Goal: Task Accomplishment & Management: Manage account settings

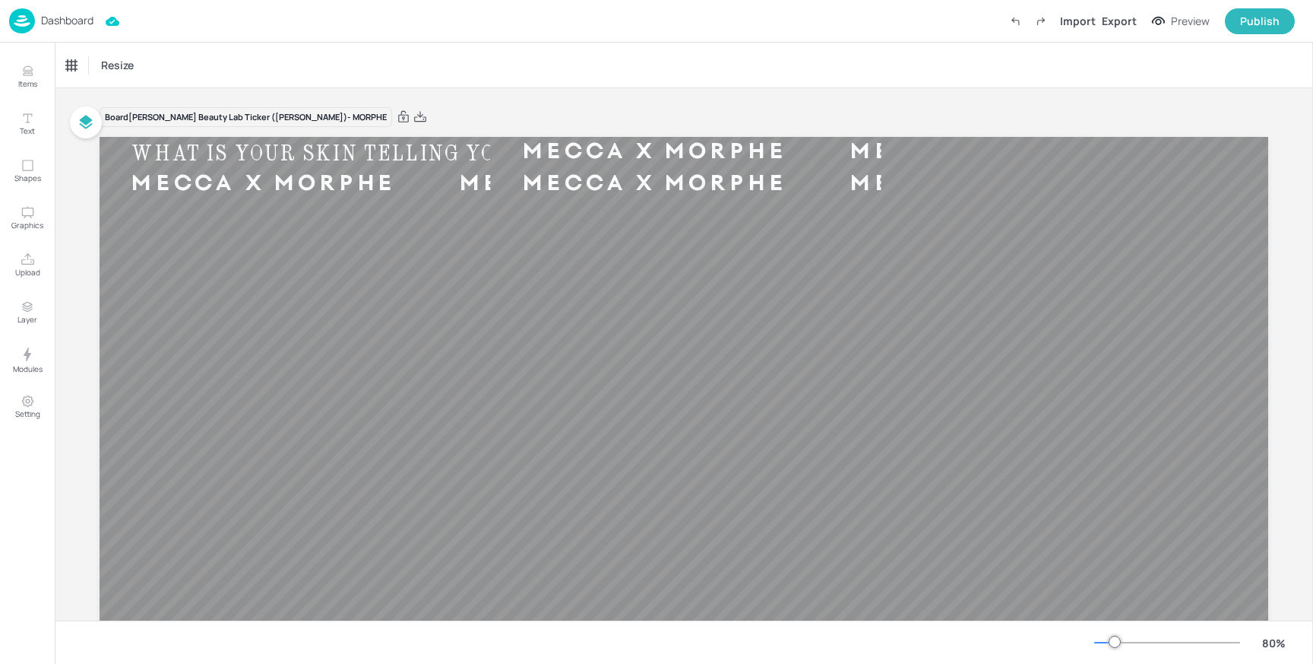
click at [65, 16] on p "Dashboard" at bounding box center [67, 20] width 52 height 11
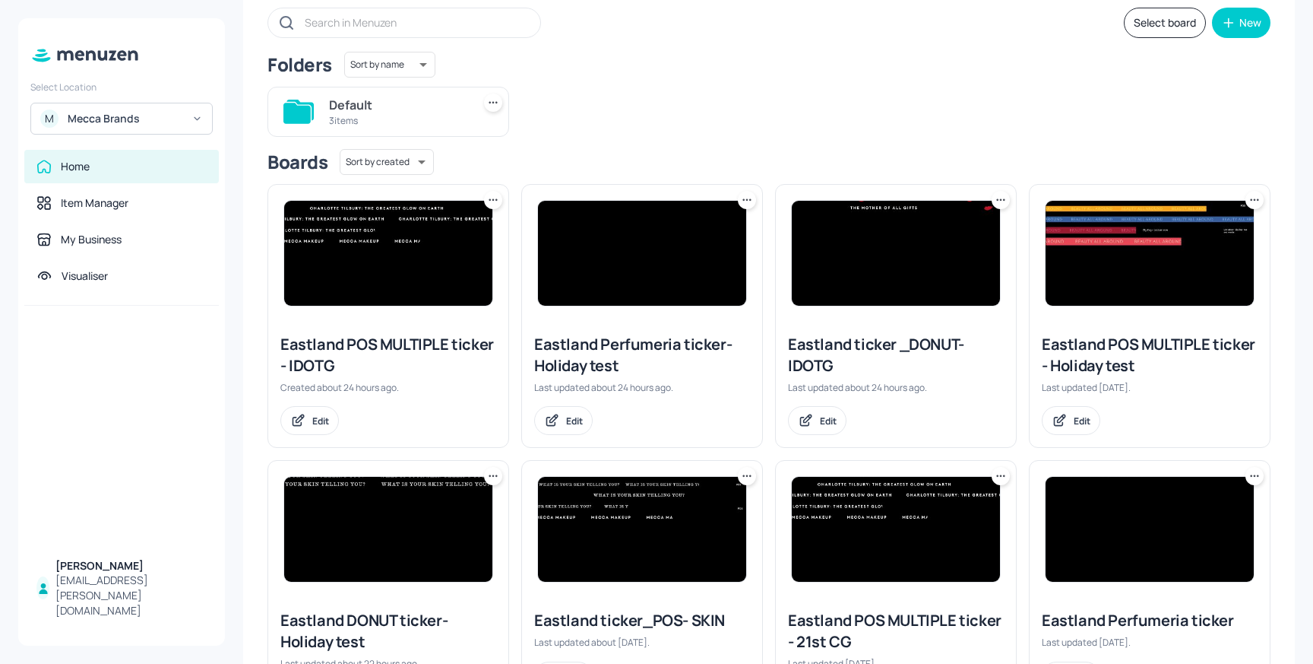
scroll to position [102, 0]
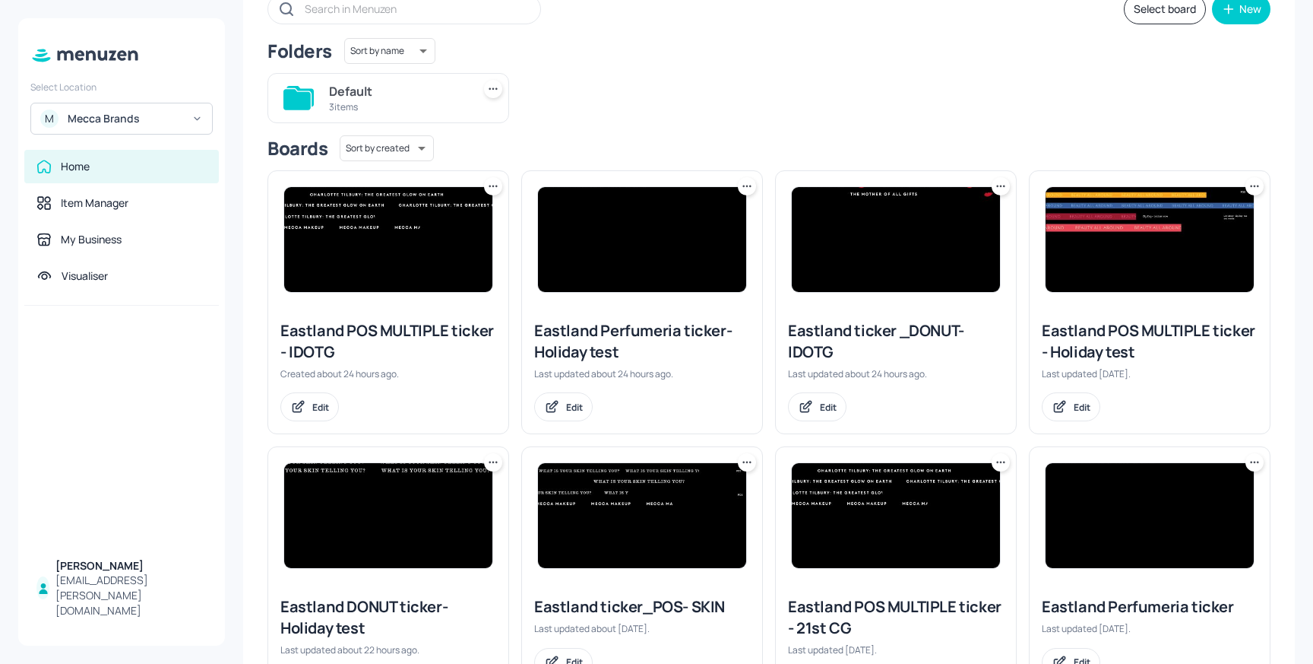
click at [1198, 242] on img at bounding box center [1150, 239] width 208 height 105
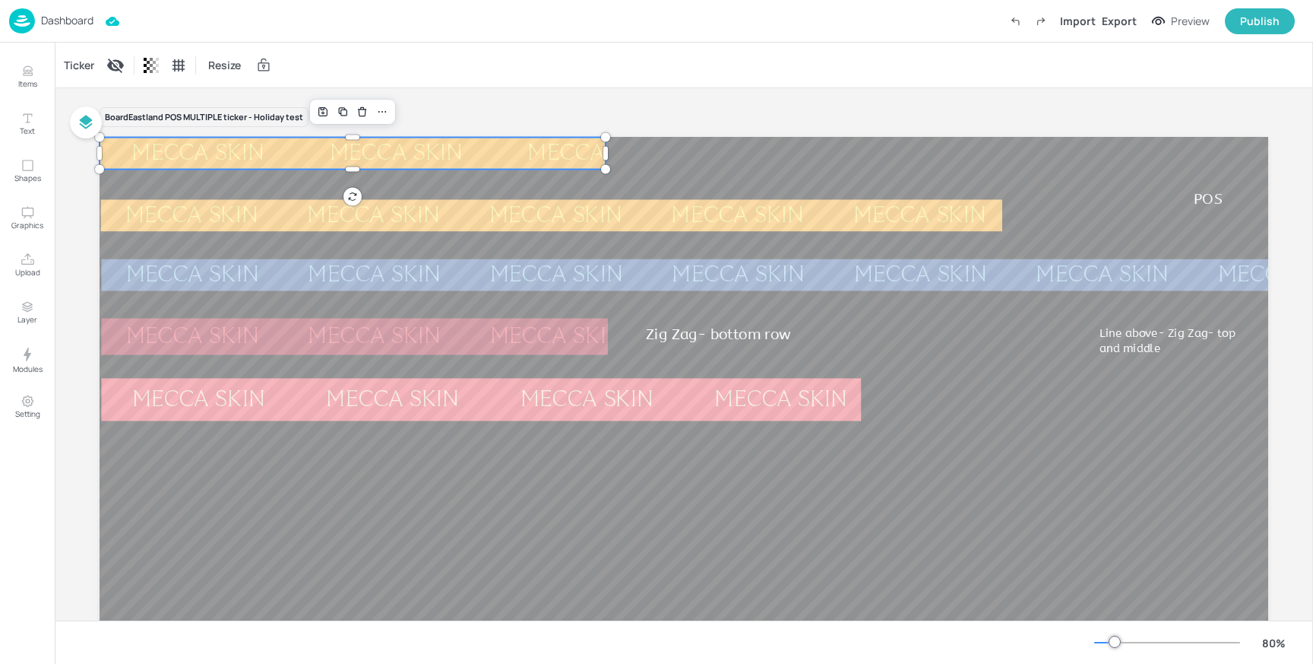
click at [388, 161] on div "MECCA SKIN" at bounding box center [396, 153] width 198 height 22
click at [84, 64] on div "Ticker" at bounding box center [79, 65] width 36 height 24
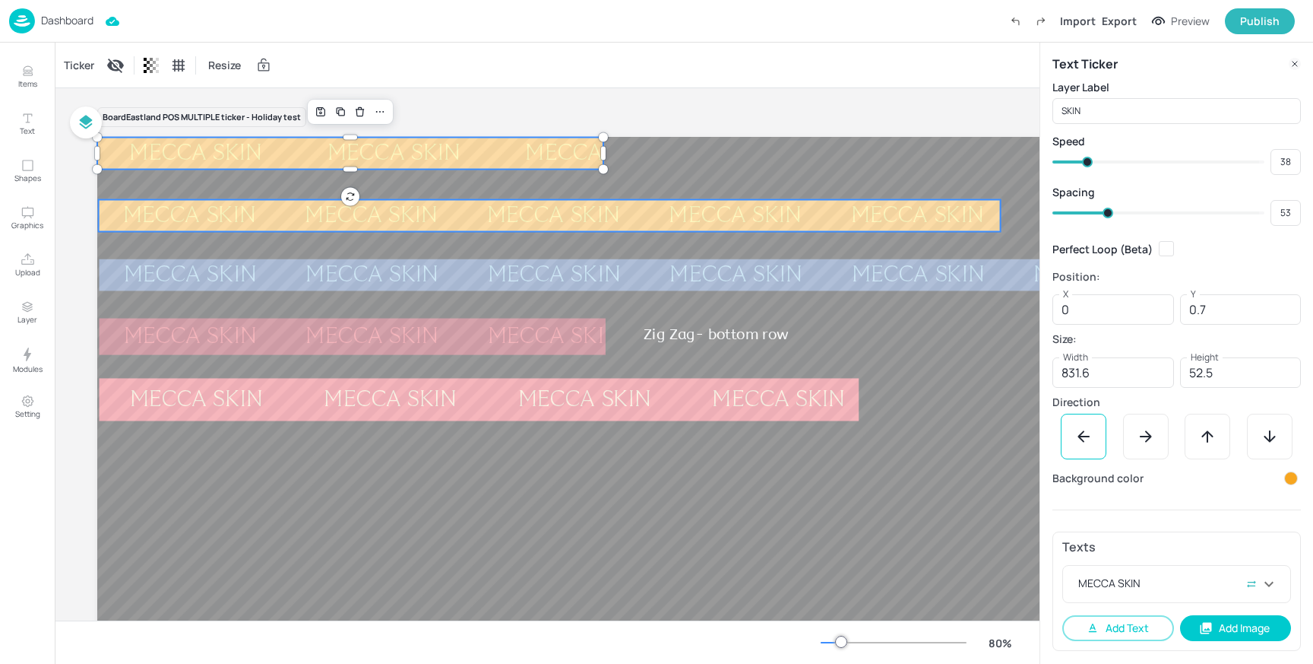
click at [466, 223] on div "MECCA SKIN MECCA SKIN MECCA SKIN MECCA SKIN MECCA SKIN" at bounding box center [554, 216] width 911 height 32
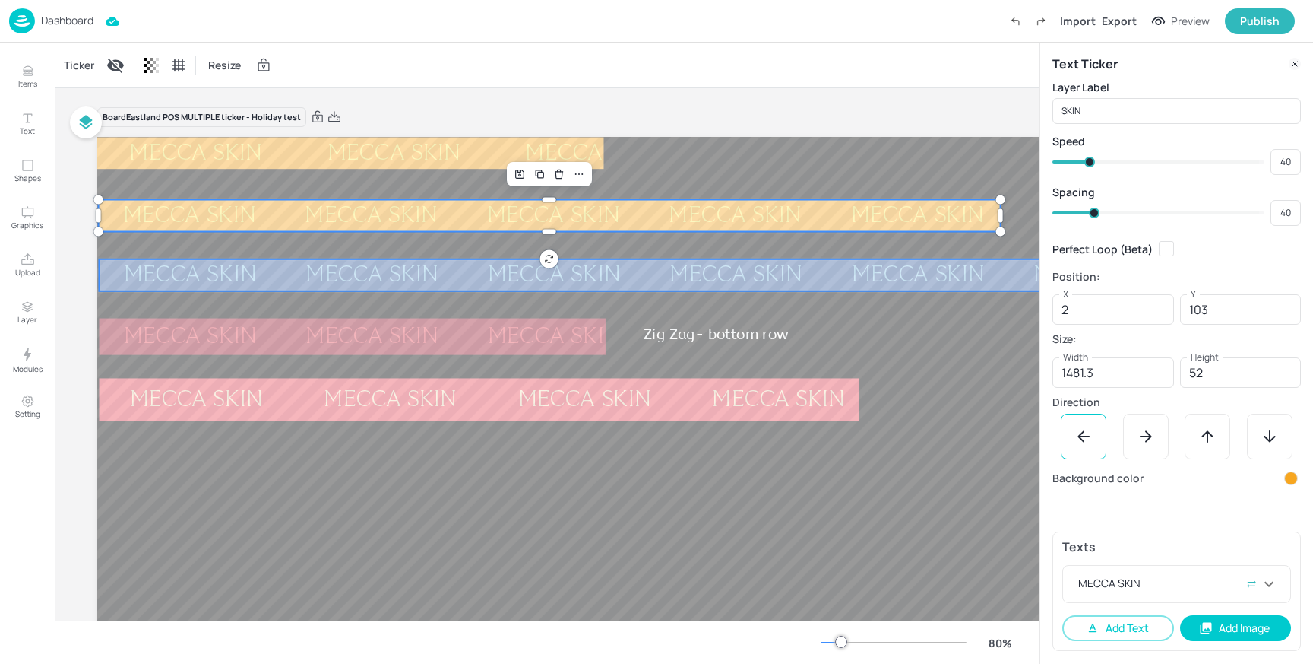
click at [645, 276] on div "MECCA SKIN" at bounding box center [736, 275] width 182 height 22
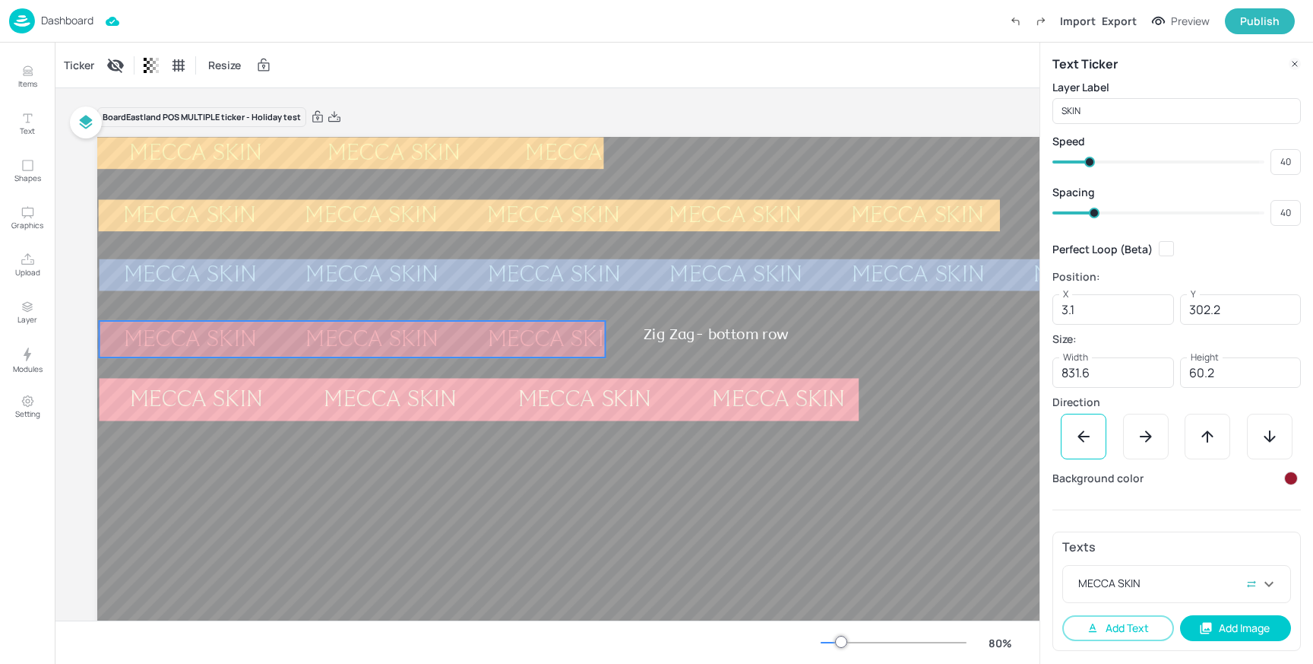
click at [645, 328] on div "MECCA SKIN" at bounding box center [736, 339] width 182 height 22
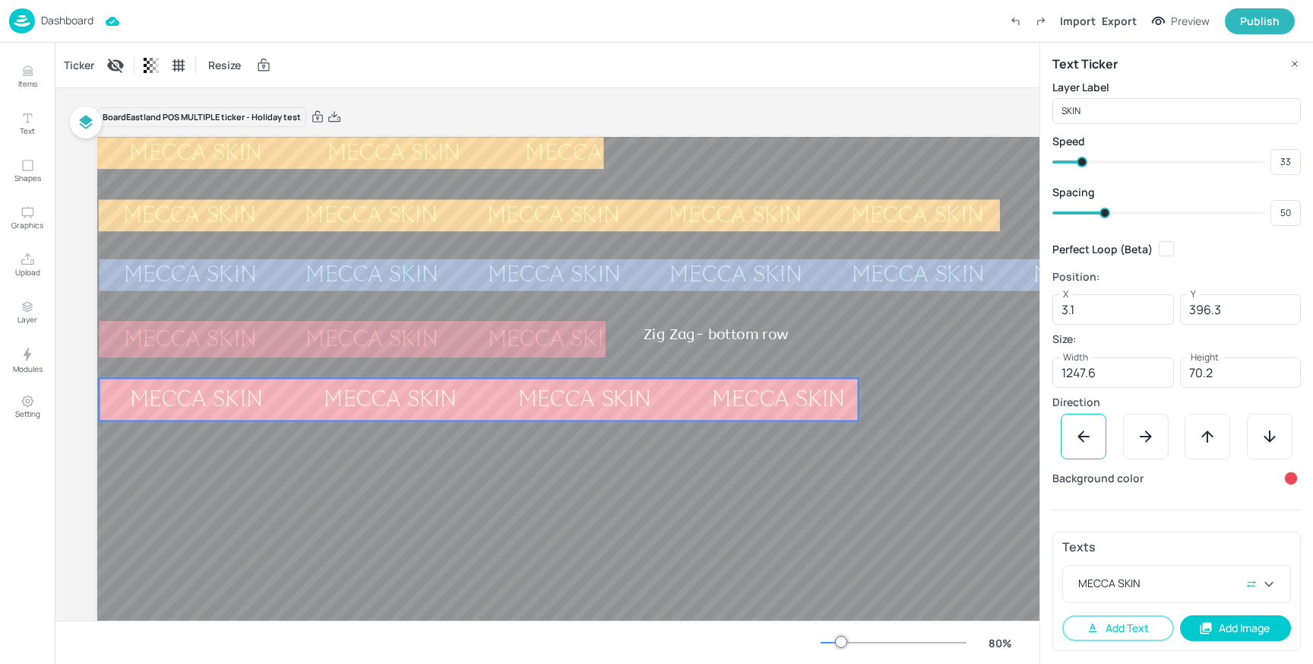
click at [682, 410] on div "MECCA SKIN" at bounding box center [779, 399] width 195 height 22
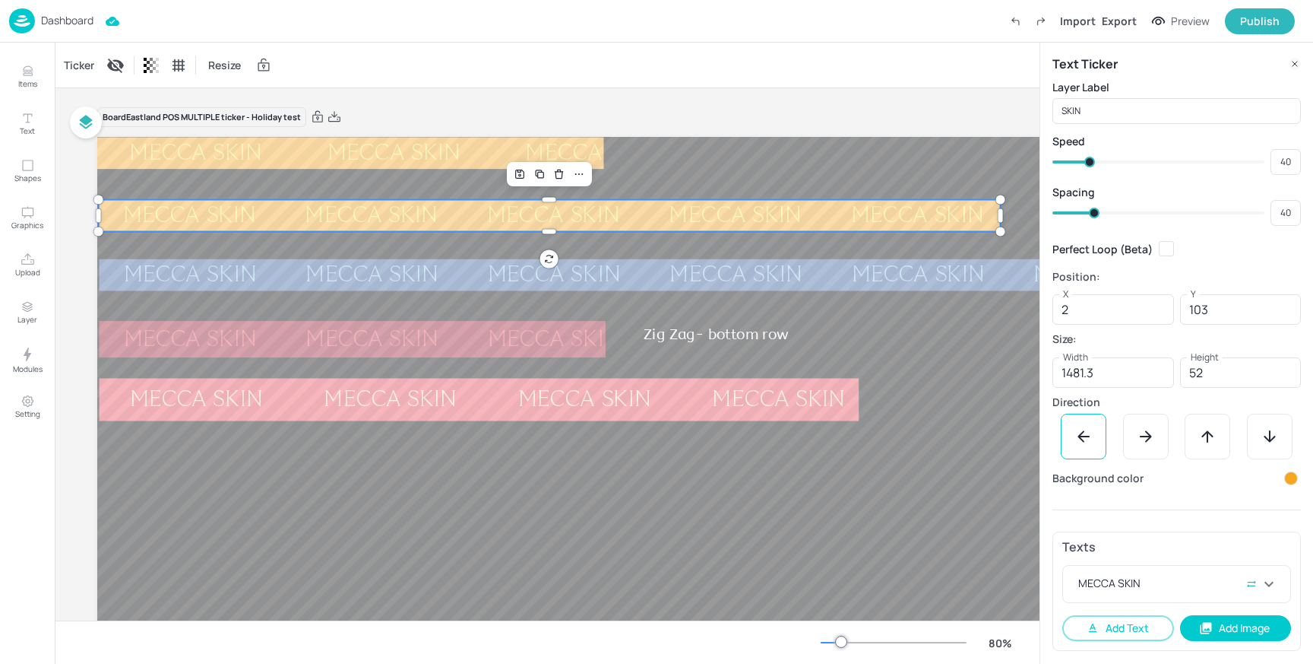
click at [645, 208] on div "MECCA SKIN" at bounding box center [736, 215] width 182 height 22
click at [78, 19] on p "Dashboard" at bounding box center [67, 20] width 52 height 11
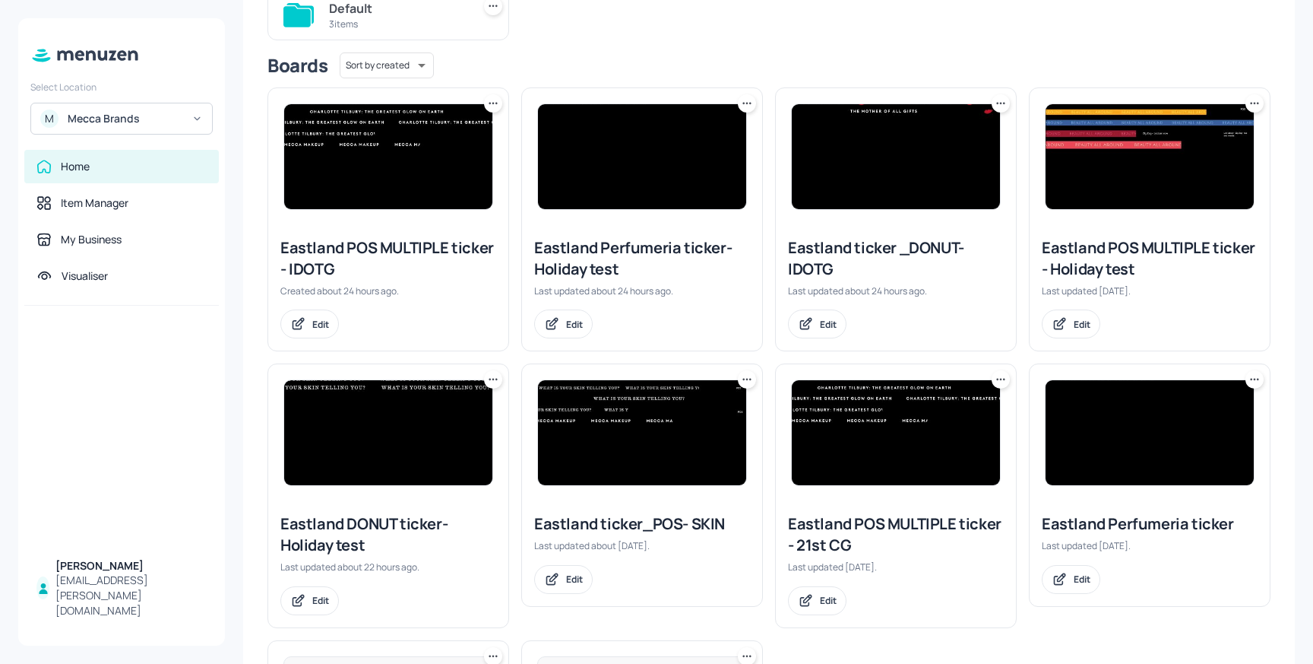
scroll to position [201, 0]
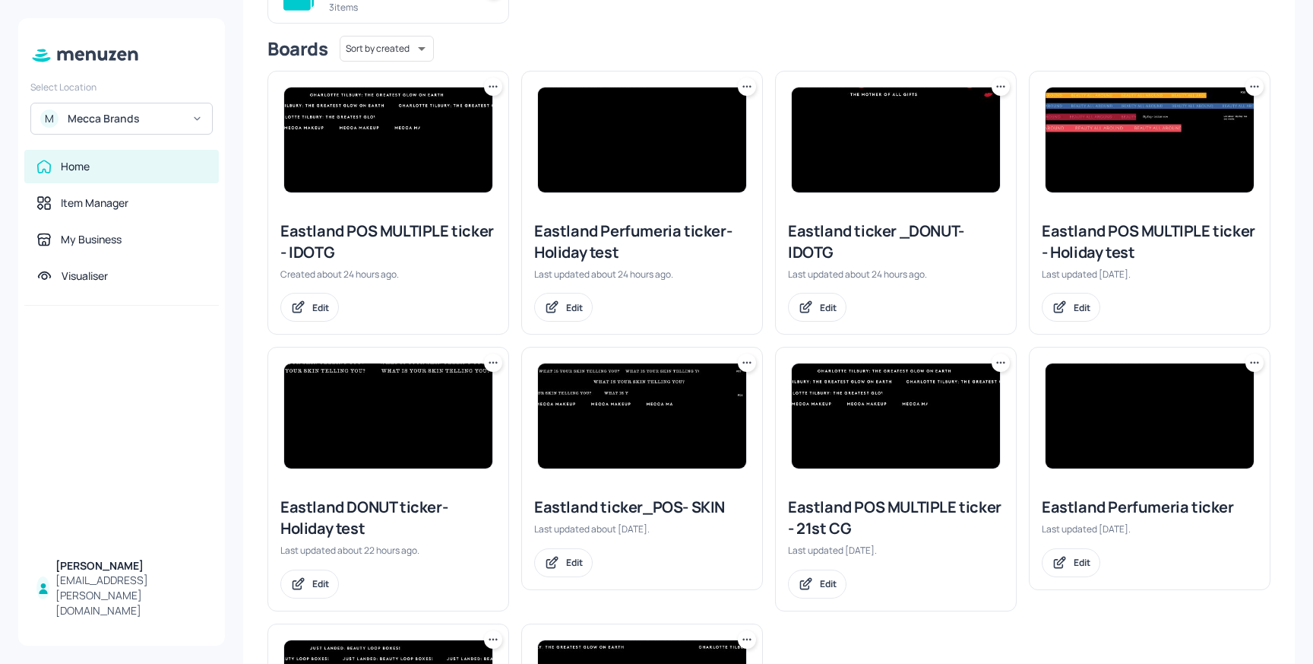
click at [647, 392] on img at bounding box center [642, 415] width 208 height 105
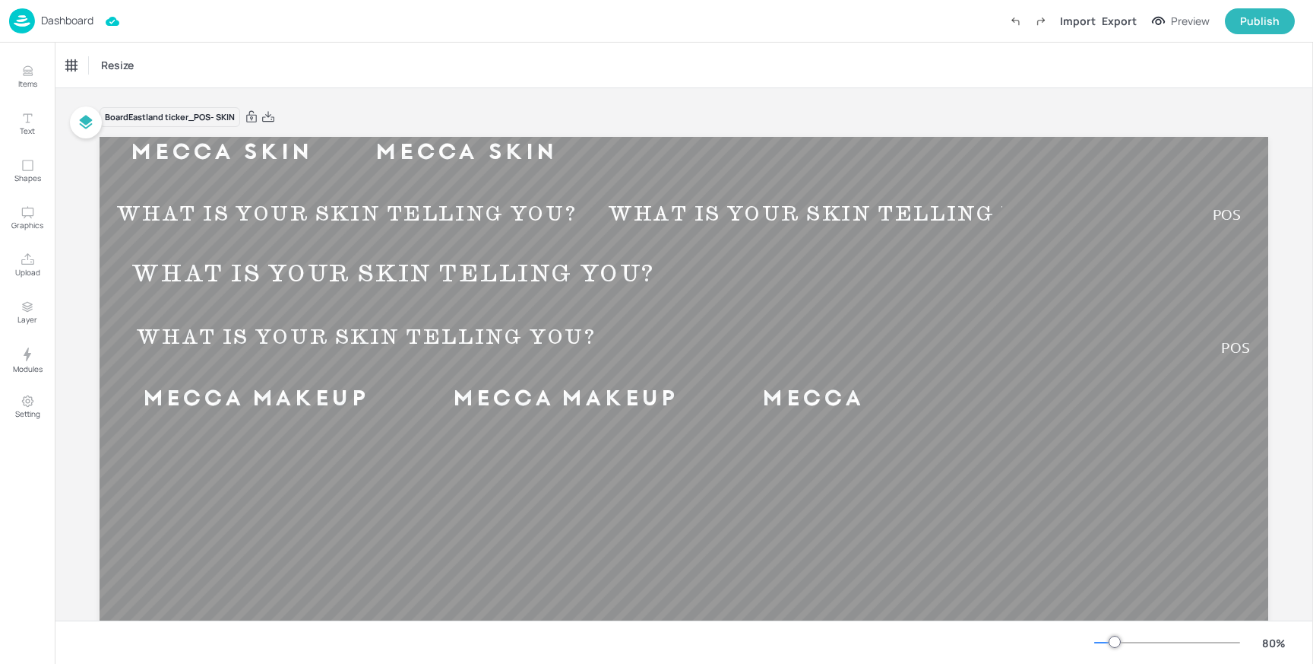
click at [61, 22] on p "Dashboard" at bounding box center [67, 20] width 52 height 11
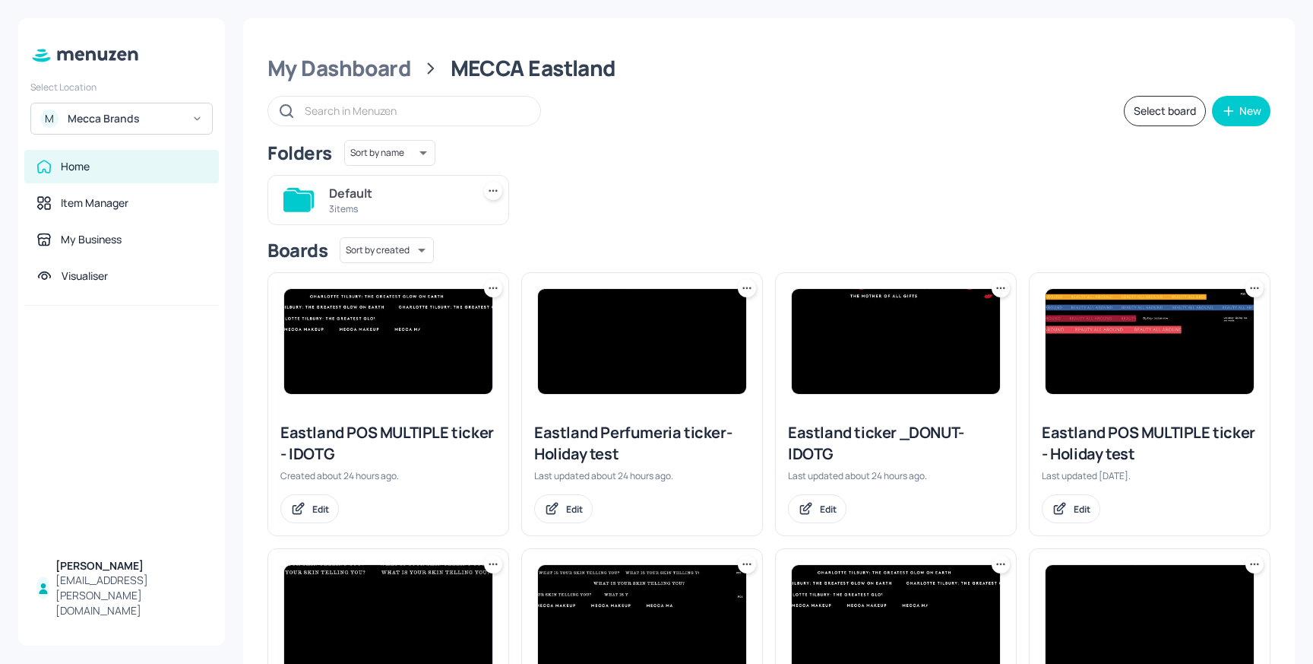
click at [1120, 303] on img at bounding box center [1150, 341] width 208 height 105
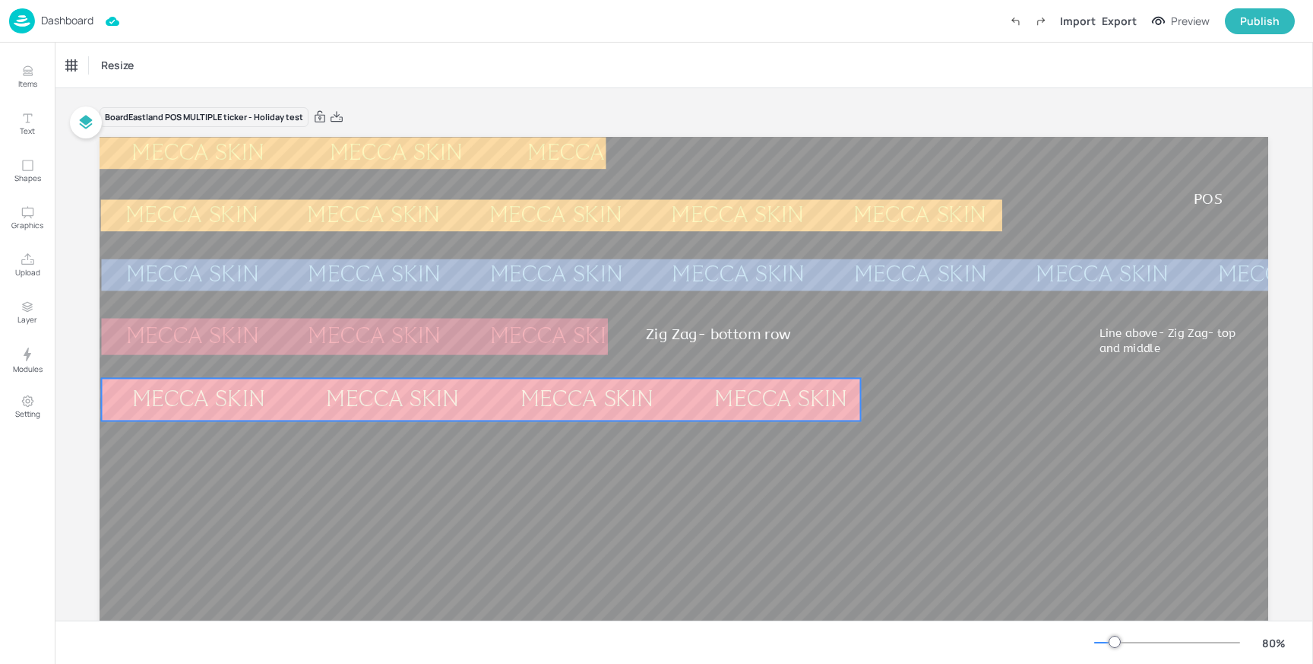
click at [356, 403] on div "MECCA SKIN" at bounding box center [393, 399] width 195 height 22
click at [85, 55] on div "Ticker" at bounding box center [79, 65] width 36 height 24
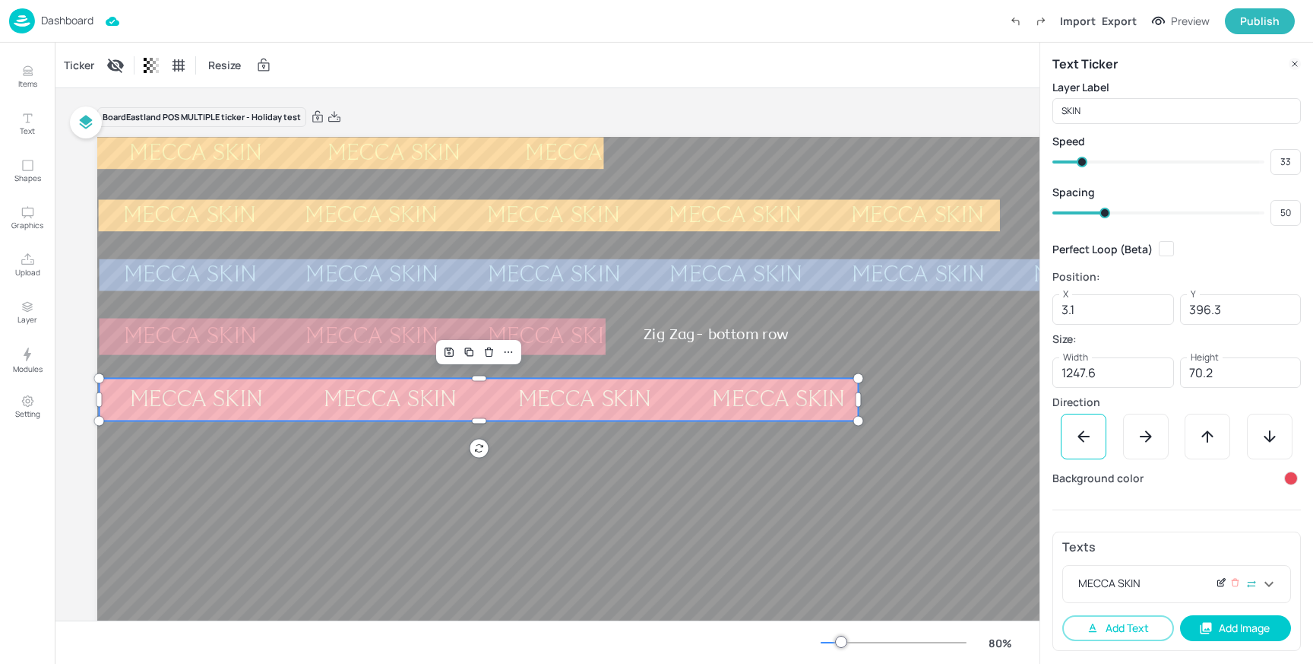
click at [1225, 585] on icon at bounding box center [1221, 582] width 11 height 11
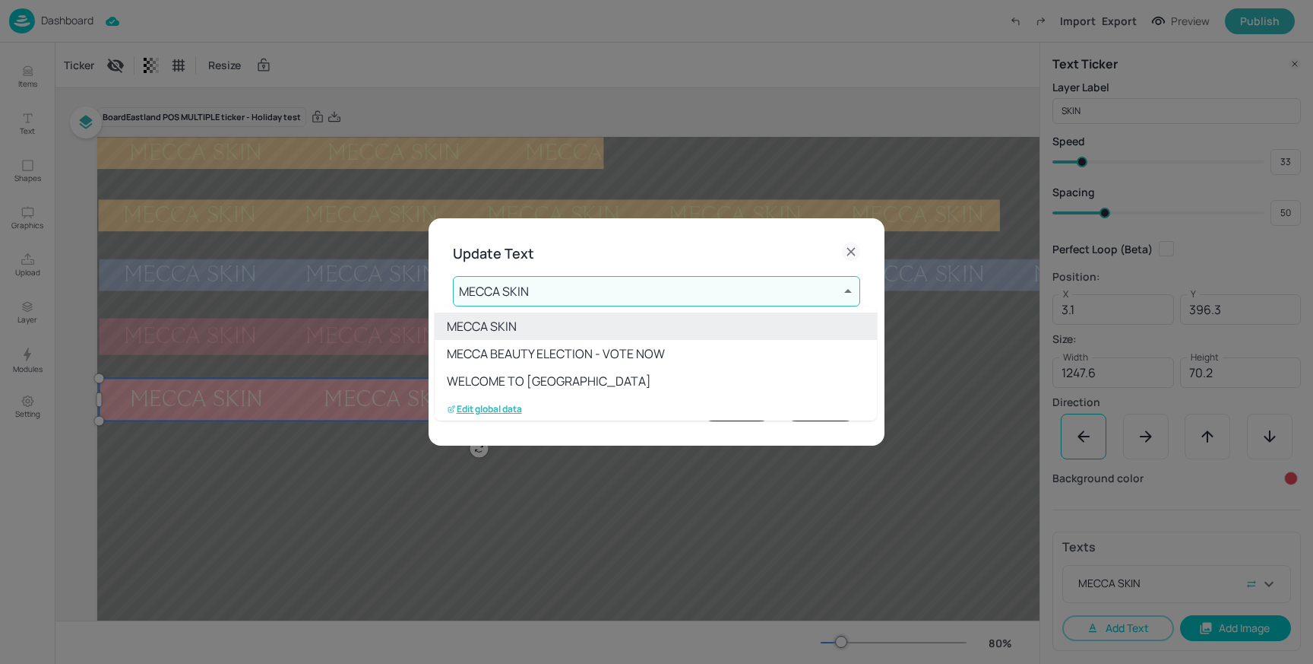
click at [648, 289] on body "Dashboard Import Export Preview Publish Items Text Shapes Graphics Upload Layer…" at bounding box center [656, 332] width 1313 height 664
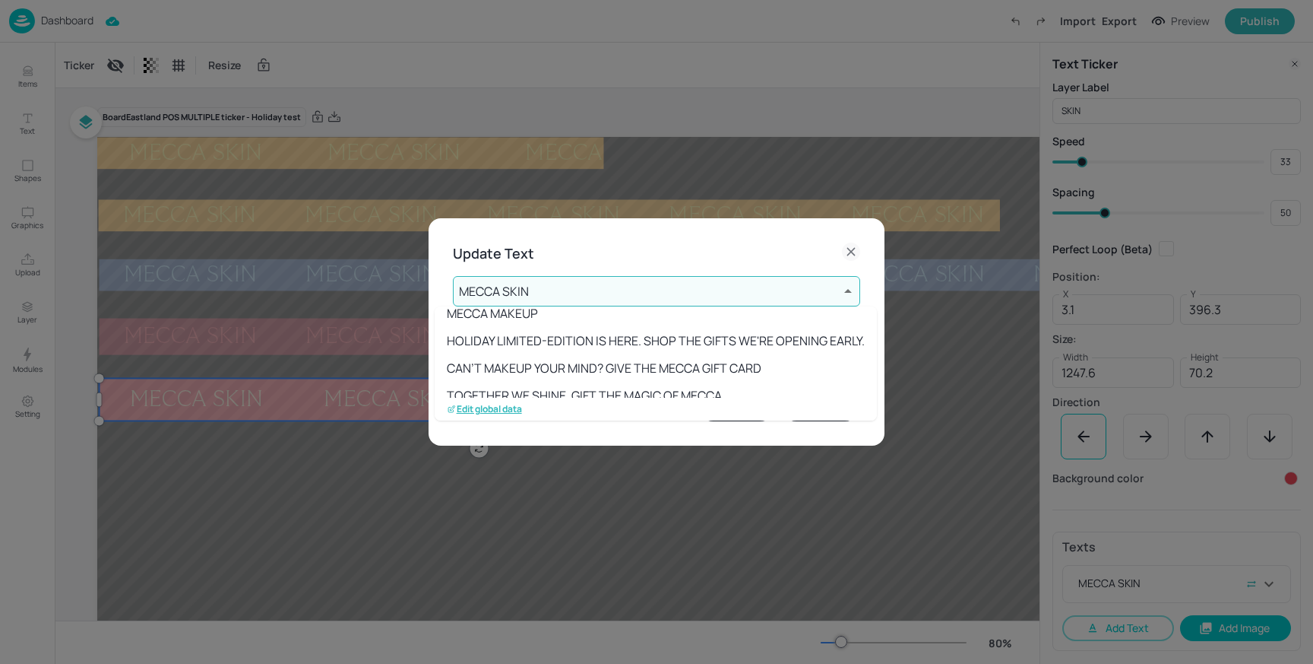
scroll to position [87, 0]
click at [583, 327] on li "MECCA MAKEUP" at bounding box center [656, 320] width 442 height 27
type input "4"
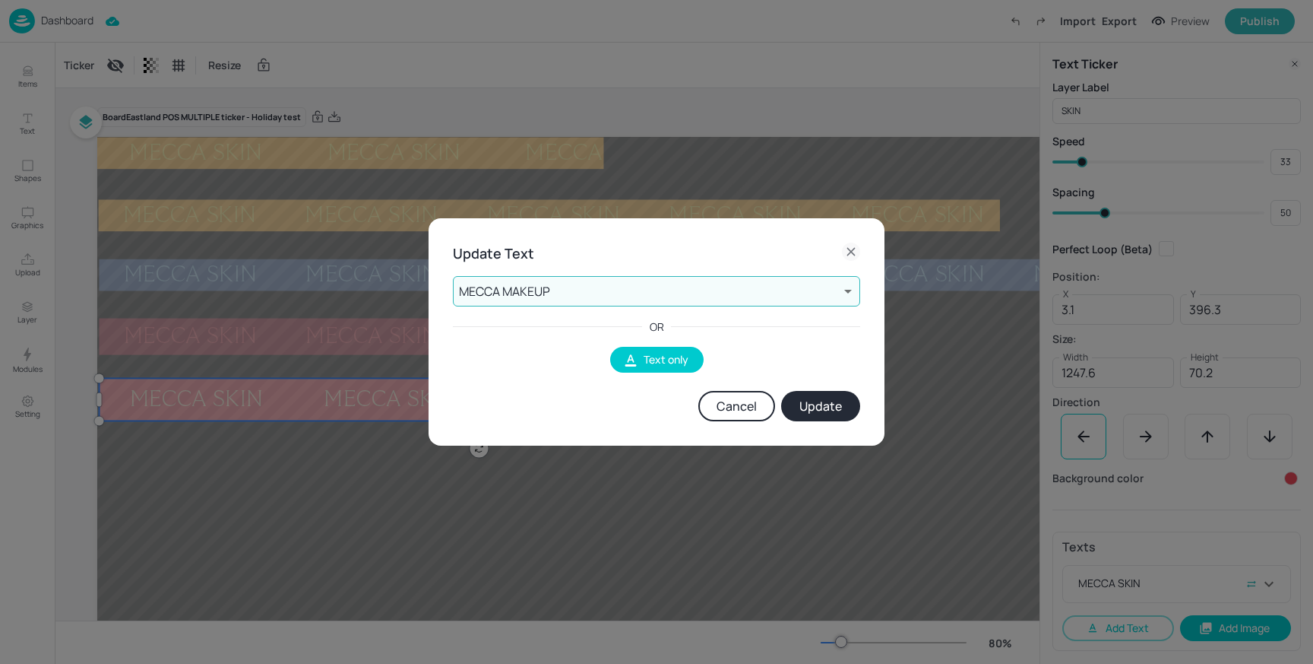
click at [800, 408] on button "Update" at bounding box center [820, 406] width 79 height 30
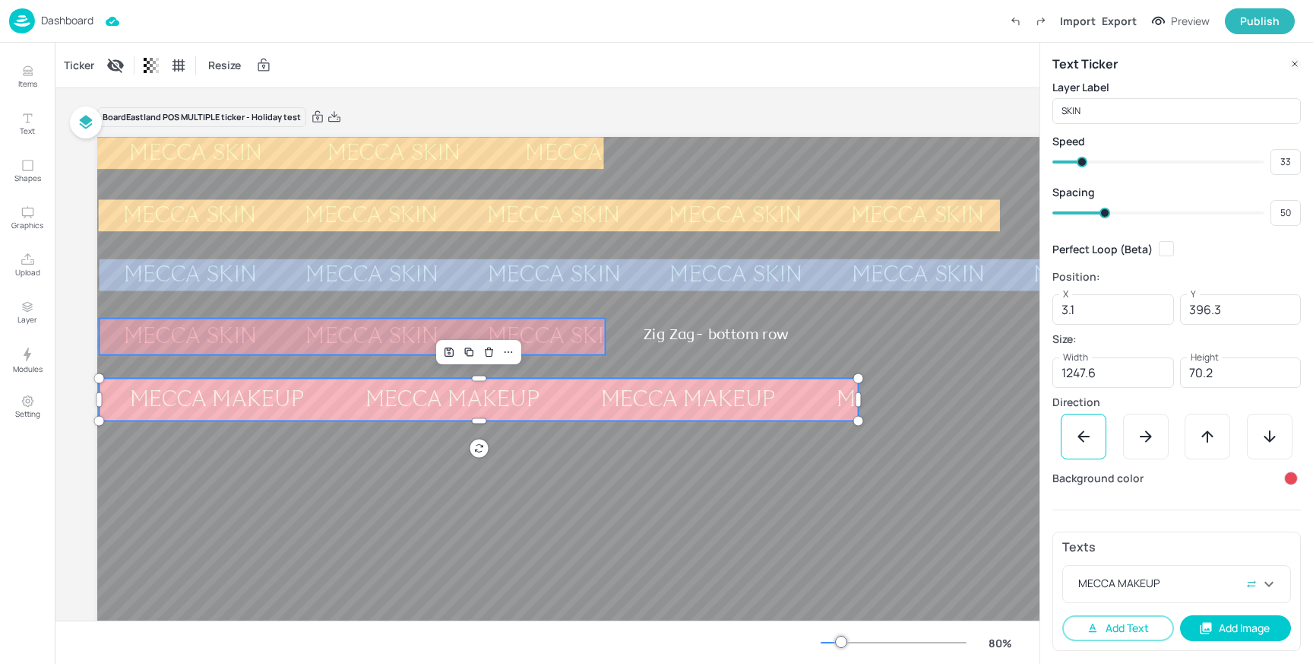
click at [828, 330] on div "MECCA SKIN" at bounding box center [919, 336] width 182 height 22
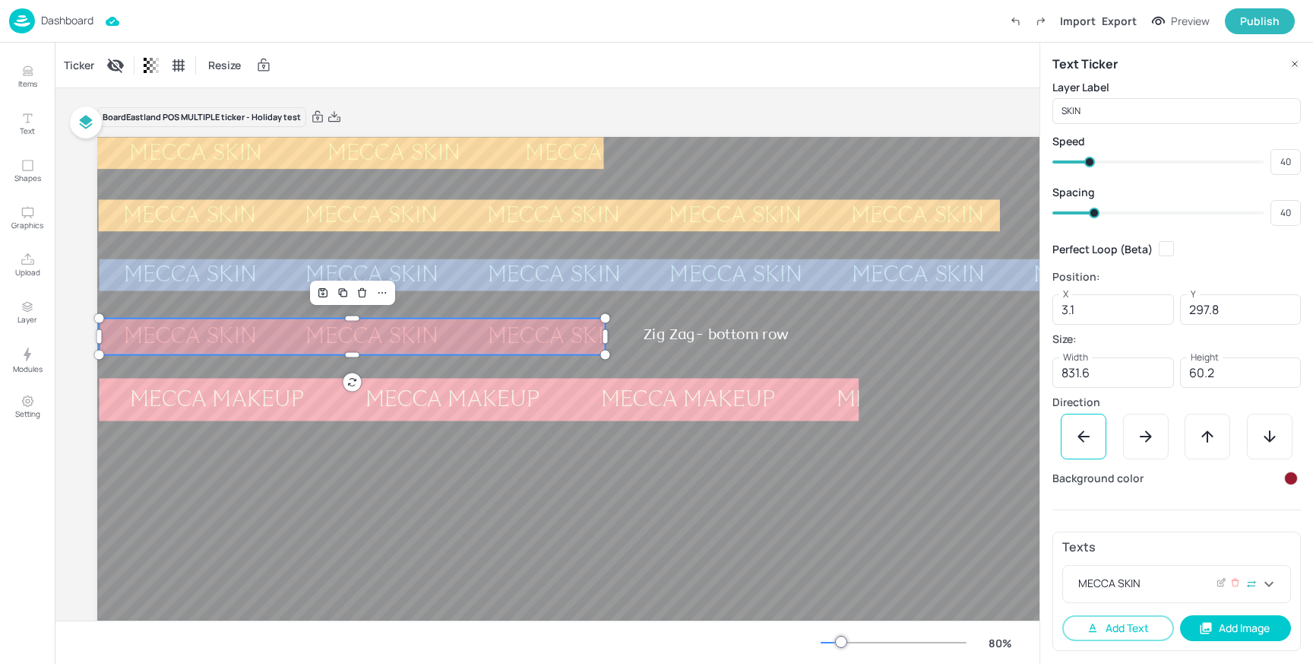
click at [1227, 583] on div at bounding box center [1228, 584] width 24 height 18
click at [1218, 585] on icon at bounding box center [1221, 583] width 6 height 6
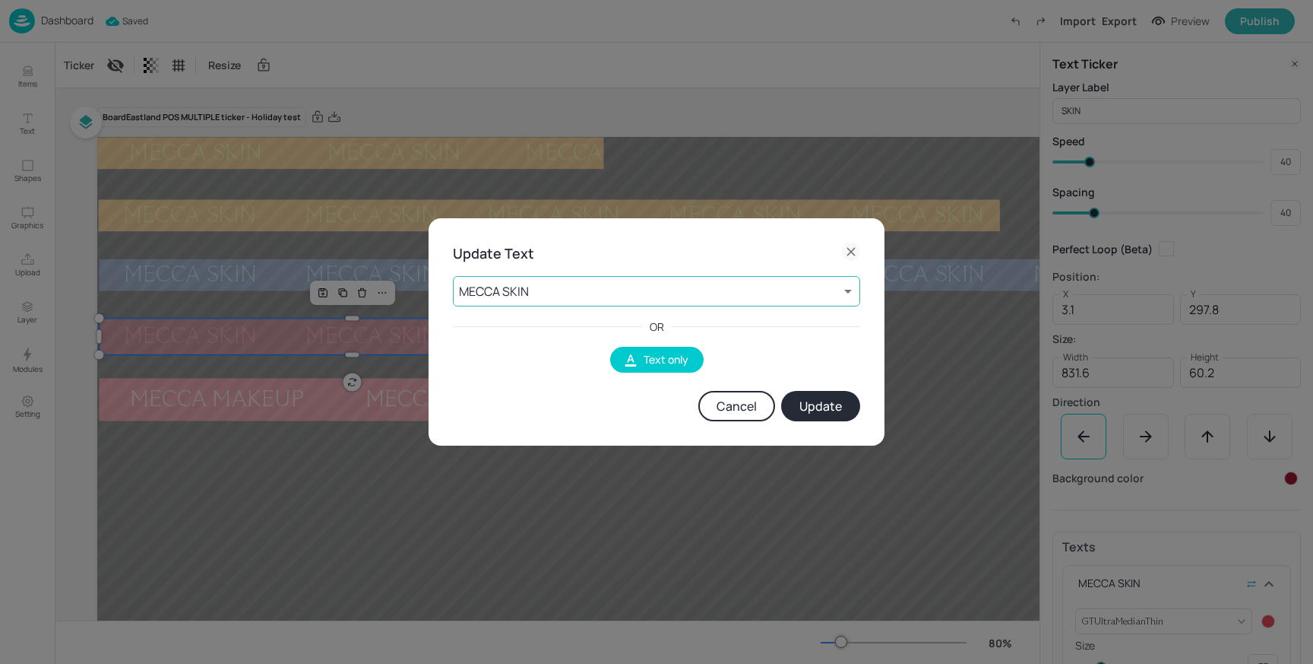
click at [555, 287] on body "Dashboard Saved Import Export Preview Publish Items Text Shapes Graphics Upload…" at bounding box center [656, 332] width 1313 height 664
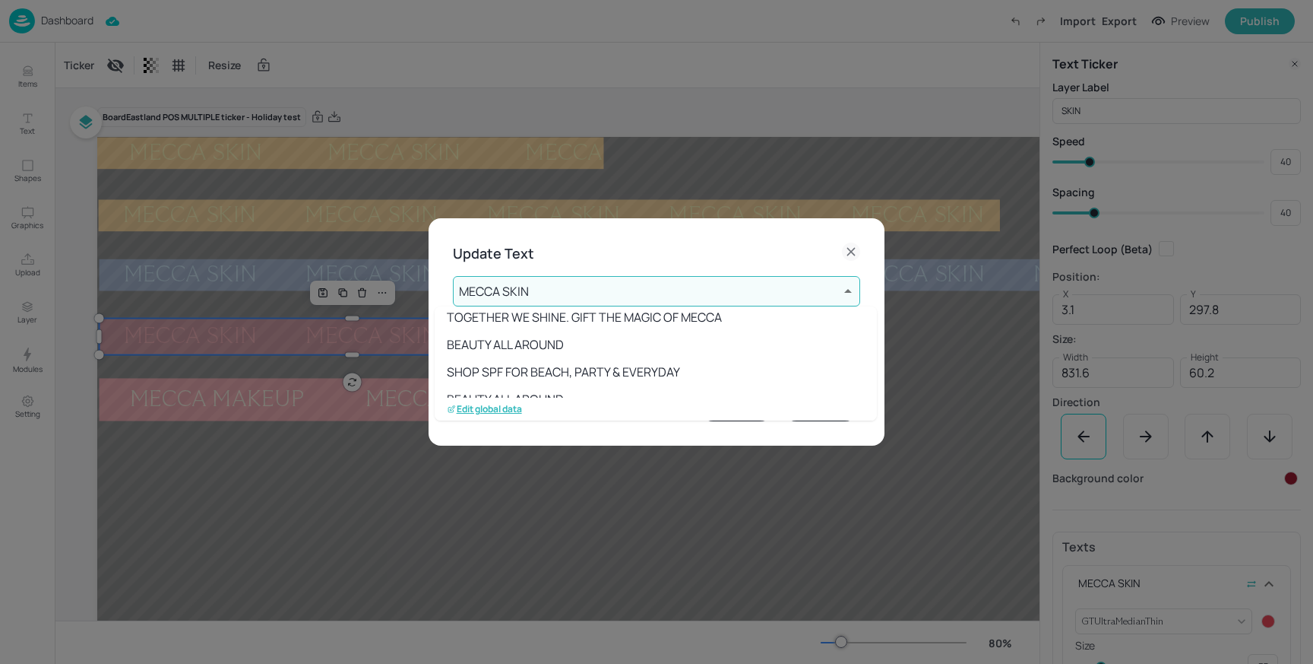
scroll to position [182, 0]
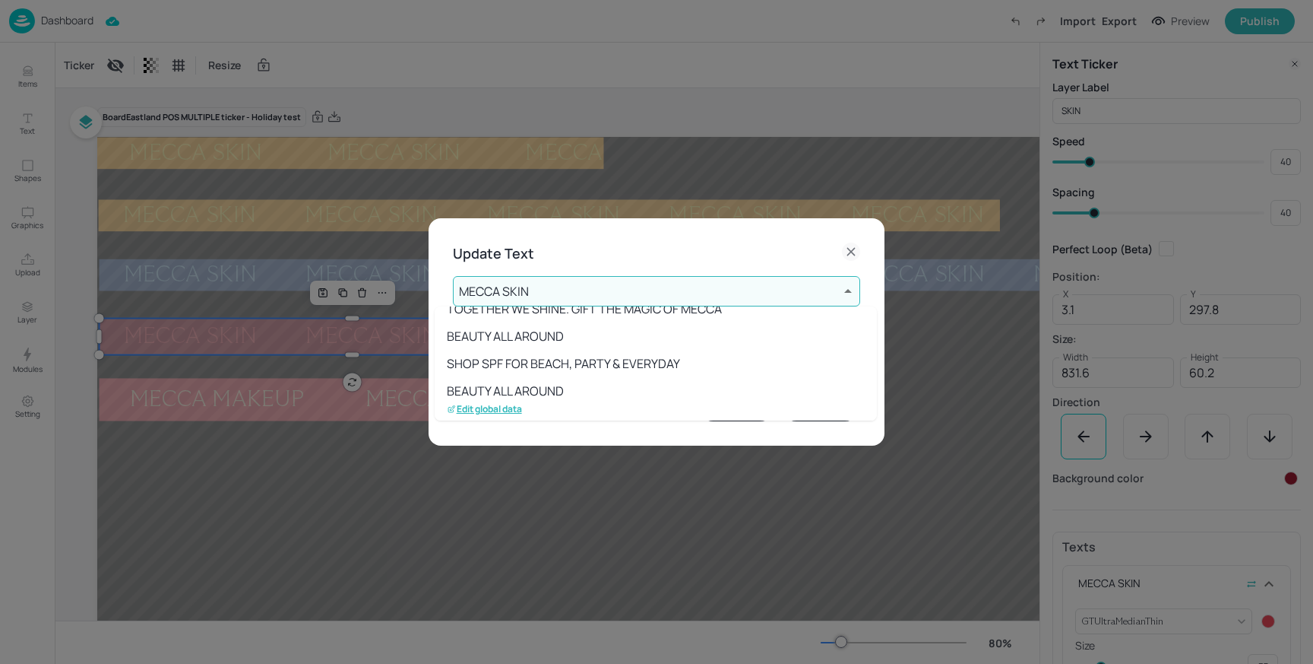
click at [550, 339] on li "BEAUTY ALL AROUND" at bounding box center [656, 335] width 442 height 27
type input "13"
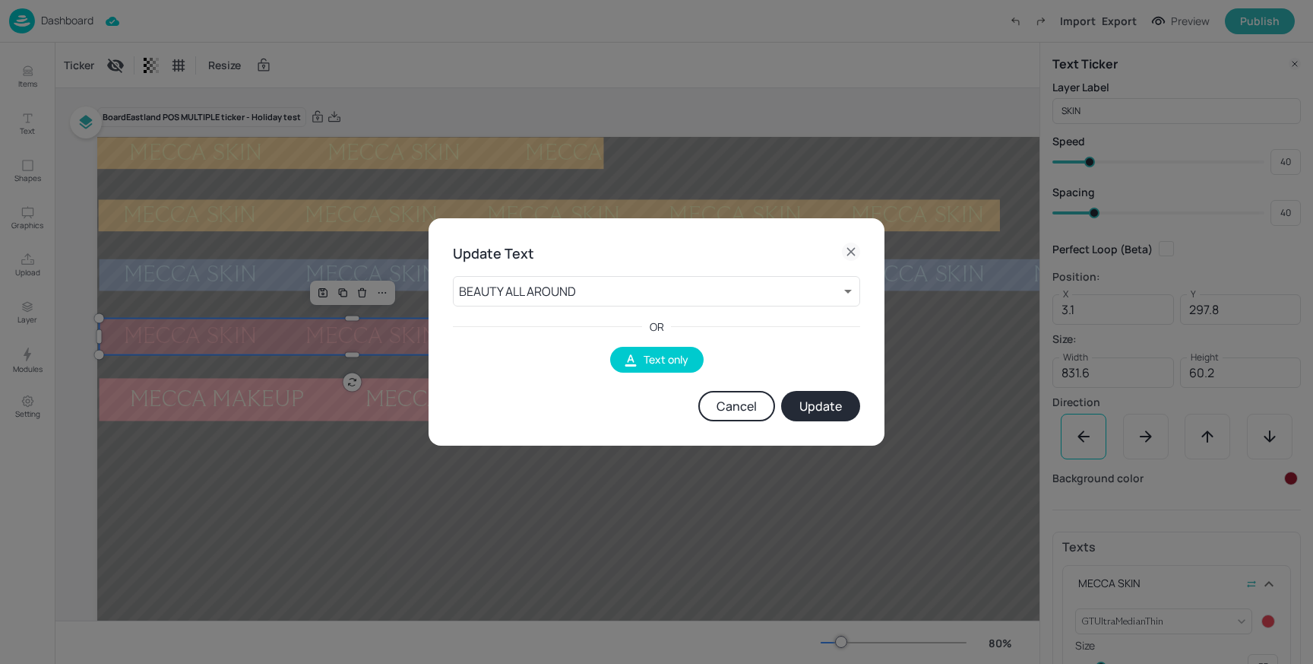
click at [828, 404] on button "Update" at bounding box center [820, 406] width 79 height 30
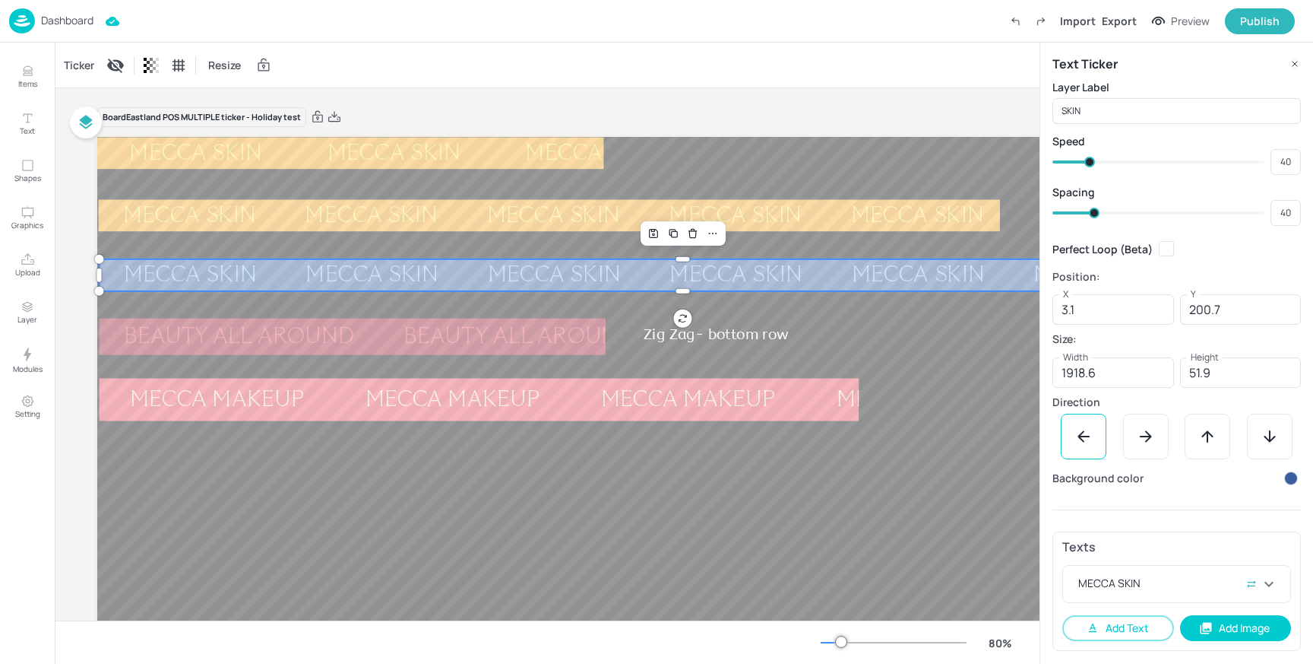
click at [1218, 584] on icon at bounding box center [1221, 582] width 11 height 11
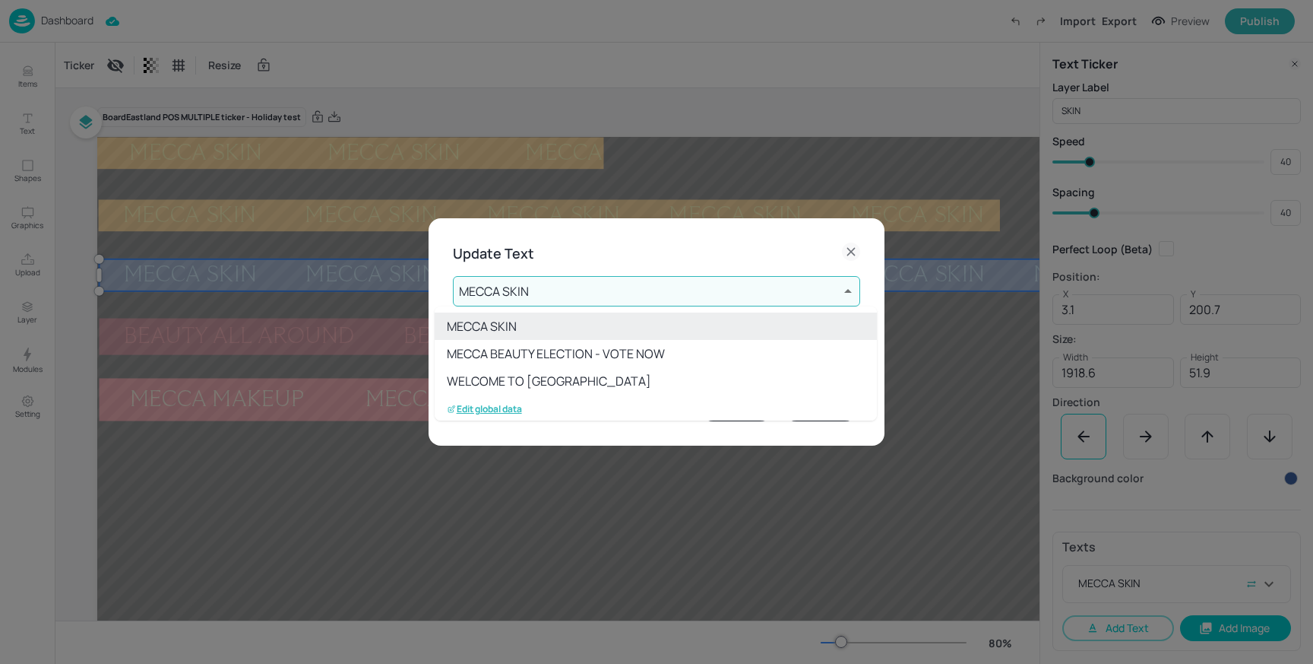
click at [622, 296] on body "Dashboard Import Export Preview Publish Items Text Shapes Graphics Upload Layer…" at bounding box center [656, 332] width 1313 height 664
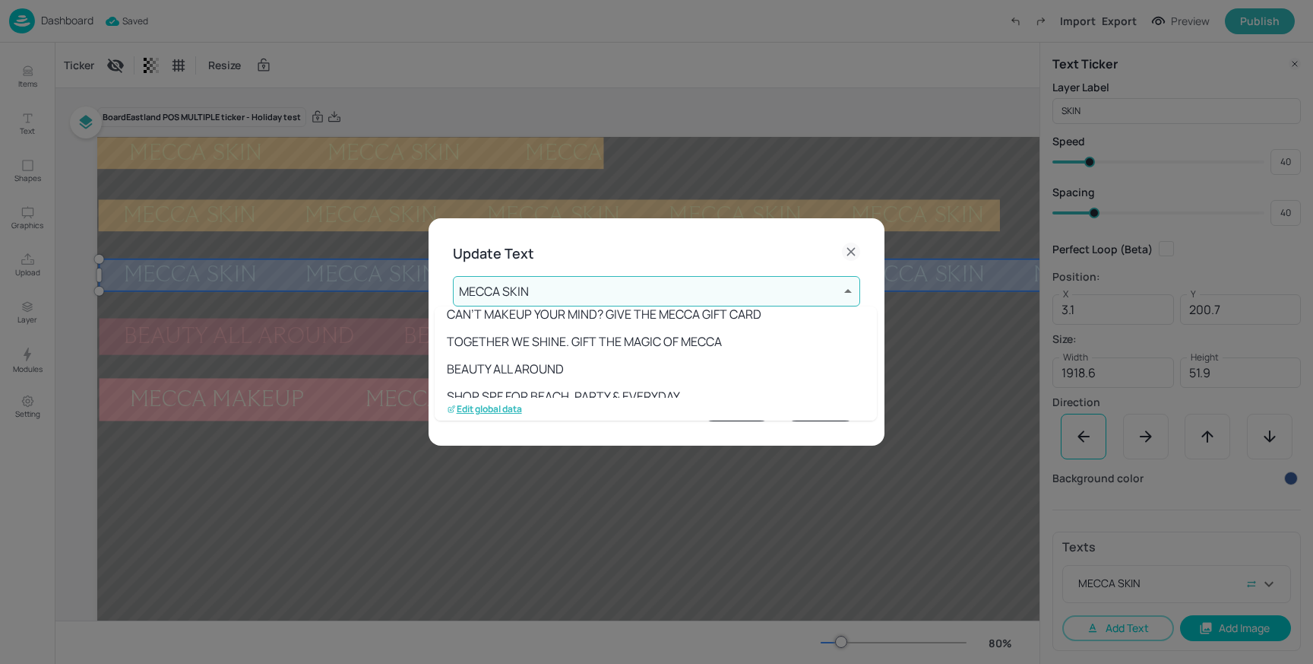
scroll to position [176, 0]
click at [590, 347] on li "BEAUTY ALL AROUND" at bounding box center [656, 341] width 442 height 27
type input "13"
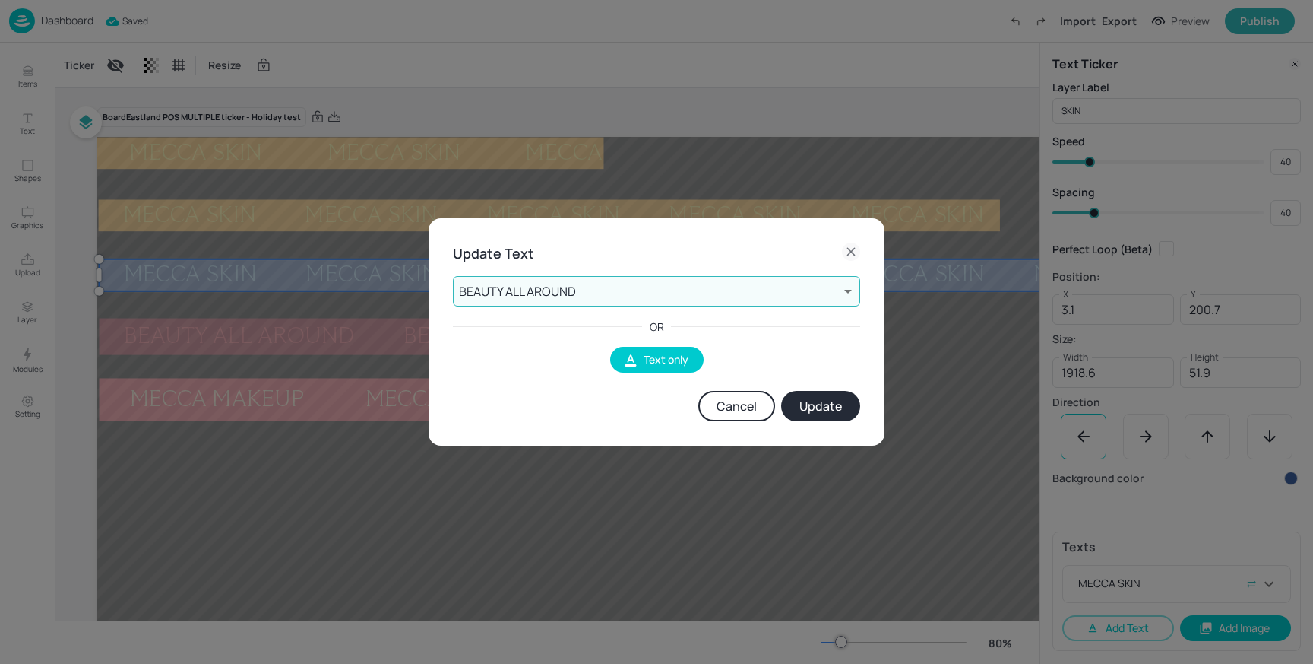
click at [816, 402] on button "Update" at bounding box center [820, 406] width 79 height 30
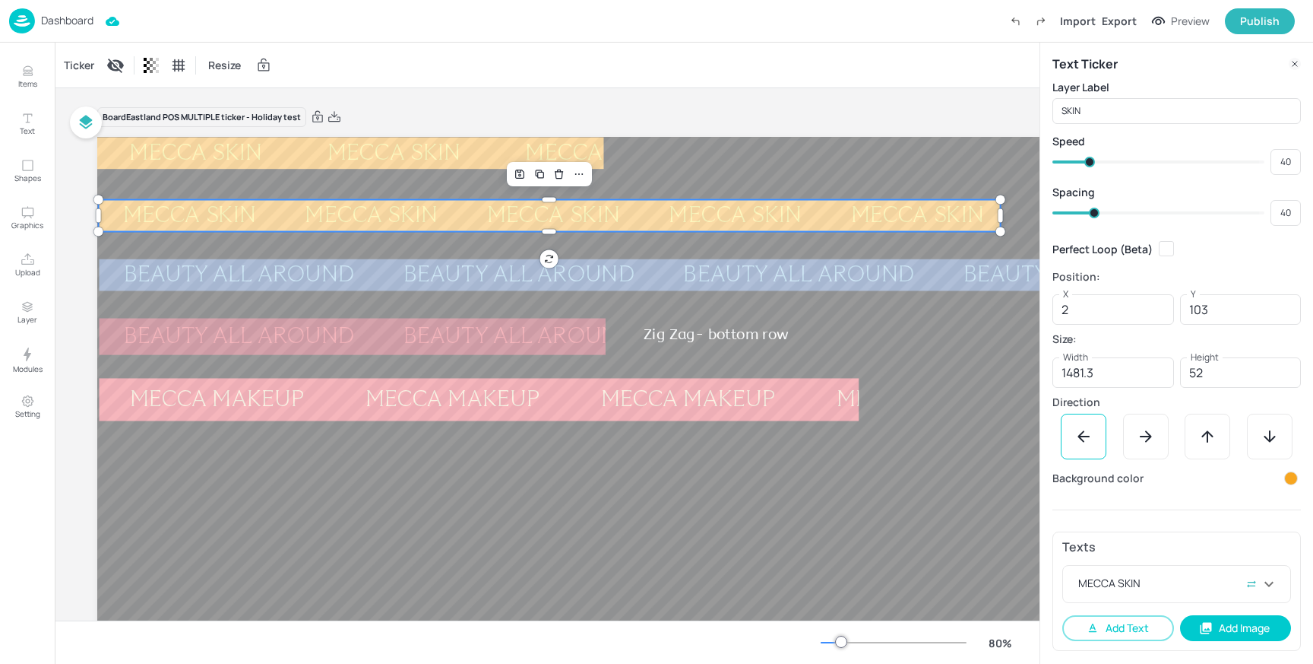
click at [645, 222] on div "MECCA SKIN" at bounding box center [736, 215] width 182 height 22
click at [1155, 585] on div "MECCA SKIN" at bounding box center [1168, 584] width 185 height 18
click at [1216, 589] on div at bounding box center [1221, 584] width 11 height 18
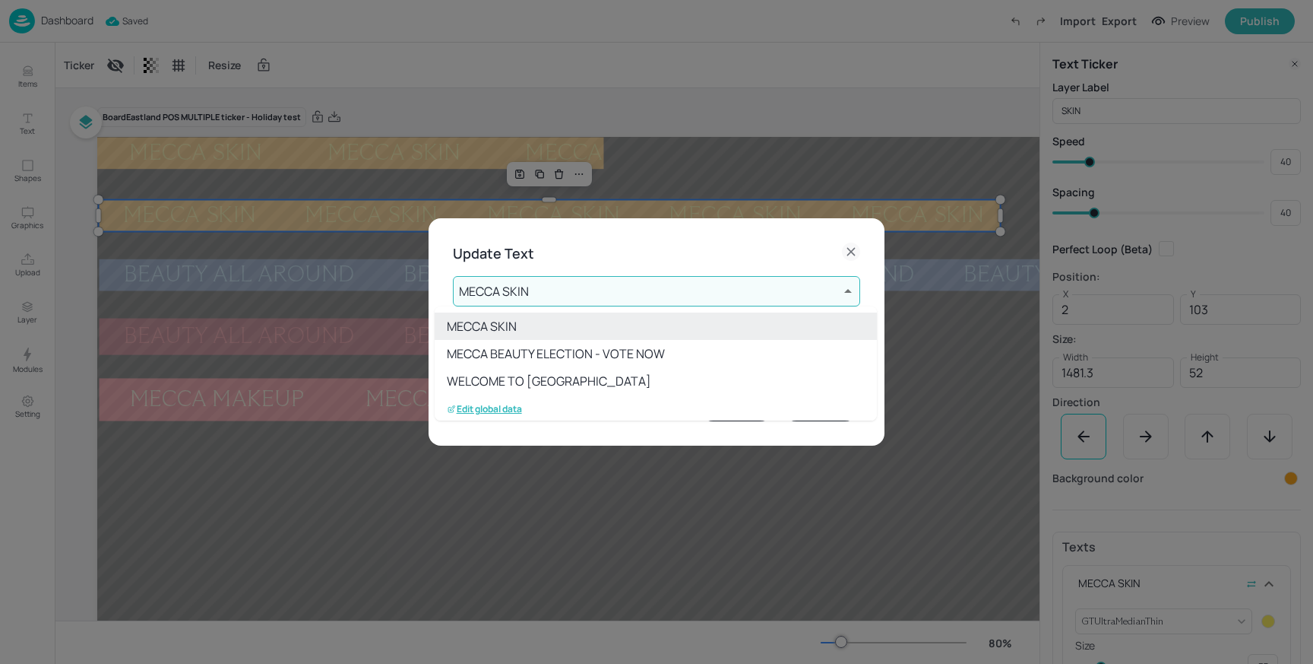
click at [614, 283] on body "Dashboard Saved Import Export Preview Publish Items Text Shapes Graphics Upload…" at bounding box center [656, 332] width 1313 height 664
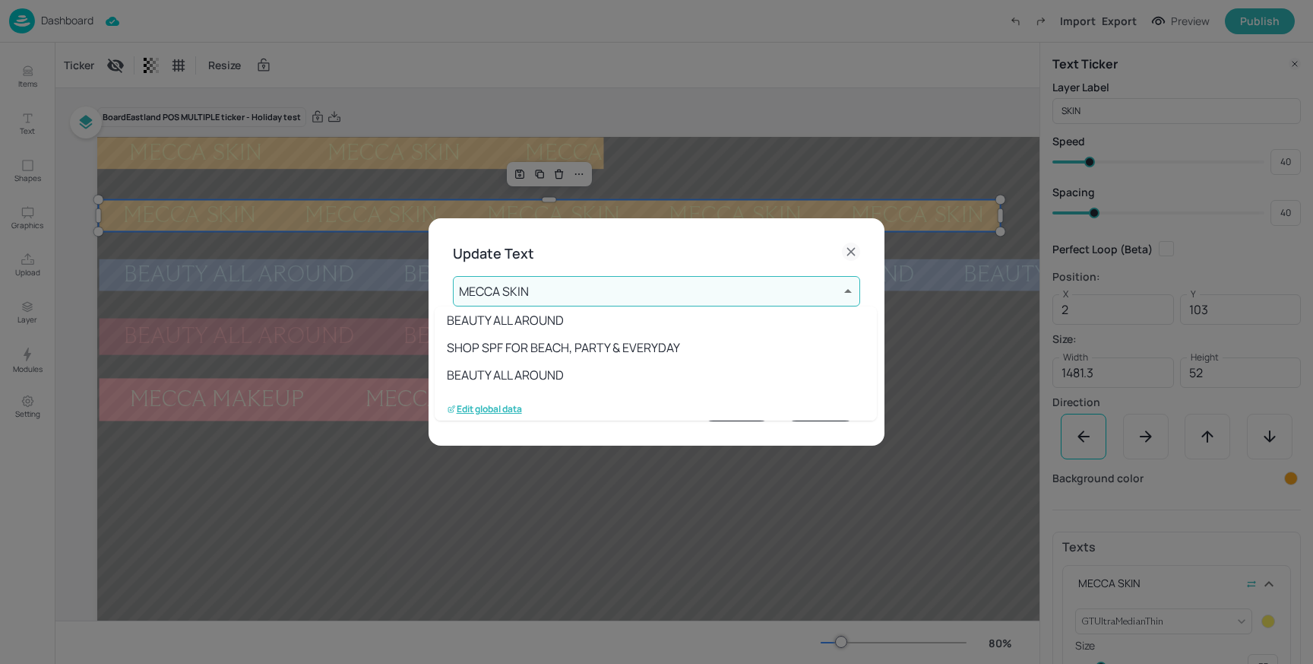
scroll to position [199, 0]
click at [568, 321] on li "BEAUTY ALL AROUND" at bounding box center [656, 318] width 442 height 27
type input "13"
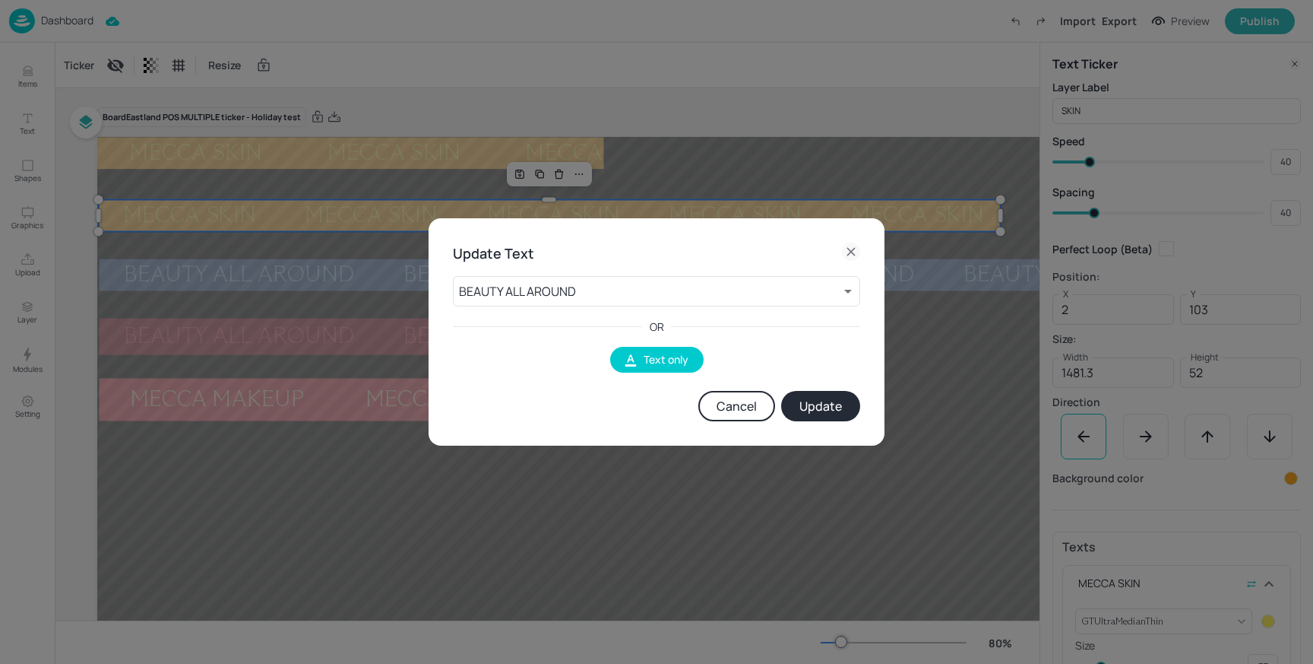
click at [843, 410] on button "Update" at bounding box center [820, 406] width 79 height 30
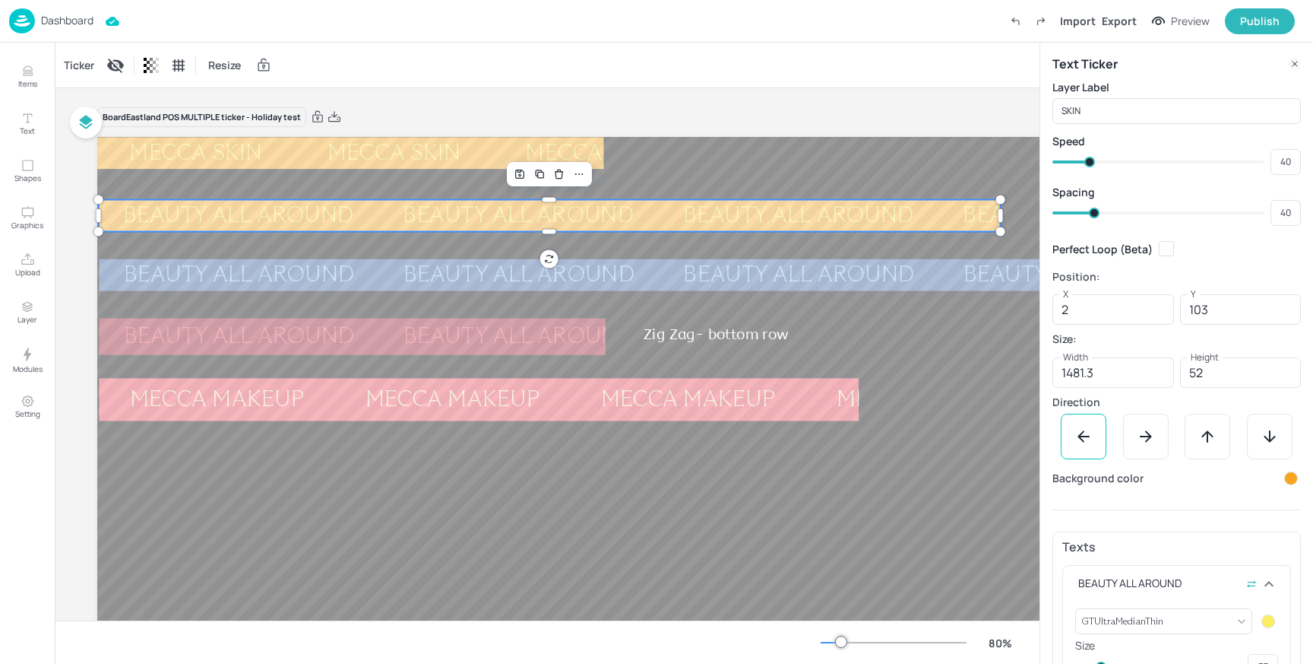
click at [808, 52] on div "Ticker Resize" at bounding box center [547, 65] width 985 height 45
click at [1244, 11] on button "Publish" at bounding box center [1260, 21] width 70 height 26
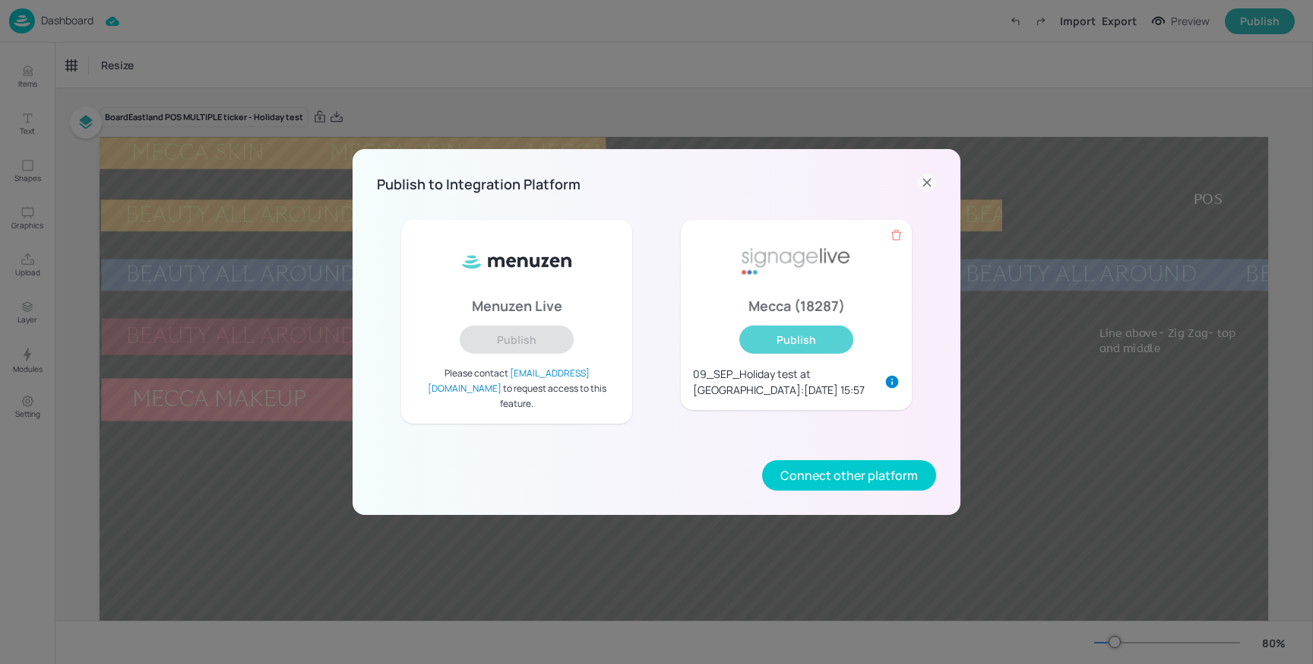
click at [784, 344] on button "Publish" at bounding box center [797, 339] width 114 height 28
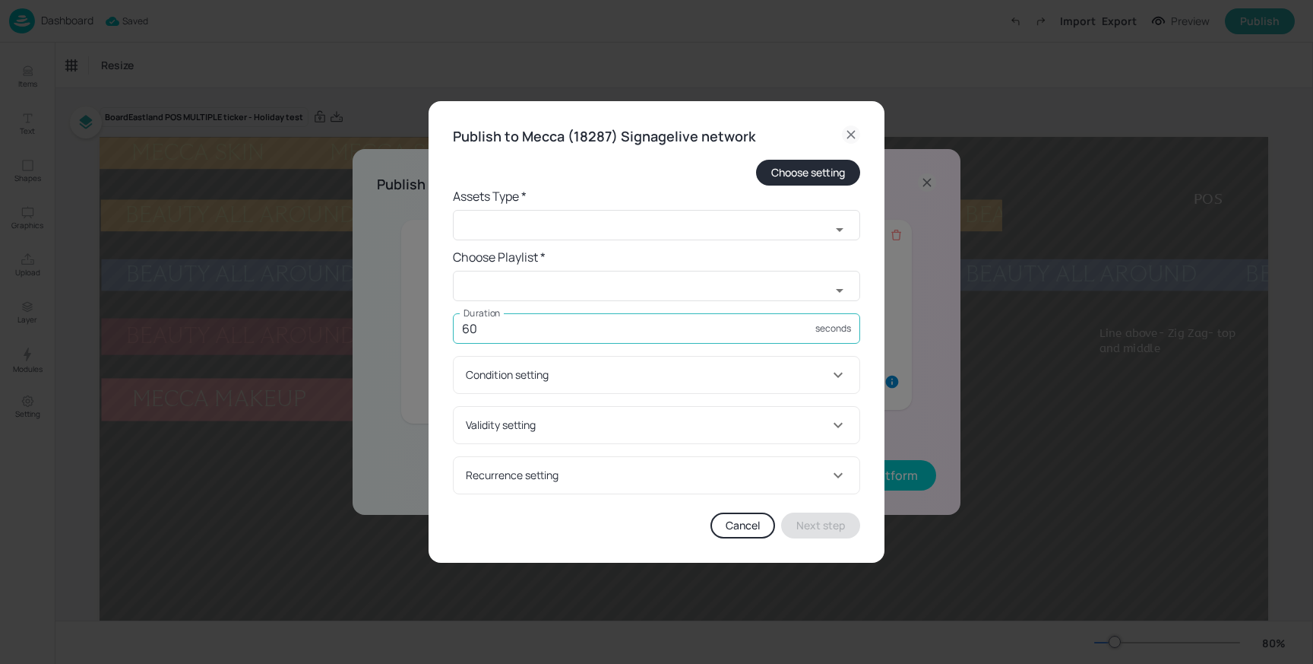
click at [521, 324] on input "60" at bounding box center [634, 328] width 363 height 30
type input "6000"
click at [545, 227] on input "text" at bounding box center [642, 225] width 378 height 30
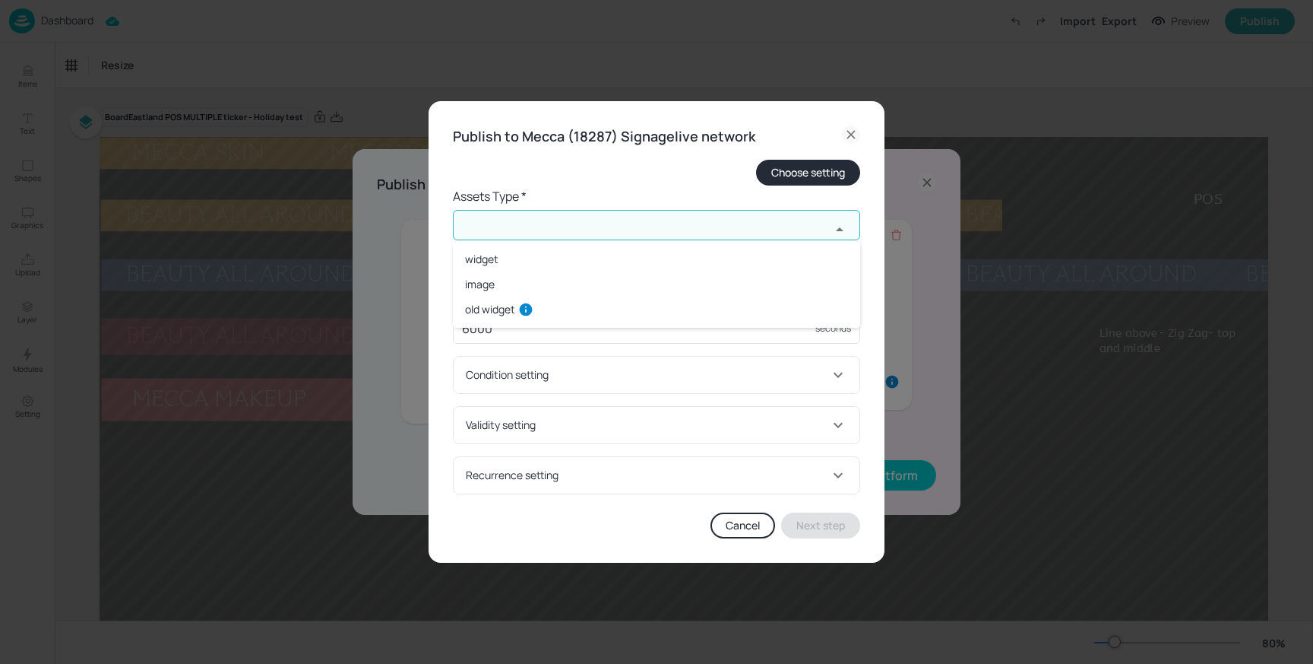
click at [521, 258] on li "widget" at bounding box center [656, 258] width 407 height 25
type input "widget"
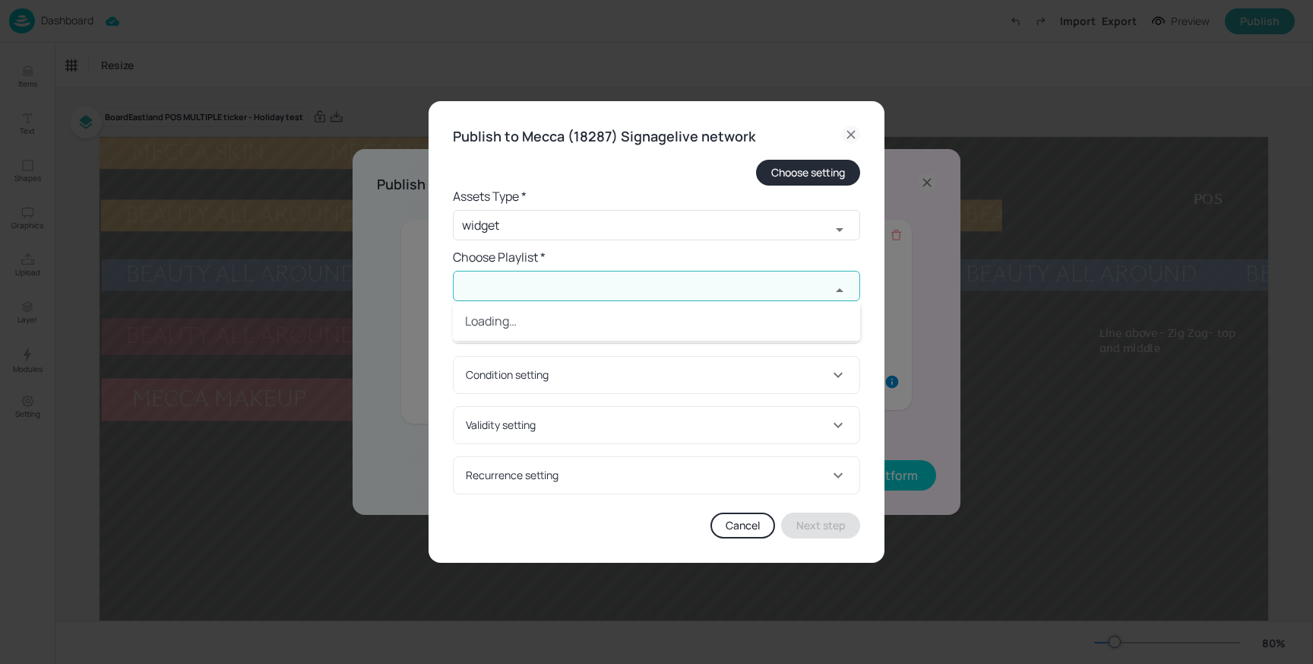
click at [513, 285] on input "text" at bounding box center [642, 286] width 378 height 30
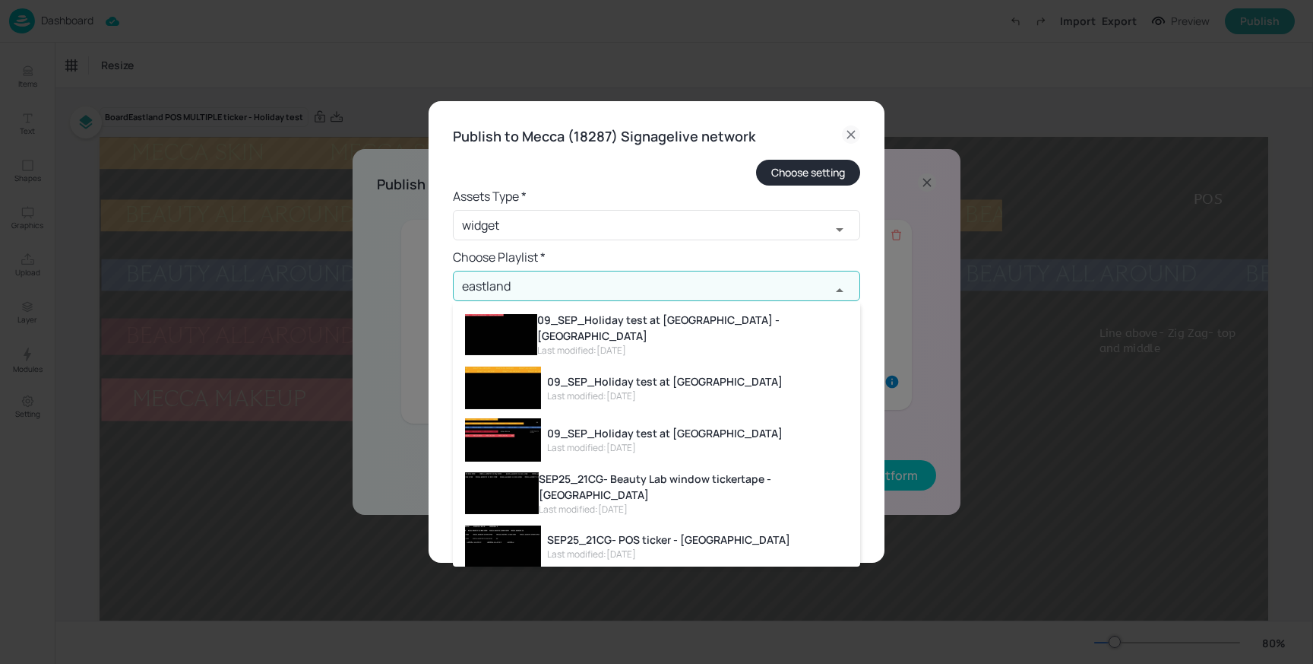
click at [595, 425] on div "09_SEP_Holiday test at Eastland" at bounding box center [665, 433] width 236 height 16
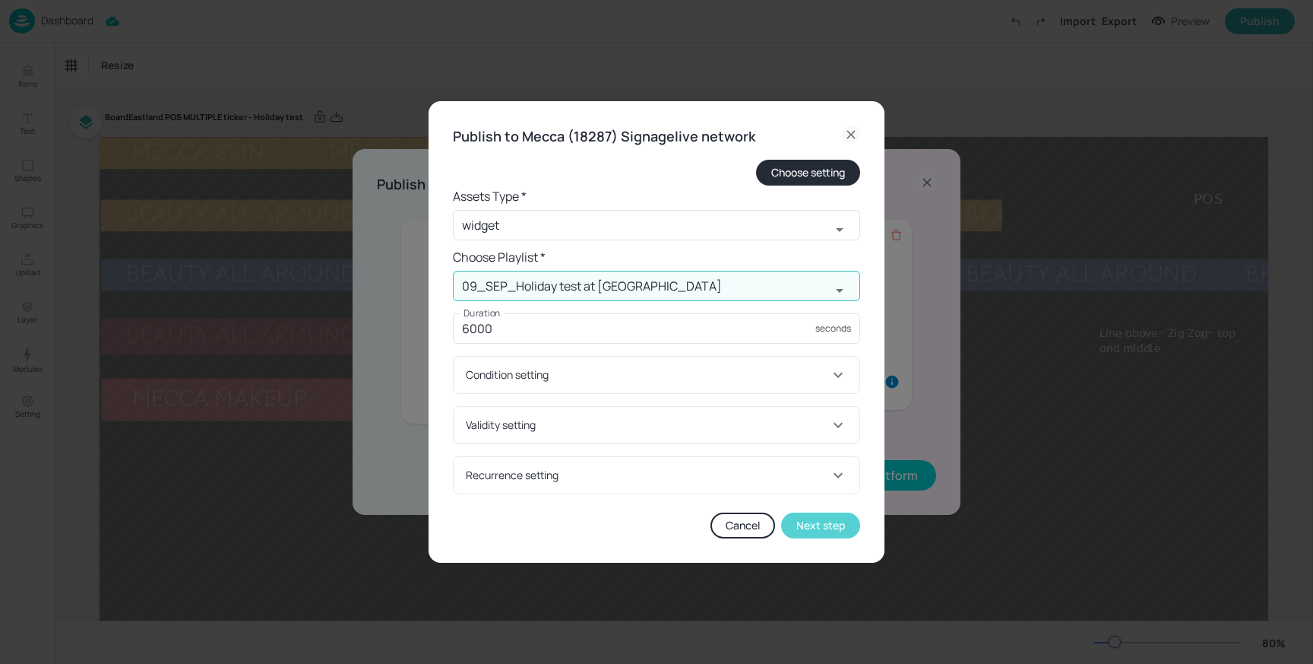
type input "09_SEP_Holiday test at Eastland"
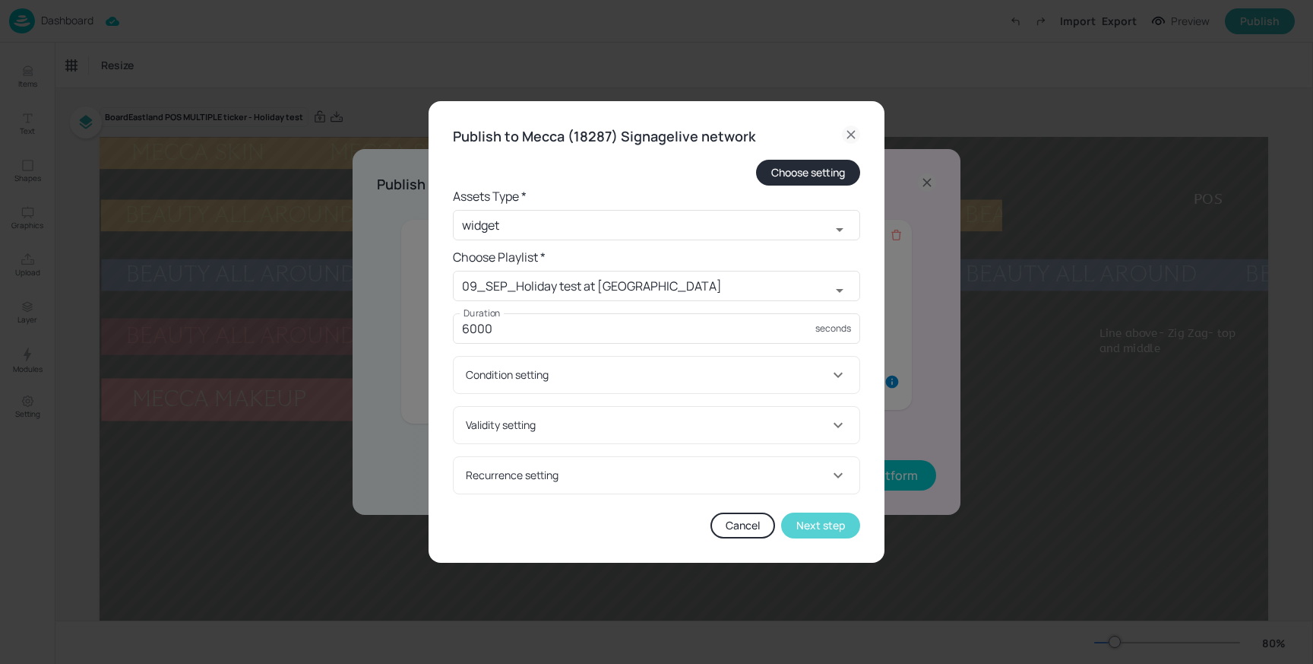
click at [816, 522] on button "Next step" at bounding box center [820, 525] width 79 height 26
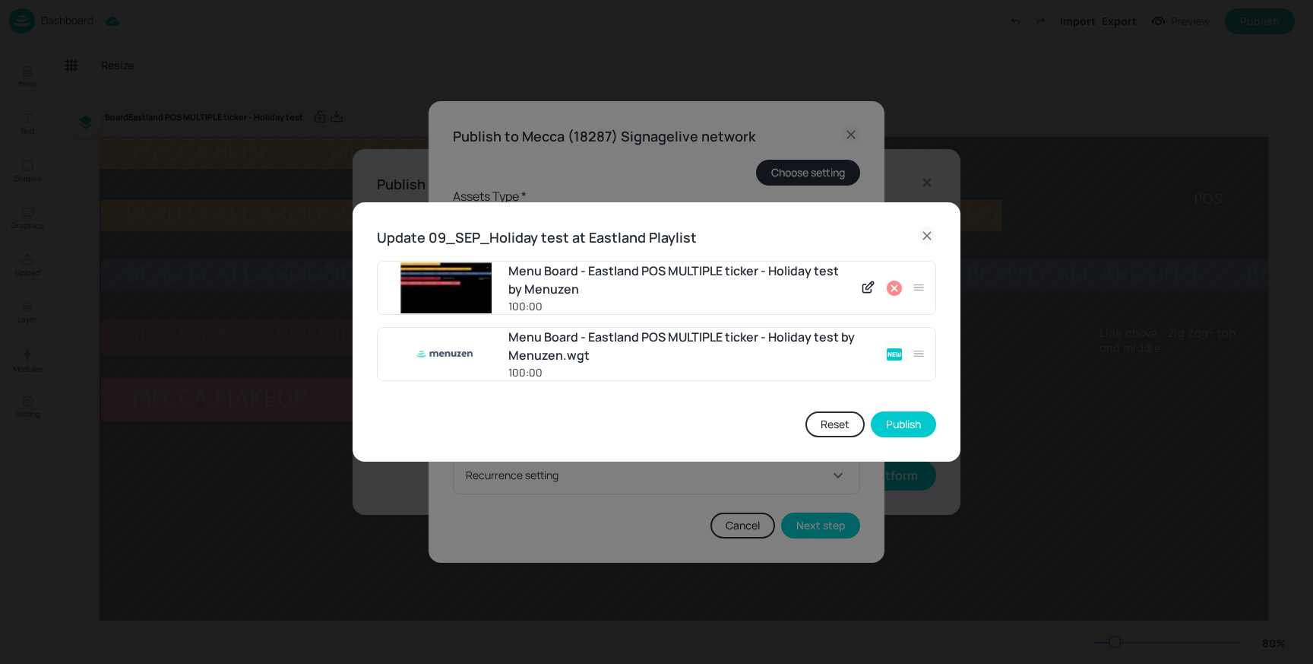
click at [896, 287] on icon at bounding box center [894, 287] width 15 height 15
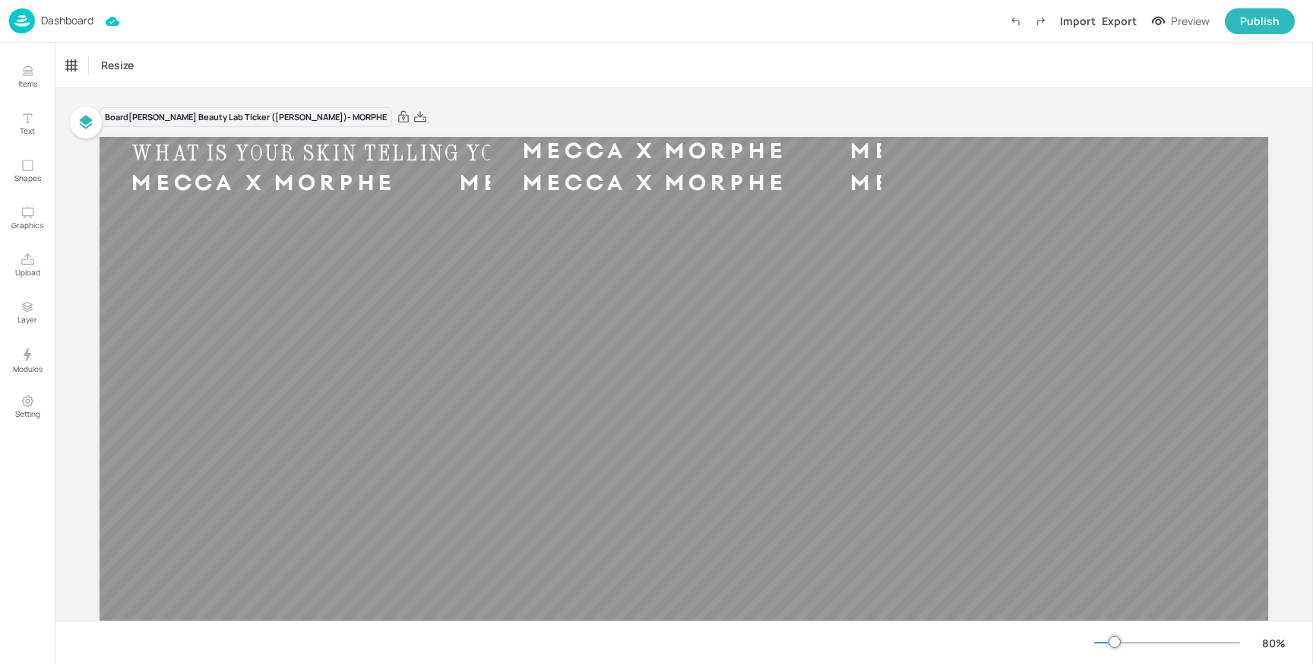
click at [42, 17] on p "Dashboard" at bounding box center [67, 20] width 52 height 11
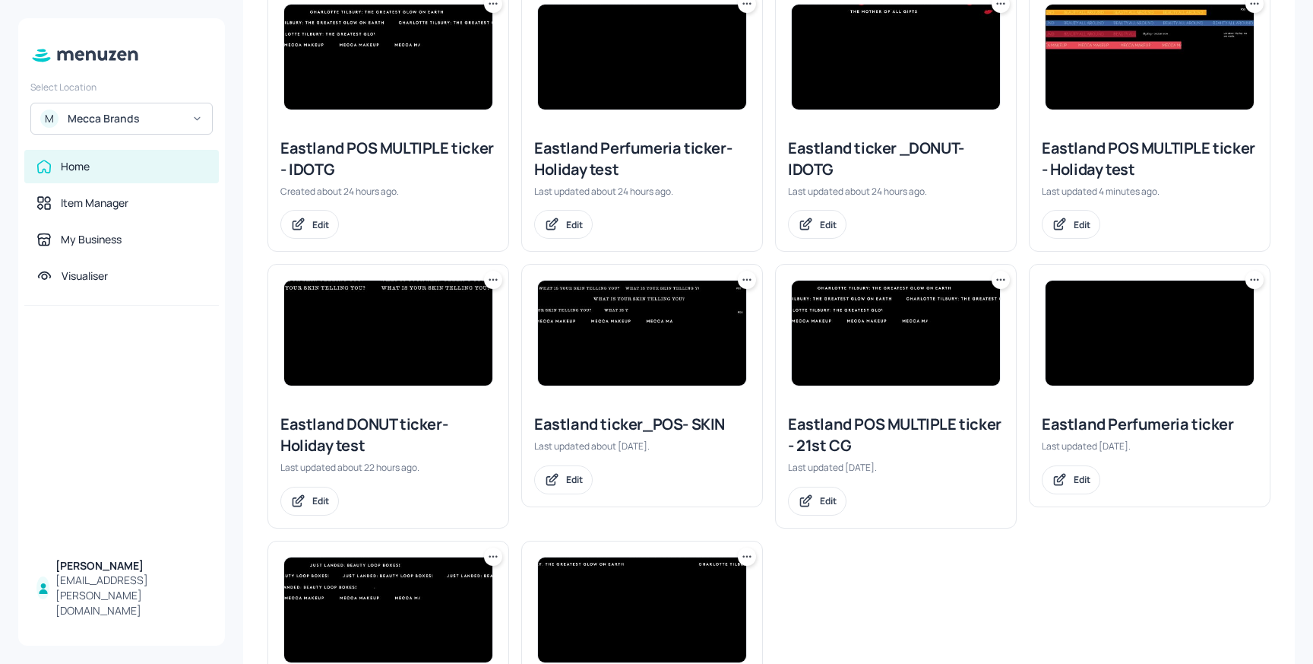
scroll to position [274, 0]
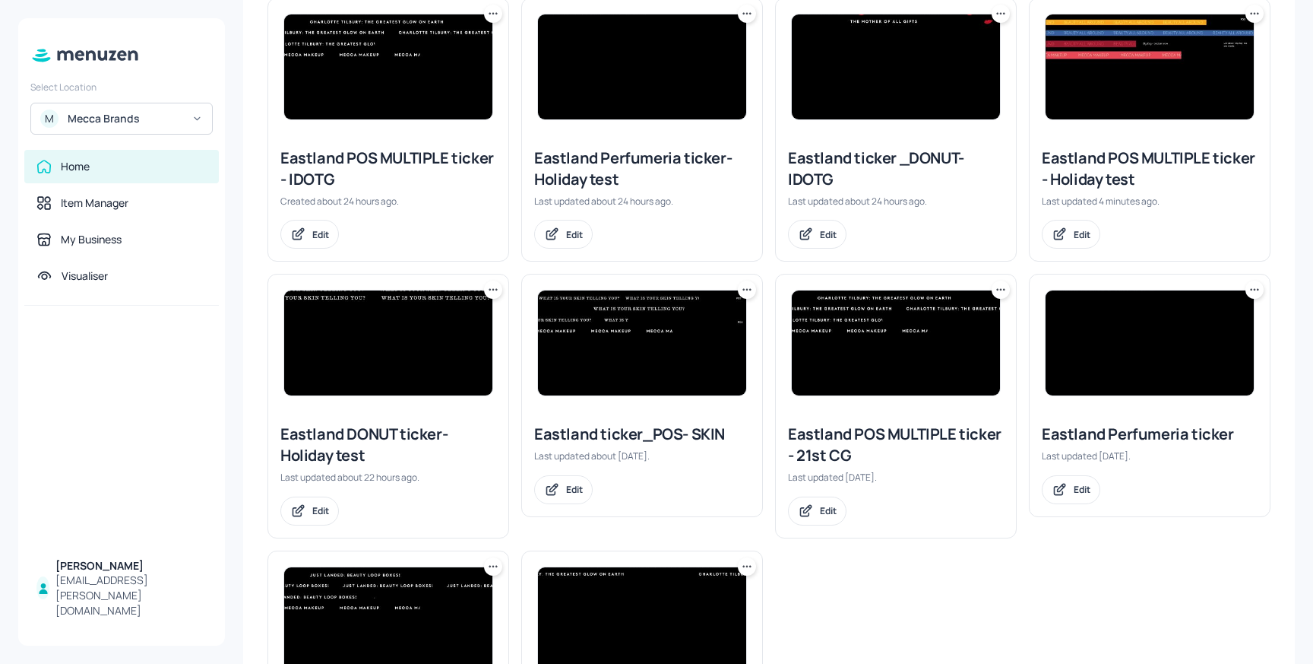
click at [1051, 347] on img at bounding box center [1150, 342] width 208 height 105
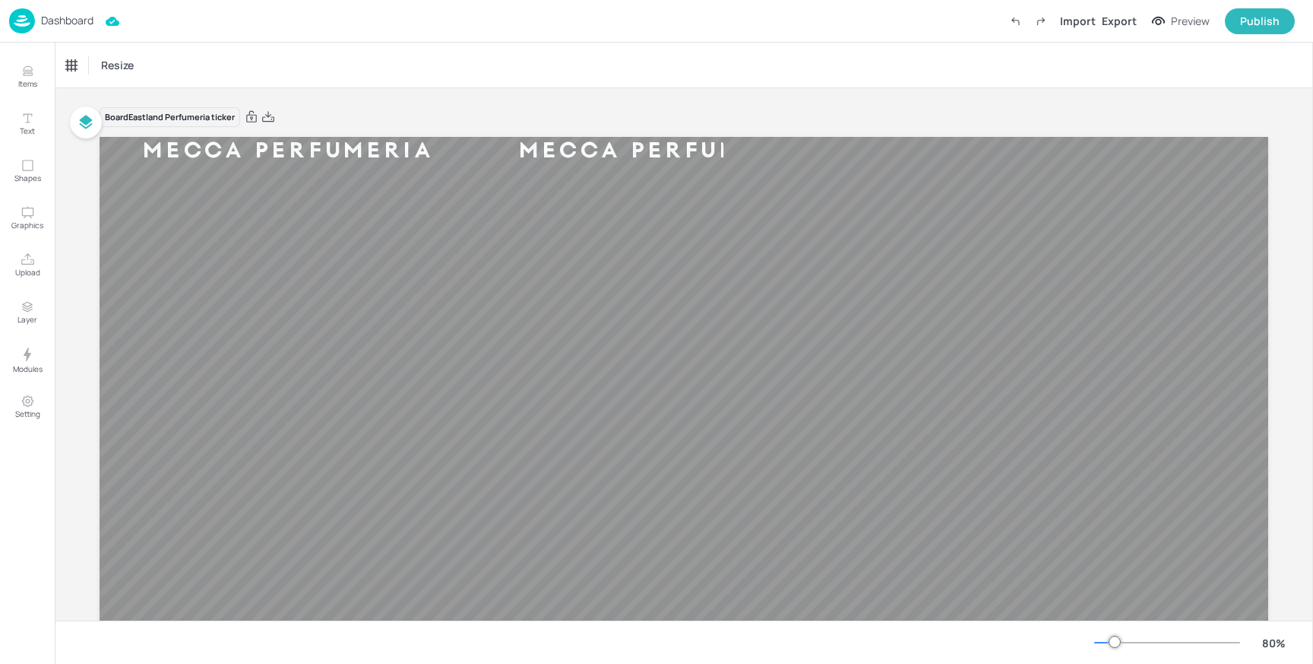
click at [47, 24] on p "Dashboard" at bounding box center [67, 20] width 52 height 11
click at [56, 20] on p "Dashboard" at bounding box center [67, 20] width 52 height 11
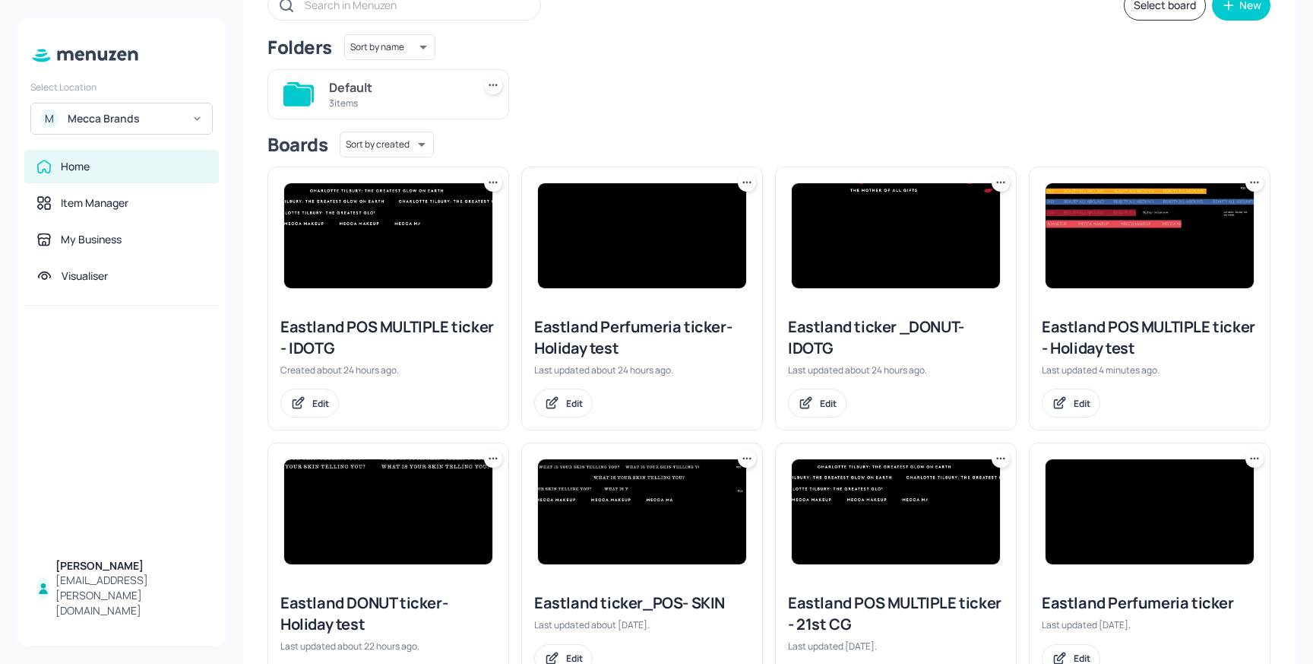
scroll to position [108, 0]
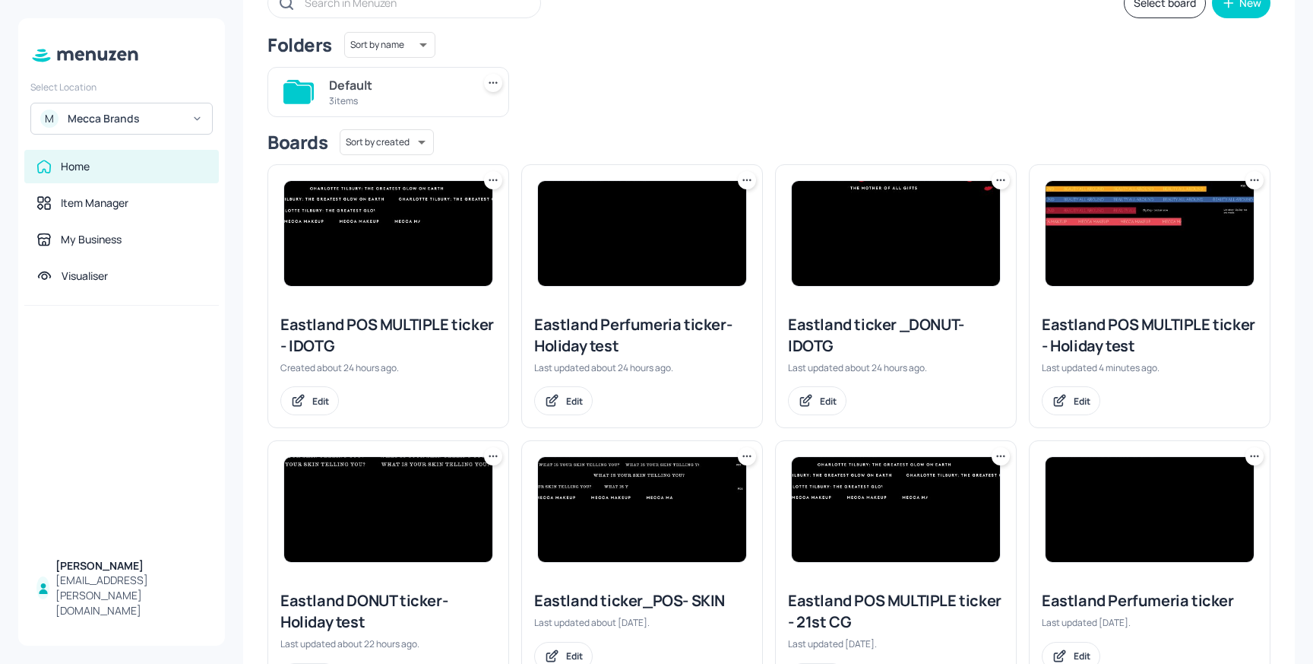
click at [643, 241] on img at bounding box center [642, 233] width 208 height 105
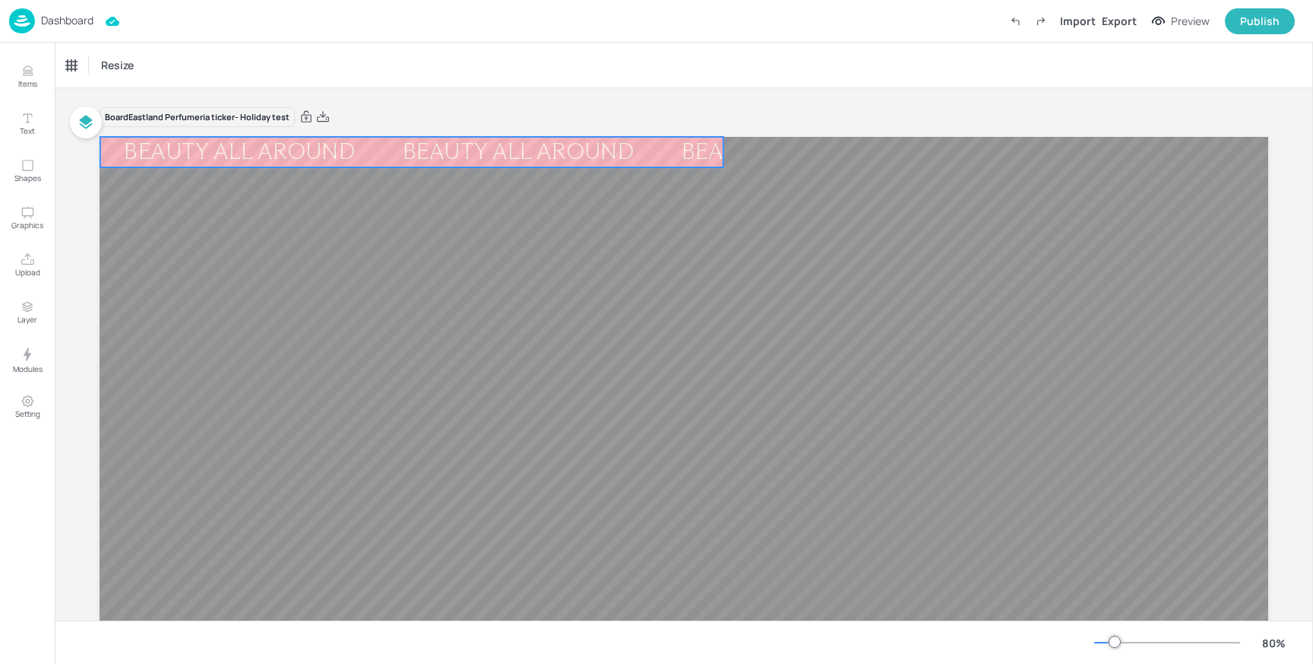
click at [627, 162] on div "BEAUTY ALL AROUND BEAUTY ALL AROUND BEAUTY ALL AROUND BEAUTY ALL AROUND BEAUTY …" at bounding box center [684, 465] width 1169 height 657
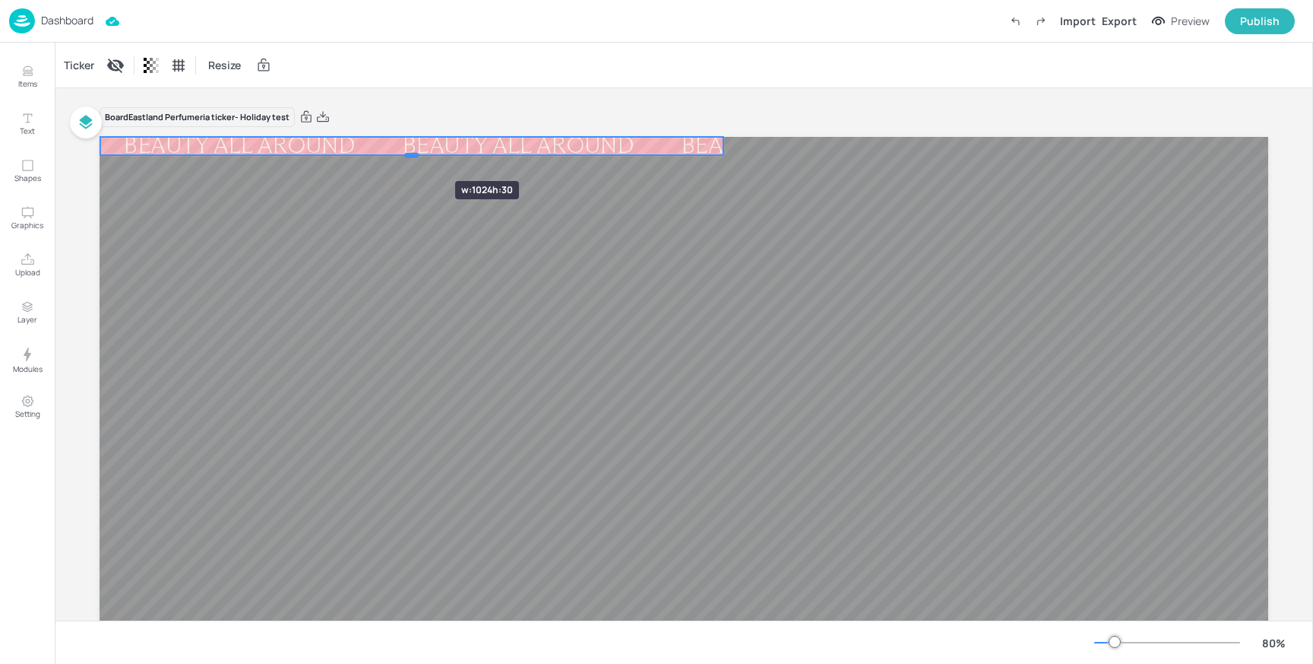
drag, startPoint x: 408, startPoint y: 166, endPoint x: 410, endPoint y: 153, distance: 13.0
click at [410, 153] on div at bounding box center [412, 155] width 14 height 5
click at [87, 63] on div "Ticker" at bounding box center [79, 65] width 36 height 24
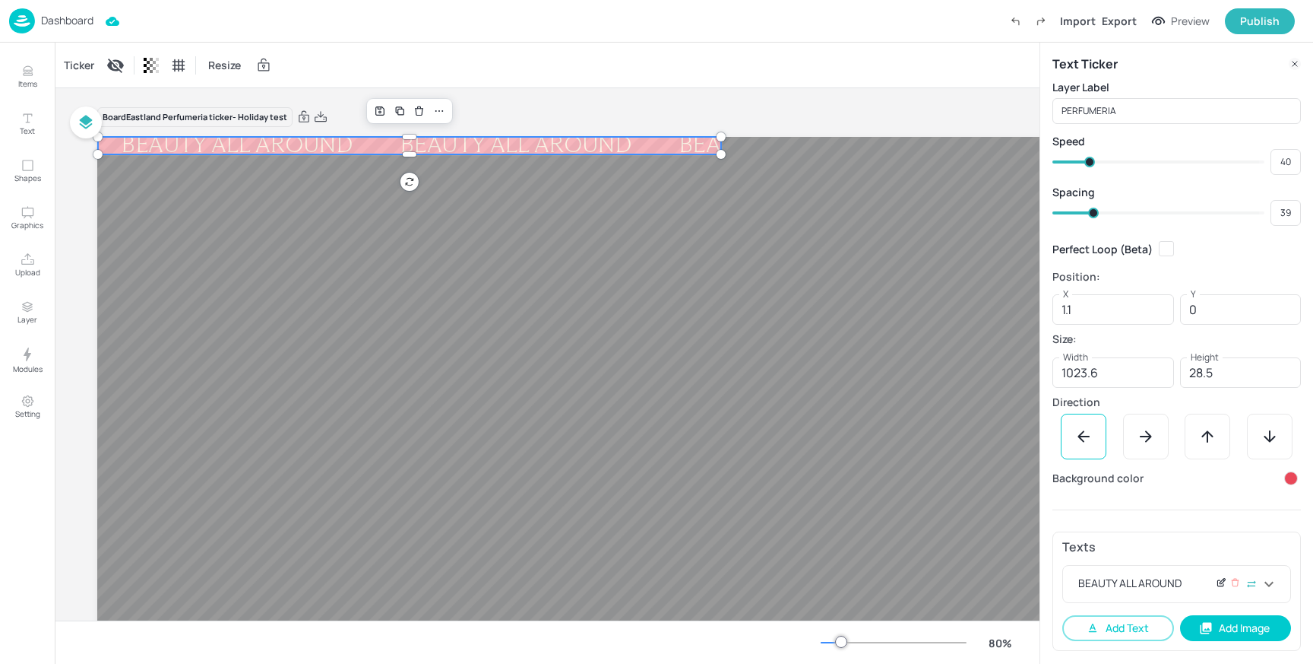
click at [1222, 588] on icon at bounding box center [1221, 582] width 11 height 11
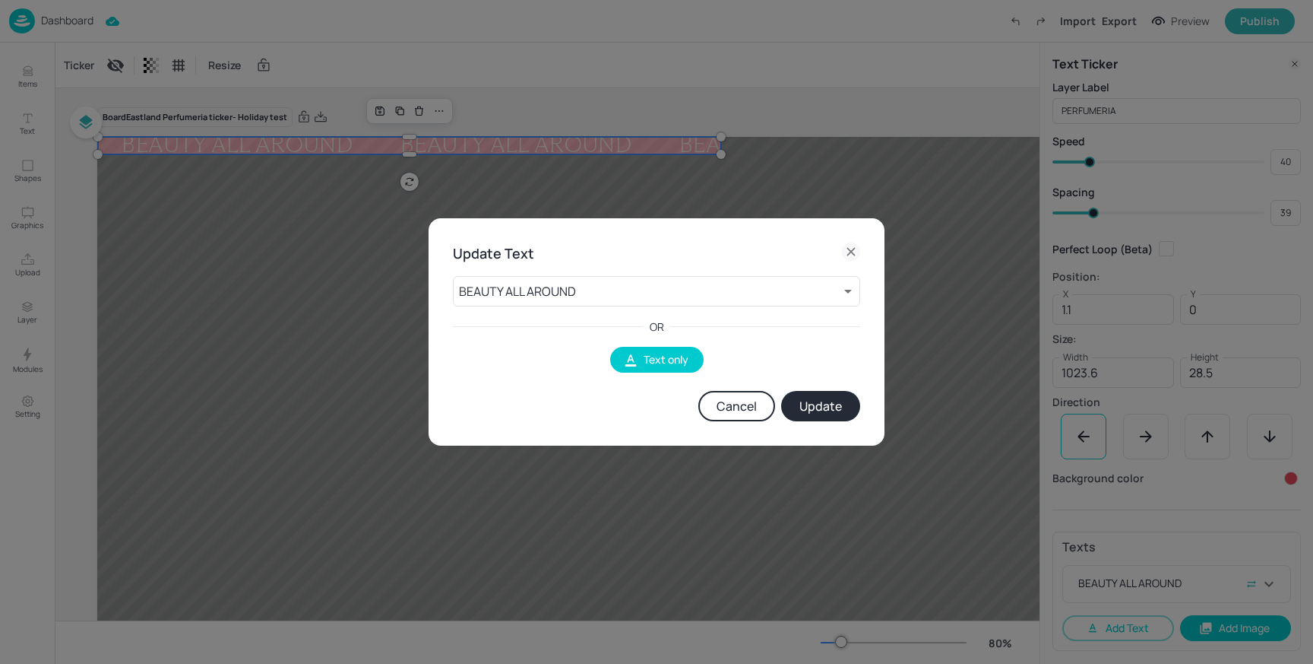
click at [751, 407] on button "Cancel" at bounding box center [737, 406] width 77 height 30
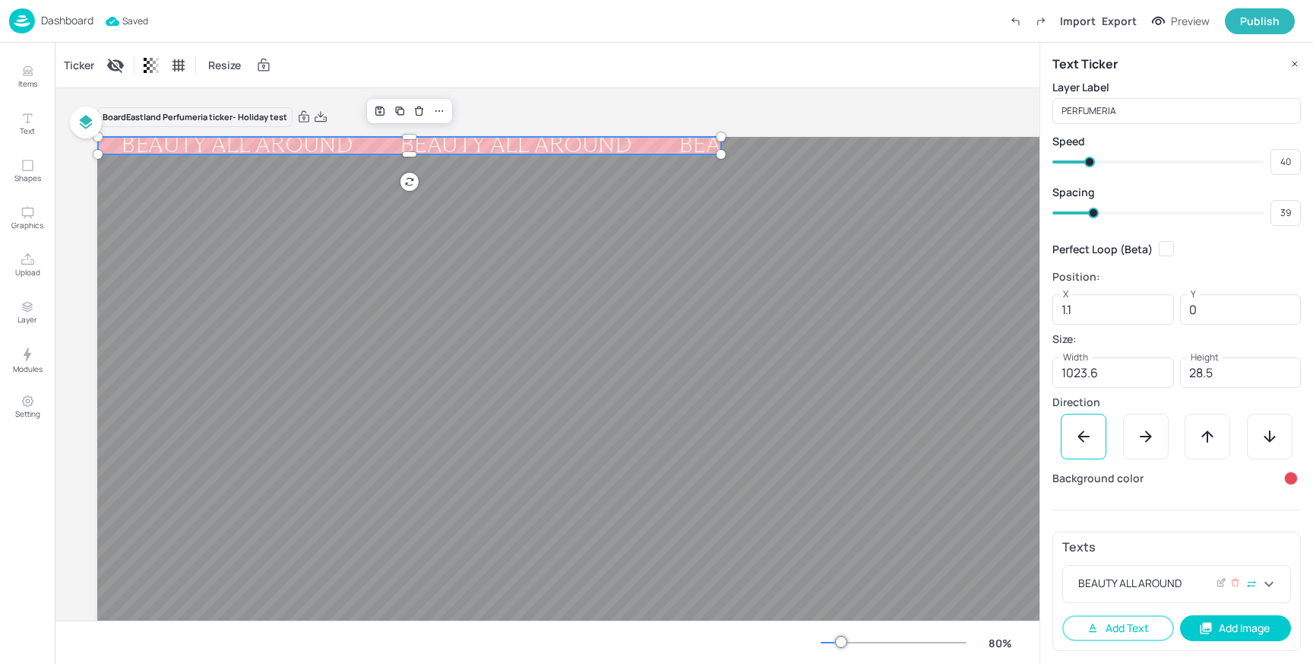
click at [1278, 587] on icon at bounding box center [1269, 584] width 18 height 18
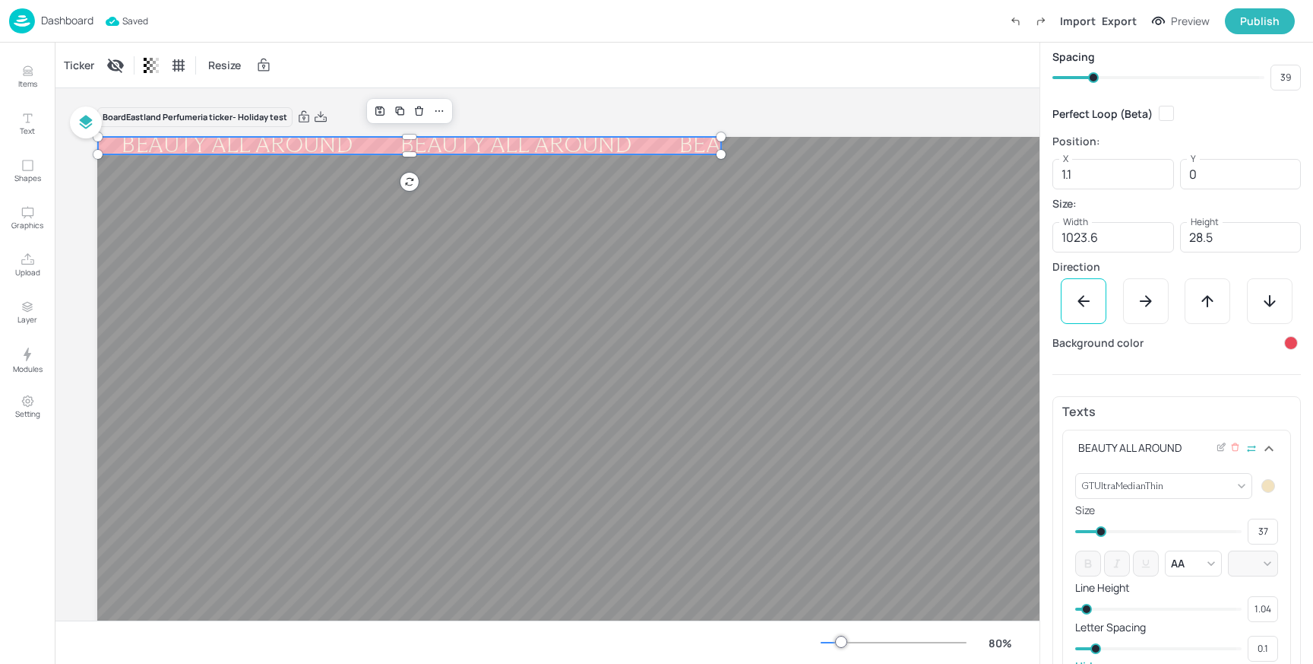
scroll to position [137, 0]
type input "33"
type input "31"
type input "32"
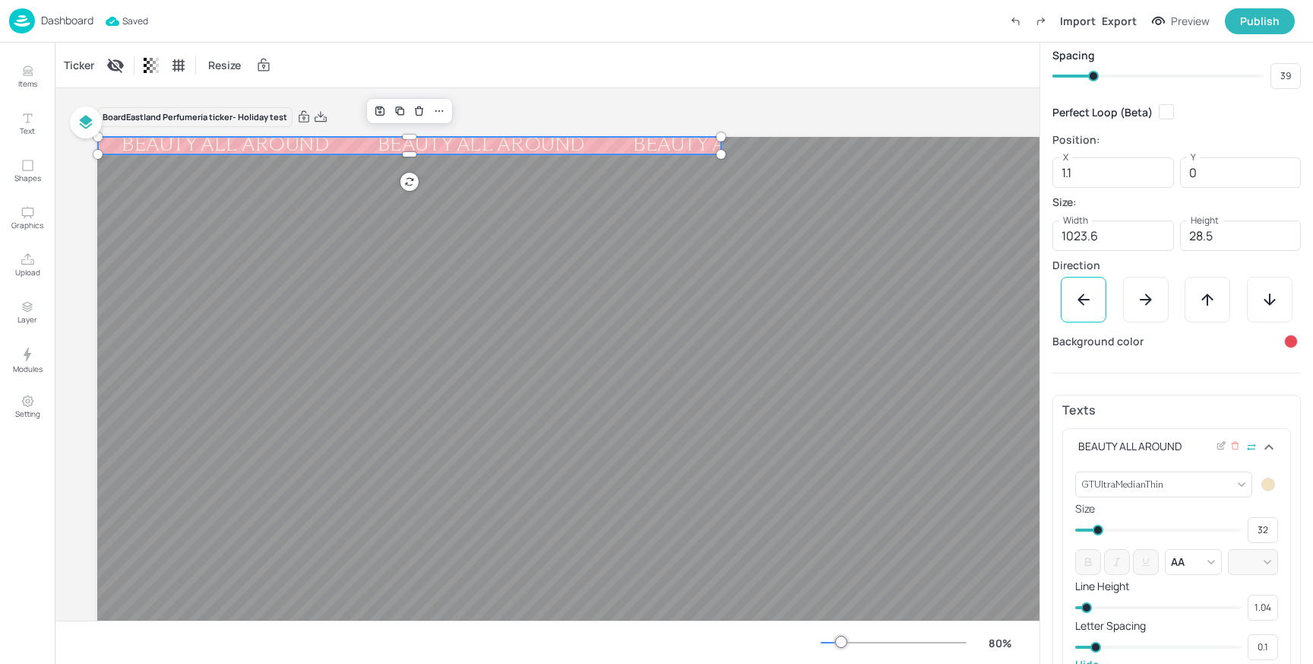
type input "30"
type input "31"
type input "29"
type input "28"
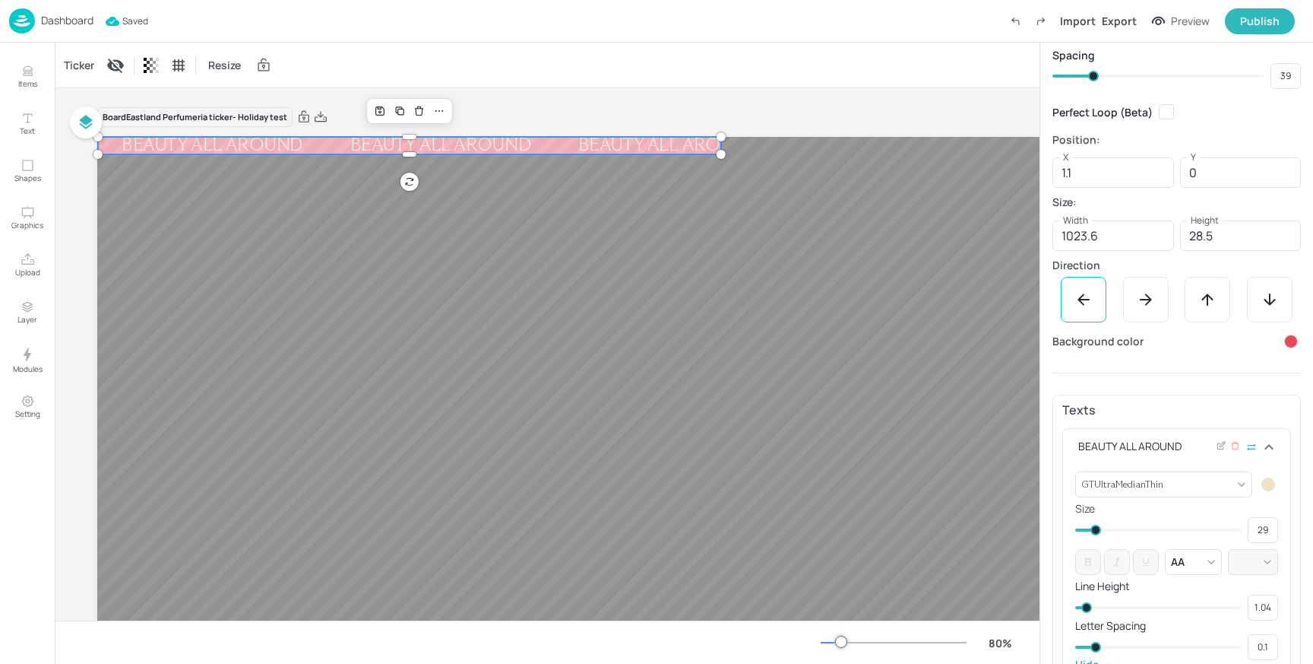
type input "28"
type input "26"
type input "25"
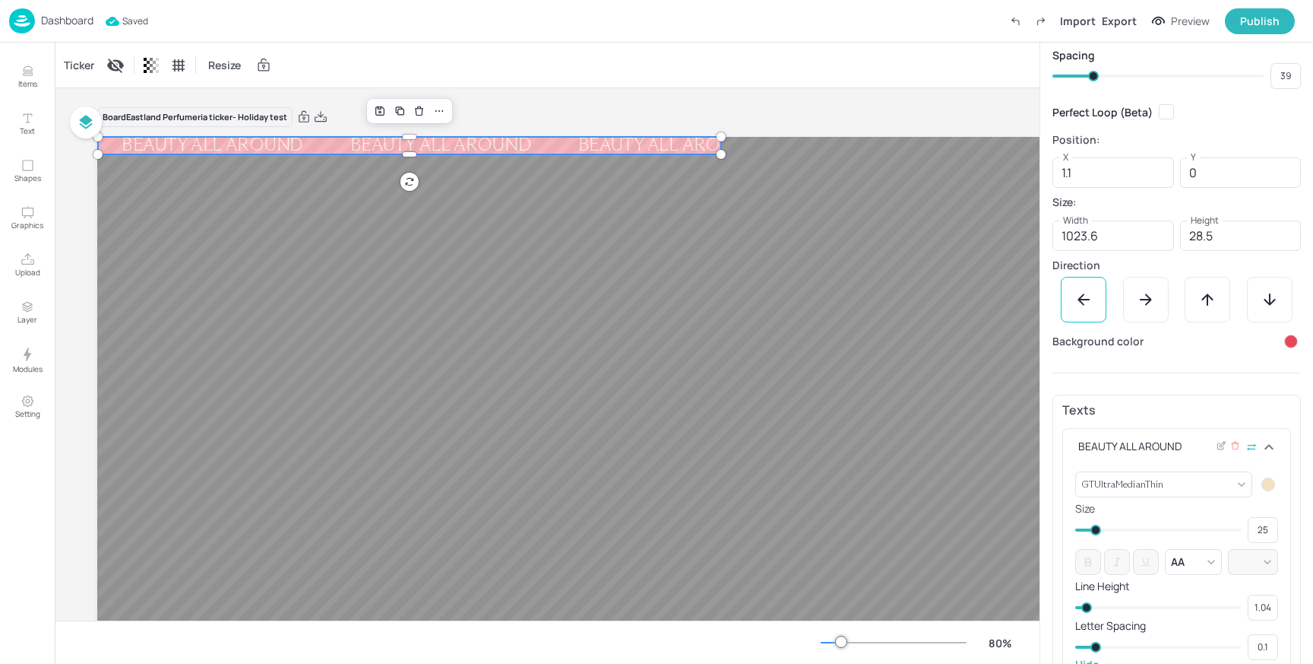
type input "23"
type input "24"
type input "22"
type input "21"
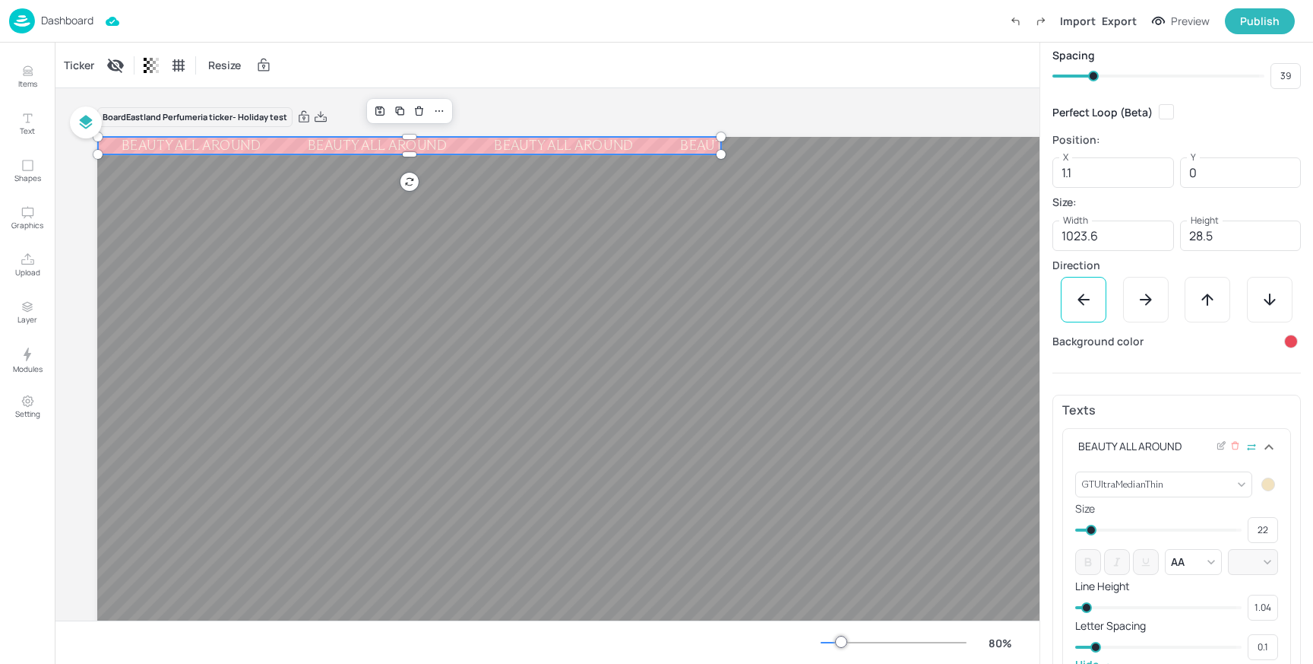
type input "21"
type input "19"
drag, startPoint x: 1098, startPoint y: 528, endPoint x: 1089, endPoint y: 527, distance: 9.2
click at [1089, 527] on span at bounding box center [1089, 529] width 11 height 11
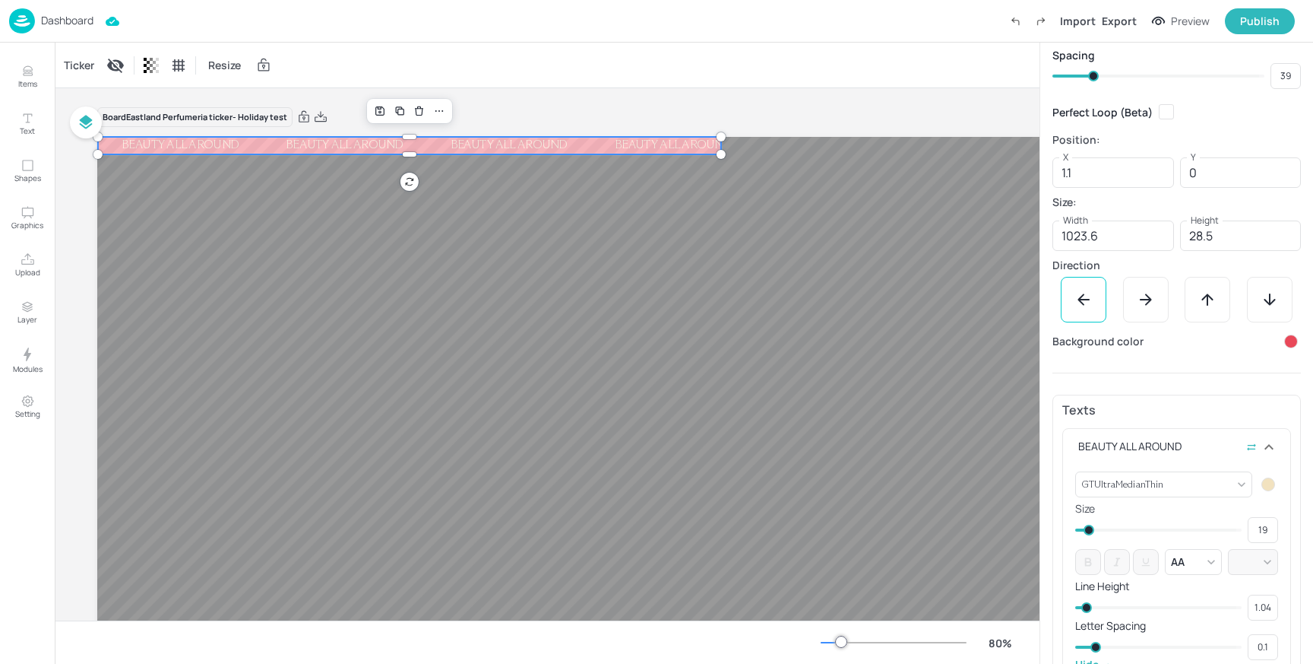
click at [683, 90] on div "Board Eastland Perfumeria ticker- Holiday test BEAUTY ALL AROUND BEAUTY ALL ARO…" at bounding box center [681, 460] width 1169 height 744
click at [778, 59] on div "Ticker Resize" at bounding box center [547, 65] width 985 height 45
click at [1278, 18] on div "Publish" at bounding box center [1260, 21] width 40 height 17
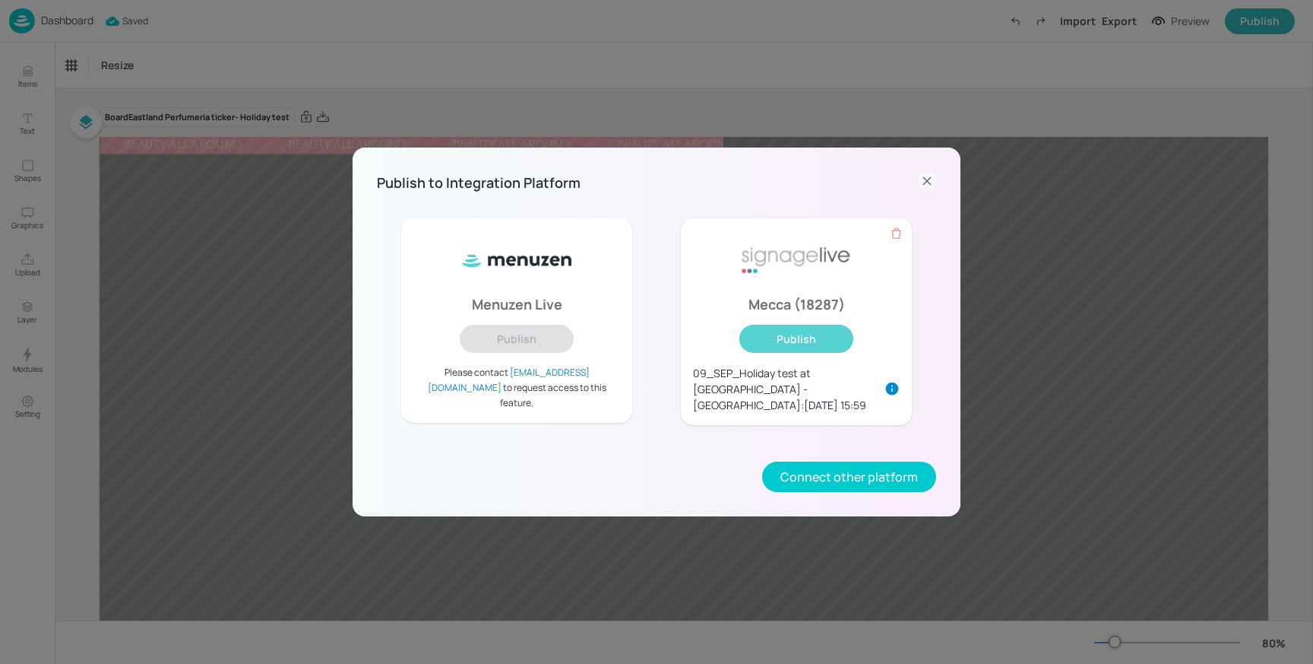
click at [818, 333] on button "Publish" at bounding box center [797, 339] width 114 height 28
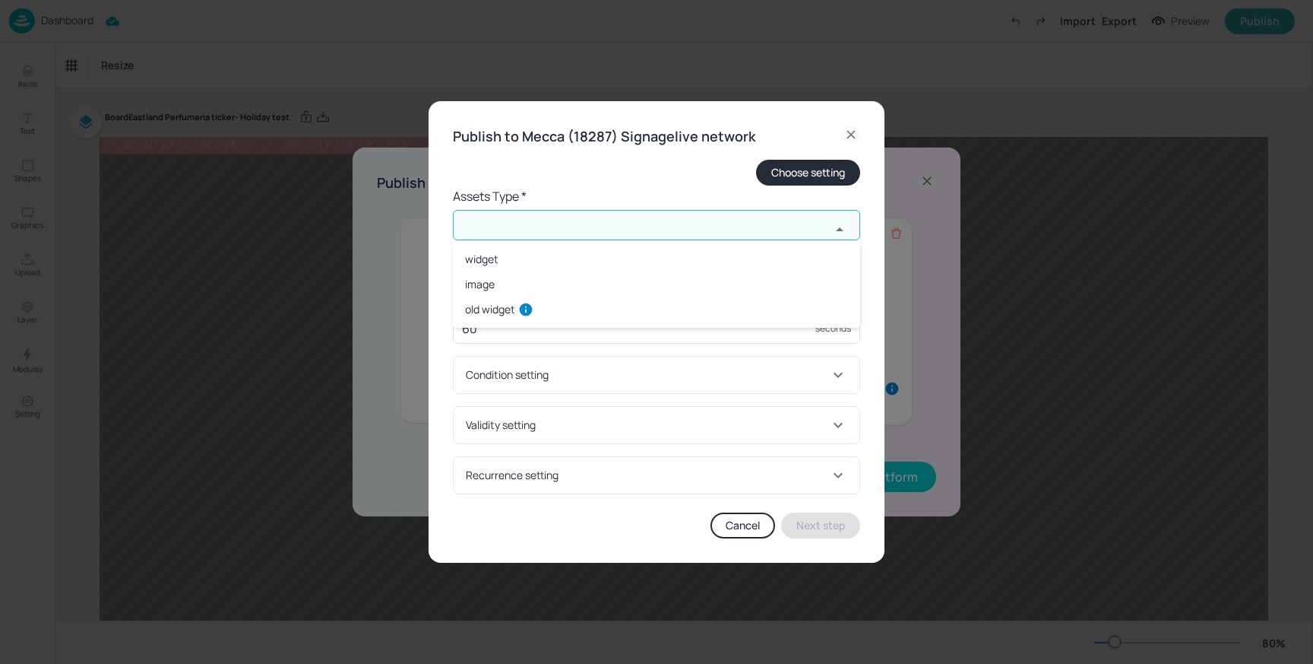
click at [537, 233] on input "text" at bounding box center [642, 225] width 378 height 30
click at [536, 247] on li "widget" at bounding box center [656, 258] width 407 height 25
type input "widget"
click at [512, 286] on input "text" at bounding box center [642, 286] width 378 height 30
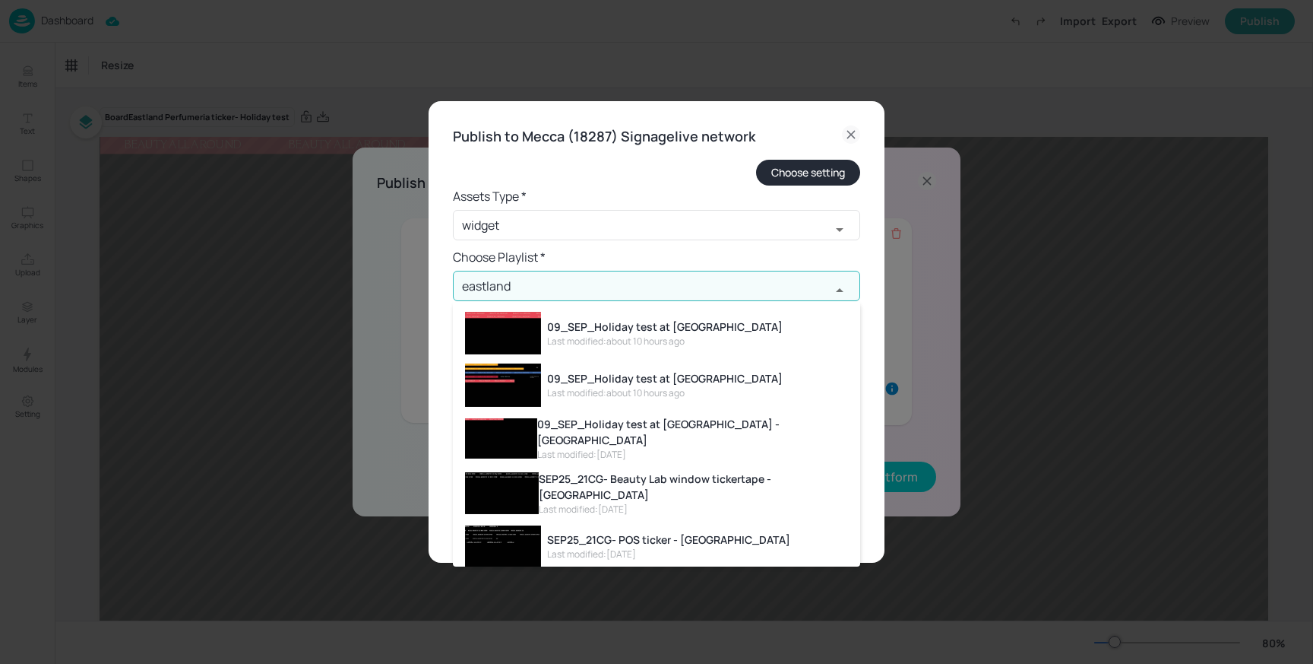
click at [628, 420] on li "09_SEP_Holiday test at Eastland - Fragrance Last modified: 1 day ago" at bounding box center [656, 438] width 407 height 55
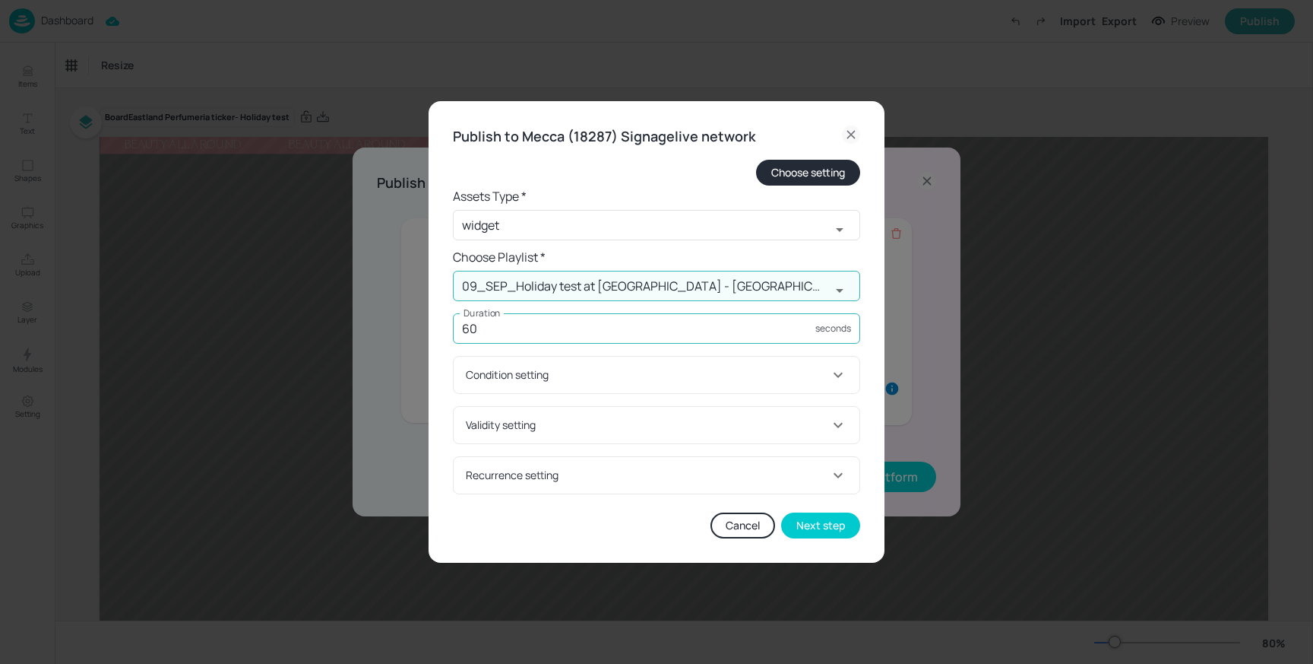
type input "09_SEP_Holiday test at Eastland - Fragrance"
click at [600, 338] on input "60" at bounding box center [634, 328] width 363 height 30
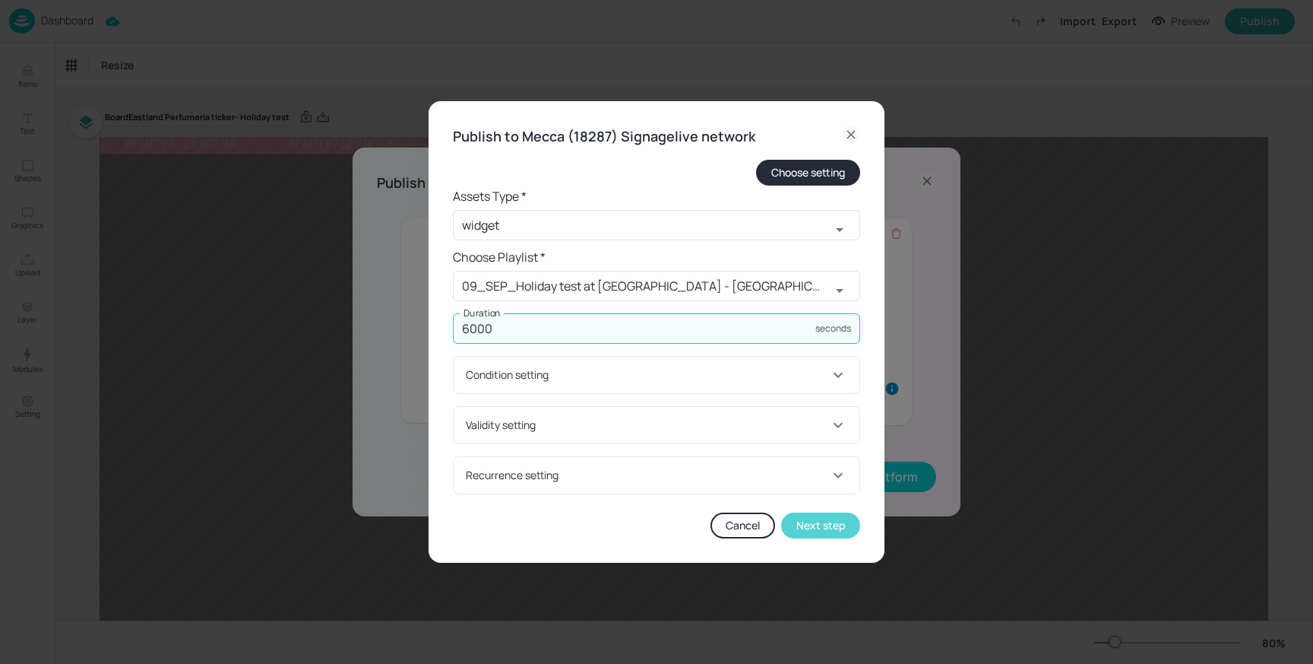
type input "6000"
click at [825, 518] on button "Next step" at bounding box center [820, 525] width 79 height 26
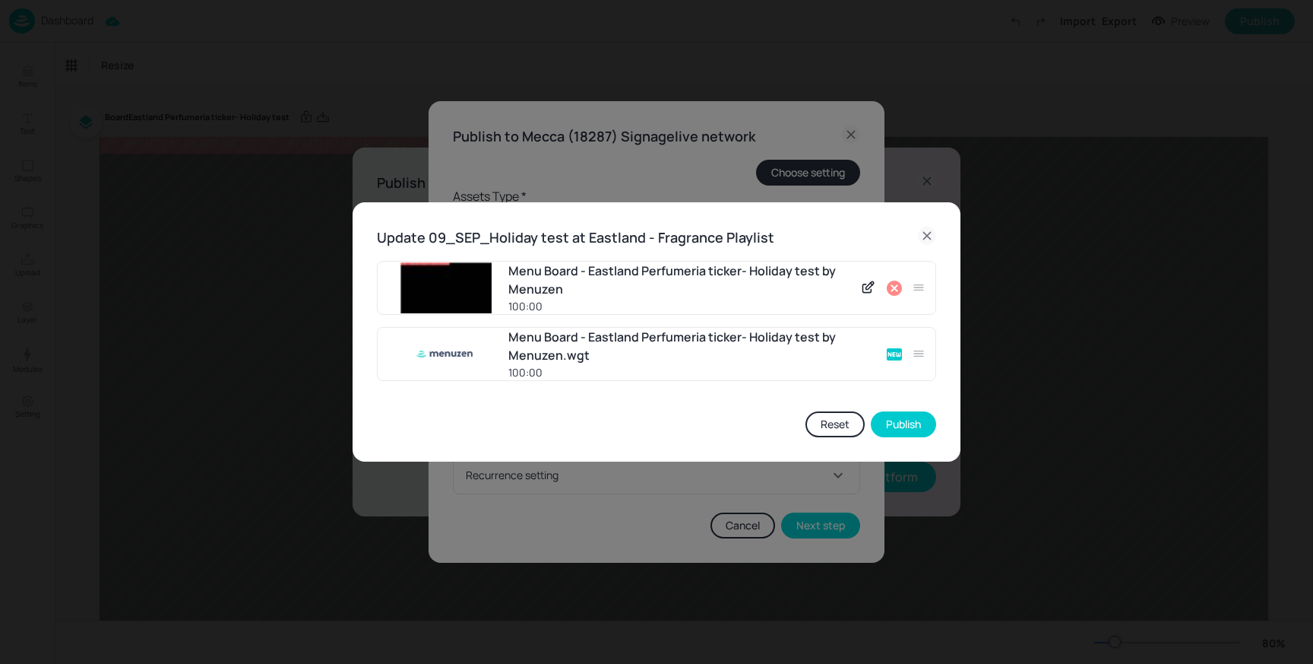
click at [899, 284] on icon at bounding box center [894, 287] width 15 height 15
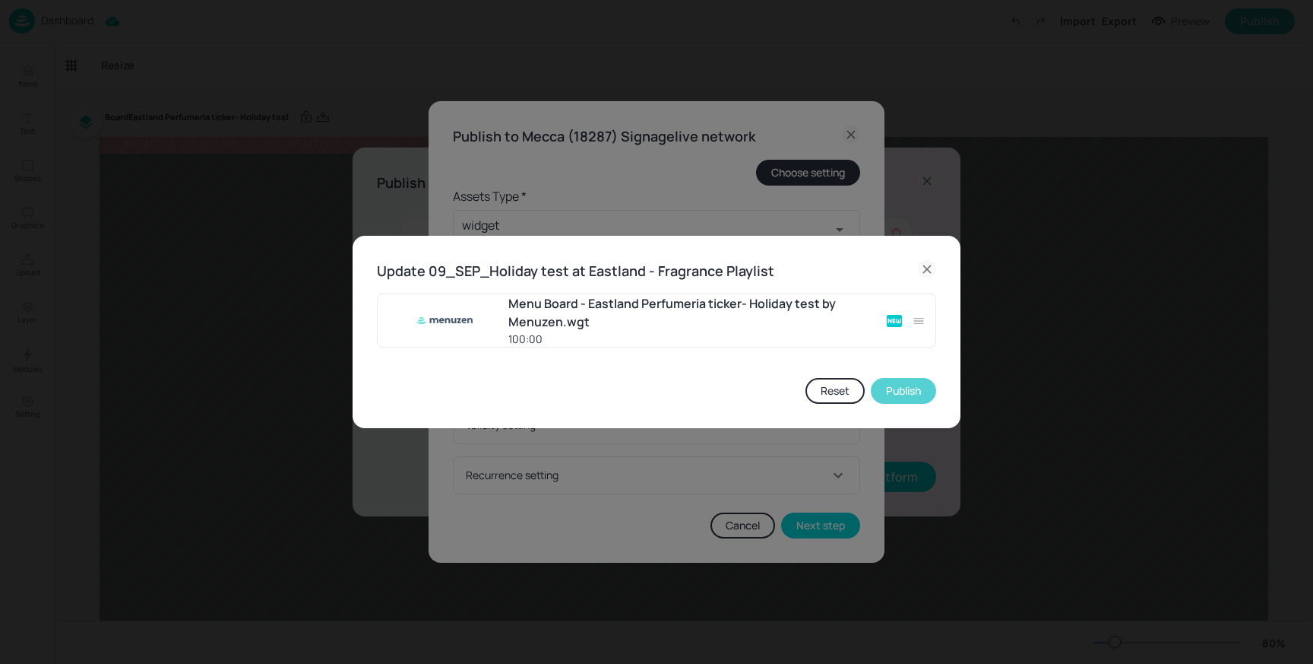
click at [905, 395] on button "Publish" at bounding box center [903, 391] width 65 height 26
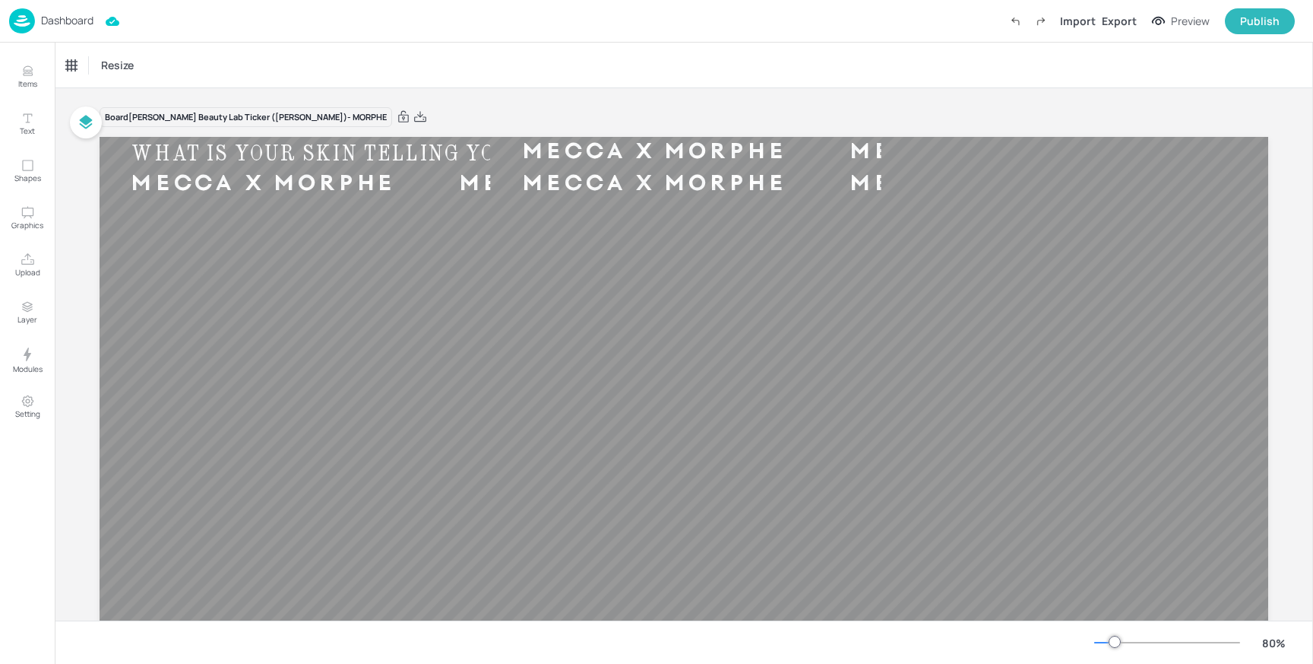
click at [74, 16] on p "Dashboard" at bounding box center [67, 20] width 52 height 11
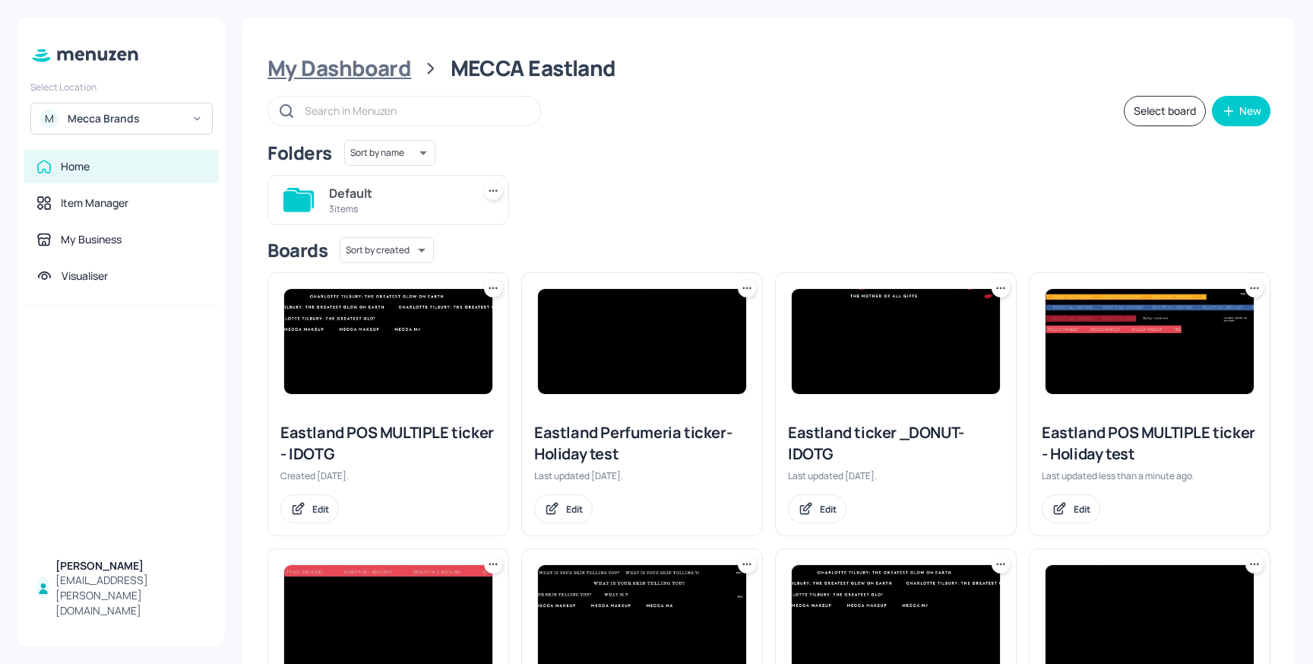
click at [382, 74] on div "My Dashboard" at bounding box center [340, 68] width 144 height 27
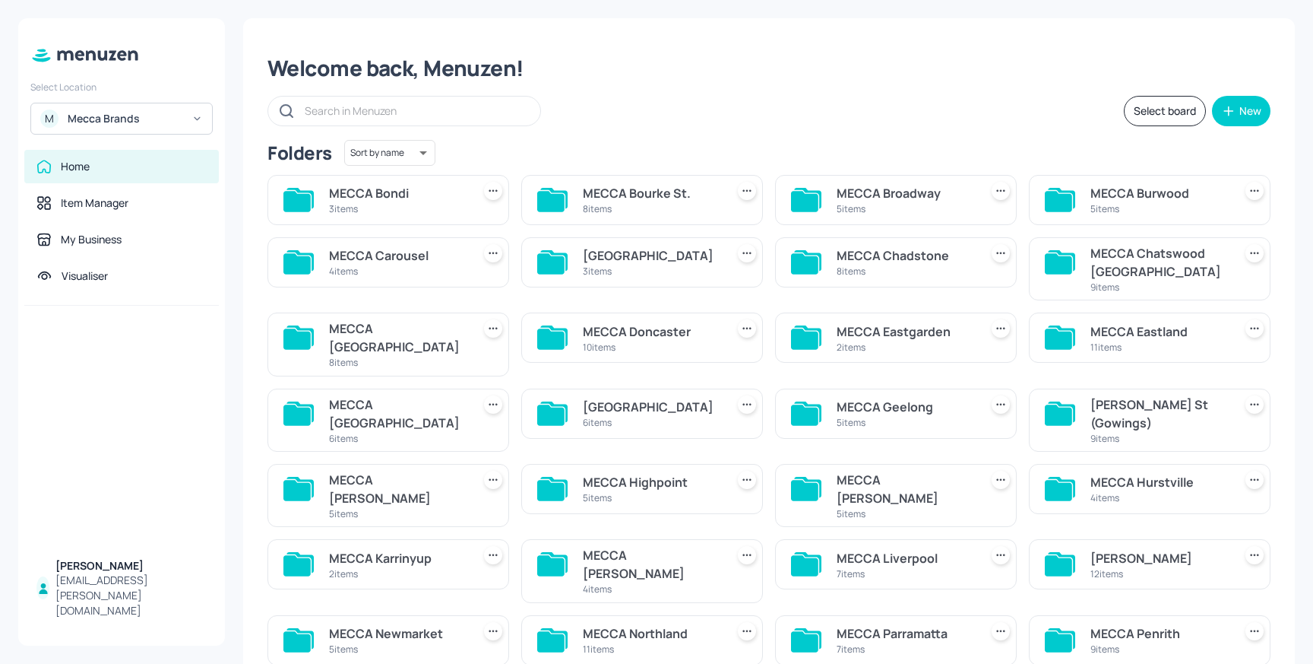
click at [670, 203] on div "8 items" at bounding box center [651, 208] width 137 height 13
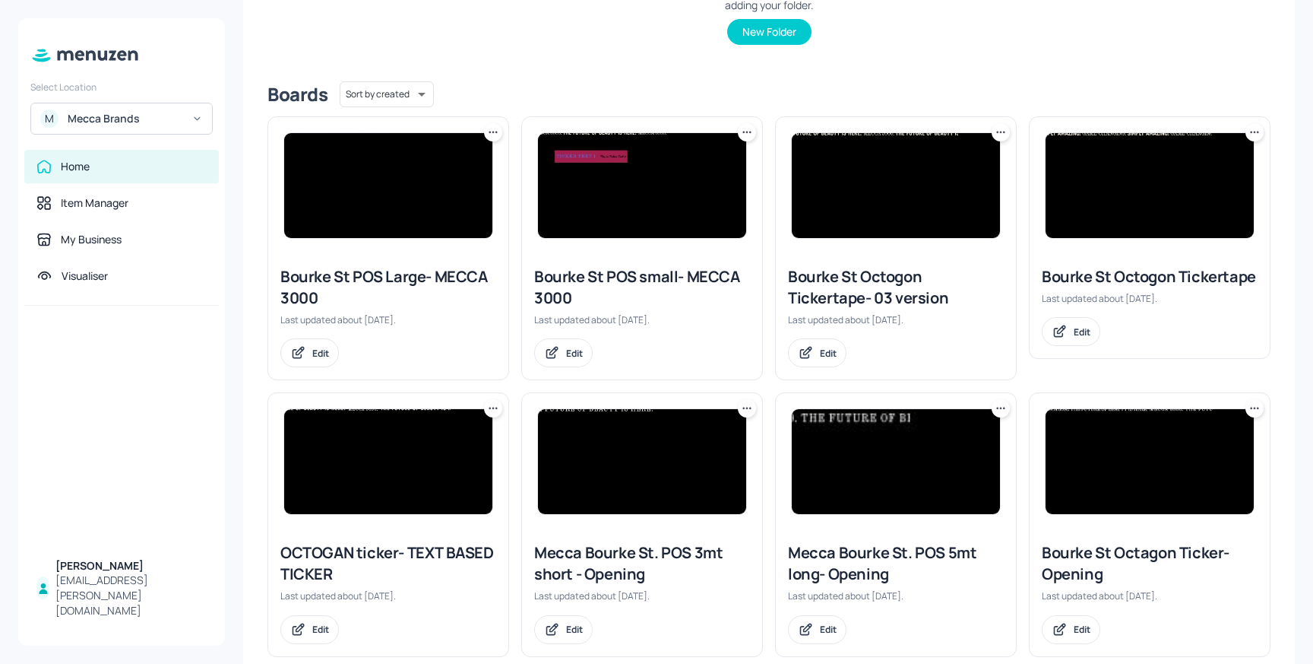
scroll to position [331, 0]
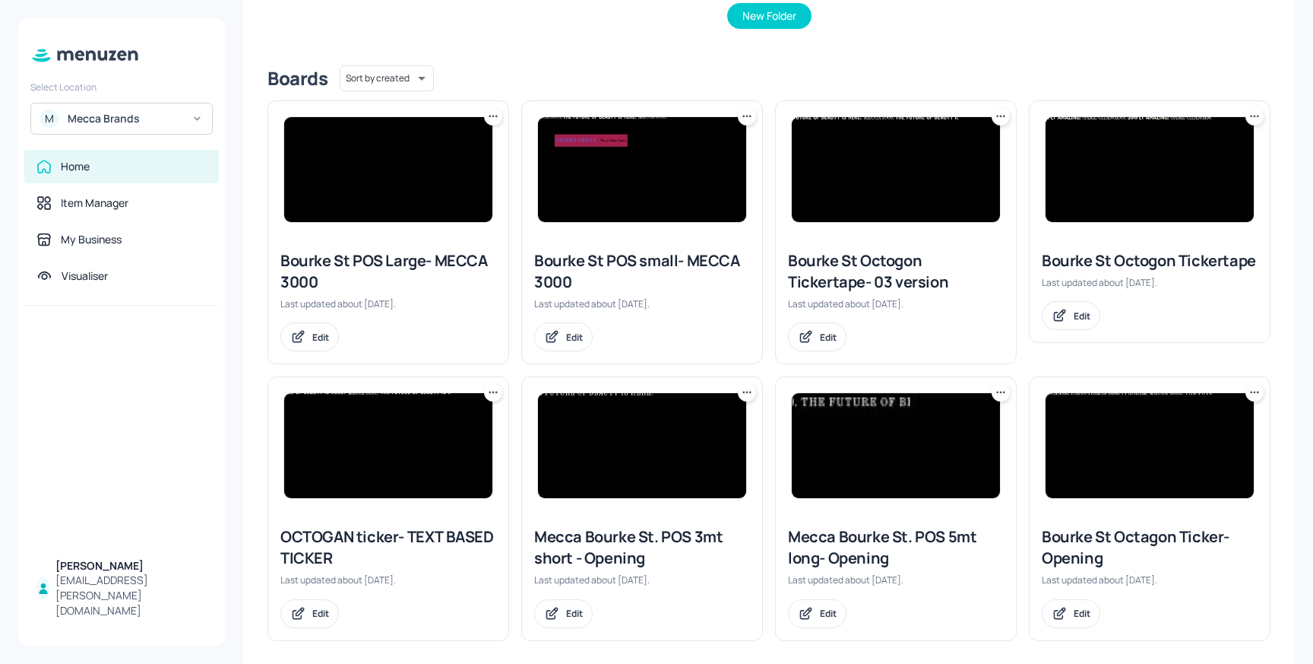
click at [642, 442] on img at bounding box center [642, 445] width 208 height 105
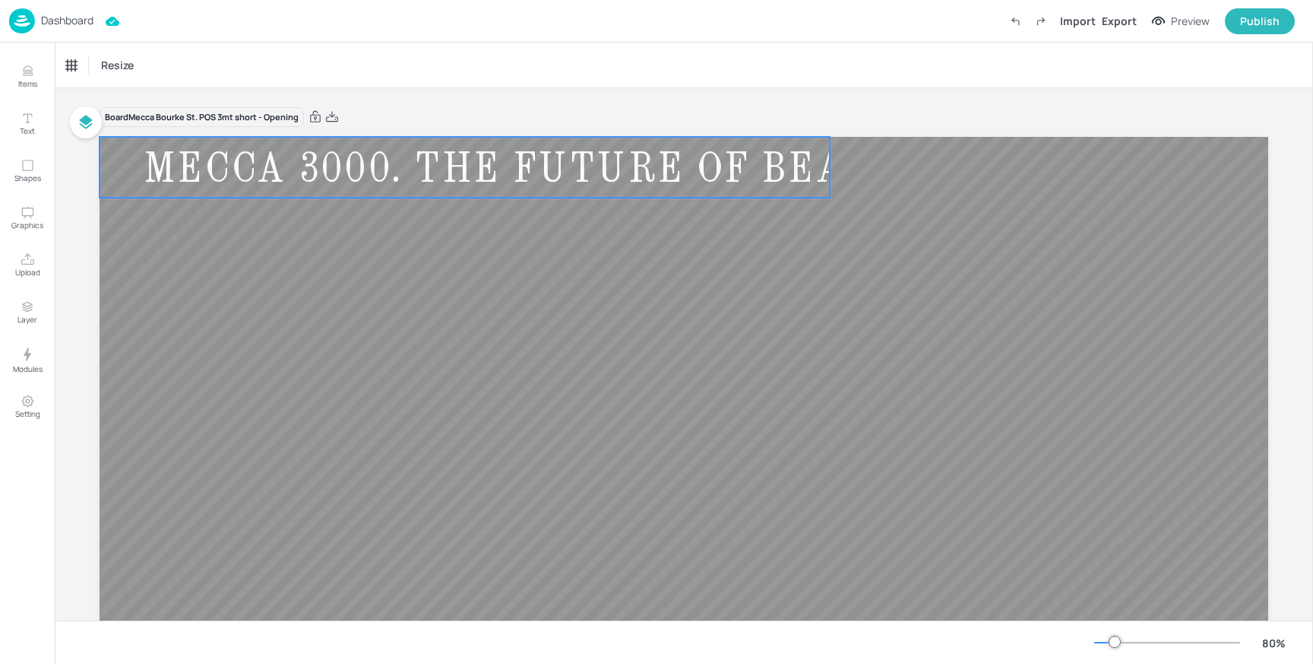
click at [438, 159] on div "MECCA 3000. THE FUTURE OF BEAUTY IS HERE." at bounding box center [636, 167] width 1073 height 55
click at [89, 65] on div "Ticker" at bounding box center [79, 65] width 36 height 24
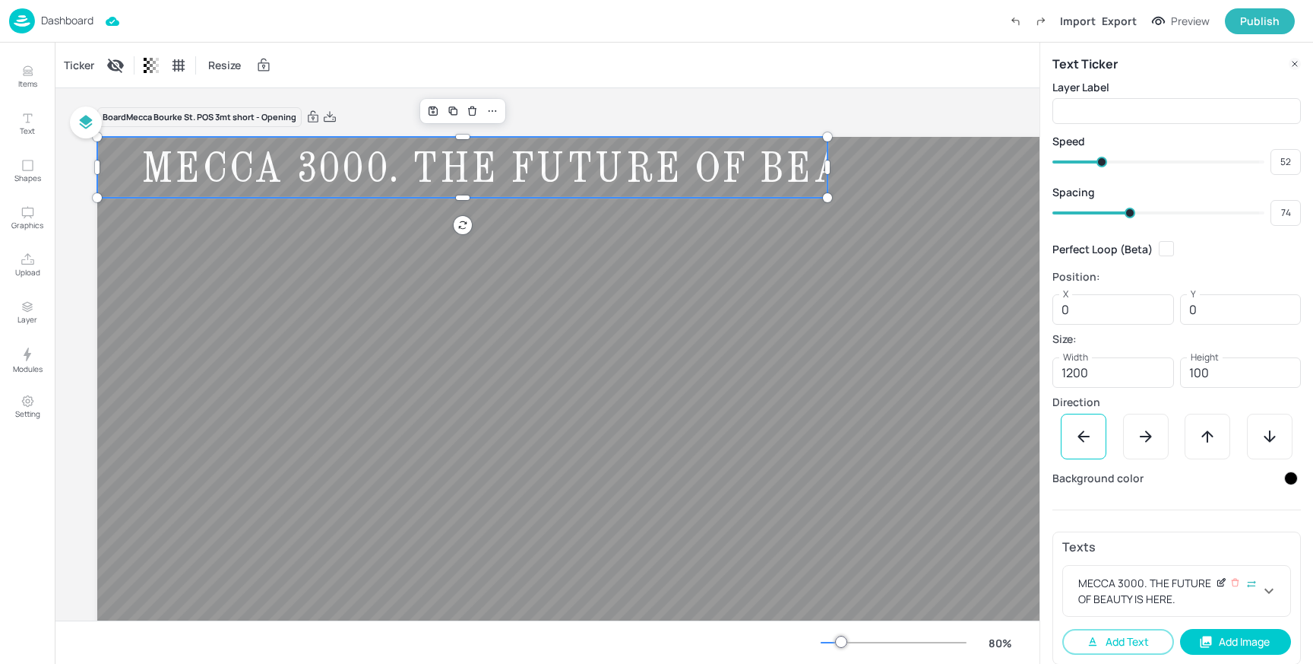
click at [1219, 582] on icon at bounding box center [1221, 582] width 11 height 11
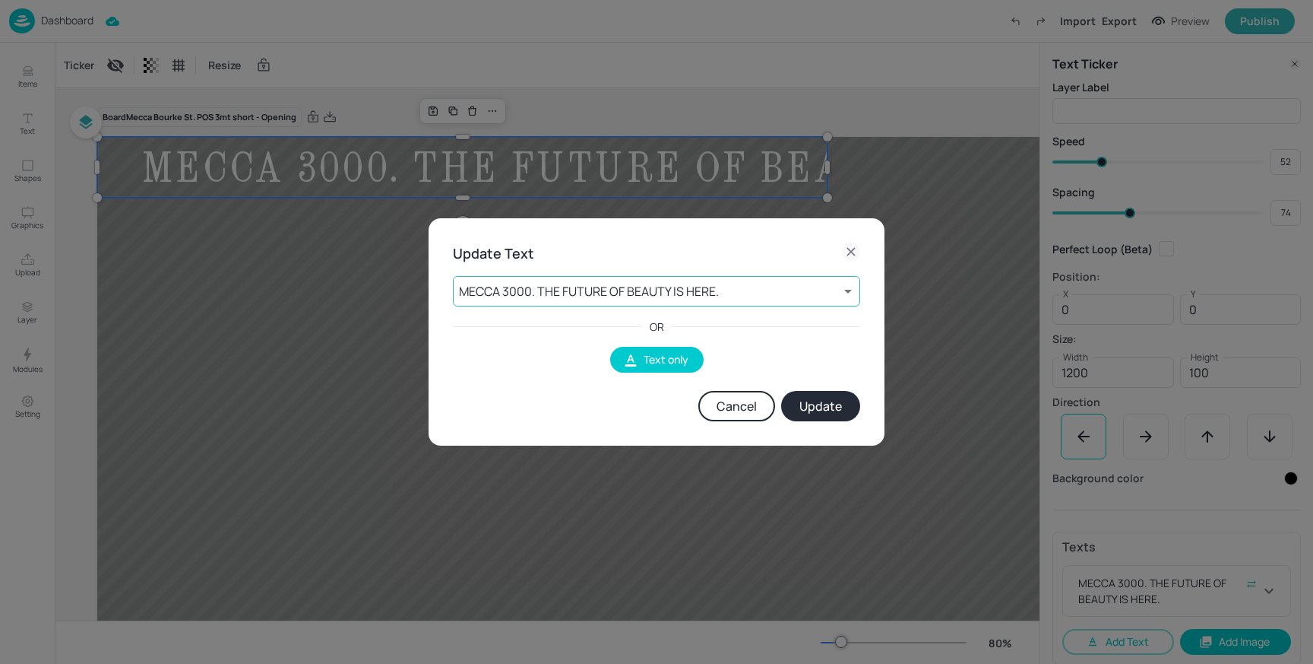
click at [698, 289] on body "Dashboard Import Export Preview Publish Items Text Shapes Graphics Upload Layer…" at bounding box center [656, 332] width 1313 height 664
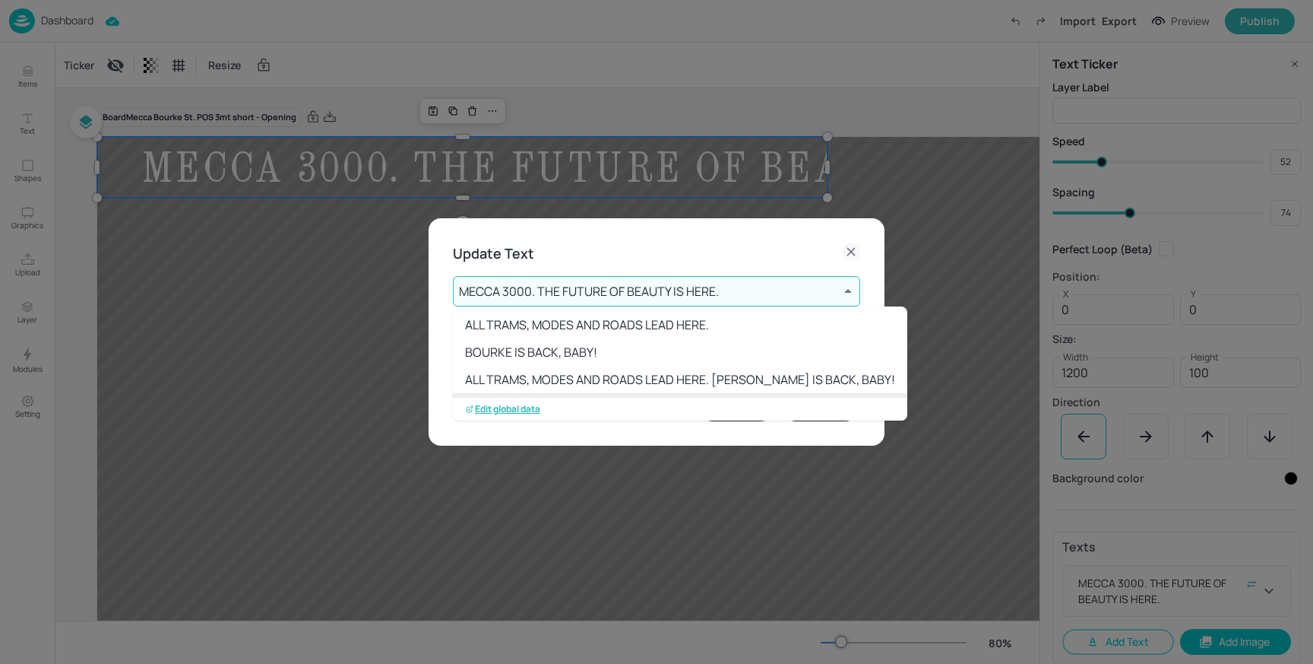
scroll to position [30, 0]
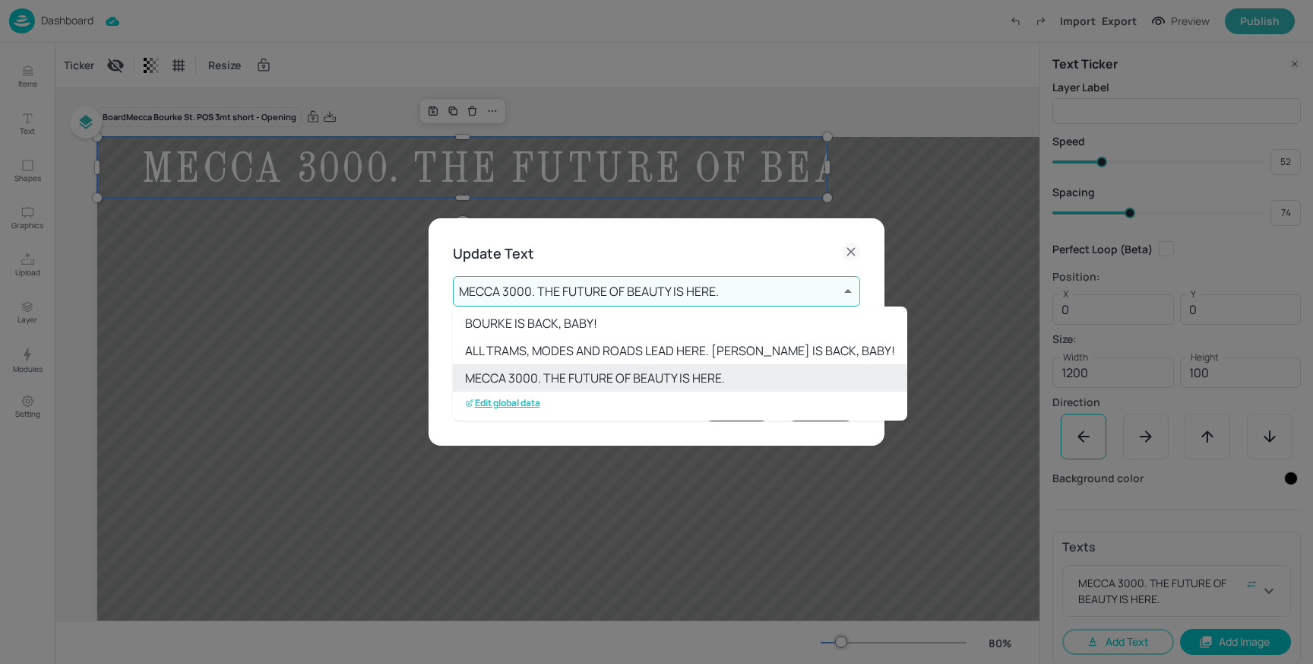
click at [520, 399] on p "Edit global data" at bounding box center [502, 403] width 75 height 11
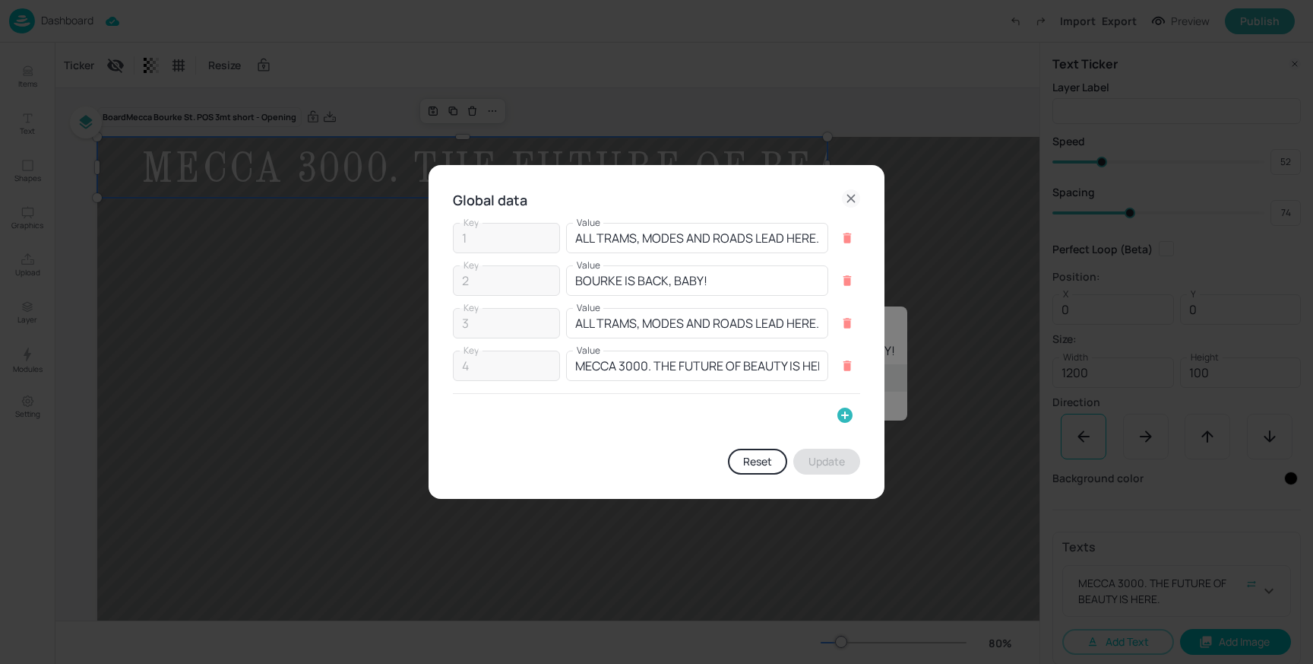
click at [843, 413] on icon "button" at bounding box center [845, 414] width 15 height 15
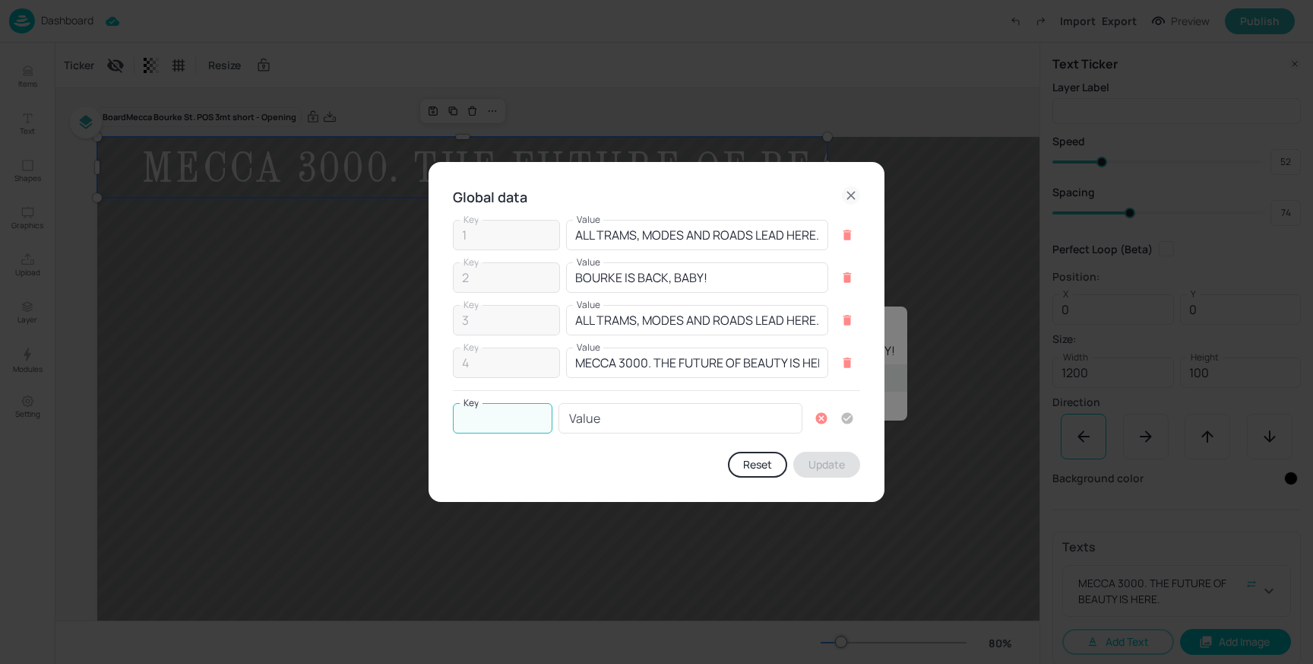
click at [488, 422] on input "Key" at bounding box center [503, 418] width 100 height 30
type input "5"
click at [610, 426] on input "Value" at bounding box center [681, 418] width 244 height 30
paste input "MECCA ARCHIVE IS NOW OPEN"
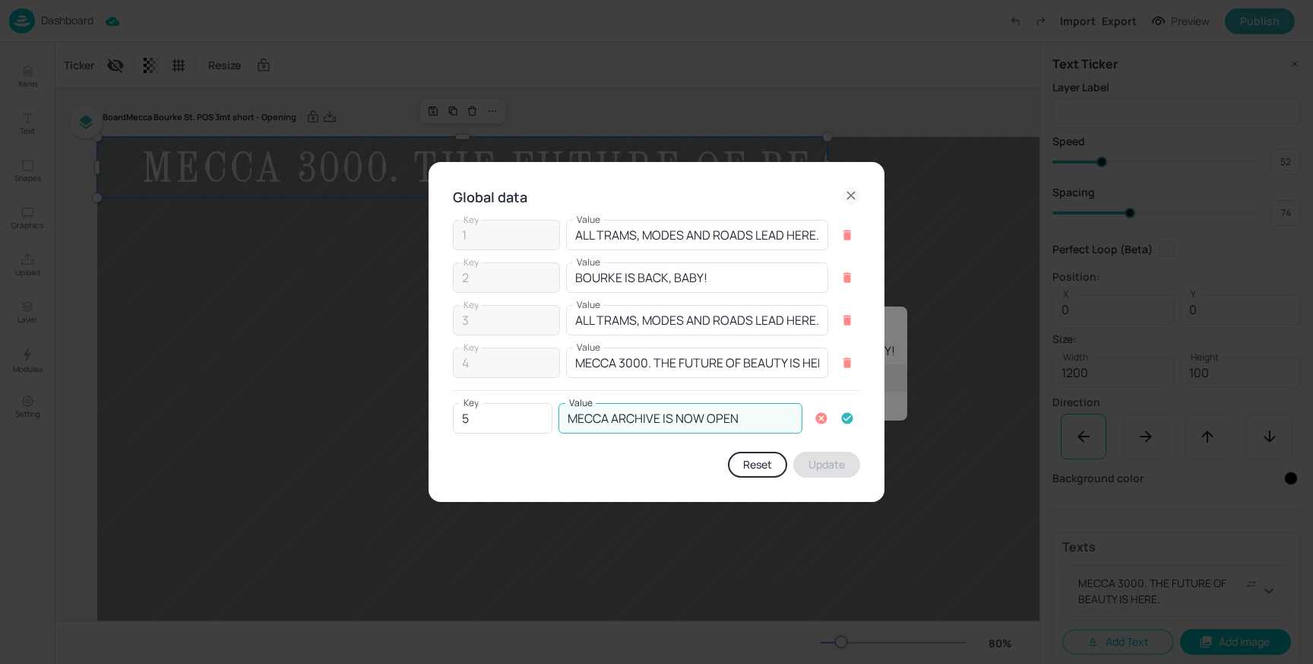
type input "MECCA ARCHIVE IS NOW OPEN"
click at [841, 420] on icon "button" at bounding box center [848, 418] width 14 height 14
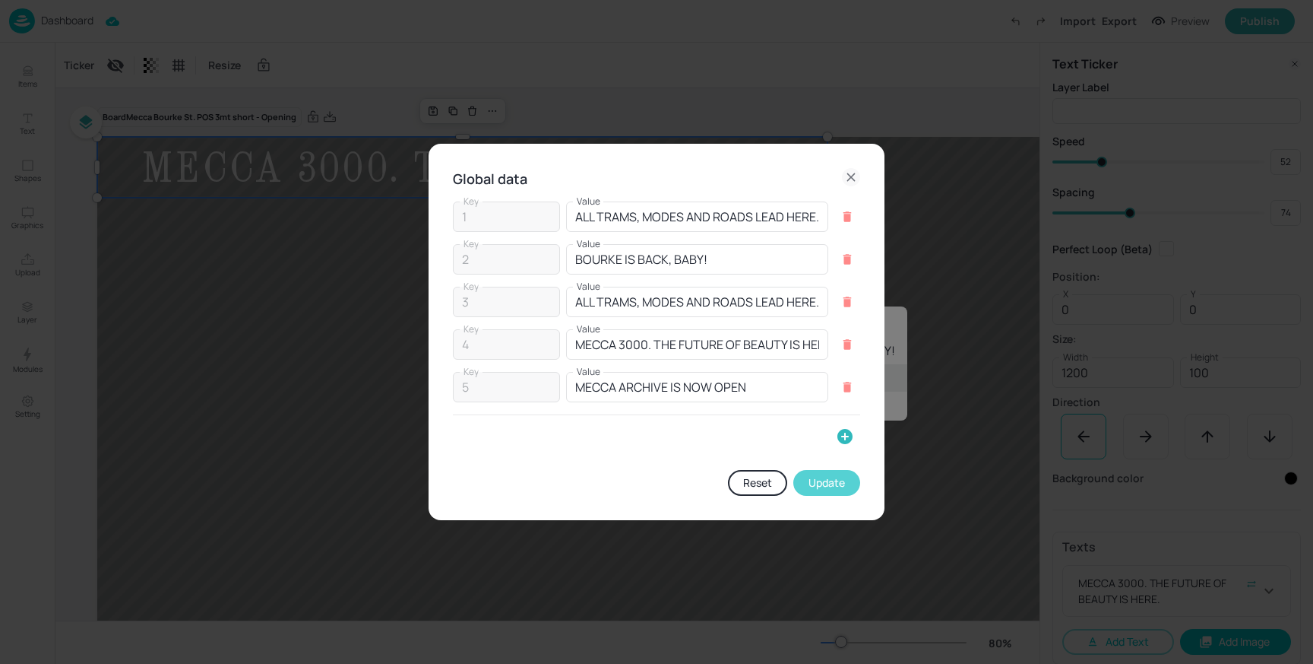
click at [828, 481] on button "Update" at bounding box center [827, 483] width 67 height 26
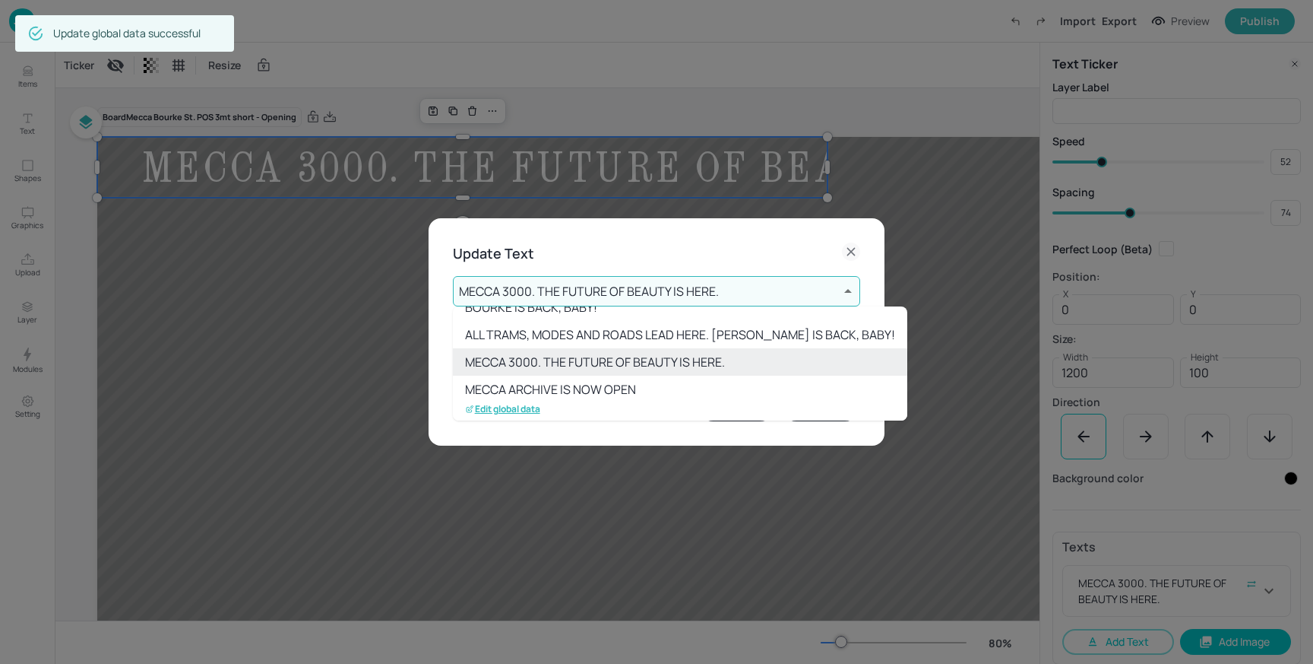
scroll to position [58, 0]
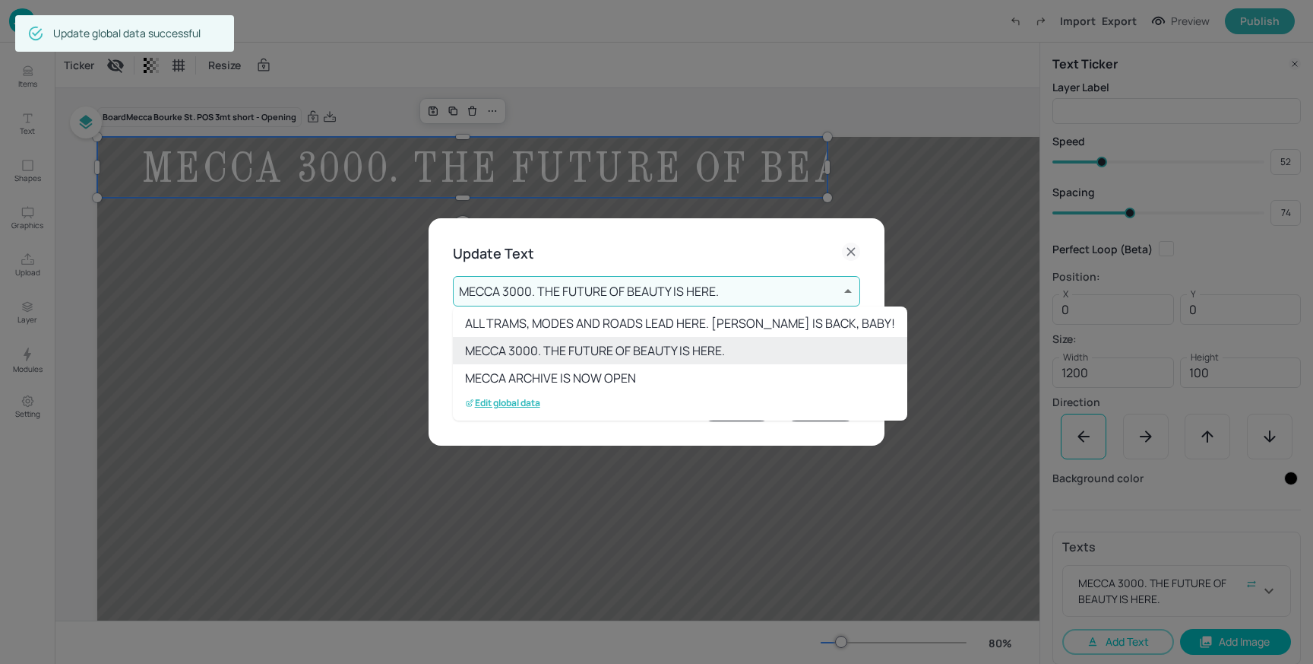
click at [605, 378] on li "MECCA ARCHIVE IS NOW OPEN" at bounding box center [680, 377] width 455 height 27
type input "5"
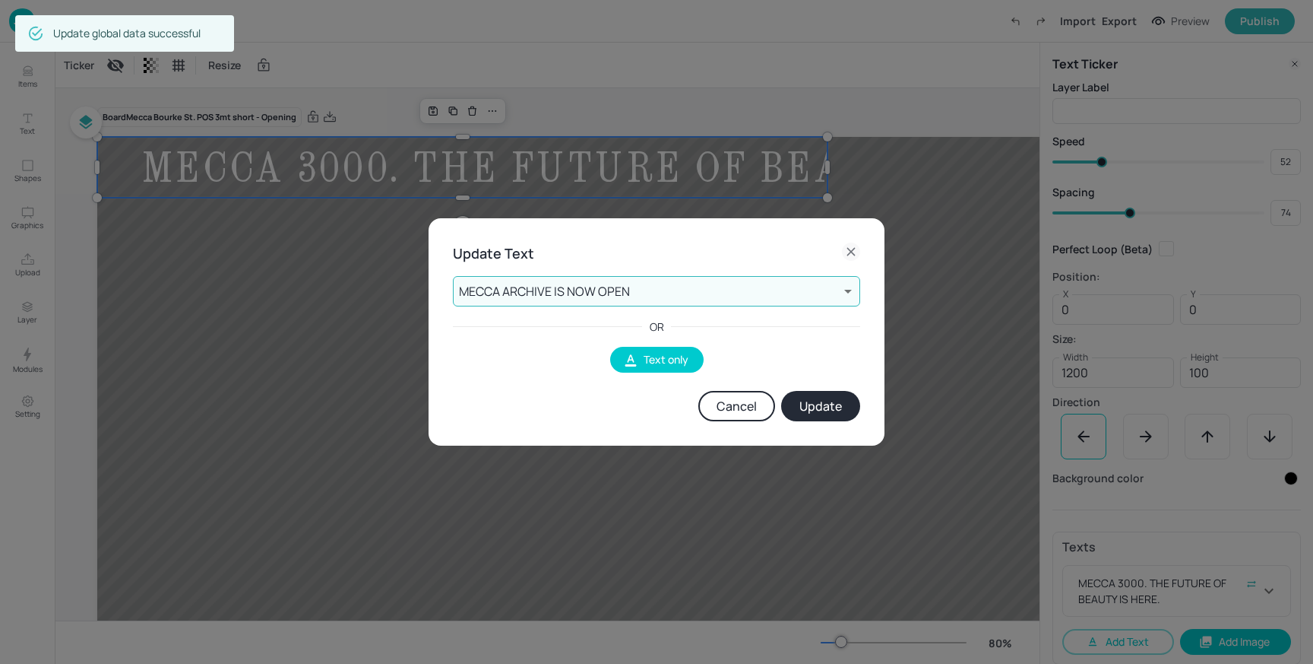
click at [817, 410] on button "Update" at bounding box center [820, 406] width 79 height 30
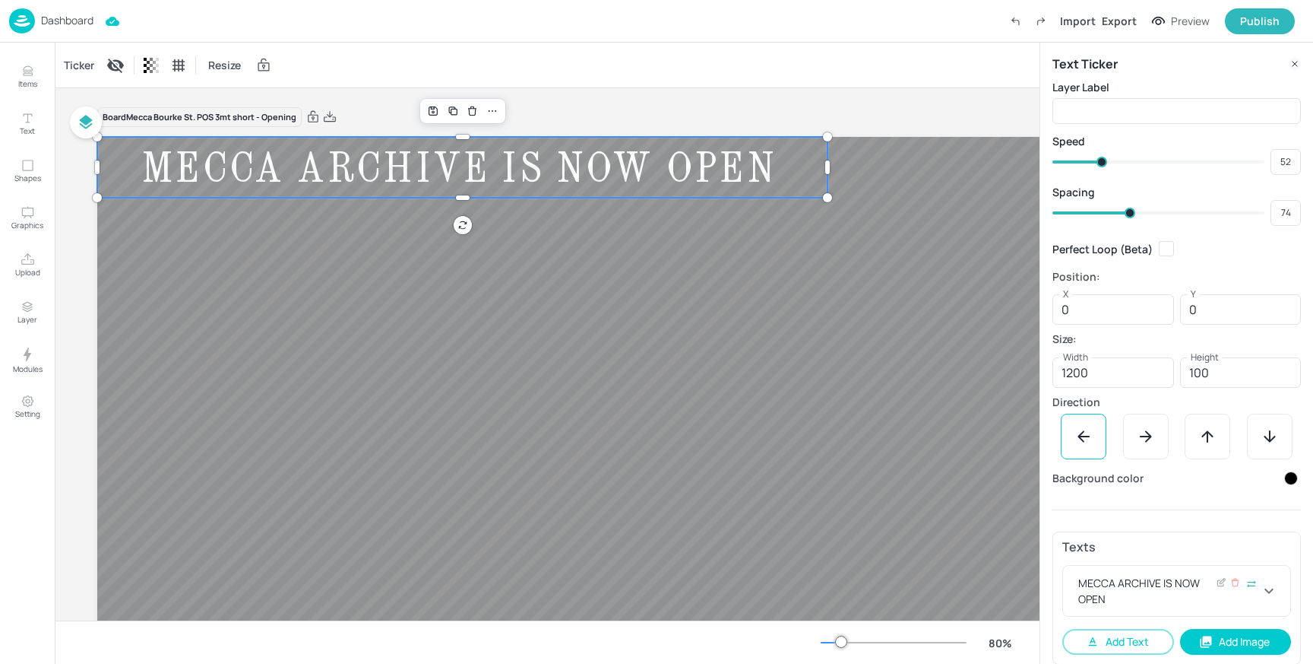
scroll to position [12, 0]
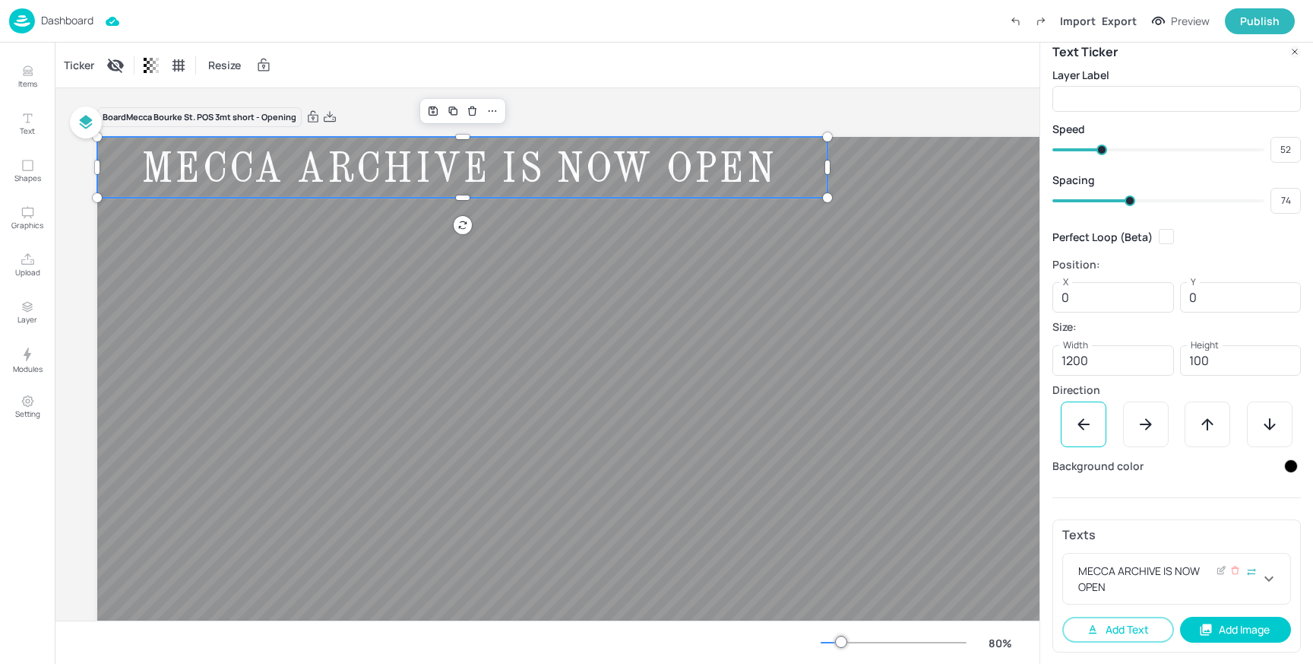
click at [1269, 573] on icon at bounding box center [1269, 578] width 18 height 18
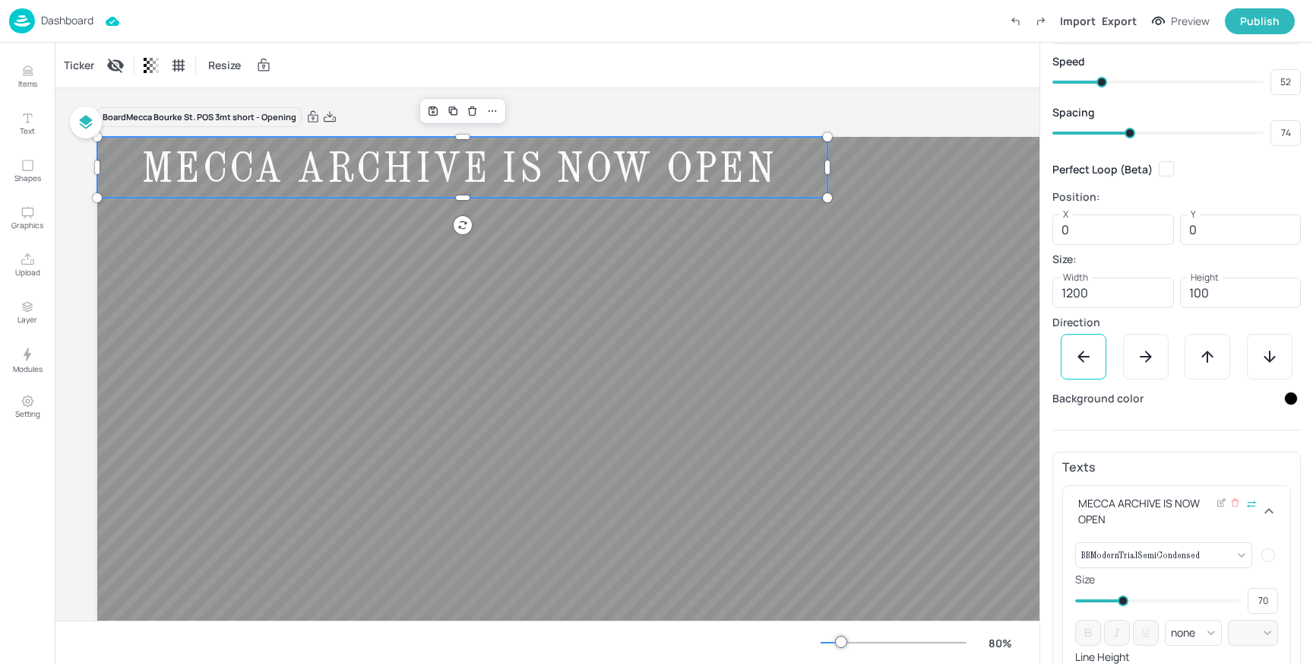
scroll to position [90, 0]
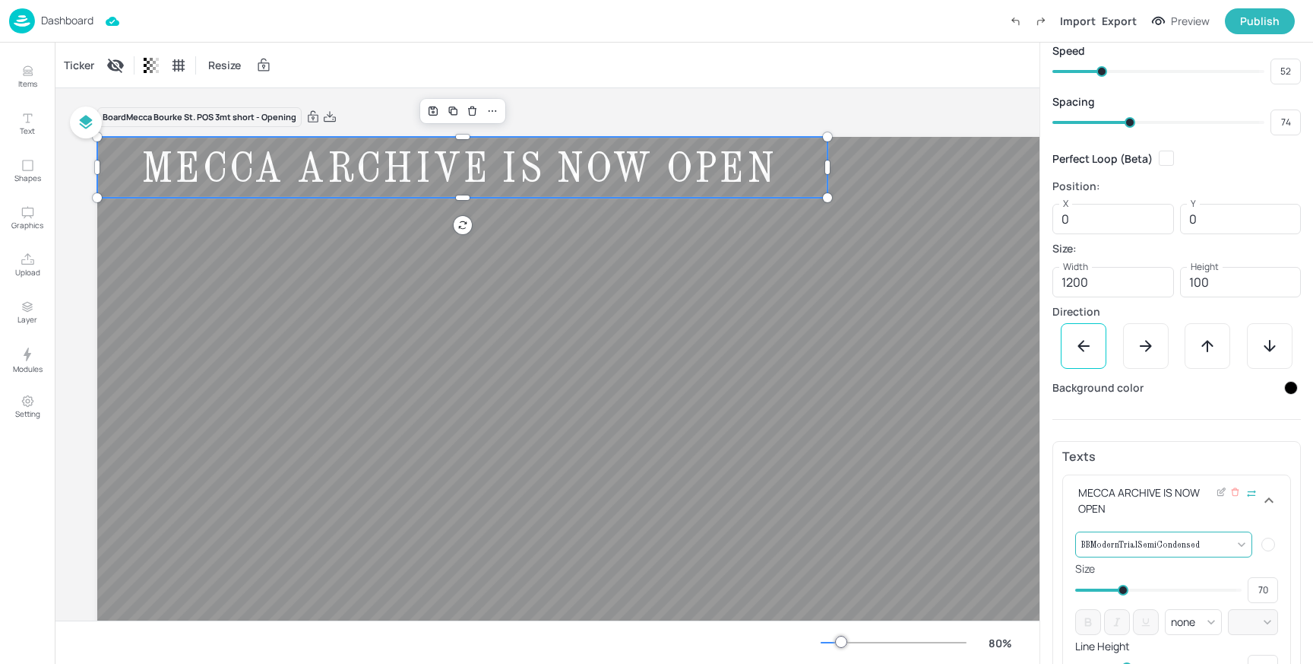
click at [1168, 540] on body "Dashboard Import Export Preview Publish Items Text Shapes Graphics Upload Layer…" at bounding box center [656, 332] width 1313 height 664
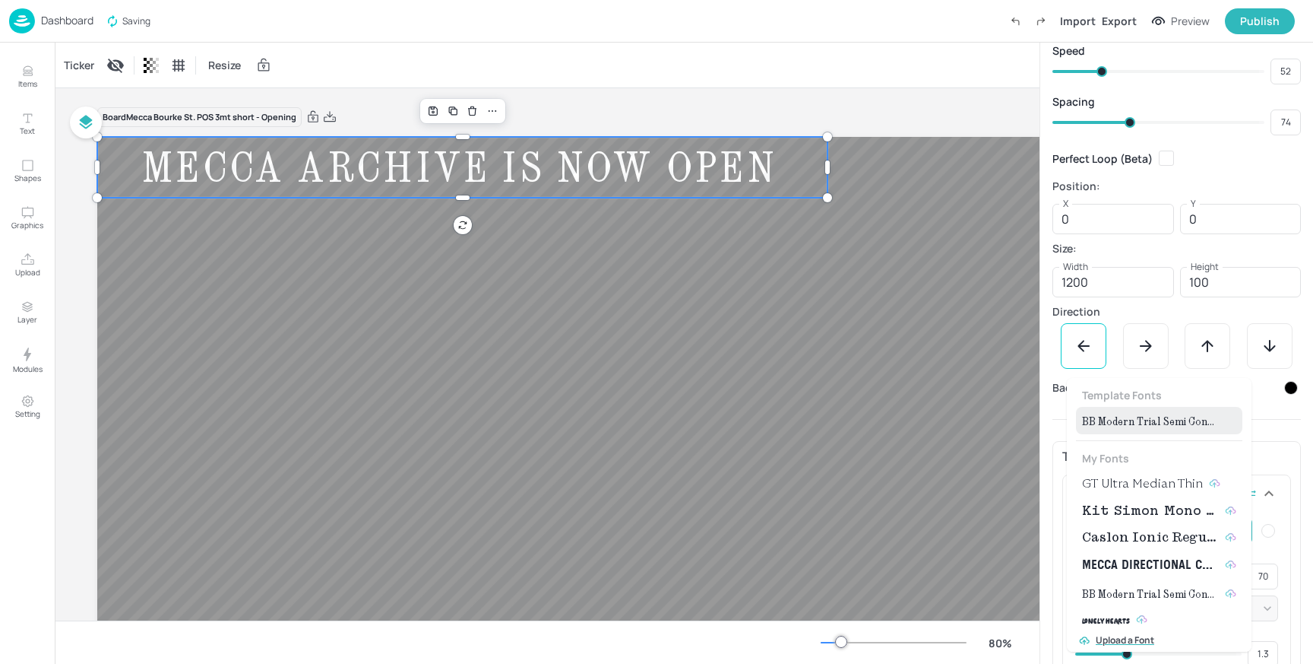
click at [1134, 510] on span "Kit Simon Mono Medium" at bounding box center [1150, 511] width 137 height 18
type input "{"font":"KitSimonMonoMedium","group":"template"}"
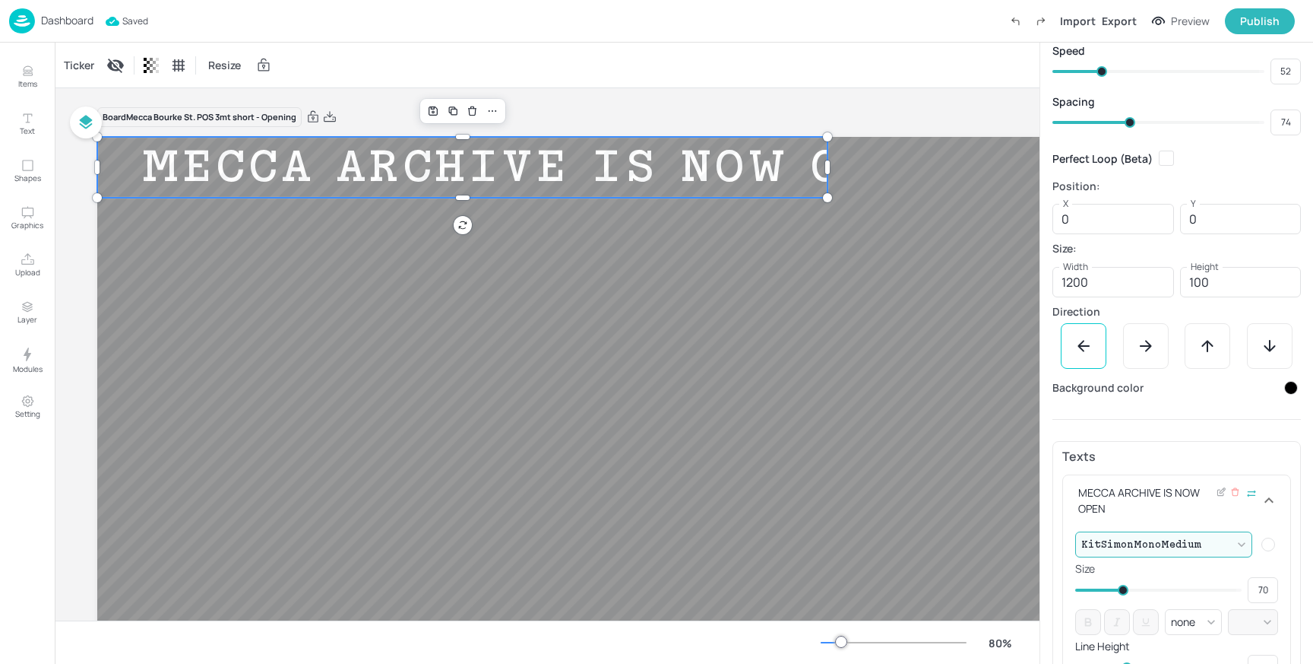
scroll to position [230, 0]
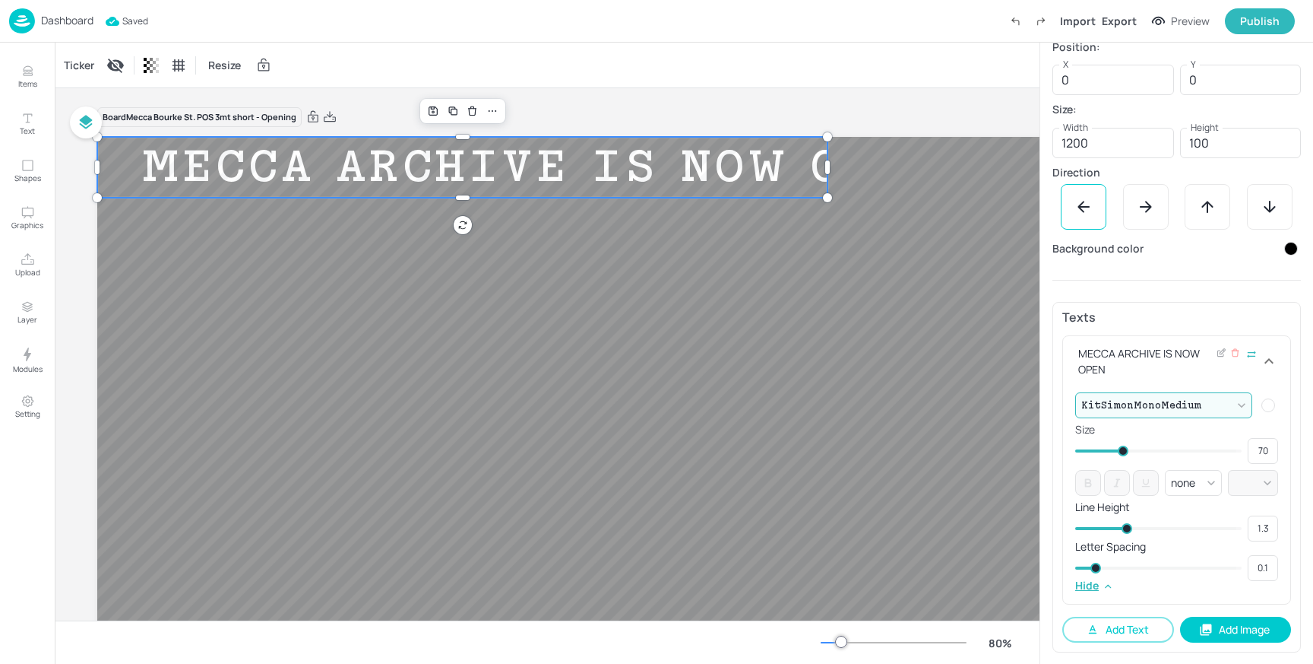
type input "0.09"
type input "0.06"
type input "0.08"
type input "0.03"
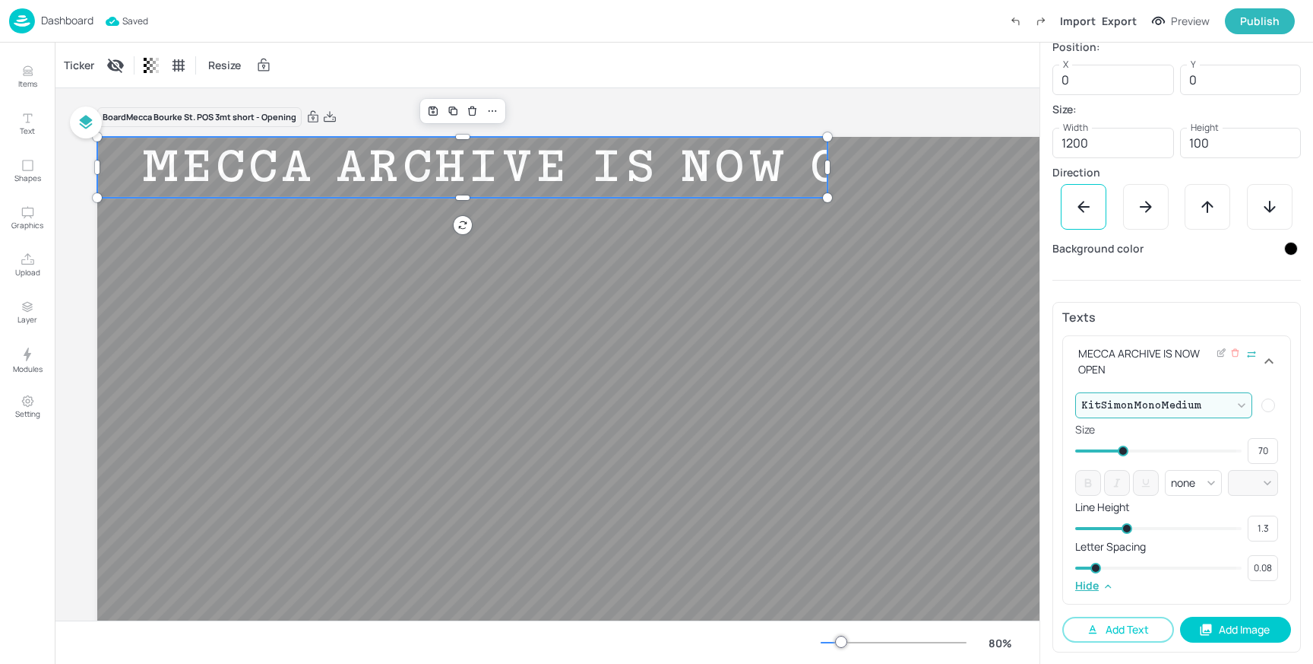
type input "0.06"
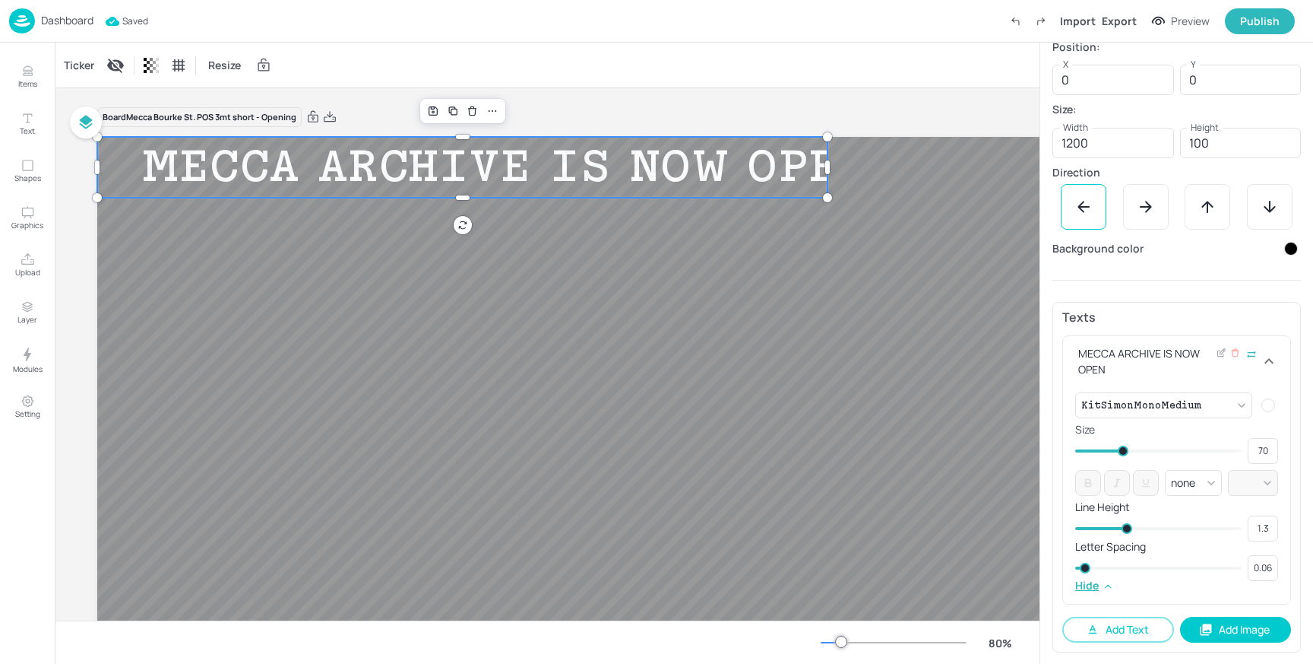
type input "0.01"
type input "0.03"
type input "0.1"
drag, startPoint x: 1094, startPoint y: 566, endPoint x: 1073, endPoint y: 566, distance: 20.5
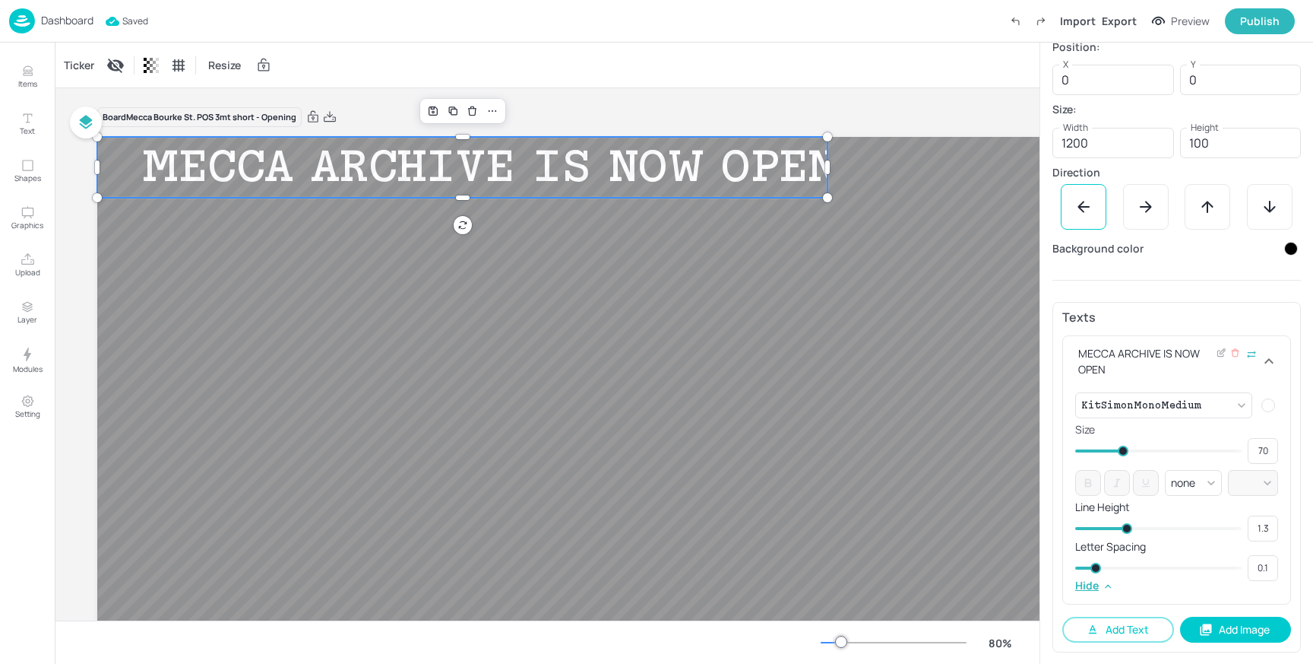
click at [1073, 566] on div "KitSimonMonoMedium {"font":"KitSimonMonoMedium","group":"template"} ​ Size 70 ​…" at bounding box center [1176, 494] width 227 height 217
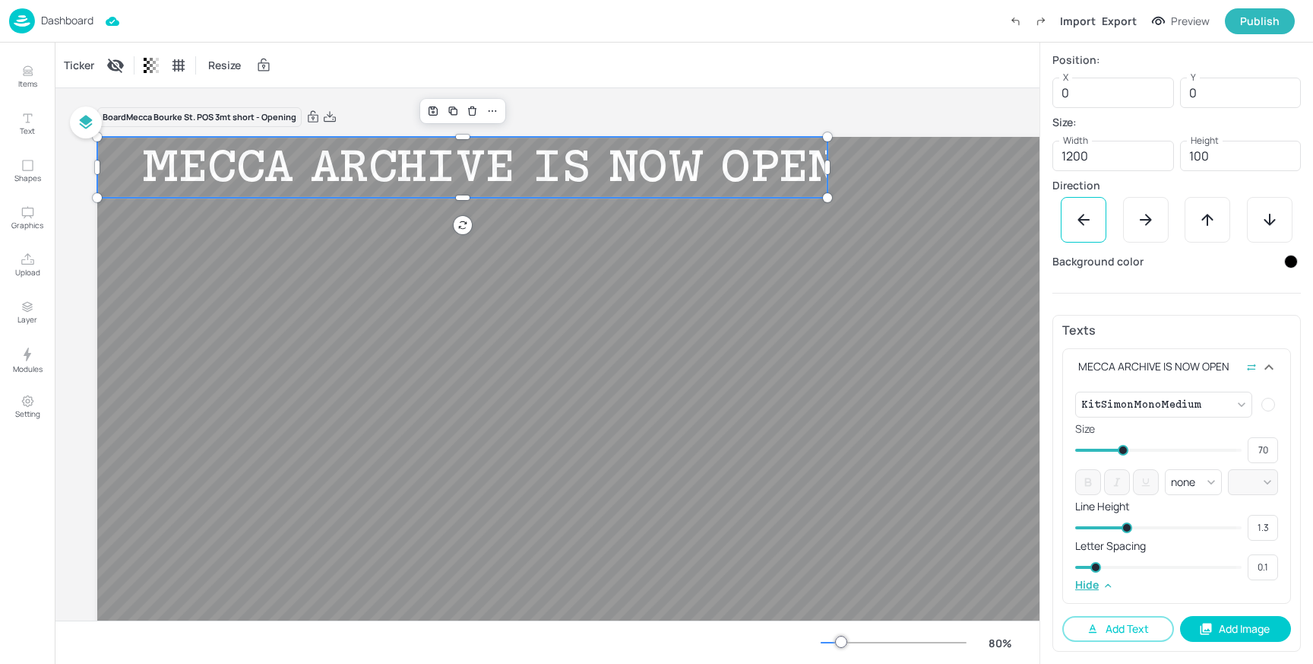
scroll to position [216, 0]
click at [1263, 24] on div "Publish" at bounding box center [1260, 21] width 40 height 17
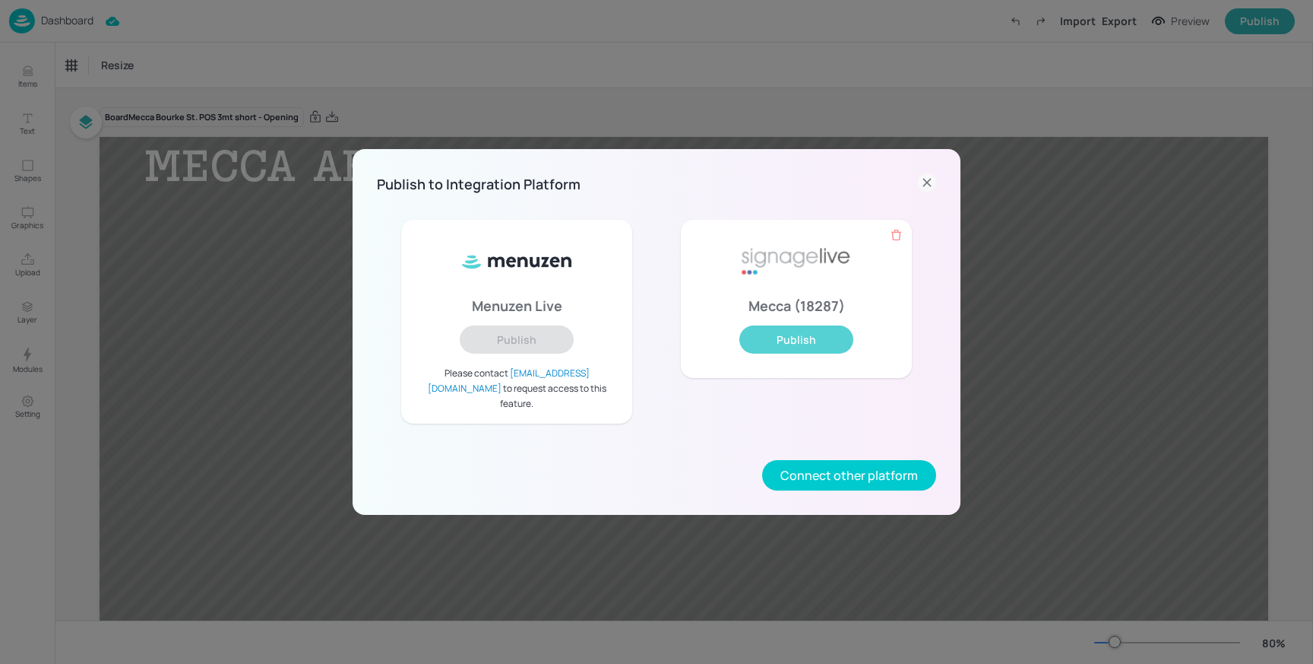
click at [806, 353] on button "Publish" at bounding box center [797, 339] width 114 height 28
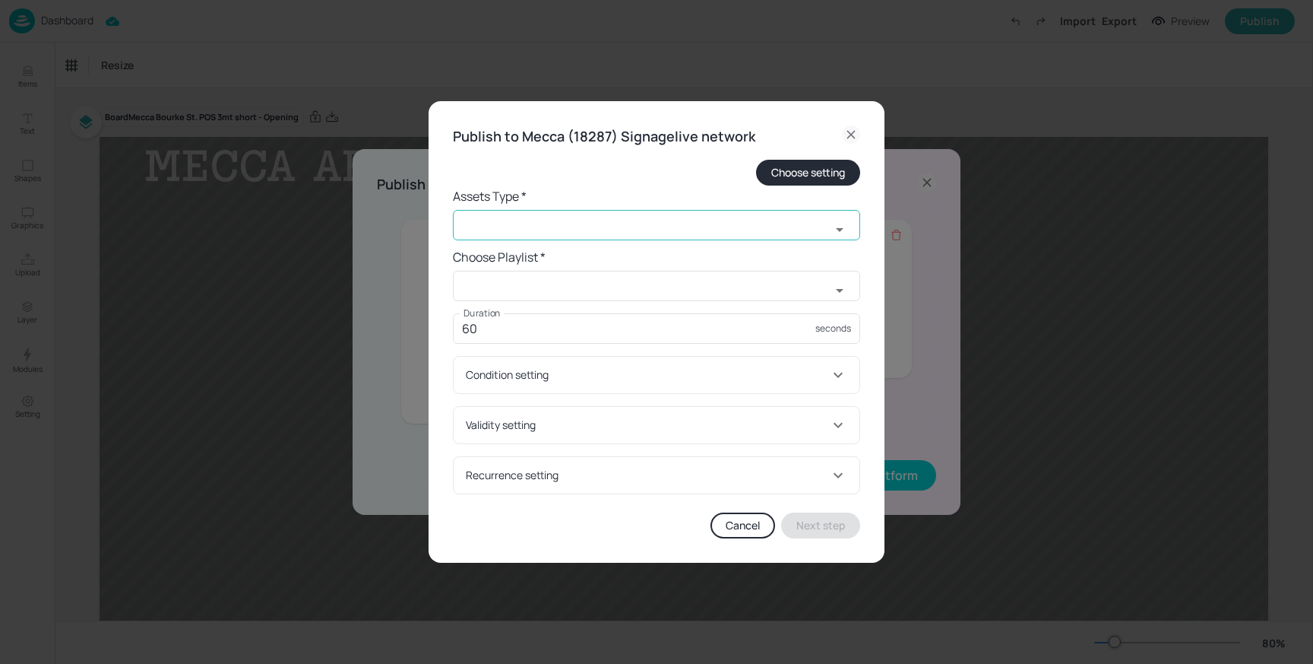
click at [566, 223] on input "text" at bounding box center [642, 225] width 378 height 30
click at [530, 271] on li "widget" at bounding box center [656, 258] width 407 height 25
type input "widget"
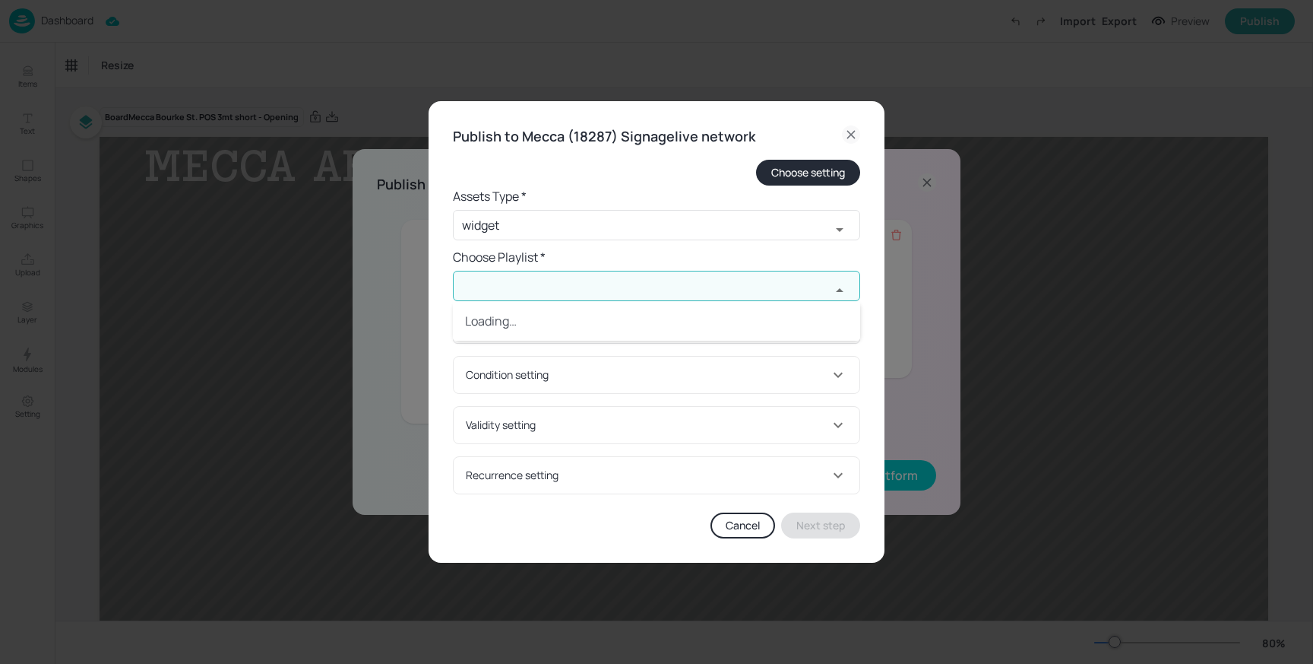
click at [526, 283] on input "text" at bounding box center [642, 286] width 378 height 30
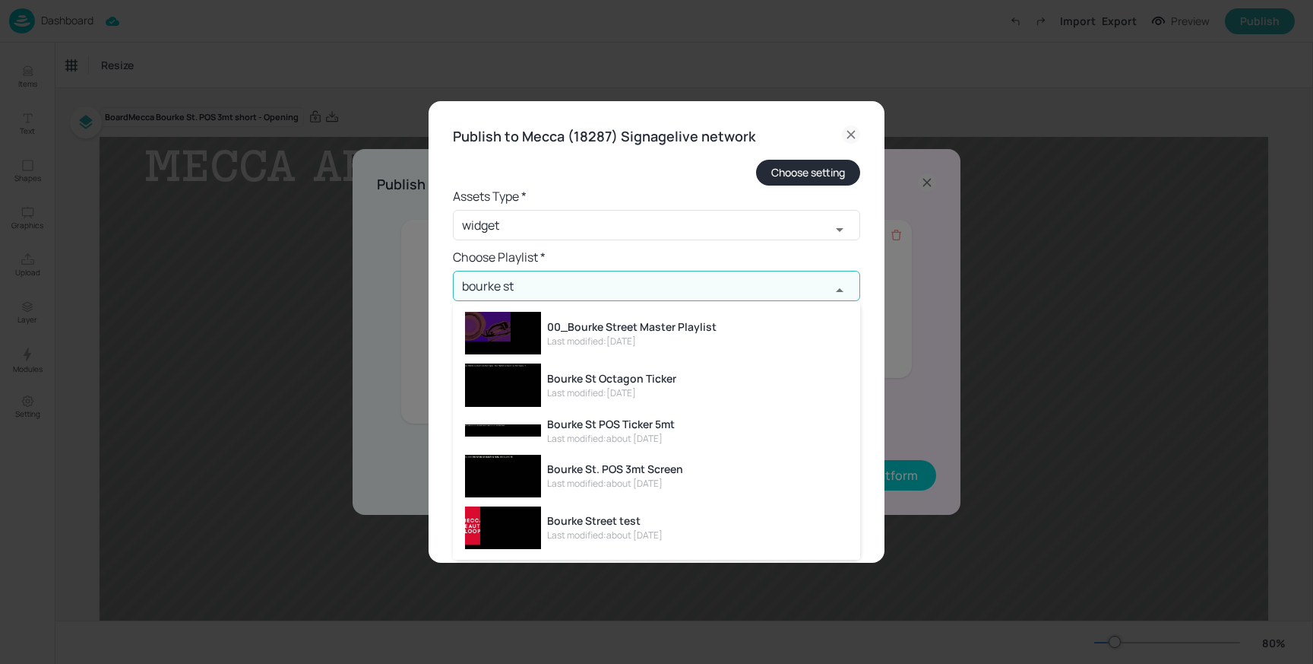
click at [607, 468] on div "Bourke St. POS 3mt Screen" at bounding box center [615, 469] width 136 height 16
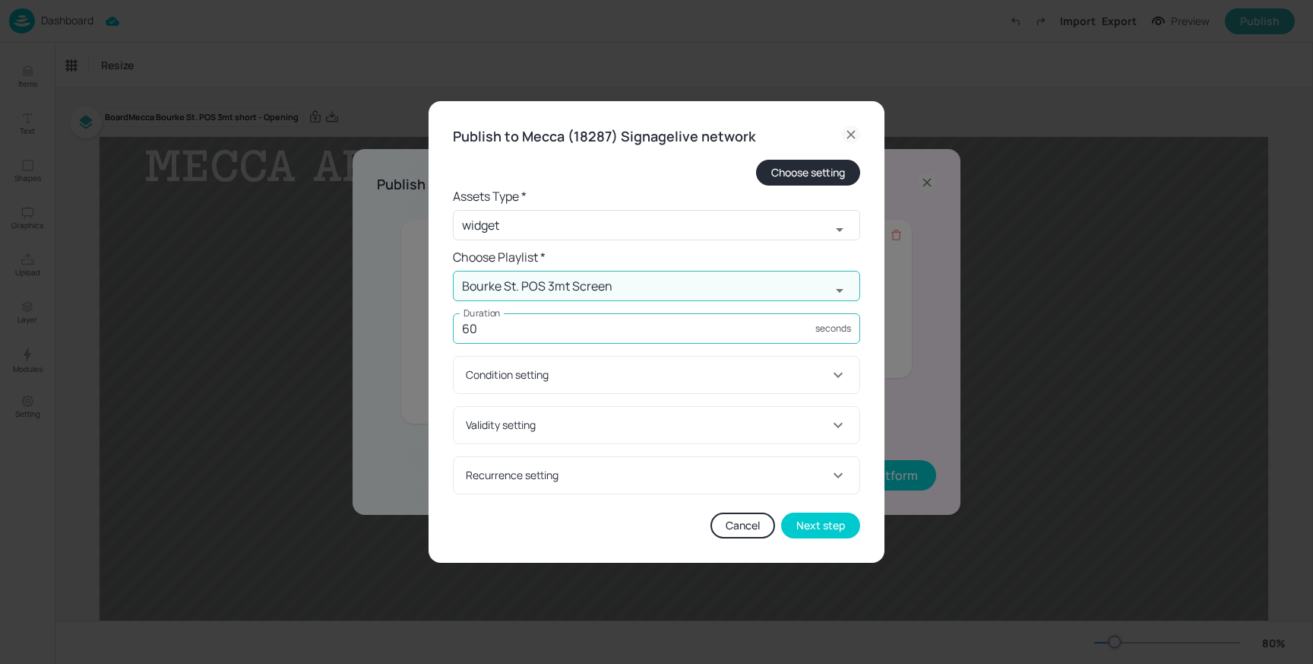
type input "Bourke St. POS 3mt Screen"
click at [591, 332] on input "60" at bounding box center [634, 328] width 363 height 30
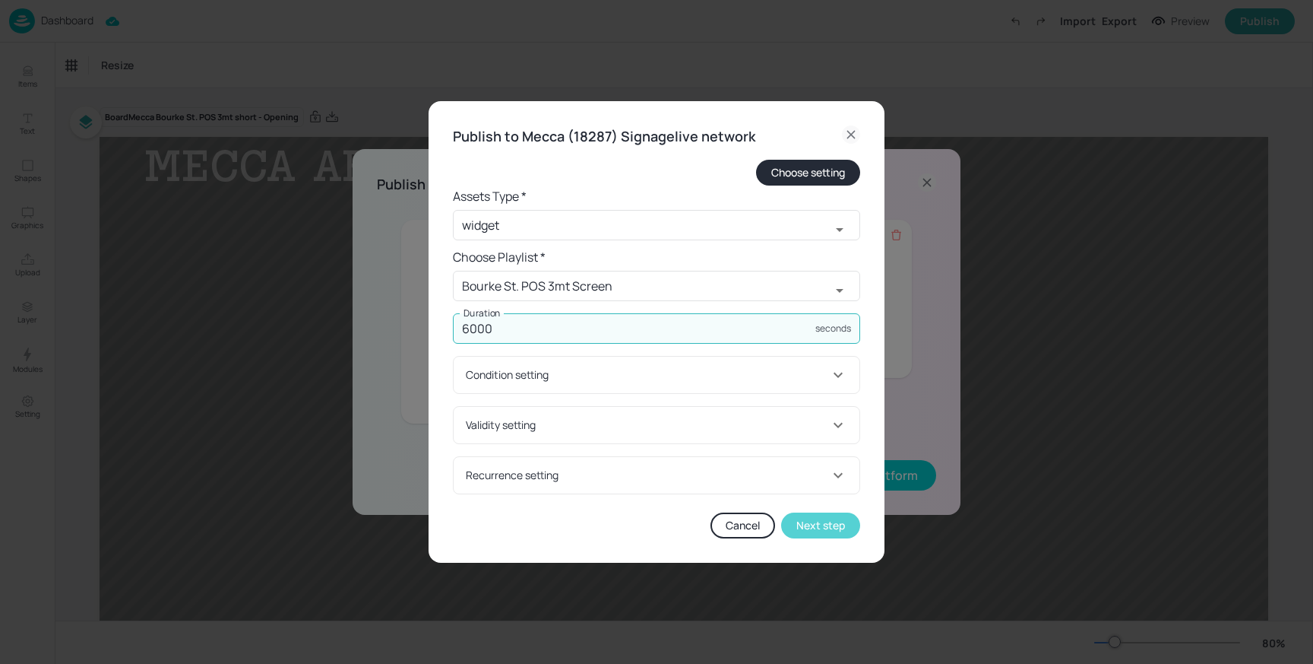
type input "6000"
click at [821, 515] on button "Next step" at bounding box center [820, 525] width 79 height 26
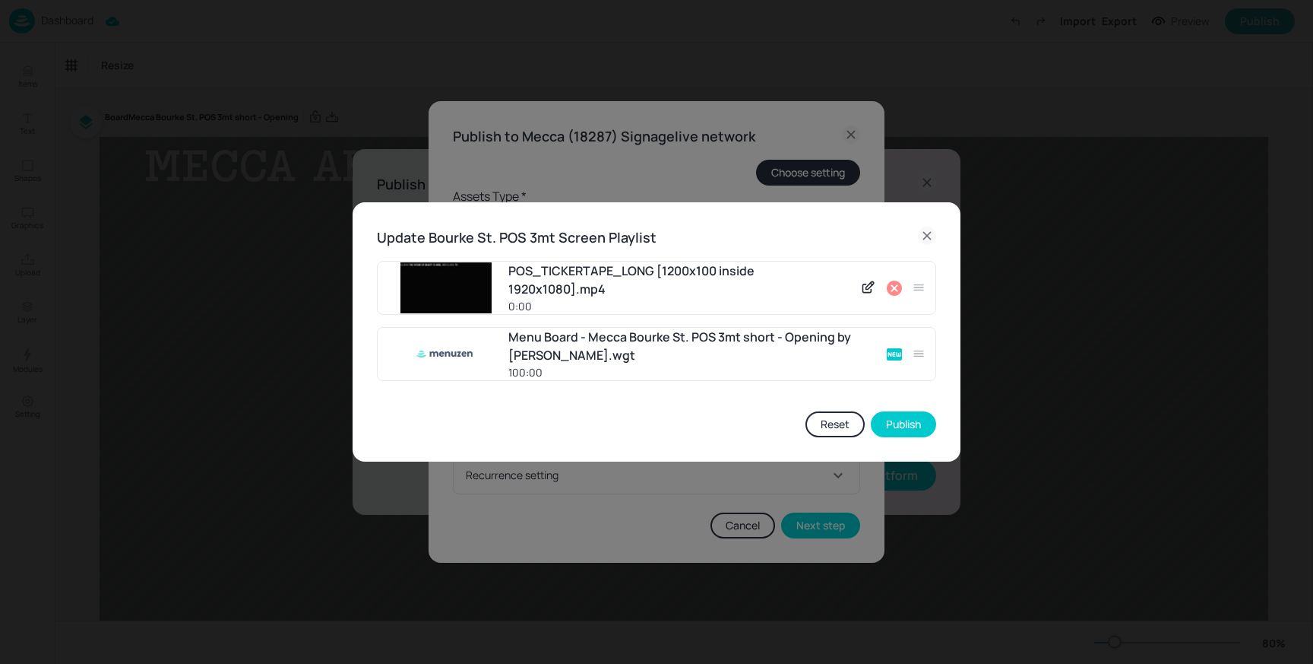
click at [892, 287] on icon at bounding box center [895, 288] width 18 height 18
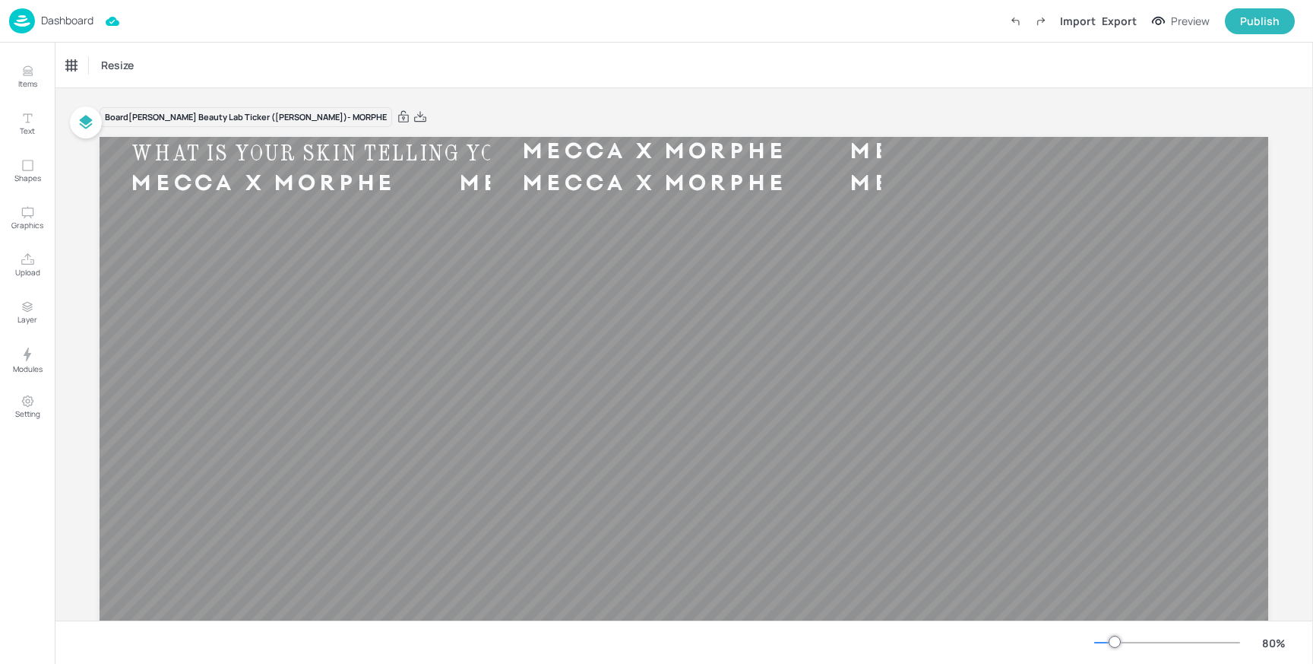
click at [34, 24] on img at bounding box center [22, 20] width 26 height 25
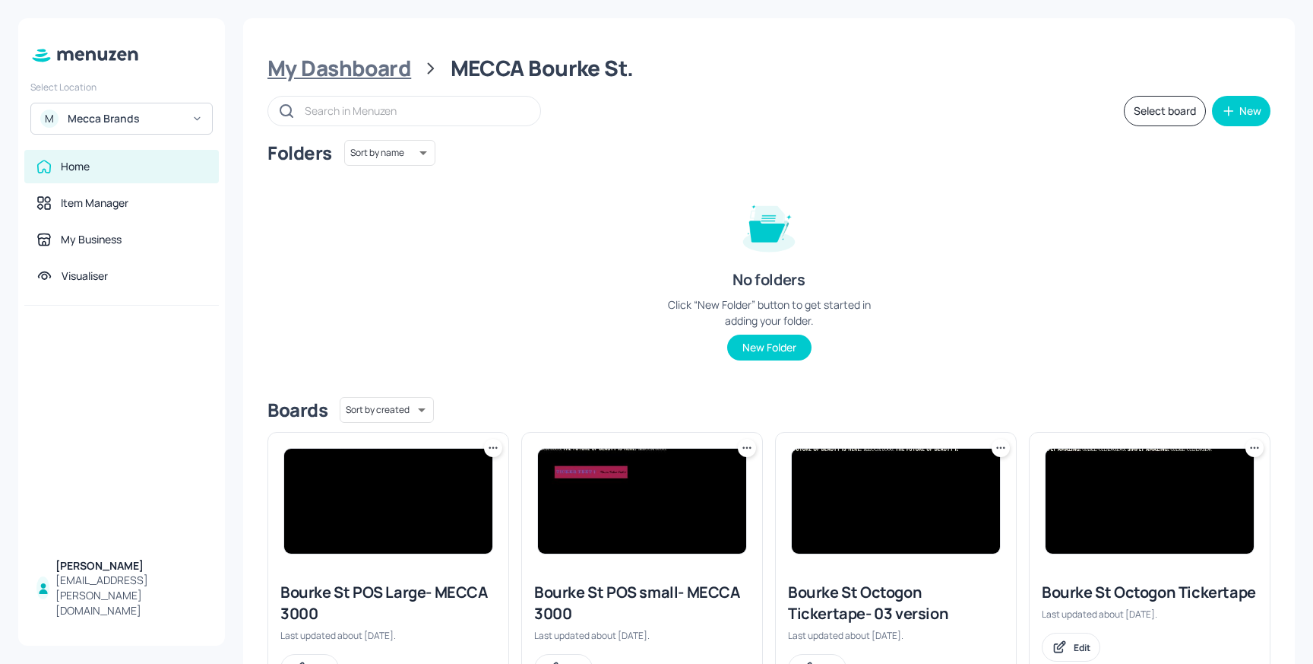
click at [360, 71] on div "My Dashboard" at bounding box center [340, 68] width 144 height 27
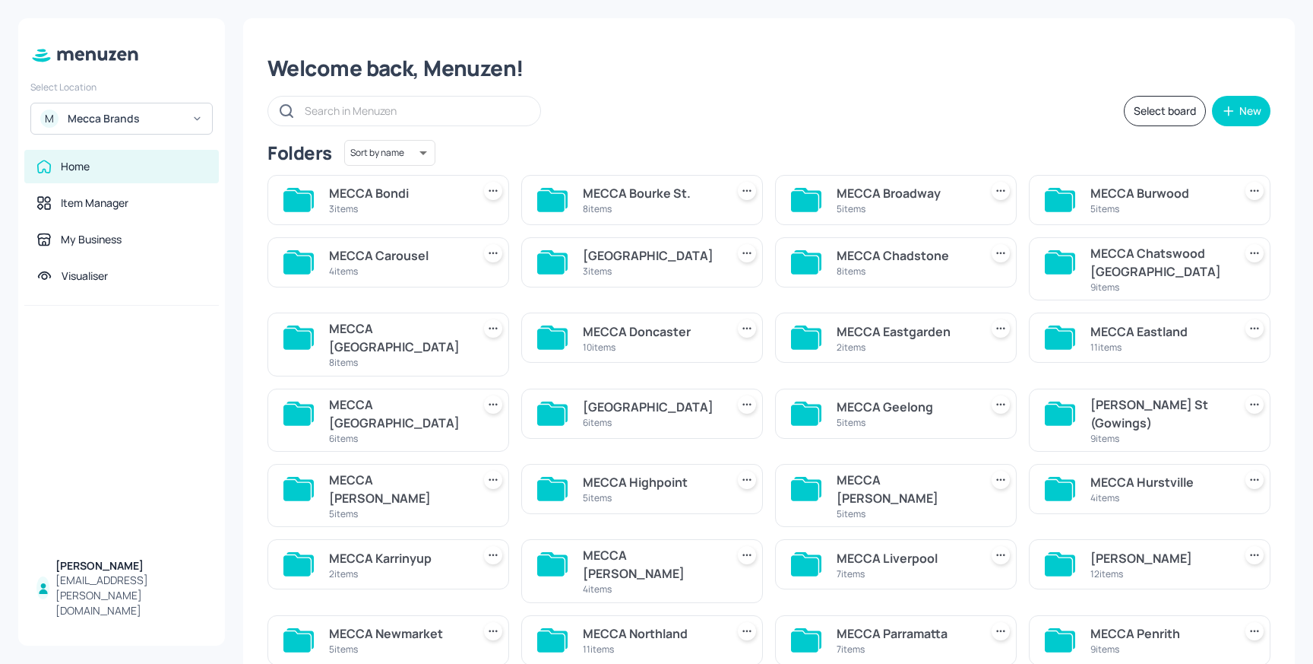
click at [846, 200] on div "MECCA Broadway" at bounding box center [905, 193] width 137 height 18
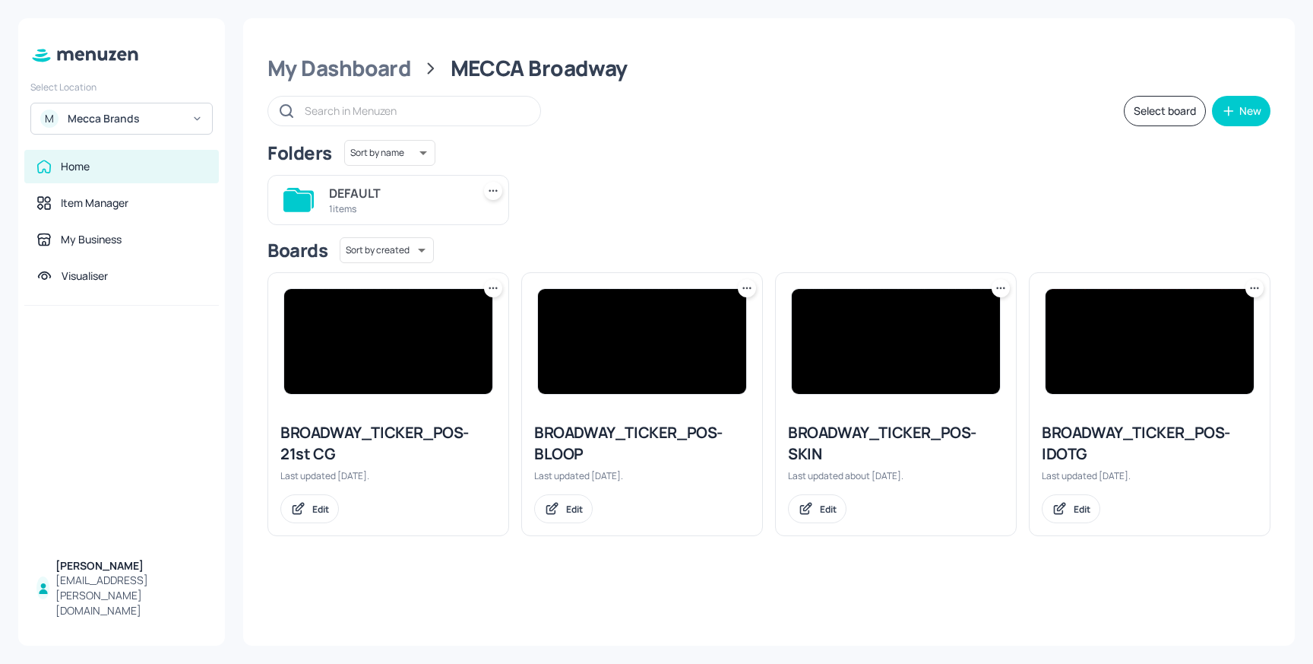
click at [371, 354] on img at bounding box center [388, 341] width 208 height 105
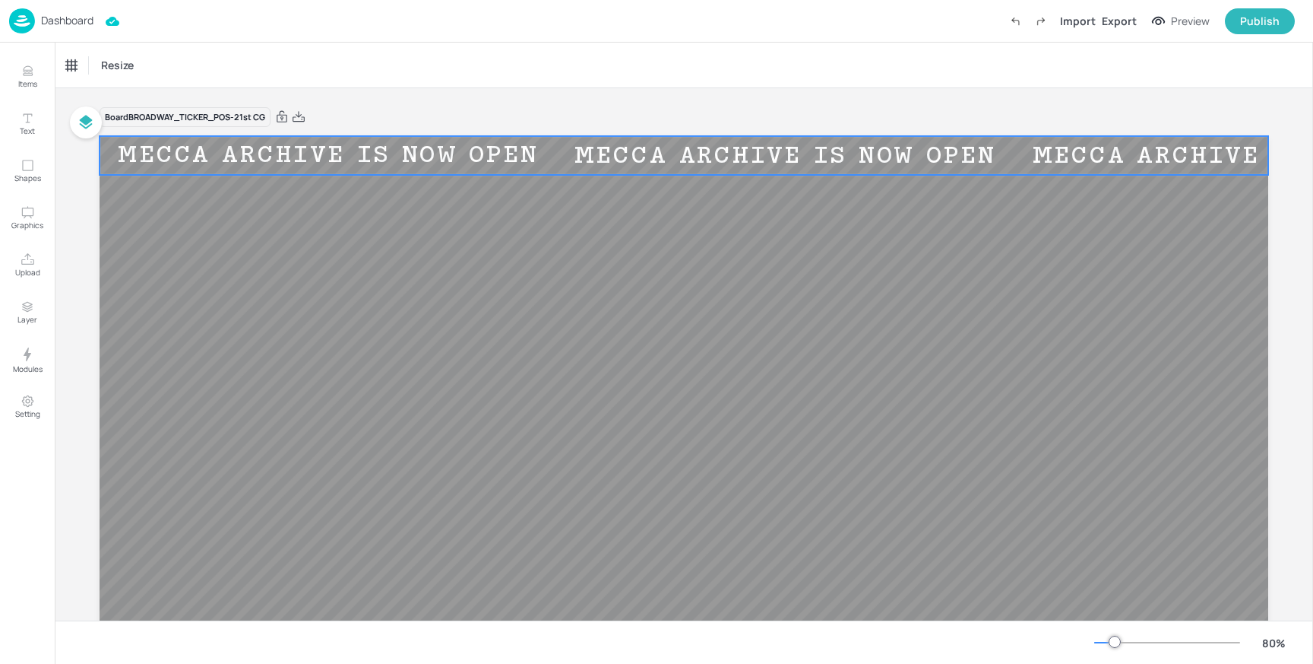
click at [361, 160] on div "MECCA ARCHIVE IS NOW OPEN" at bounding box center [328, 155] width 457 height 29
click at [72, 62] on div "Ticker" at bounding box center [79, 65] width 36 height 24
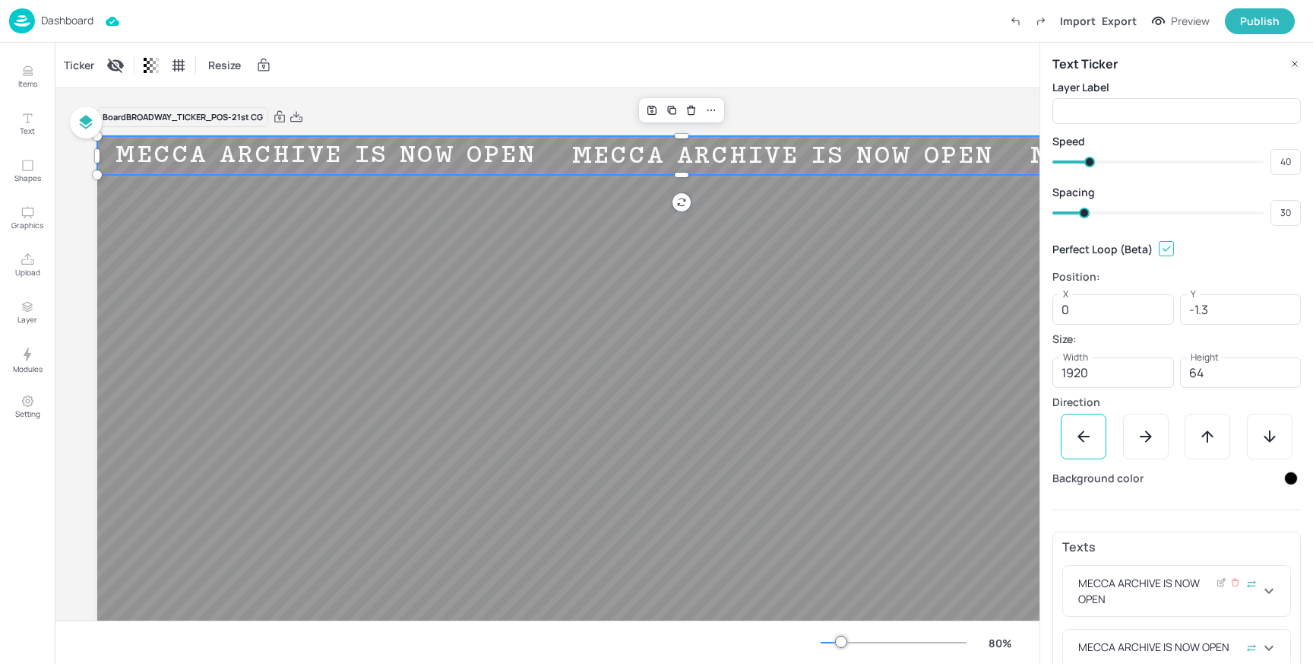
click at [1147, 585] on div "MECCA ARCHIVE IS NOW OPEN" at bounding box center [1168, 591] width 185 height 32
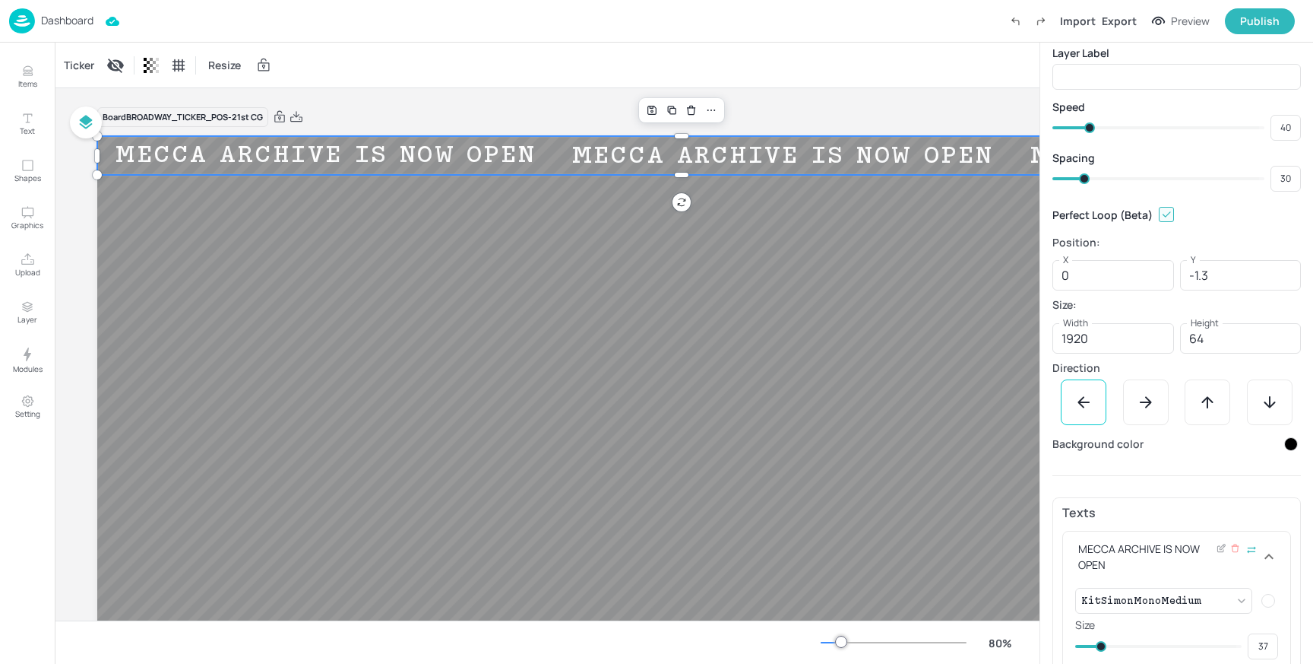
scroll to position [38, 0]
click at [1216, 546] on icon at bounding box center [1221, 544] width 11 height 11
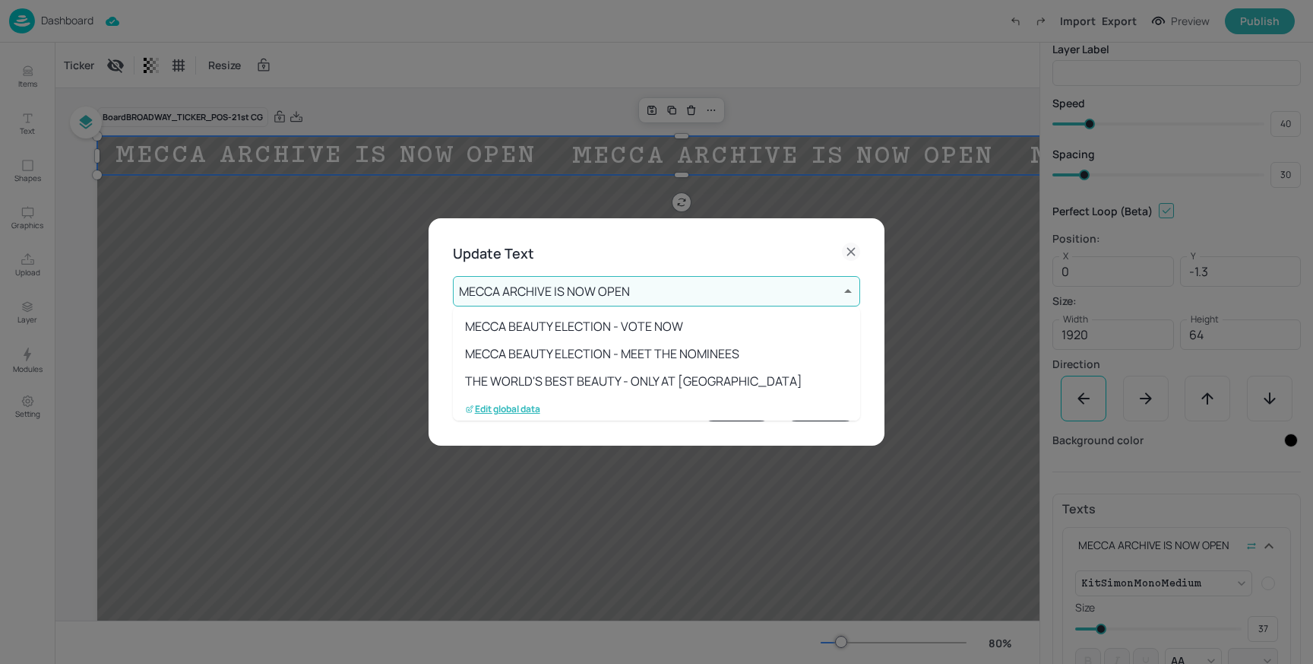
click at [673, 287] on body "Dashboard Import Export Preview Publish Items Text Shapes Graphics Upload Layer…" at bounding box center [656, 332] width 1313 height 664
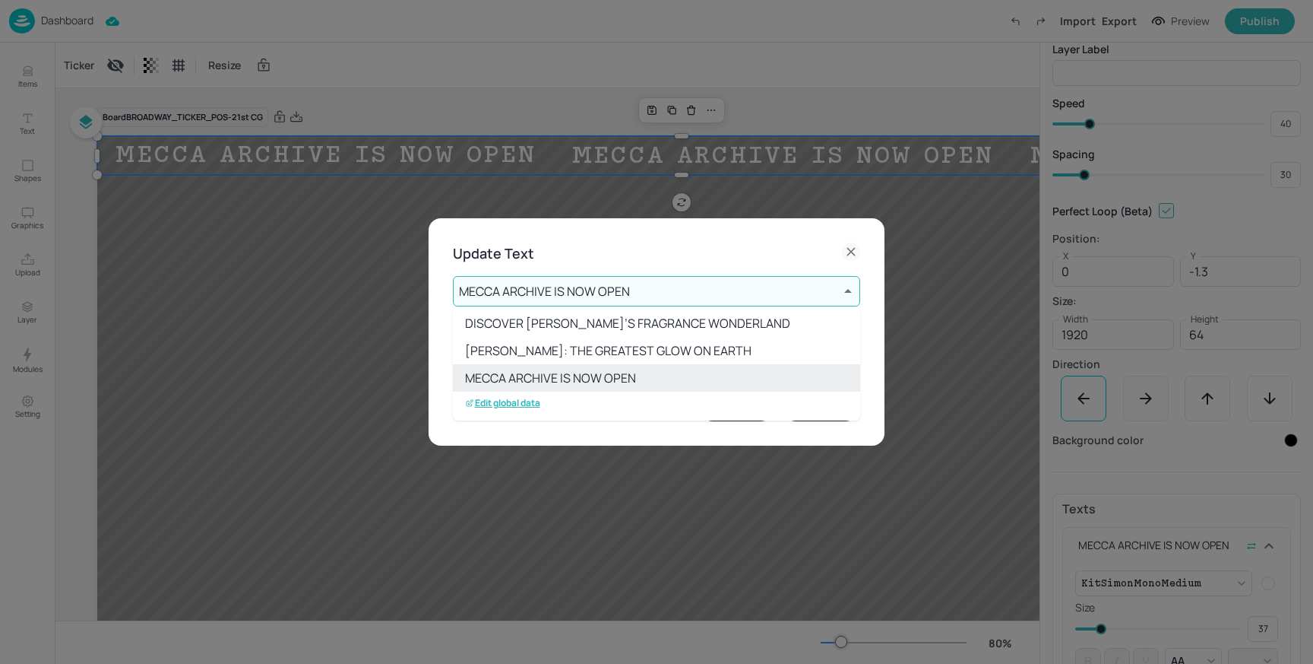
click at [515, 399] on p "Edit global data" at bounding box center [502, 403] width 75 height 11
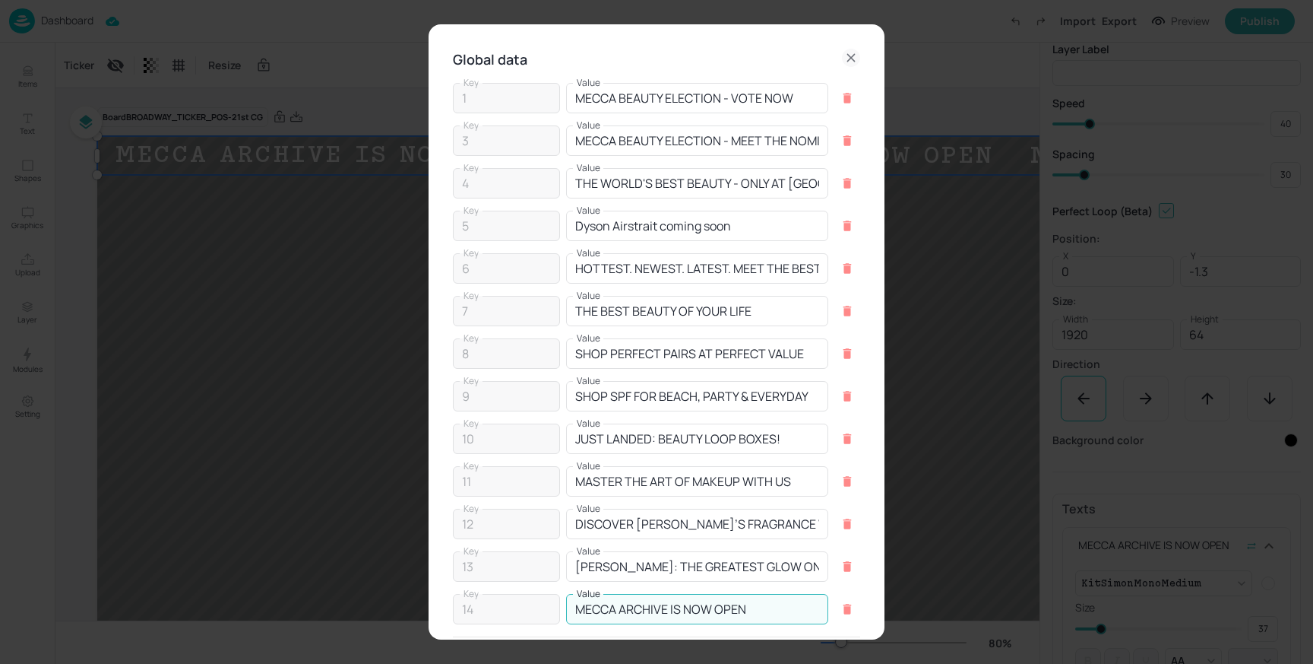
drag, startPoint x: 750, startPoint y: 615, endPoint x: 570, endPoint y: 613, distance: 180.2
click at [570, 613] on input "MECCA ARCHIVE IS NOW OPEN" at bounding box center [697, 609] width 262 height 30
click at [909, 448] on div "Global data Key 1 Key Value MECCA BEAUTY ELECTION - VOTE NOW Value Key 3 Key Va…" at bounding box center [656, 332] width 1313 height 664
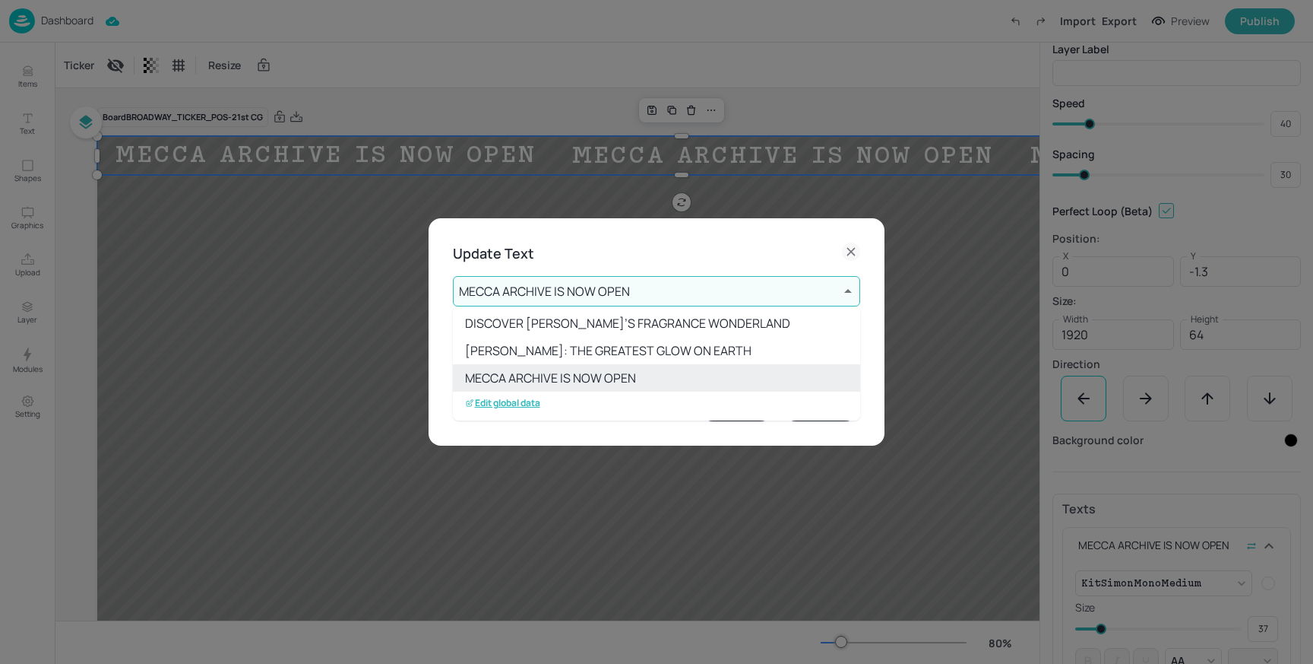
click at [855, 245] on div at bounding box center [656, 332] width 1313 height 664
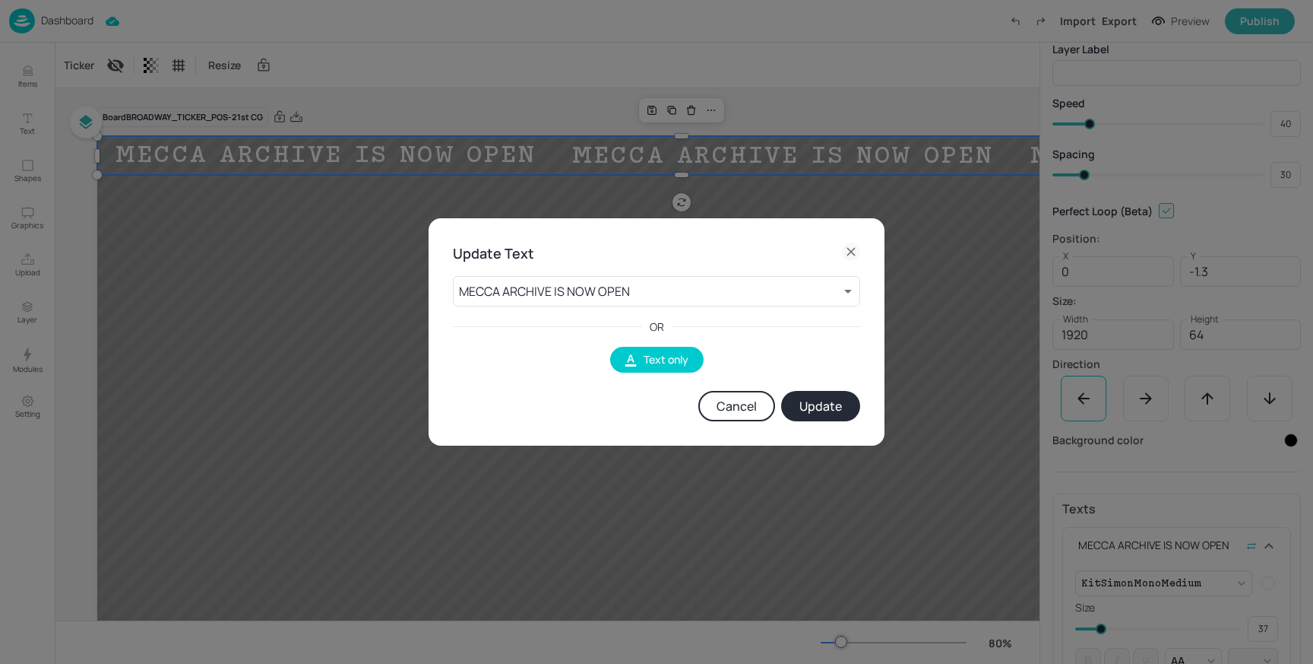
click at [759, 404] on button "Cancel" at bounding box center [737, 406] width 77 height 30
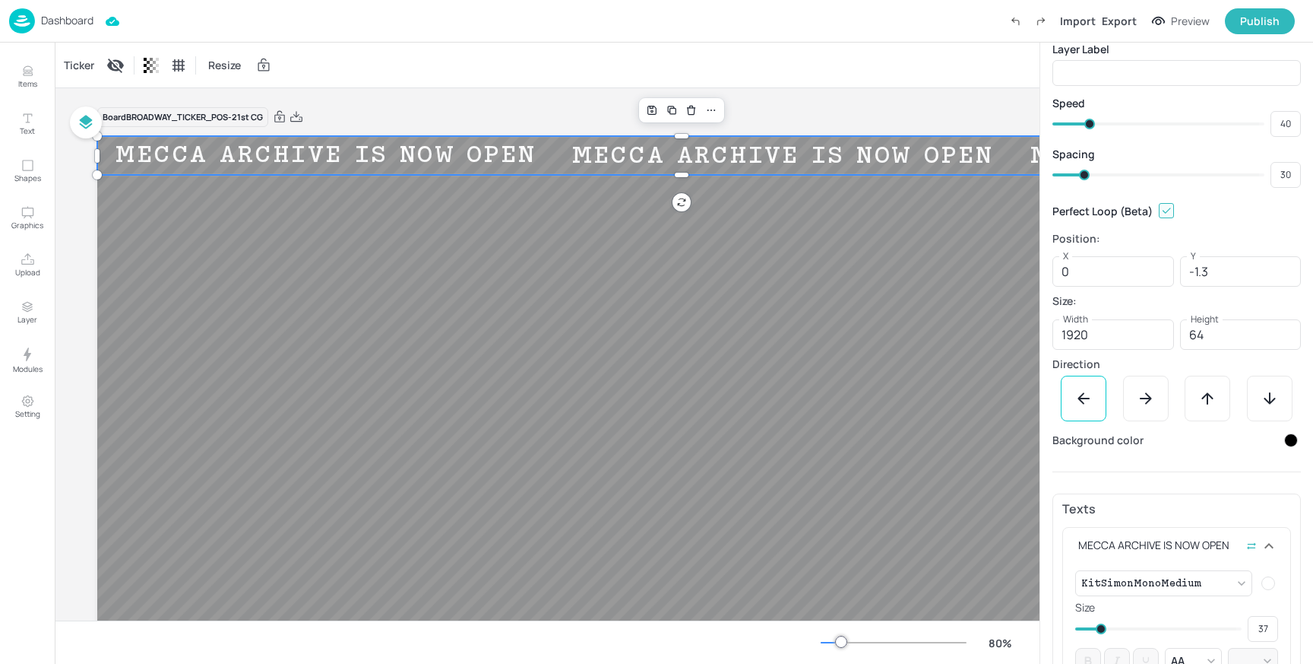
click at [74, 22] on p "Dashboard" at bounding box center [67, 20] width 52 height 11
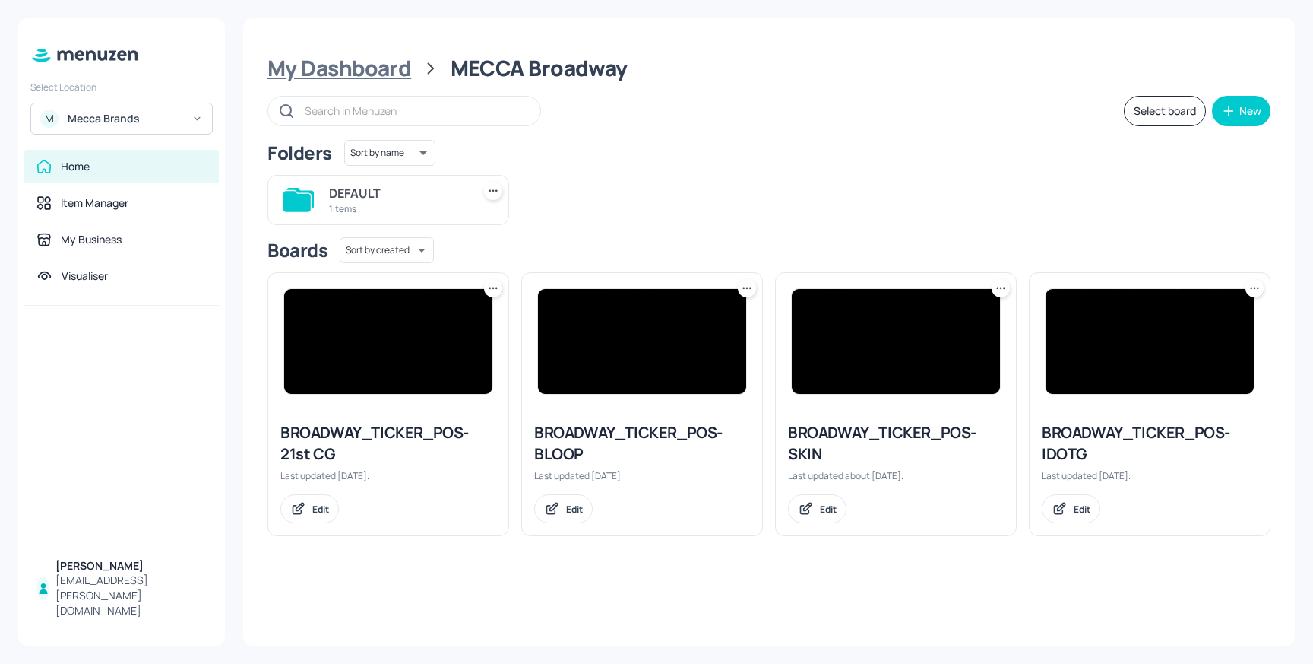
click at [380, 69] on div "My Dashboard" at bounding box center [340, 68] width 144 height 27
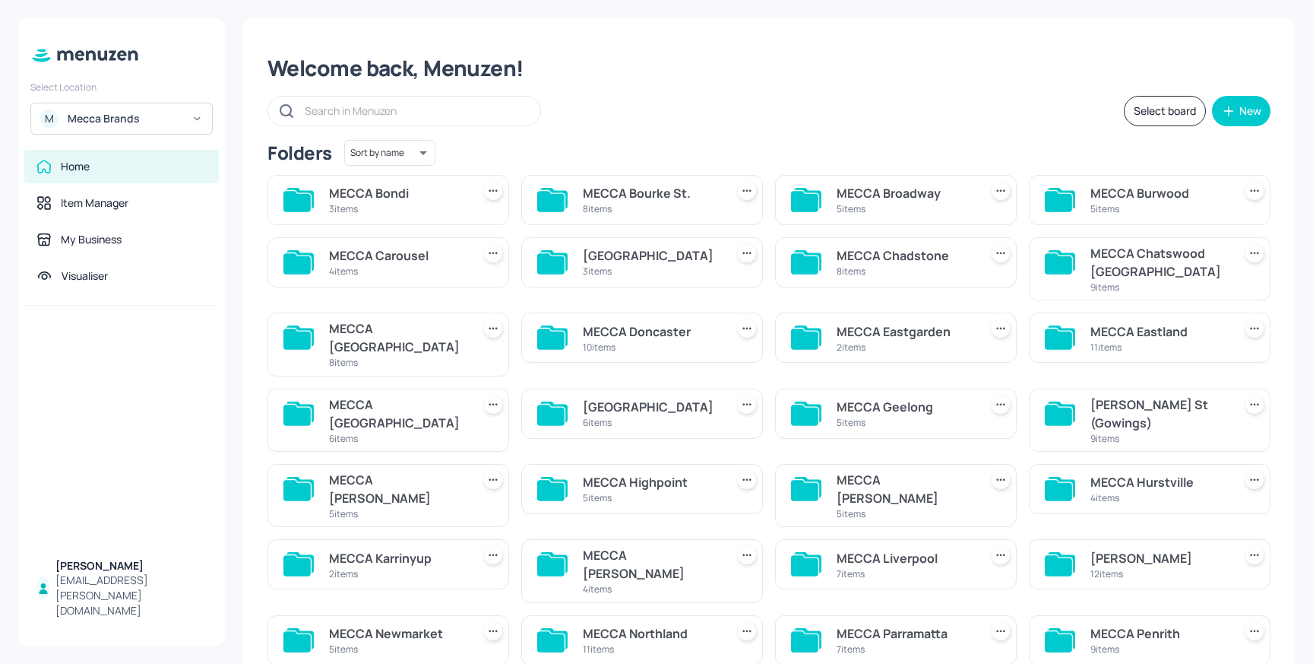
click at [654, 199] on div "MECCA Bourke St." at bounding box center [651, 193] width 137 height 18
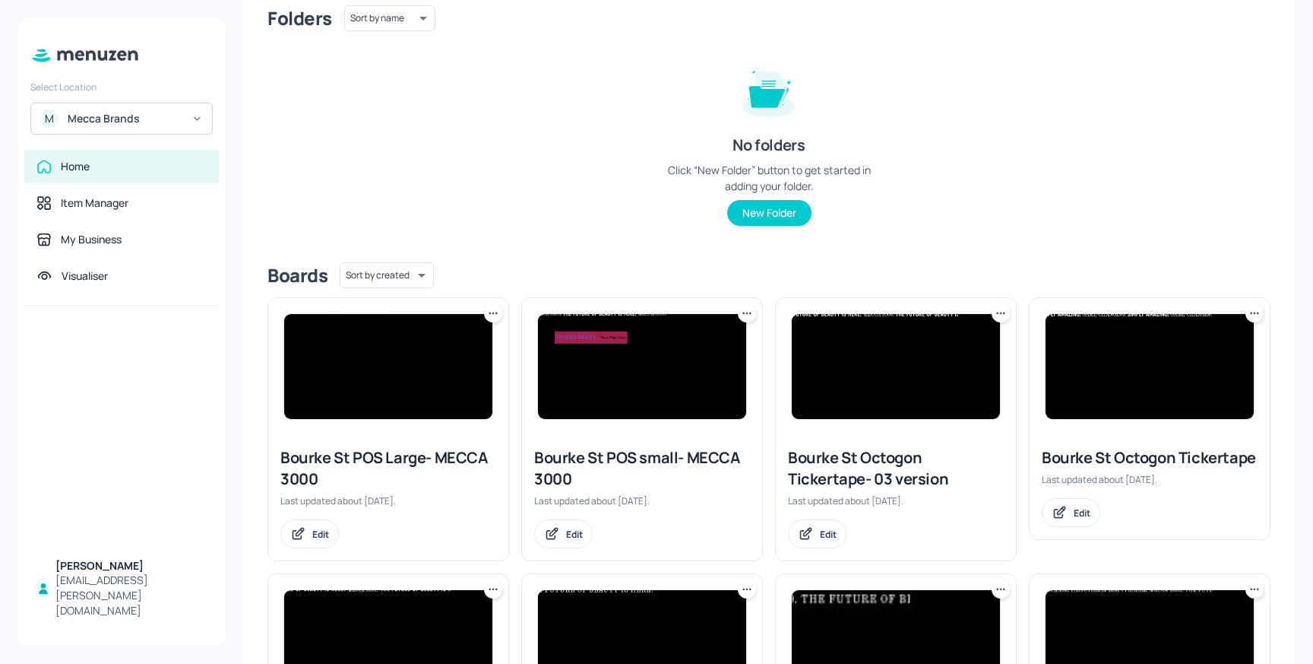
scroll to position [162, 0]
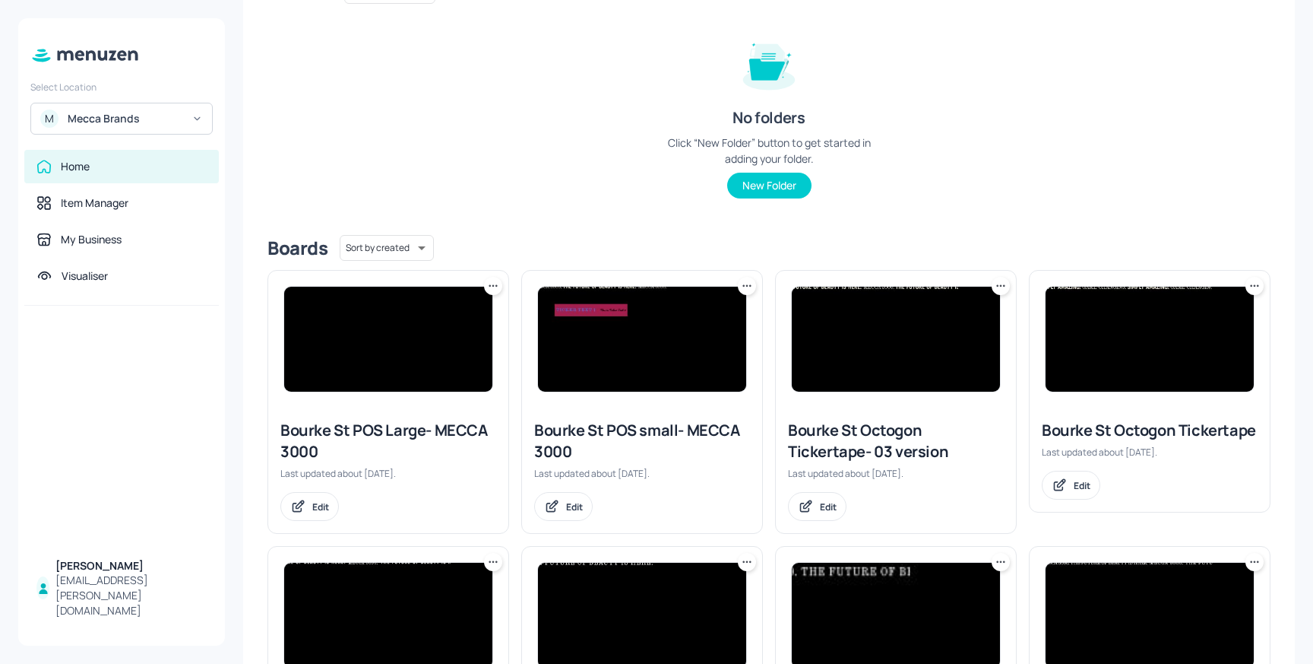
click at [447, 307] on img at bounding box center [388, 339] width 208 height 105
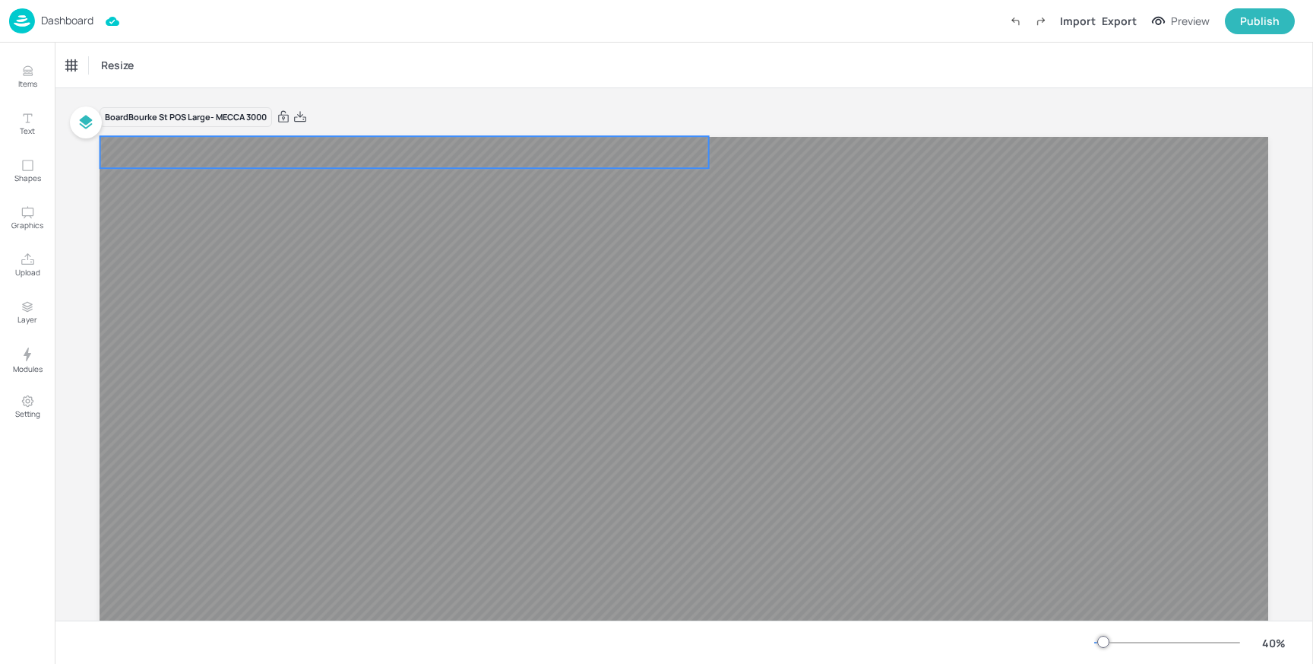
click at [347, 154] on video at bounding box center [416, 152] width 633 height 32
click at [69, 65] on icon "Display condition" at bounding box center [73, 65] width 18 height 18
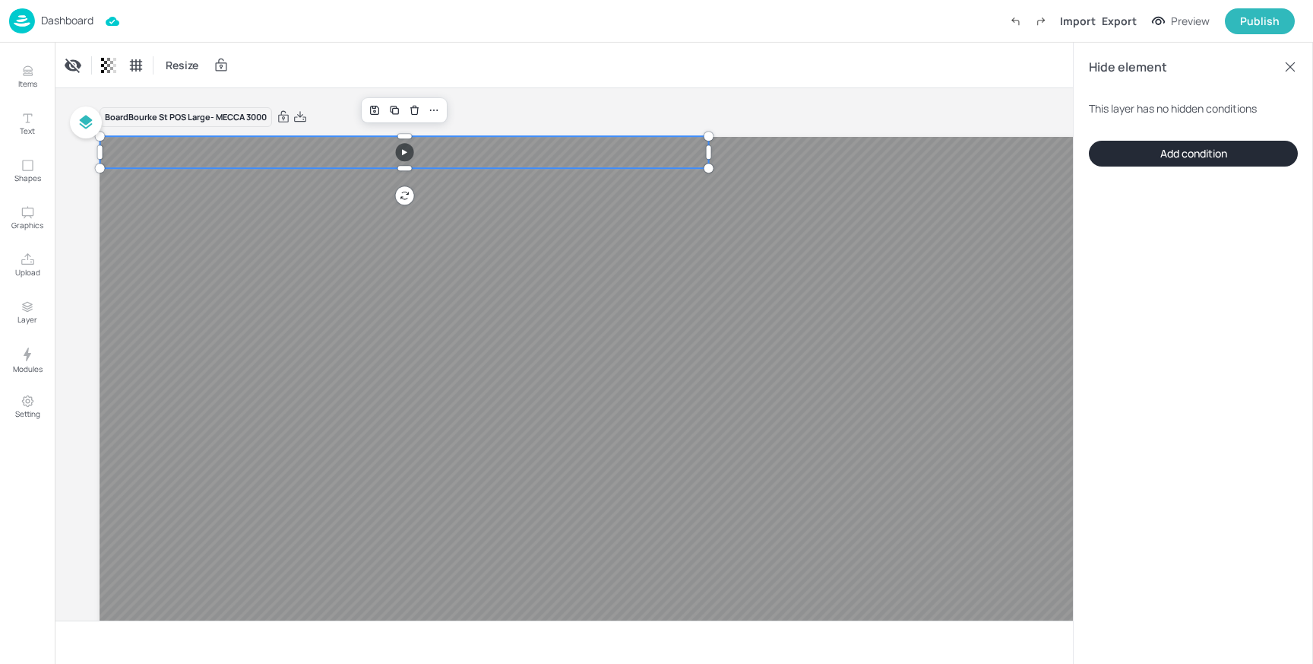
click at [1291, 58] on div "Hide element" at bounding box center [1193, 67] width 209 height 18
click at [1285, 74] on div "Hide element" at bounding box center [1193, 67] width 209 height 18
click at [1292, 74] on div "Hide element" at bounding box center [1193, 67] width 209 height 18
click at [1292, 66] on icon at bounding box center [1290, 66] width 15 height 15
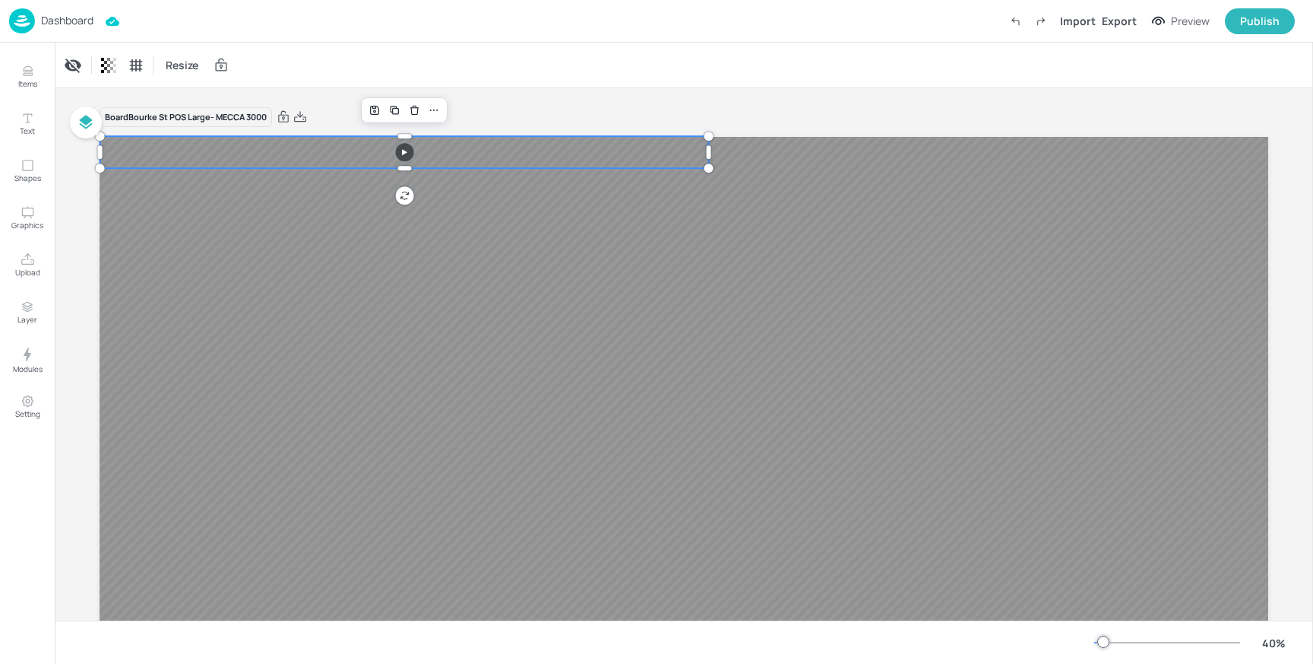
click at [783, 104] on div "Board Bourke St POS Large- MECCA 3000" at bounding box center [684, 460] width 1169 height 744
click at [287, 165] on div at bounding box center [404, 168] width 609 height 12
click at [232, 154] on video at bounding box center [416, 152] width 633 height 32
click at [25, 11] on img at bounding box center [22, 20] width 26 height 25
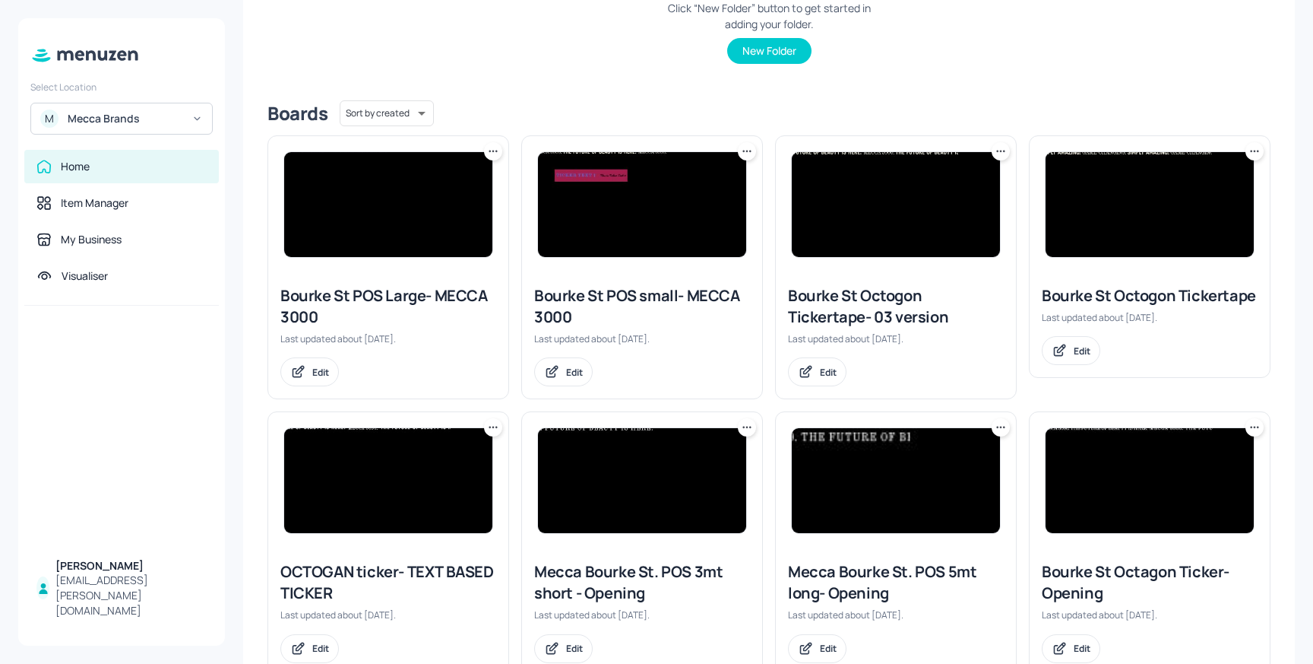
scroll to position [344, 0]
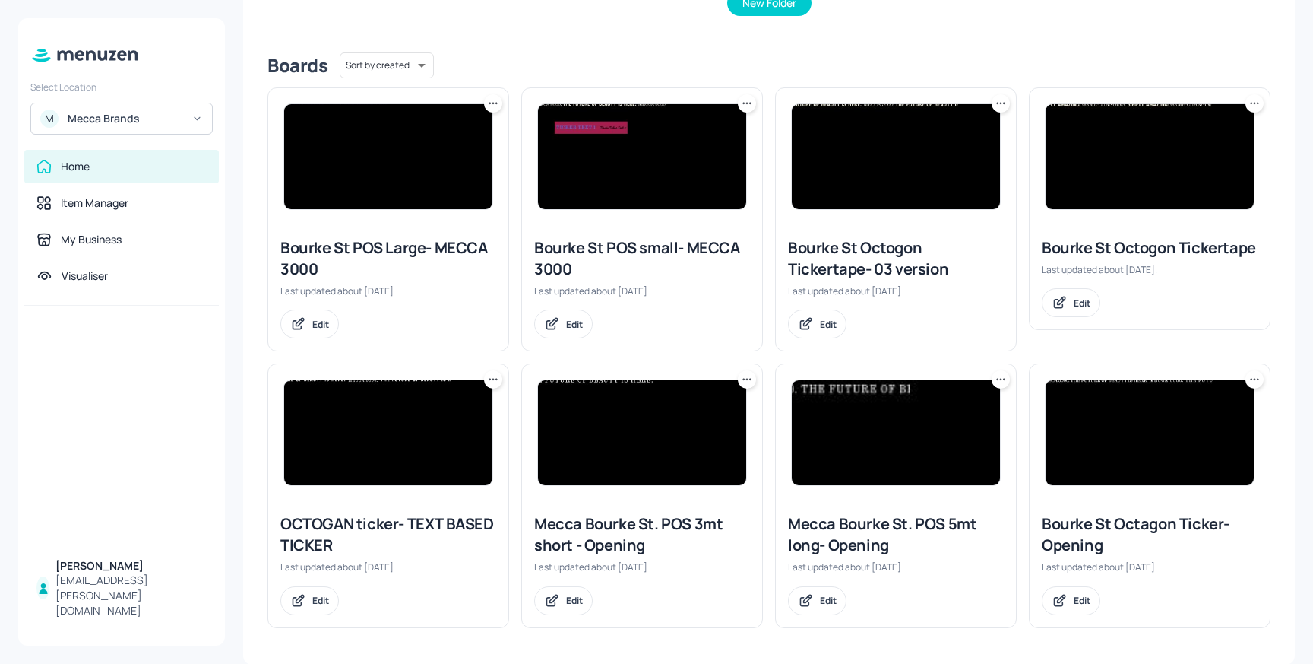
click at [853, 430] on img at bounding box center [896, 432] width 208 height 105
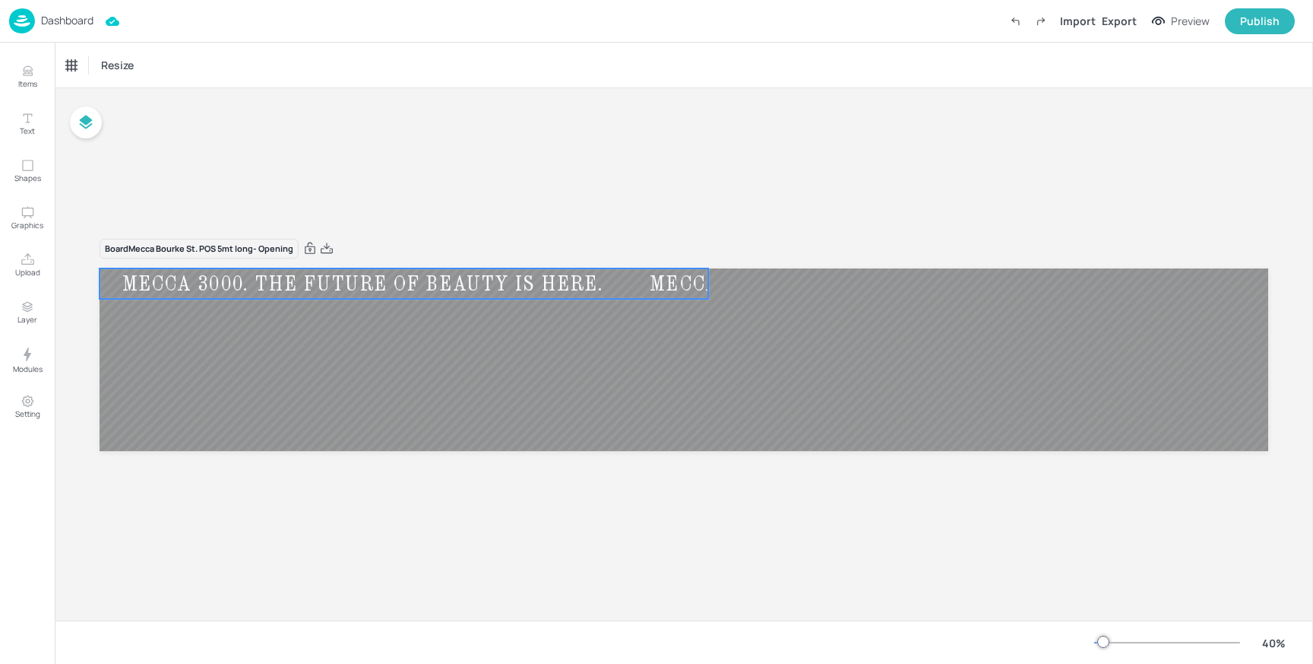
click at [508, 278] on div "MECCA 3000. THE FUTURE OF BEAUTY IS HERE." at bounding box center [364, 283] width 528 height 27
click at [81, 67] on div "Ticker" at bounding box center [79, 65] width 36 height 24
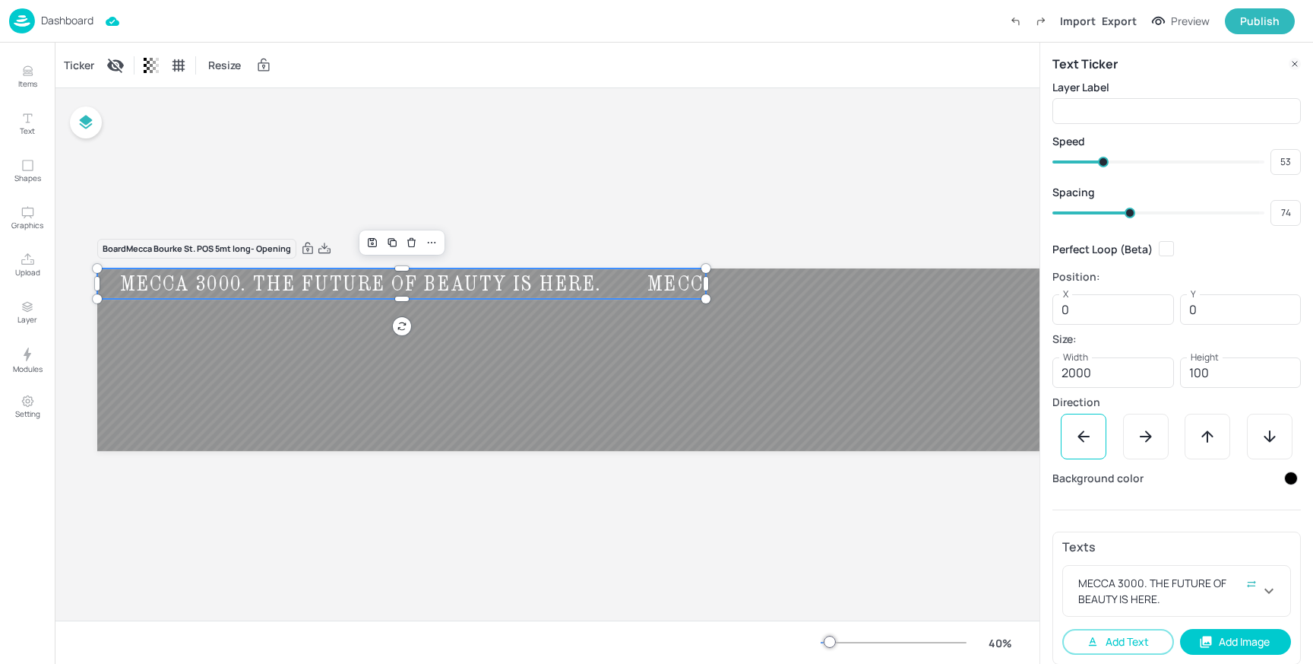
scroll to position [12, 0]
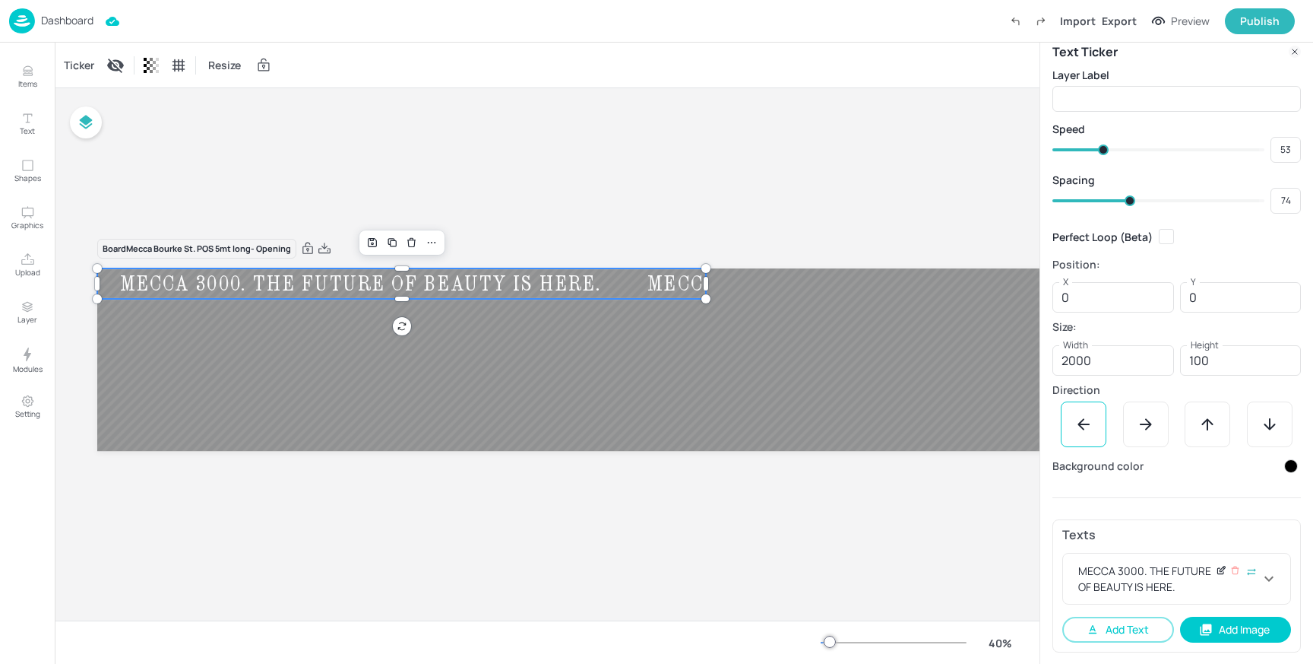
click at [1222, 569] on icon at bounding box center [1221, 570] width 11 height 11
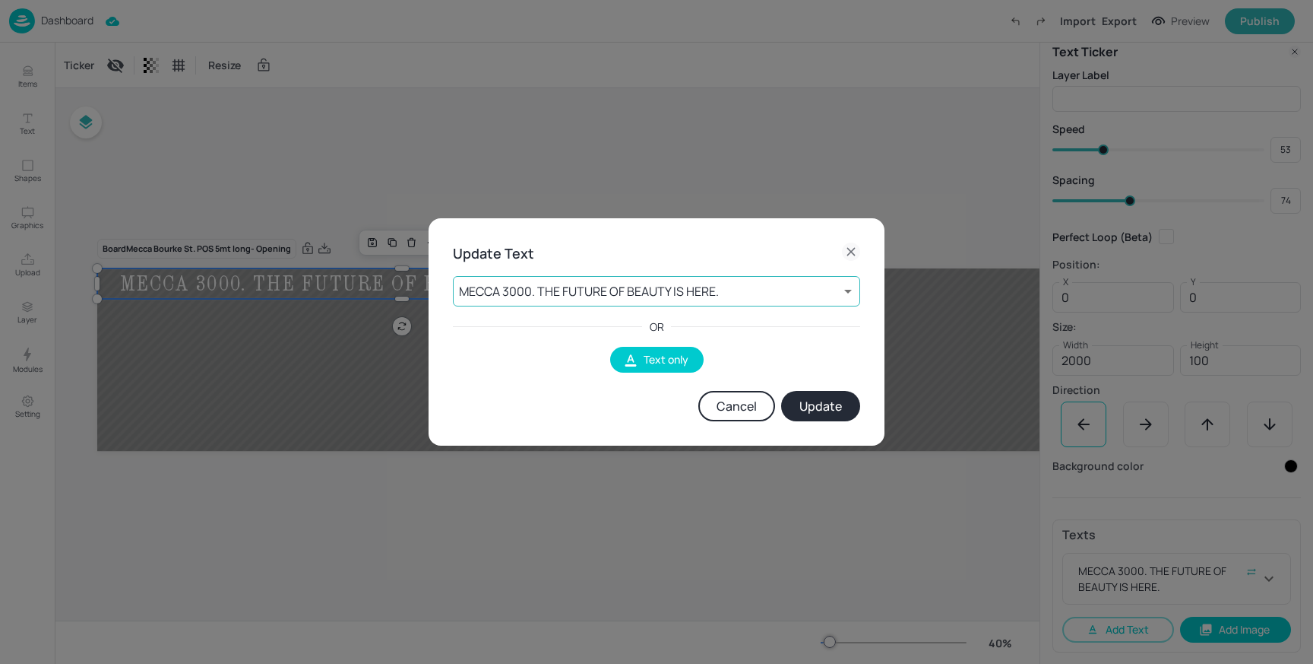
click at [732, 281] on body "Dashboard Import Export Preview Publish Items Text Shapes Graphics Upload Layer…" at bounding box center [656, 332] width 1313 height 664
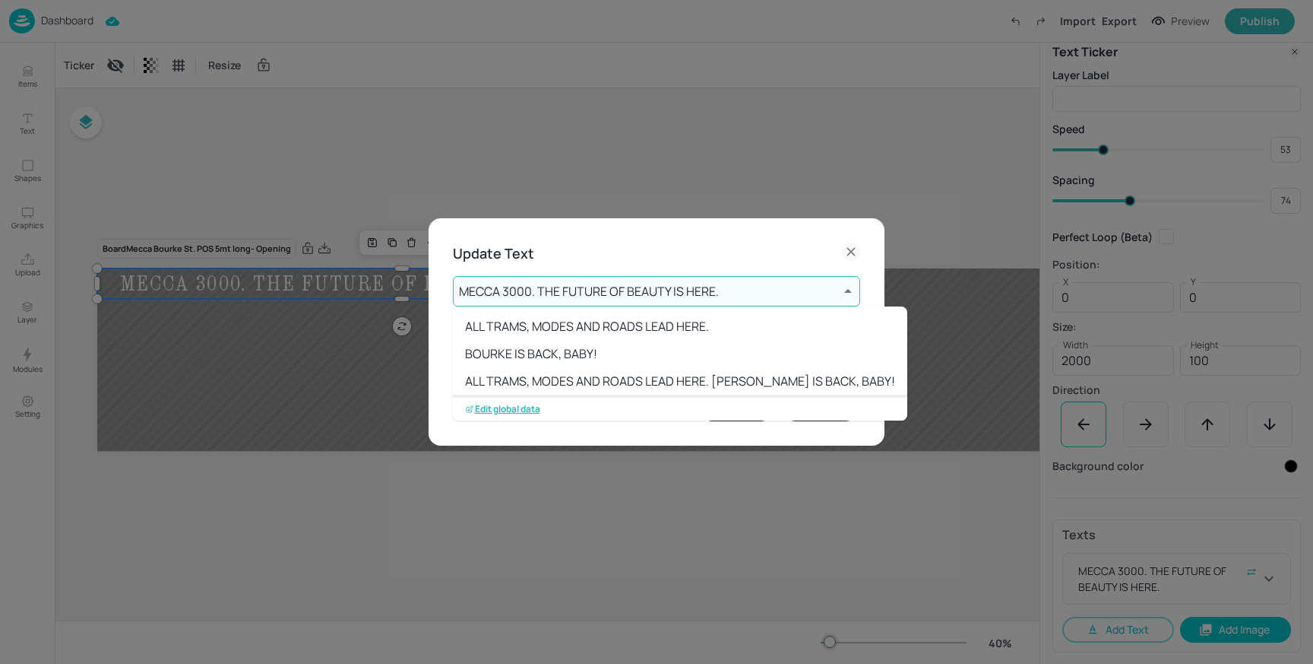
scroll to position [2, 0]
click at [518, 410] on p "Edit global data" at bounding box center [502, 409] width 75 height 11
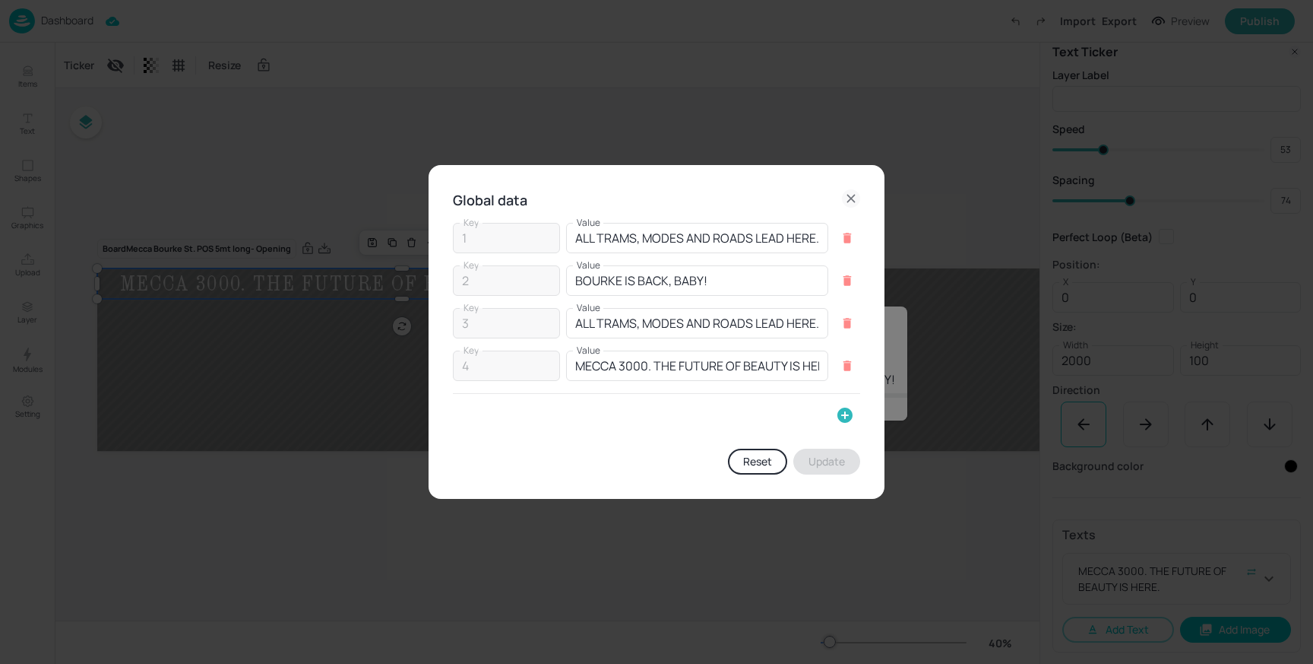
click at [848, 413] on icon "button" at bounding box center [845, 414] width 15 height 15
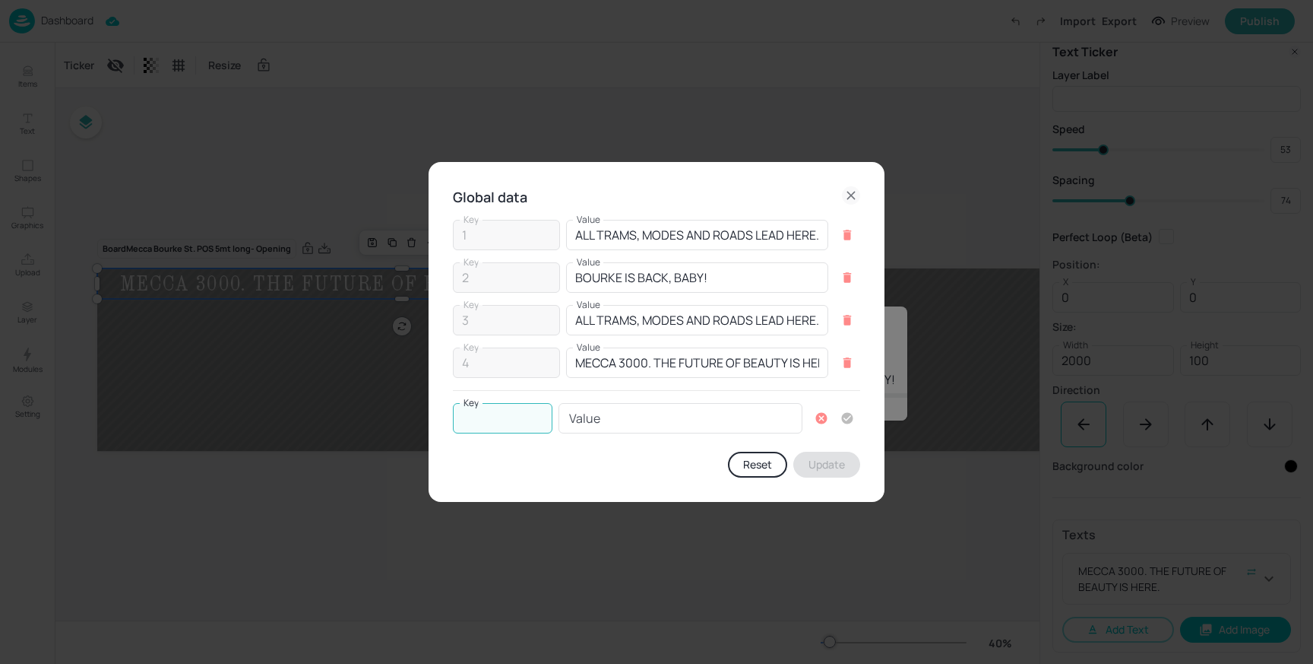
click at [510, 412] on input "Key" at bounding box center [503, 418] width 100 height 30
type input "5"
click at [581, 411] on div "Value Value" at bounding box center [681, 418] width 244 height 30
paste input "MECCA ARCHIVE IS NOW OPEN"
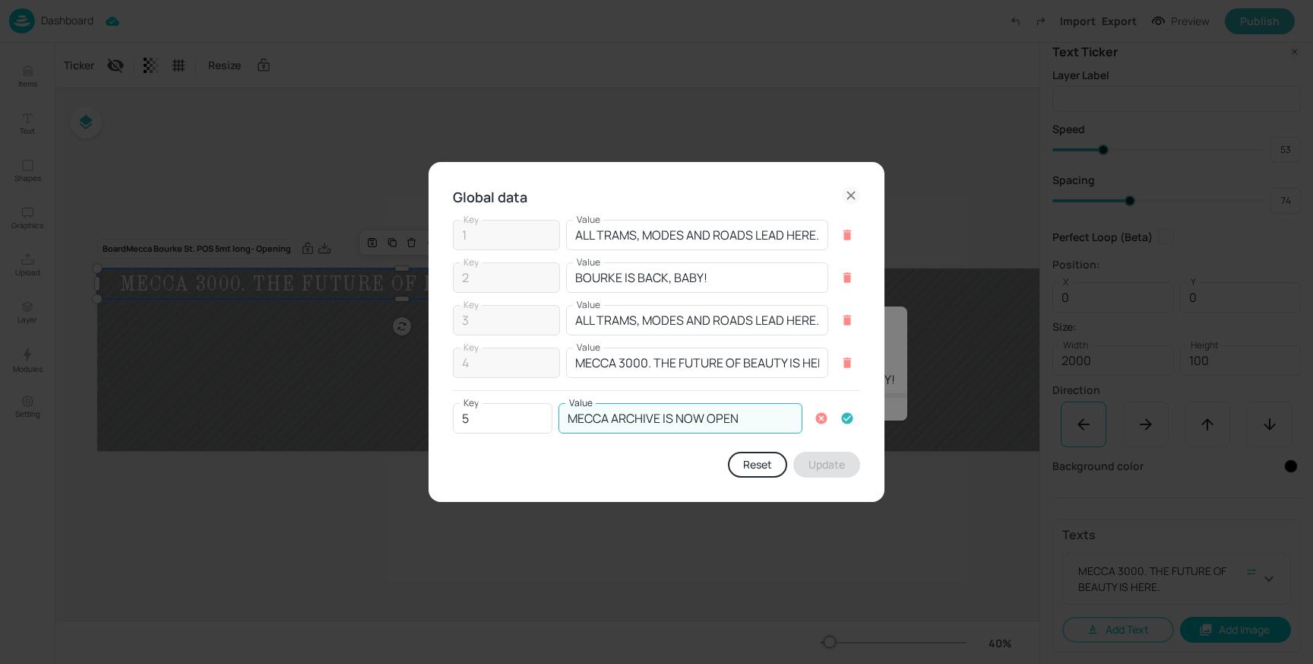
type input "MECCA ARCHIVE IS NOW OPEN"
click at [853, 415] on icon "button" at bounding box center [848, 418] width 14 height 14
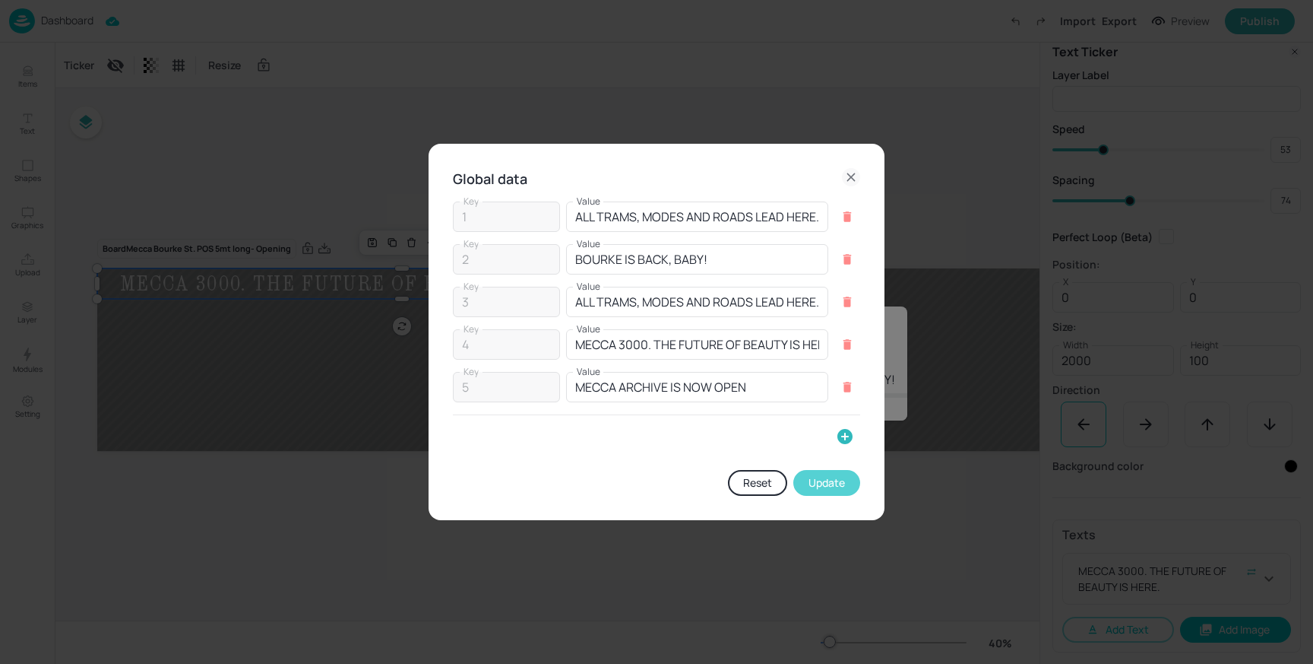
click at [832, 486] on button "Update" at bounding box center [827, 483] width 67 height 26
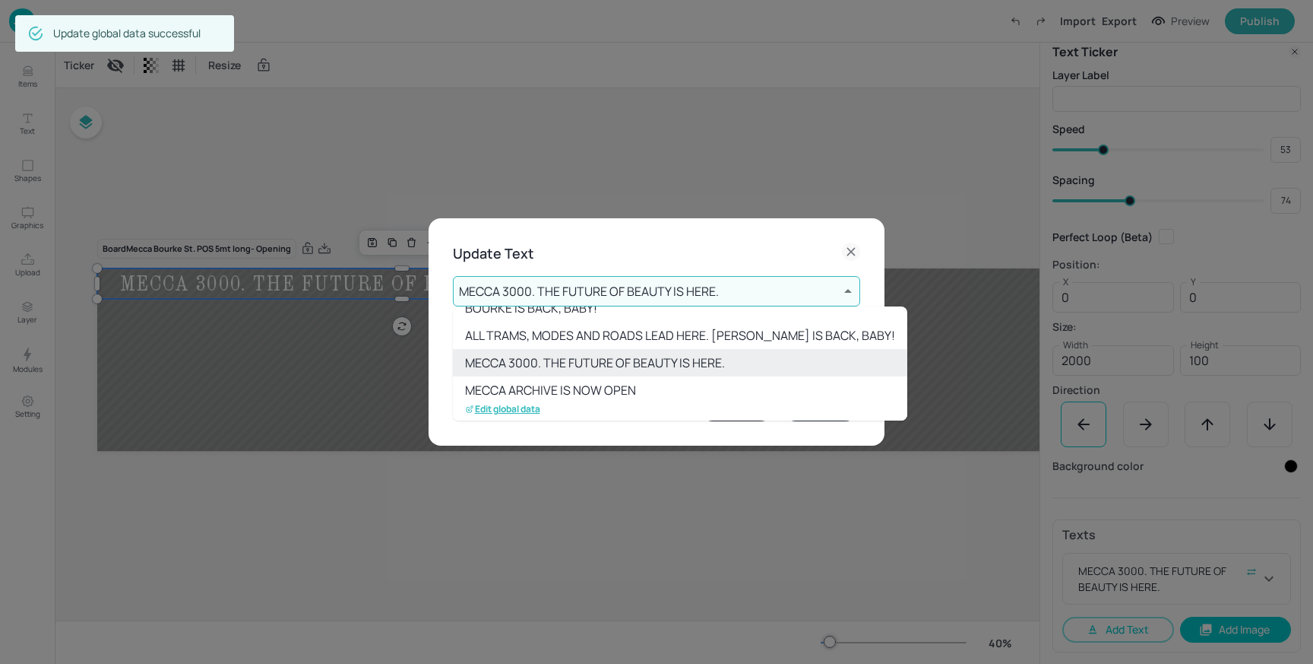
scroll to position [58, 0]
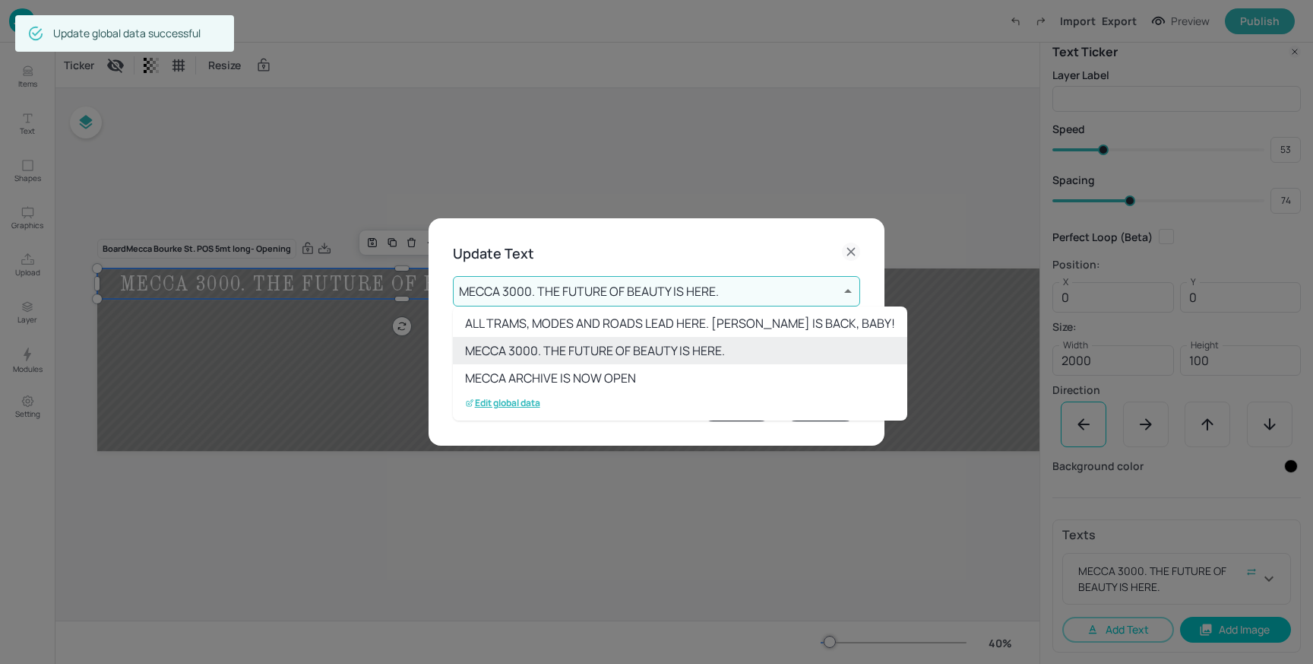
click at [594, 375] on li "MECCA ARCHIVE IS NOW OPEN" at bounding box center [680, 377] width 455 height 27
type input "5"
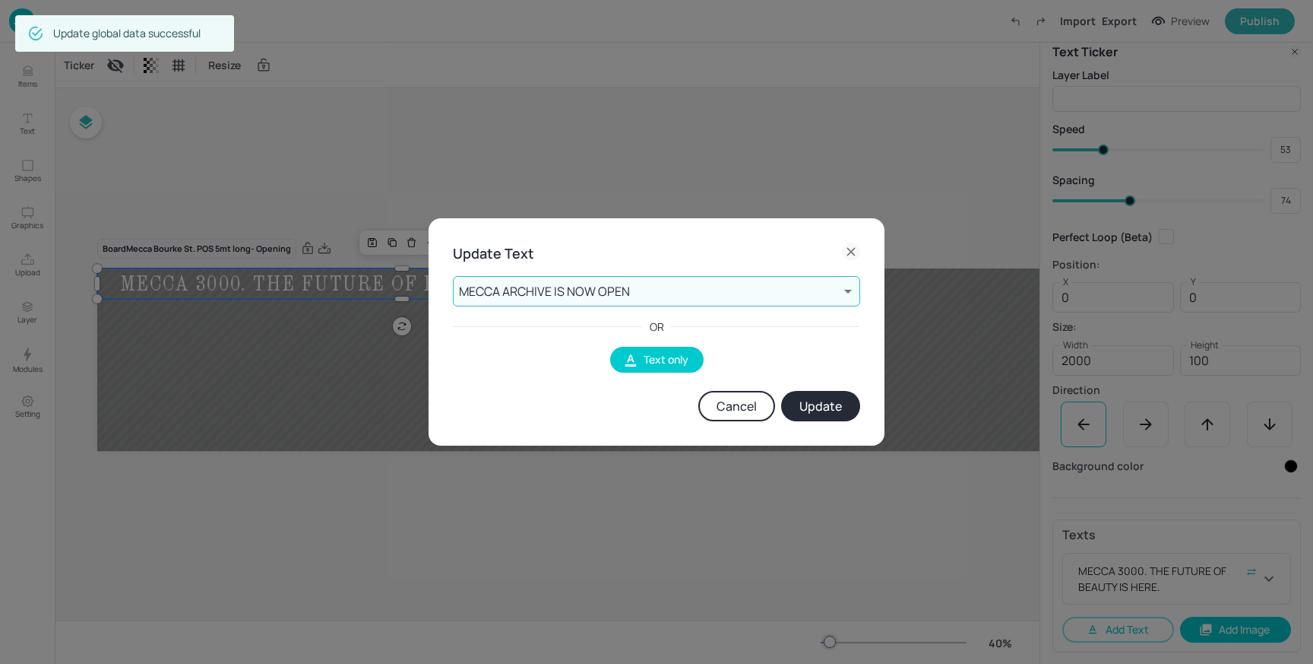
click at [822, 408] on button "Update" at bounding box center [820, 406] width 79 height 30
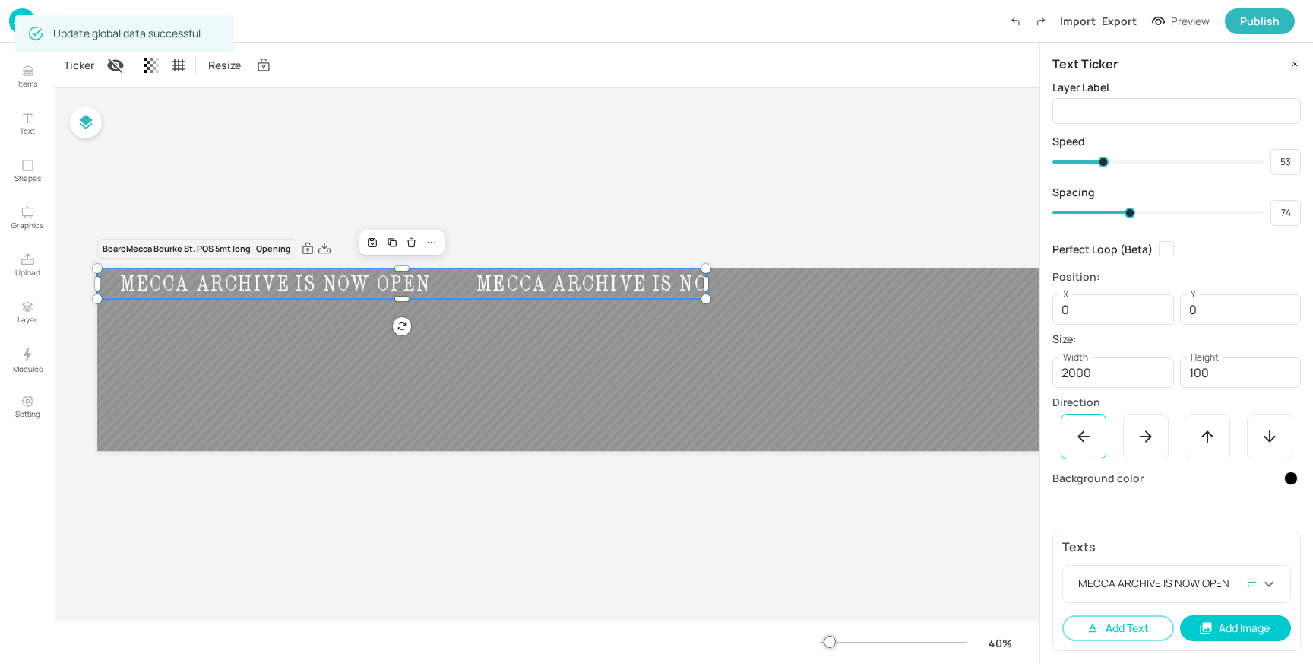
scroll to position [0, 0]
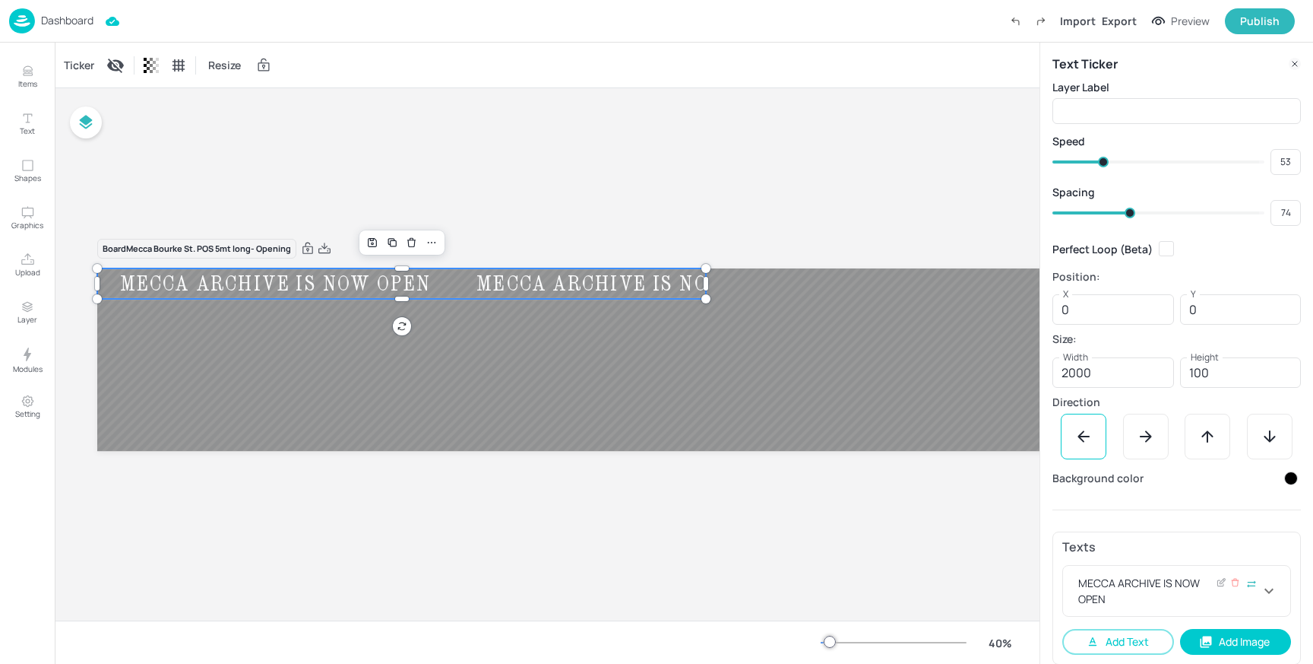
click at [1264, 593] on icon at bounding box center [1269, 590] width 18 height 18
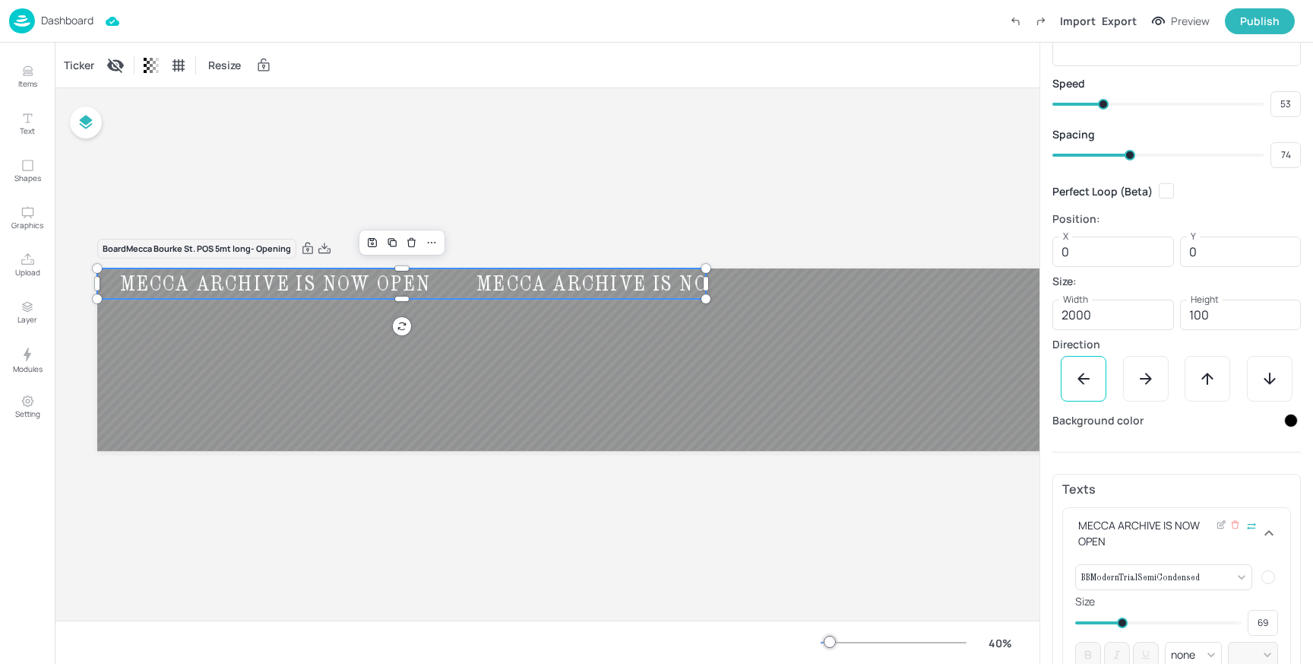
scroll to position [59, 0]
click at [1184, 574] on body "Dashboard Import Export Preview Publish Items Text Shapes Graphics Upload Layer…" at bounding box center [656, 332] width 1313 height 664
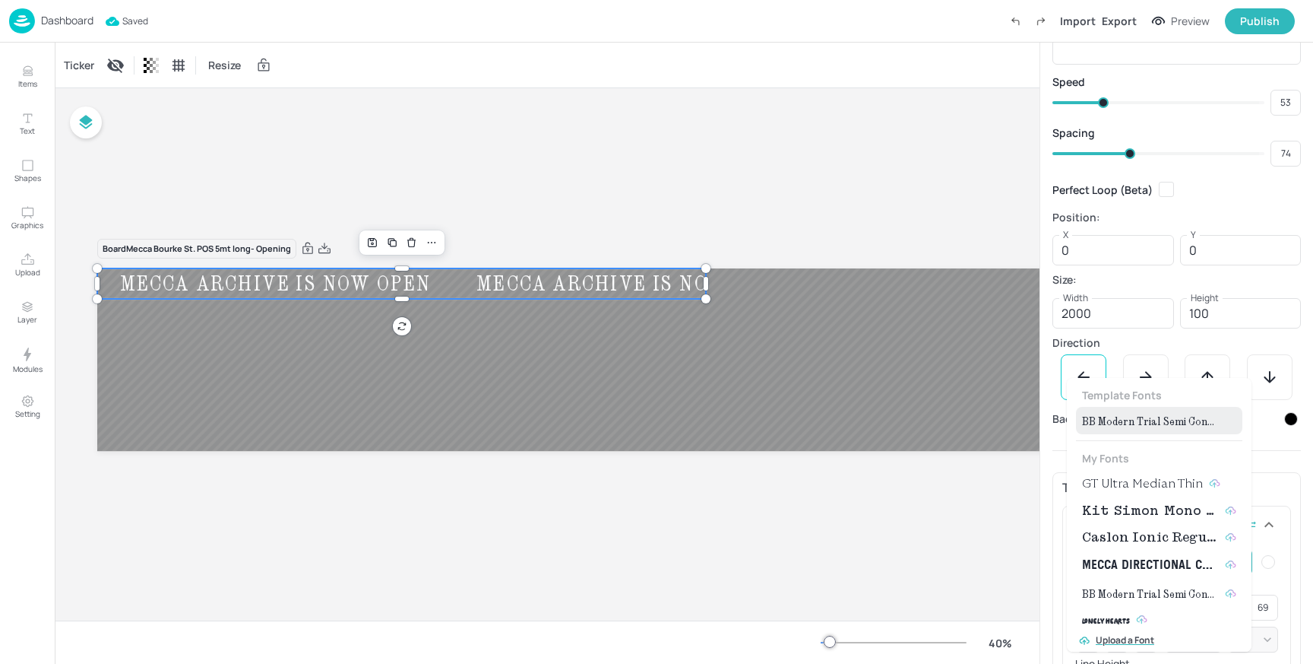
click at [1130, 516] on span "Kit Simon Mono Medium" at bounding box center [1150, 511] width 137 height 18
type input "{"font":"KitSimonMonoMedium","group":"template"}"
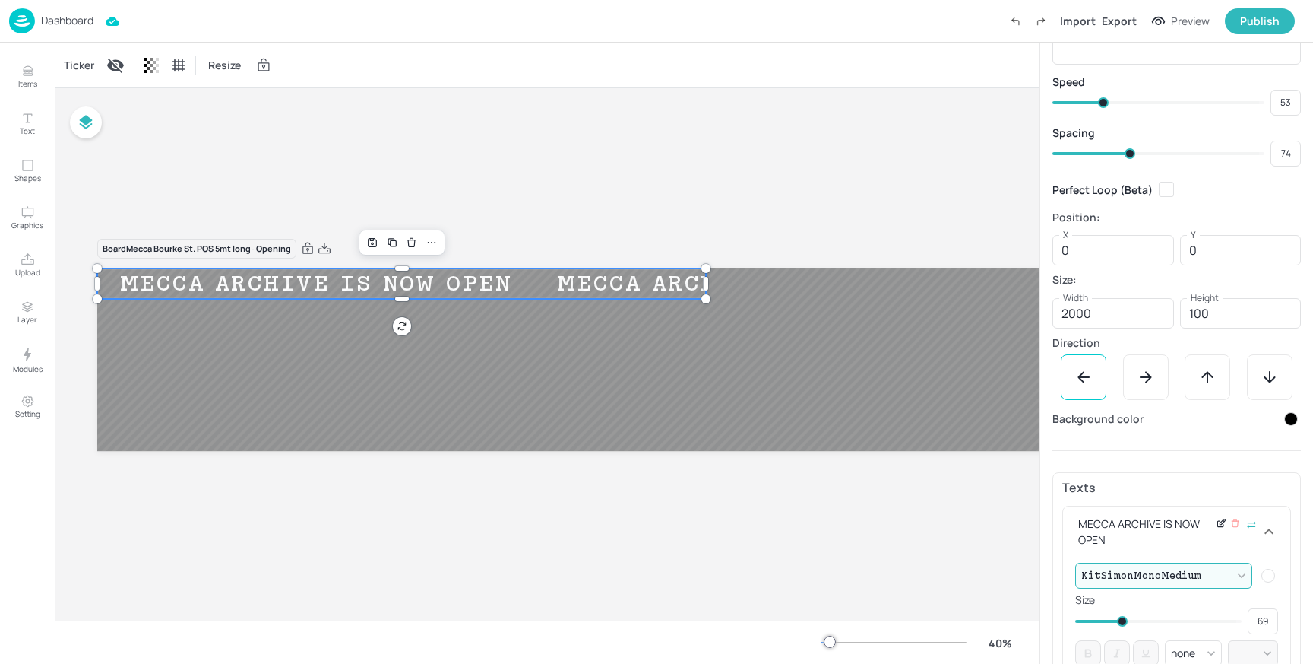
click at [1216, 528] on icon at bounding box center [1221, 523] width 11 height 11
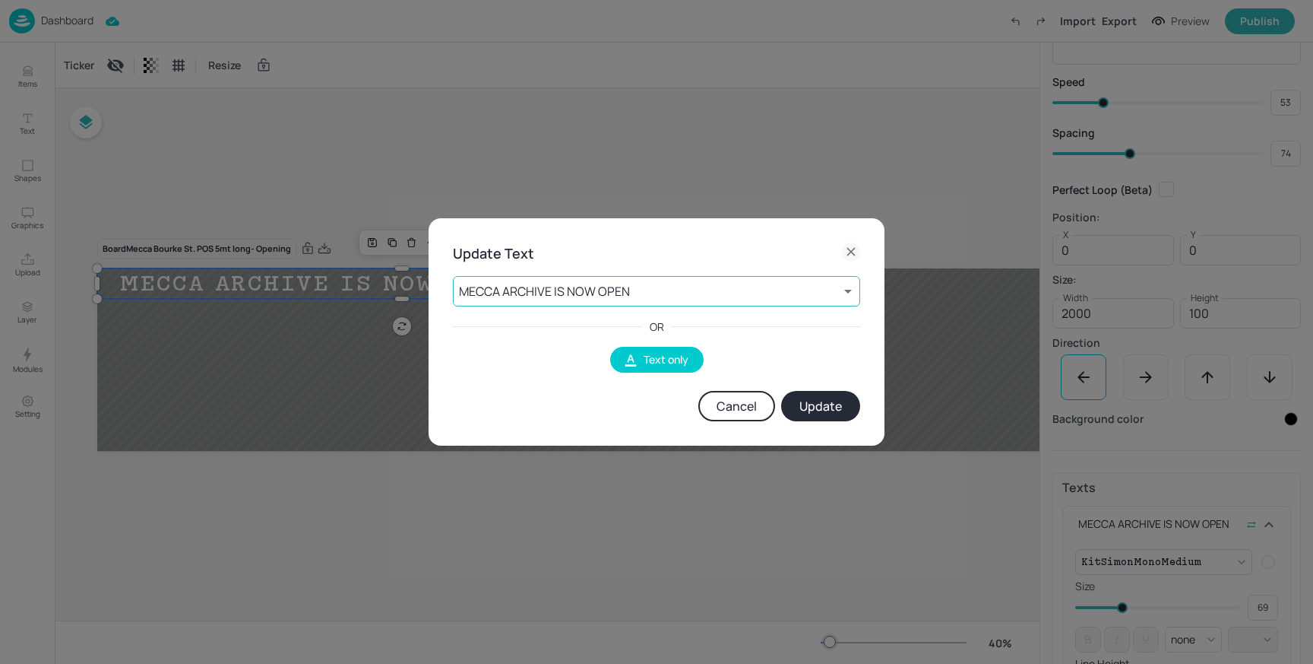
click at [660, 298] on body "Dashboard Import Export Preview Publish Items Text Shapes Graphics Upload Layer…" at bounding box center [656, 332] width 1313 height 664
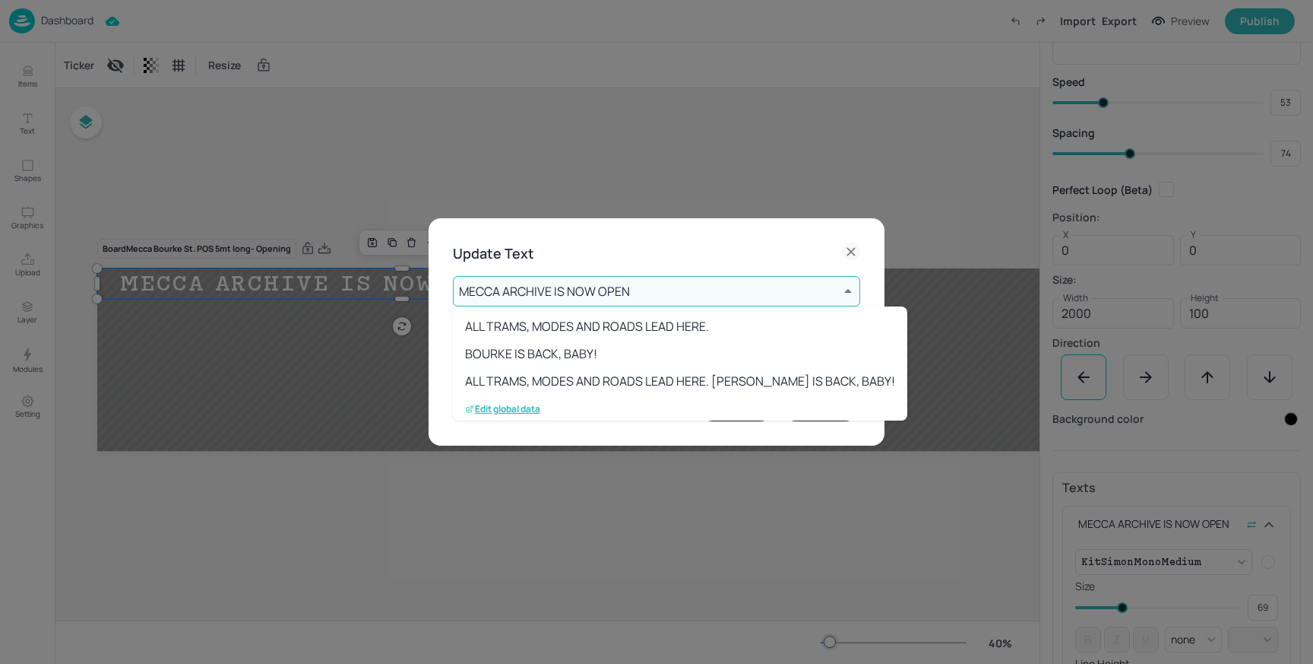
scroll to position [58, 0]
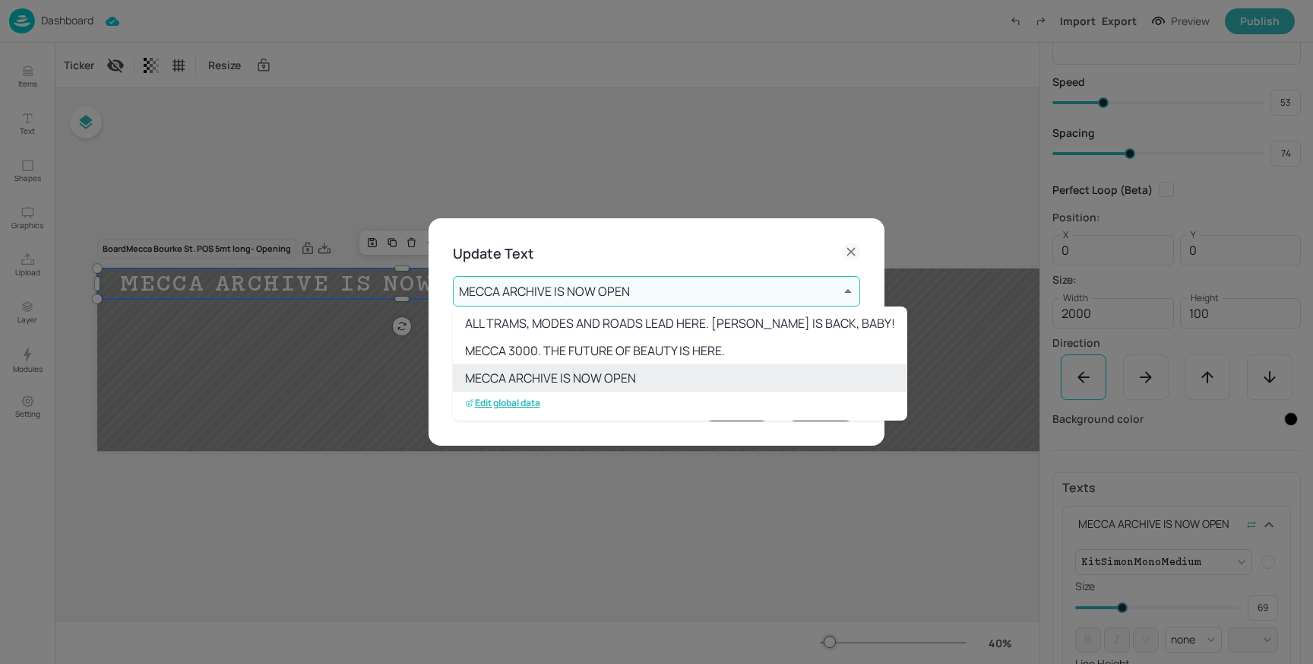
click at [498, 398] on p "Edit global data" at bounding box center [502, 403] width 75 height 11
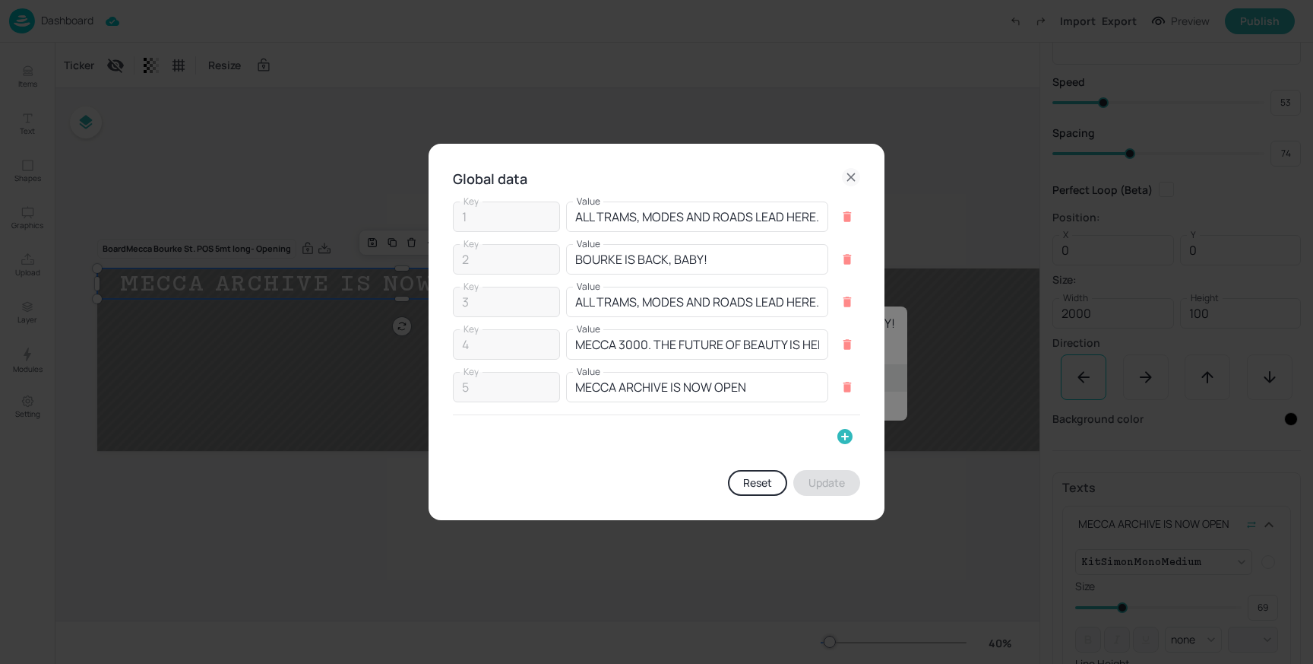
click at [841, 431] on icon "button" at bounding box center [845, 436] width 15 height 15
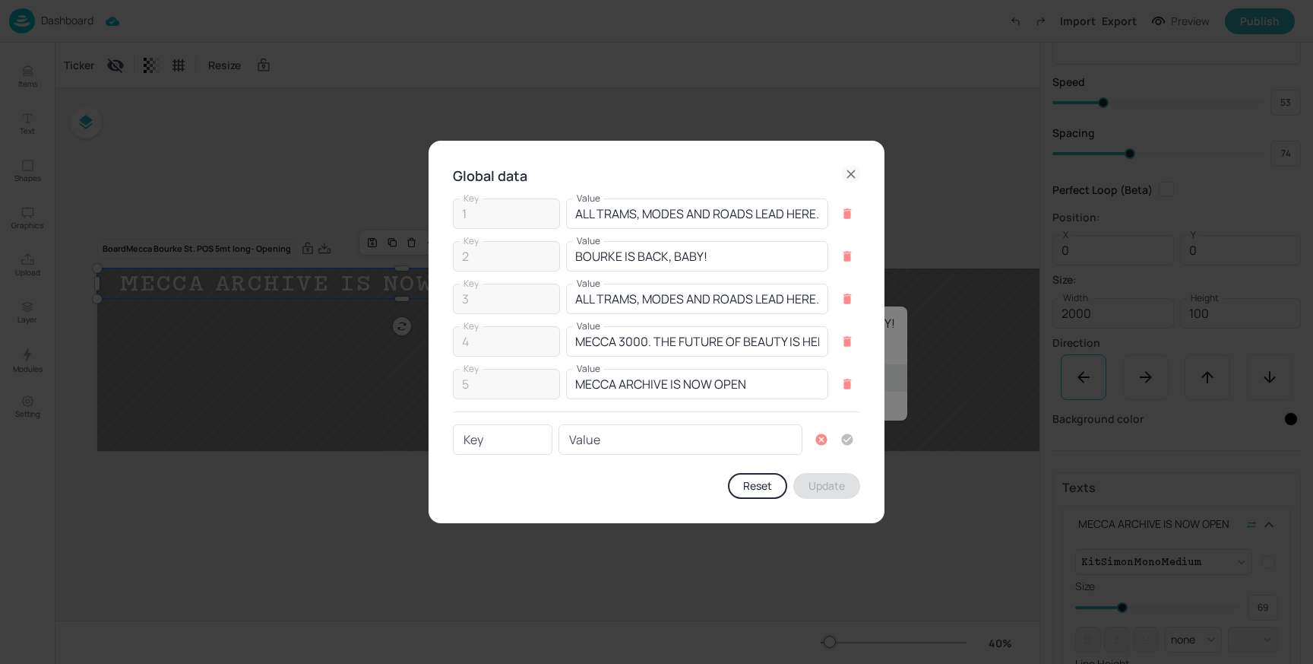
click at [481, 439] on input "Key" at bounding box center [503, 439] width 100 height 30
type input "6"
click at [578, 440] on input "Value" at bounding box center [681, 439] width 244 height 30
type input "l"
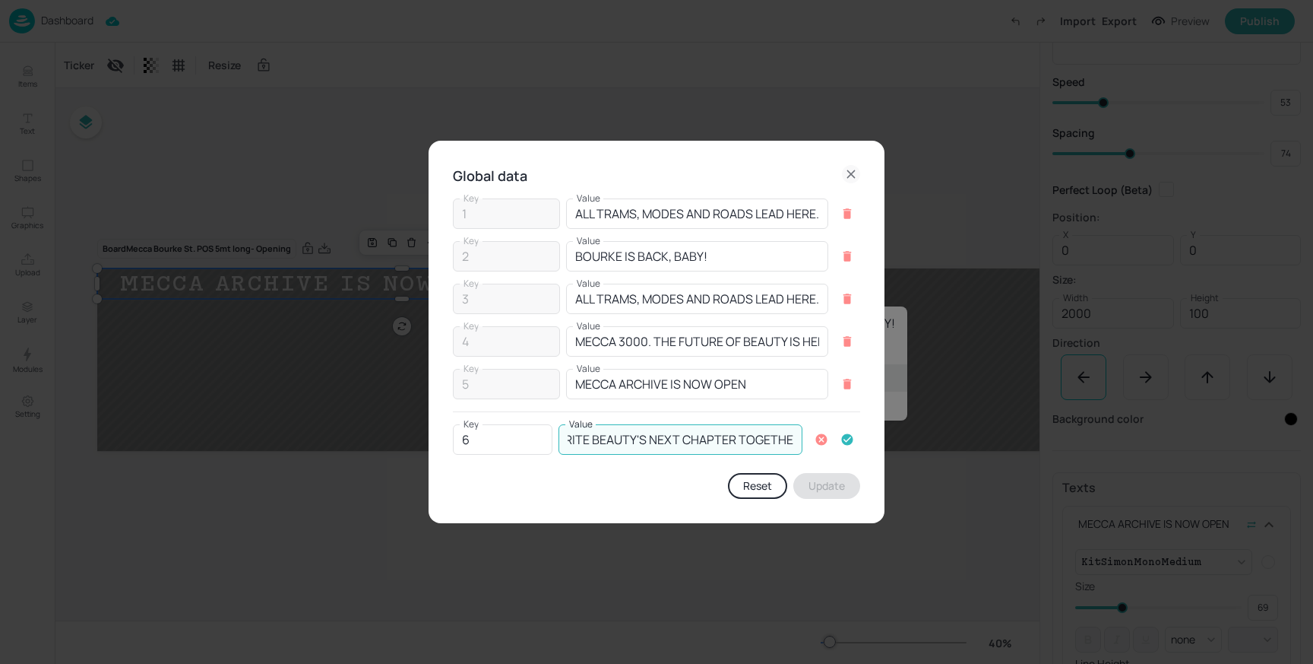
type input "LET'S WRITE BEAUTY'S NEXT CHAPTER TOGETHER"
click at [852, 441] on icon "button" at bounding box center [847, 439] width 11 height 11
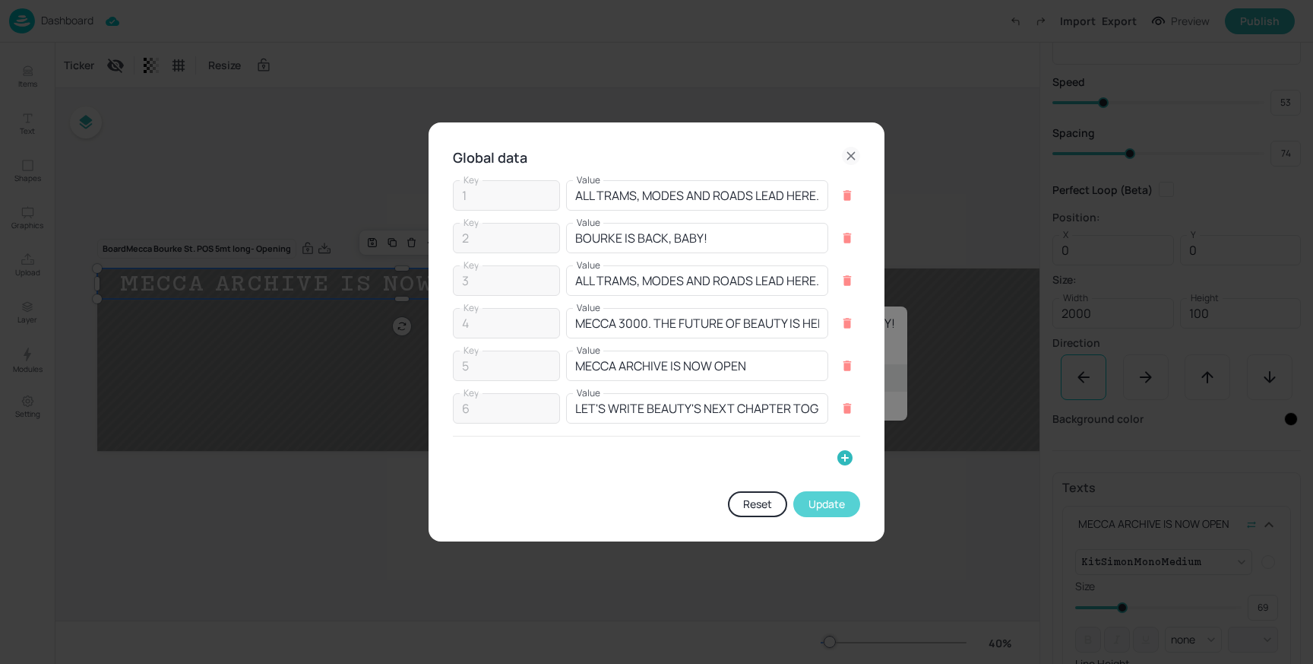
click at [829, 508] on button "Update" at bounding box center [827, 504] width 67 height 26
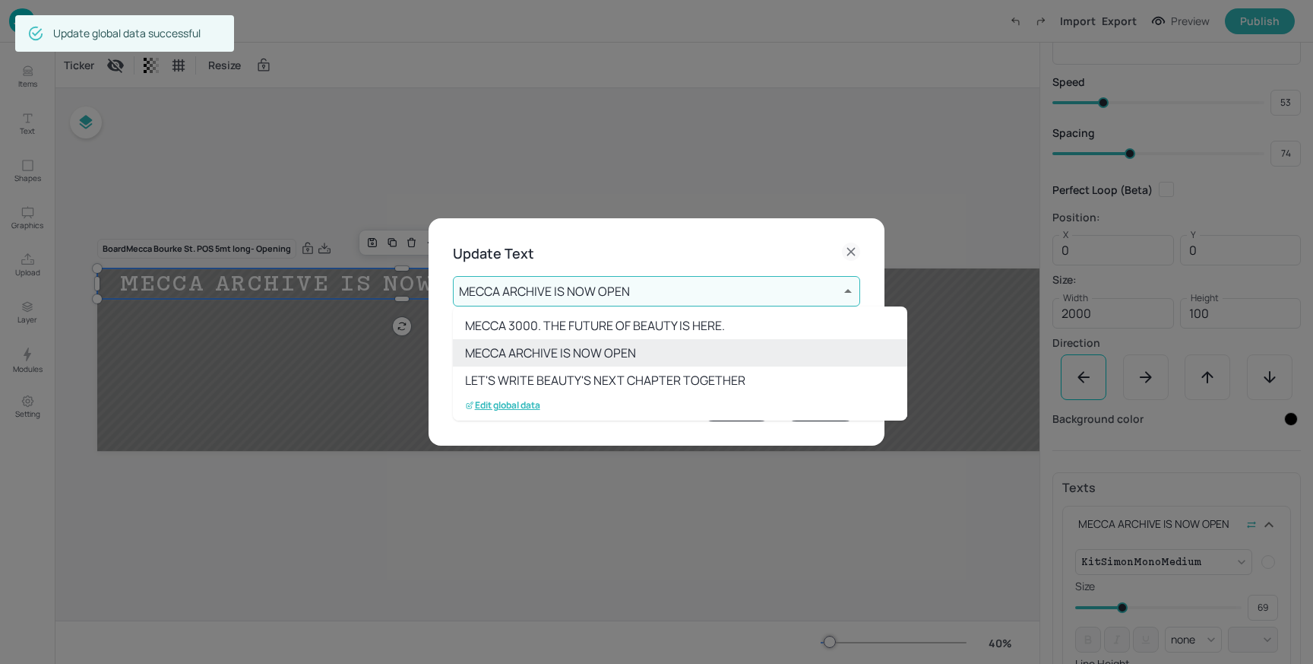
scroll to position [85, 0]
click at [567, 379] on li "LET'S WRITE BEAUTY'S NEXT CHAPTER TOGETHER" at bounding box center [680, 377] width 455 height 27
type input "6"
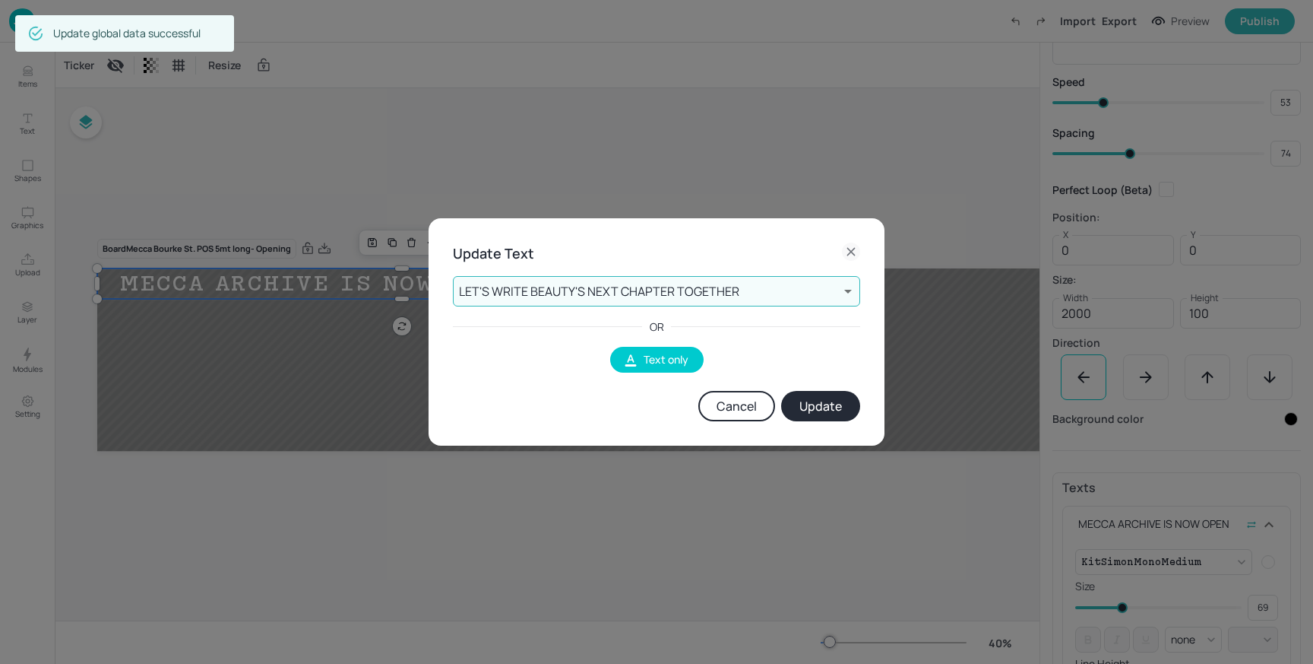
click at [812, 399] on button "Update" at bounding box center [820, 406] width 79 height 30
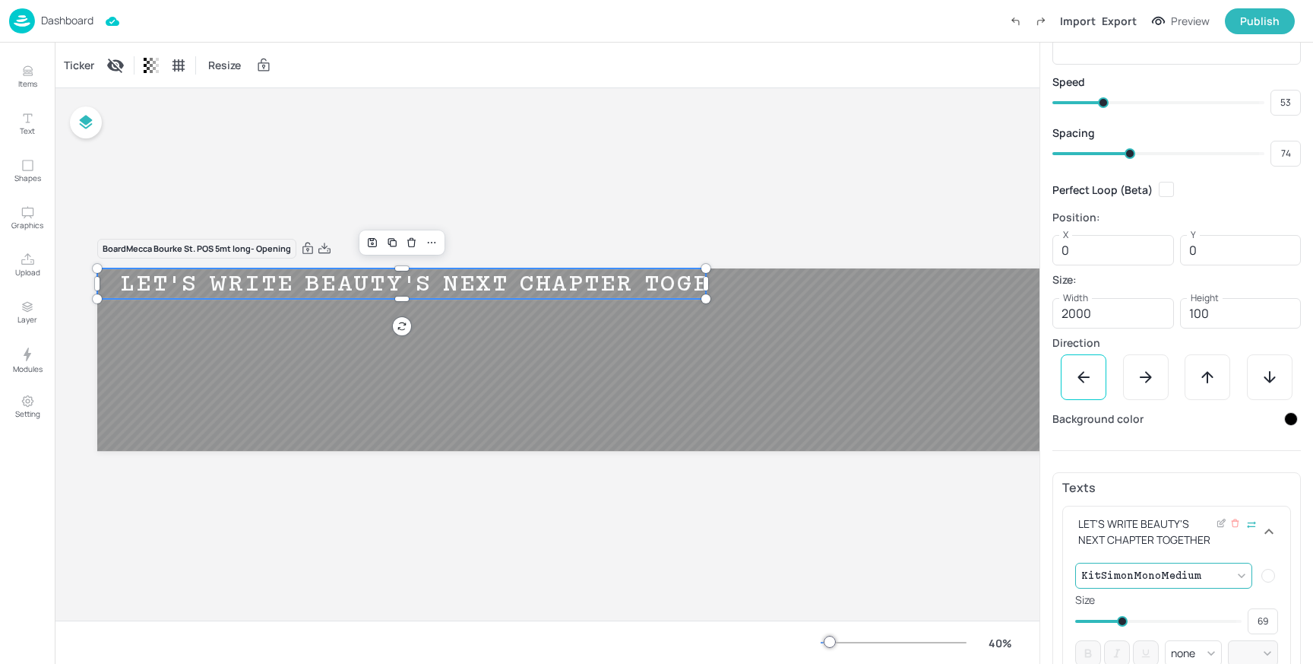
click at [1237, 570] on body "Dashboard Import Export Preview Publish Items Text Shapes Graphics Upload Layer…" at bounding box center [656, 332] width 1313 height 664
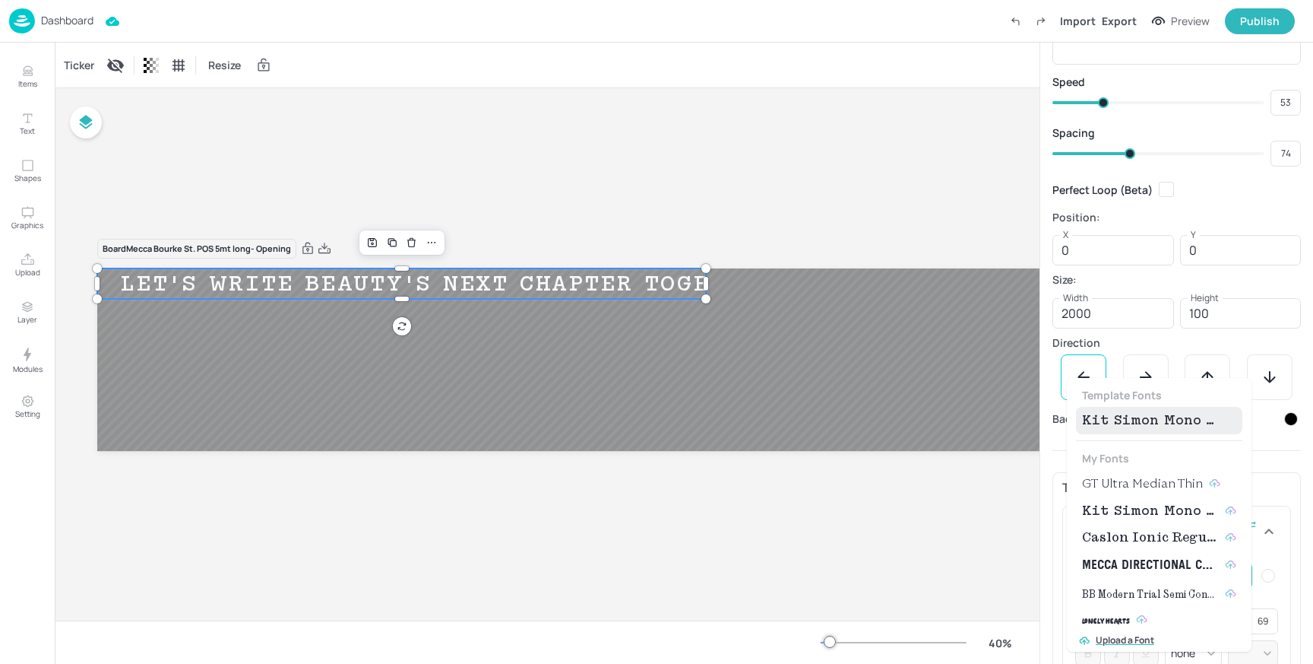
click at [1190, 513] on span "Kit Simon Mono Medium" at bounding box center [1150, 511] width 137 height 18
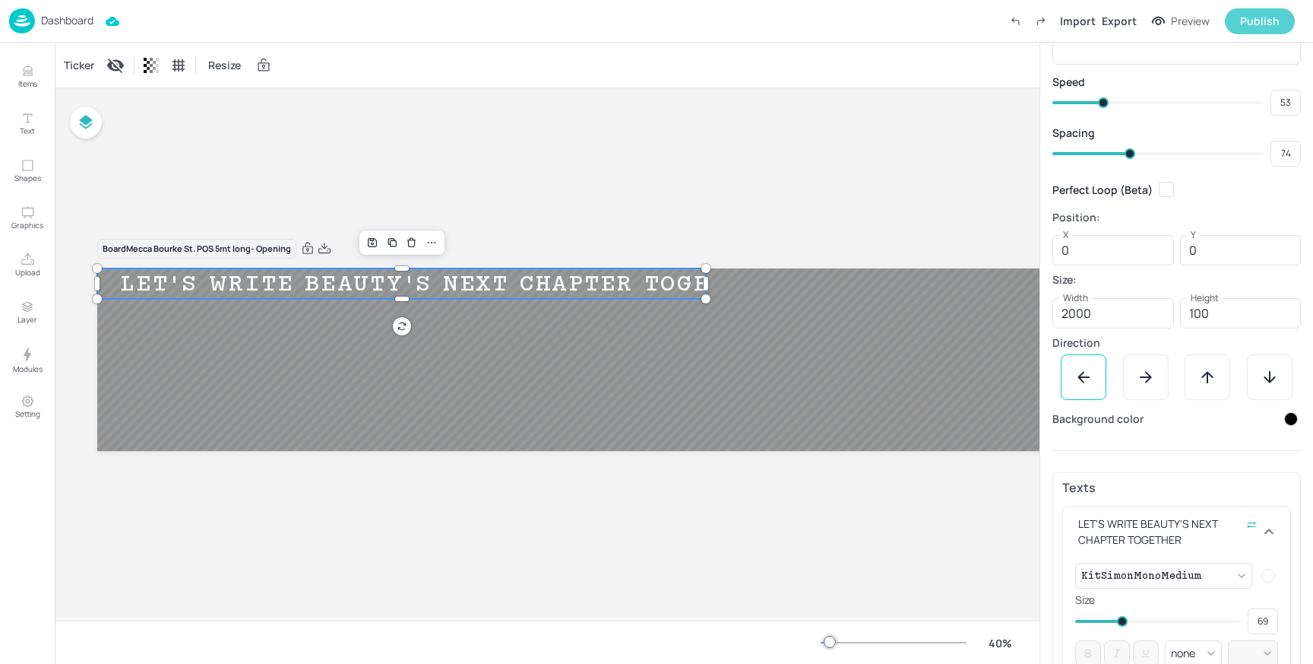
click at [1244, 17] on div "Publish" at bounding box center [1260, 21] width 40 height 17
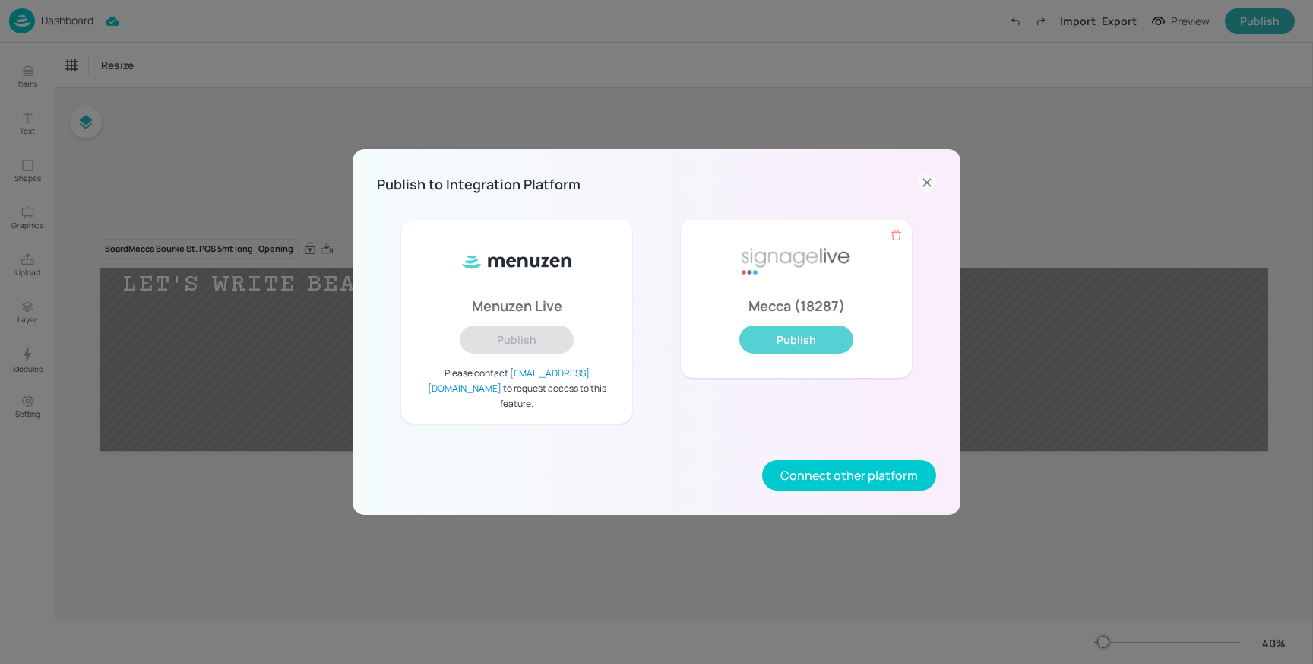
click at [795, 347] on button "Publish" at bounding box center [797, 339] width 114 height 28
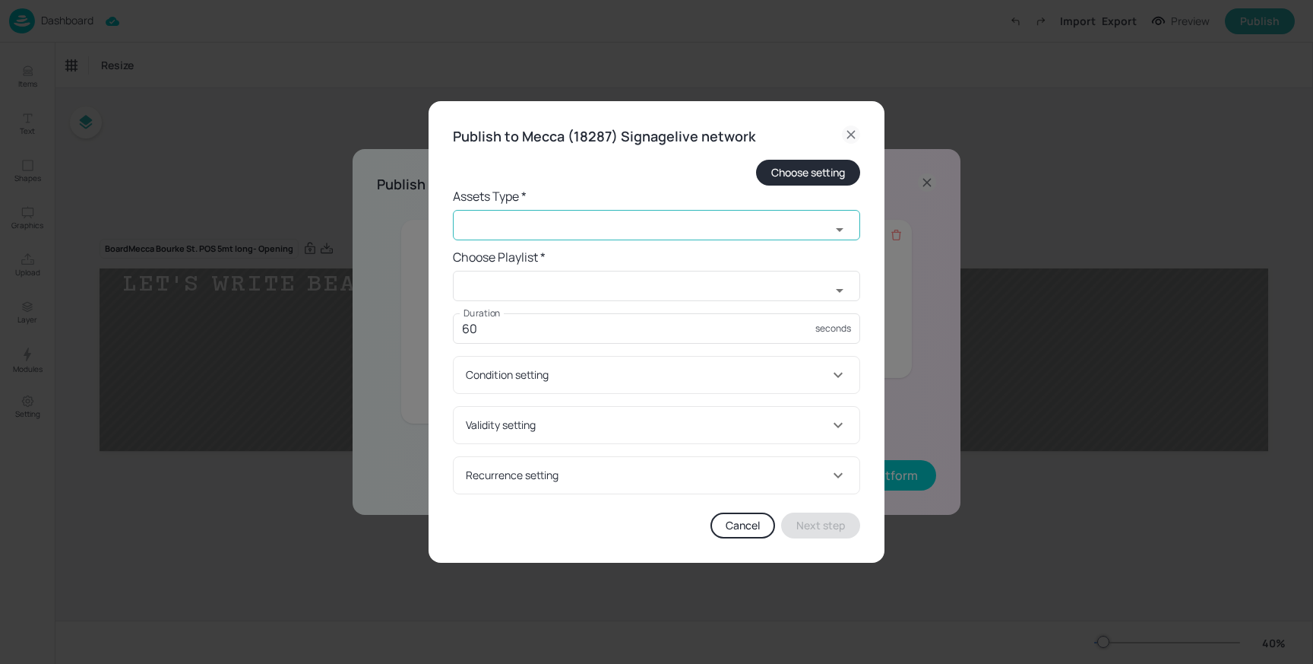
click at [562, 215] on input "text" at bounding box center [642, 225] width 378 height 30
click at [533, 252] on li "widget" at bounding box center [656, 258] width 407 height 25
type input "widget"
click at [503, 293] on input "text" at bounding box center [642, 286] width 378 height 30
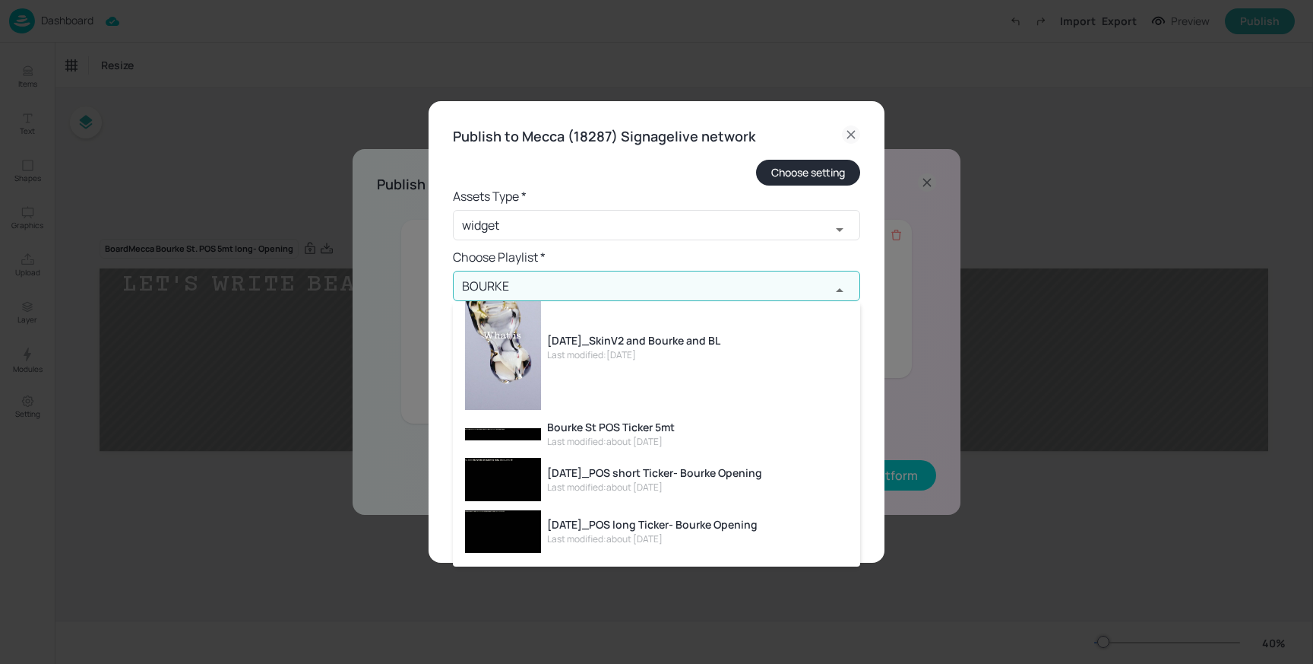
scroll to position [189, 0]
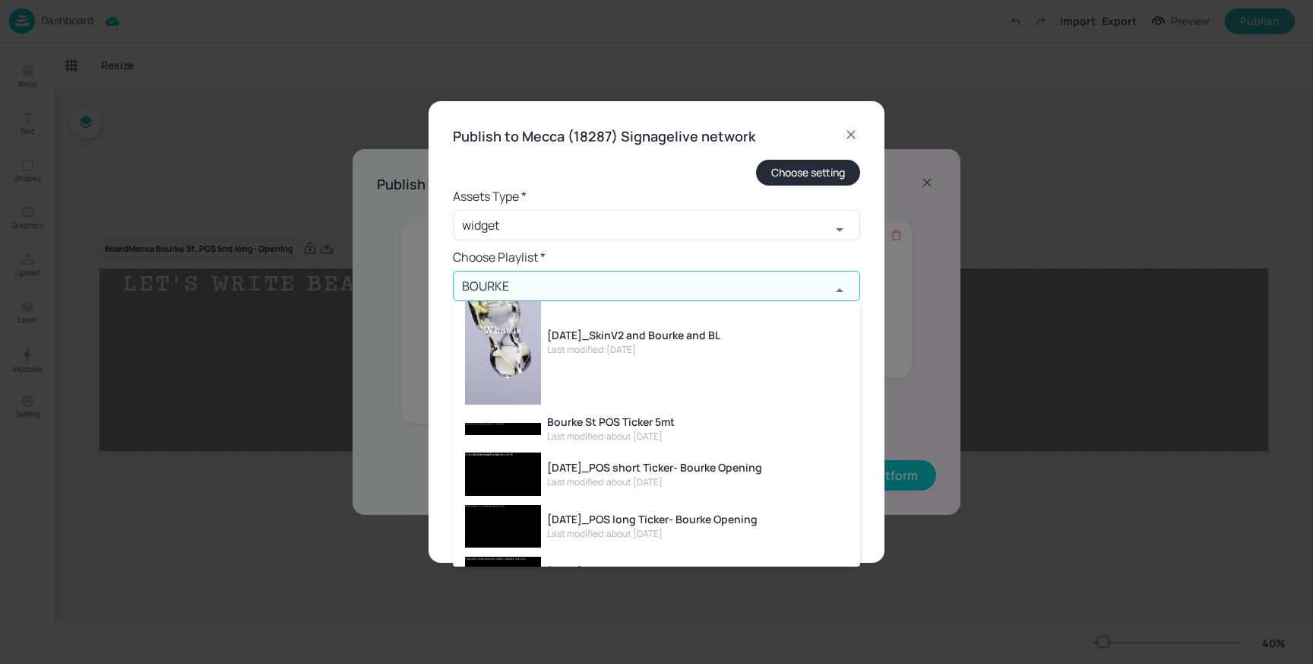
click at [647, 429] on div "Last modified: about [DATE]" at bounding box center [611, 436] width 128 height 14
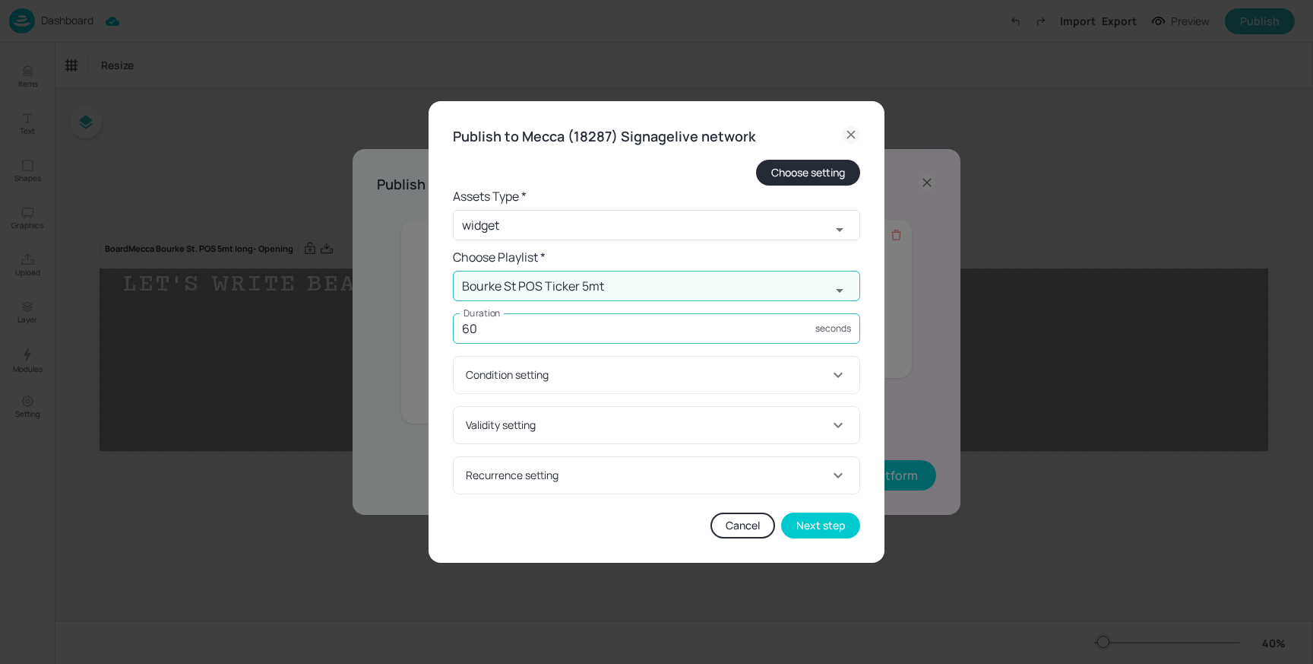
type input "Bourke St POS Ticker 5mt"
click at [586, 331] on input "60" at bounding box center [634, 328] width 363 height 30
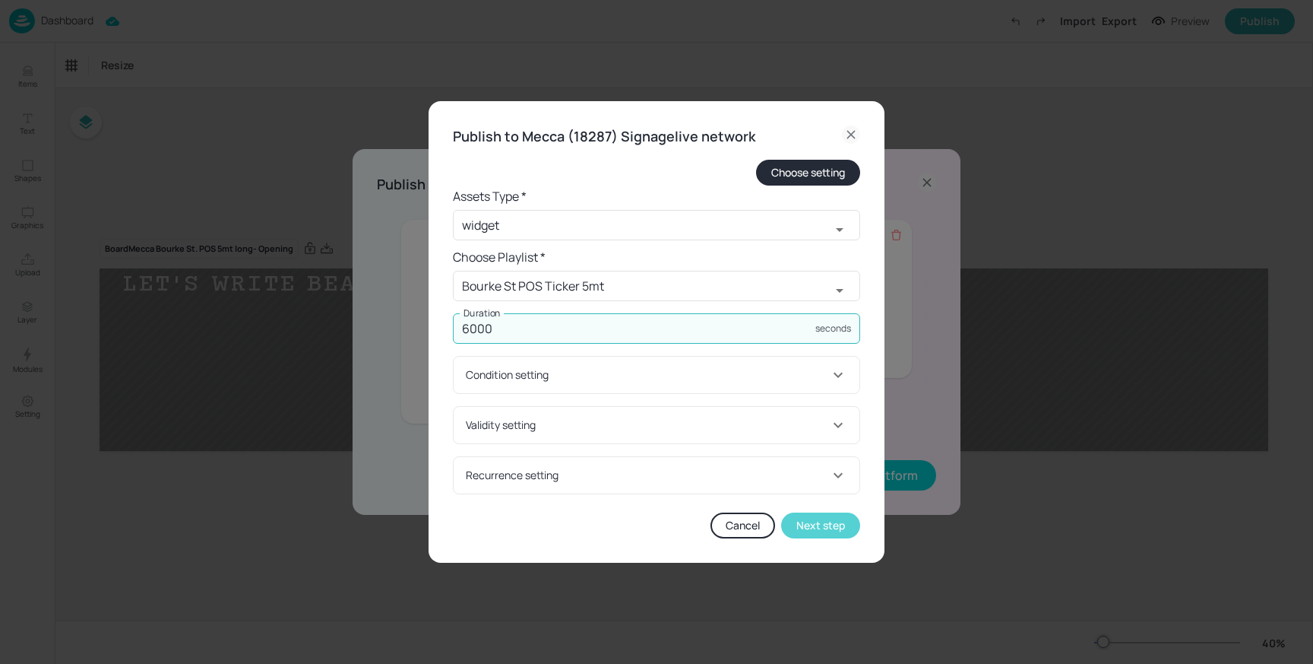
type input "6000"
click at [835, 519] on button "Next step" at bounding box center [820, 525] width 79 height 26
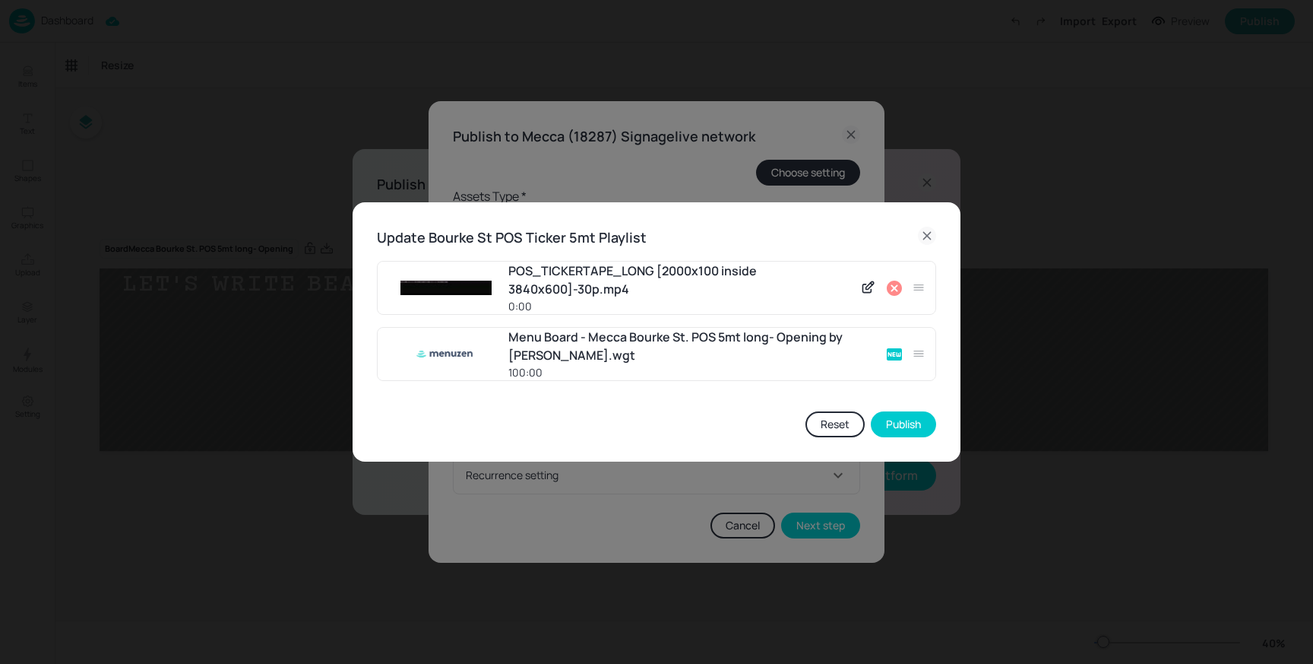
click at [890, 290] on icon at bounding box center [894, 287] width 15 height 15
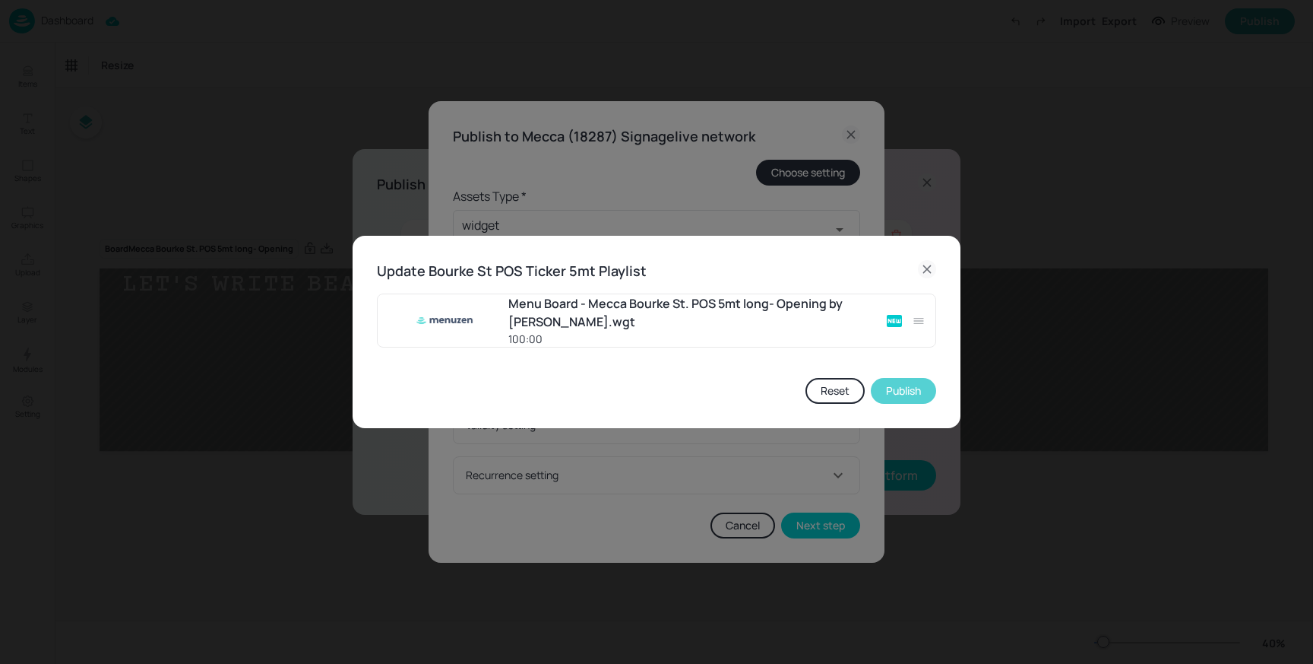
click at [912, 396] on button "Publish" at bounding box center [903, 391] width 65 height 26
